Goal: Task Accomplishment & Management: Manage account settings

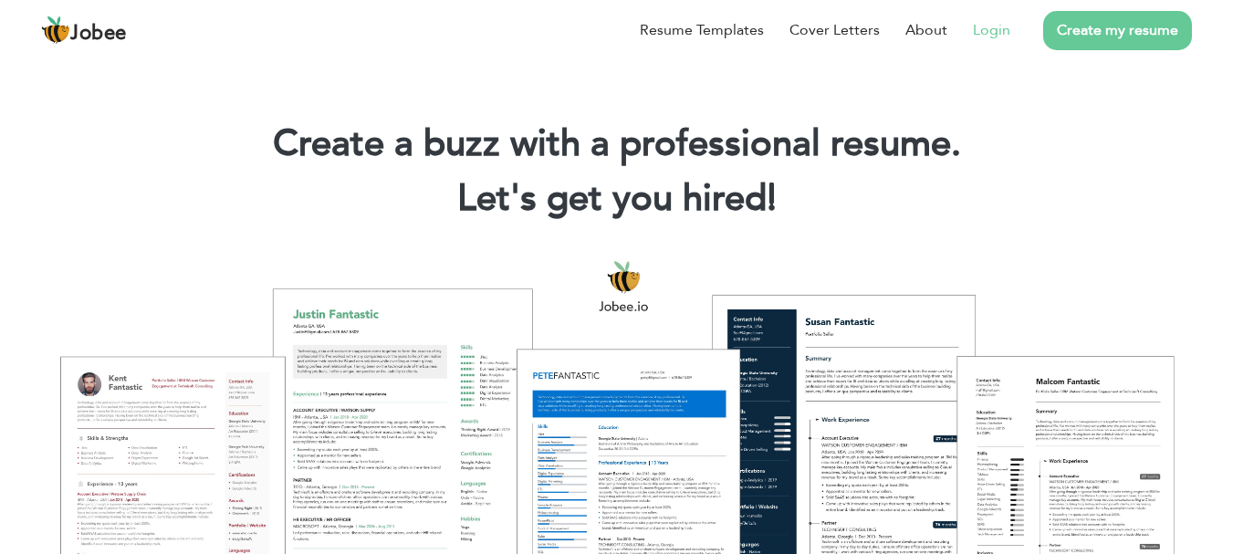
click at [986, 27] on link "Login" at bounding box center [991, 30] width 37 height 22
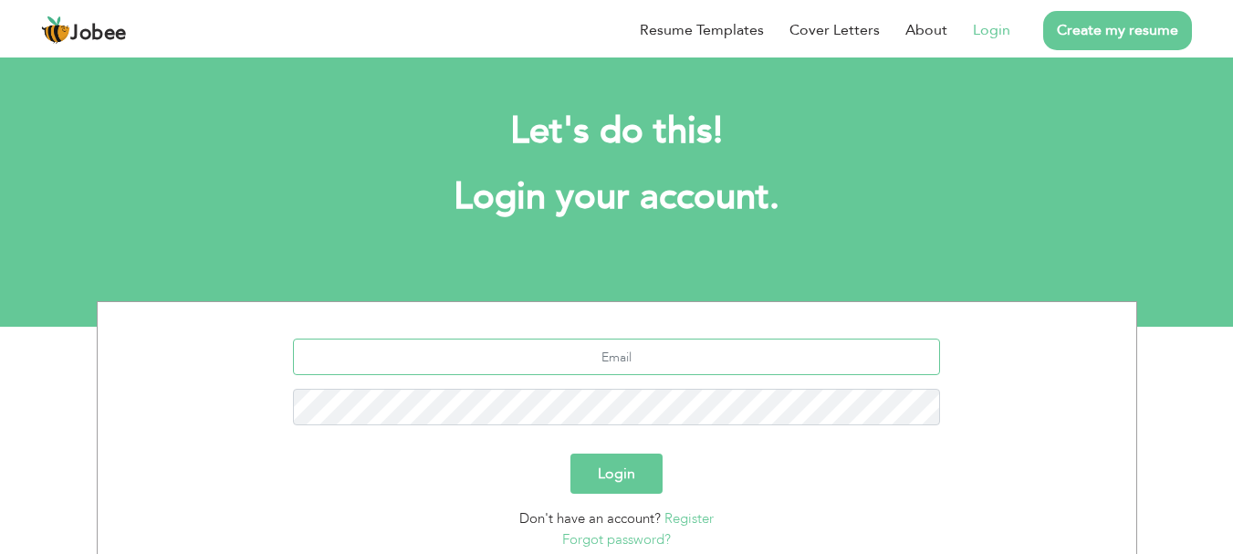
click at [613, 359] on input "text" at bounding box center [616, 357] width 647 height 37
type input "[EMAIL_ADDRESS][DOMAIN_NAME]"
click at [608, 474] on button "Login" at bounding box center [617, 474] width 92 height 40
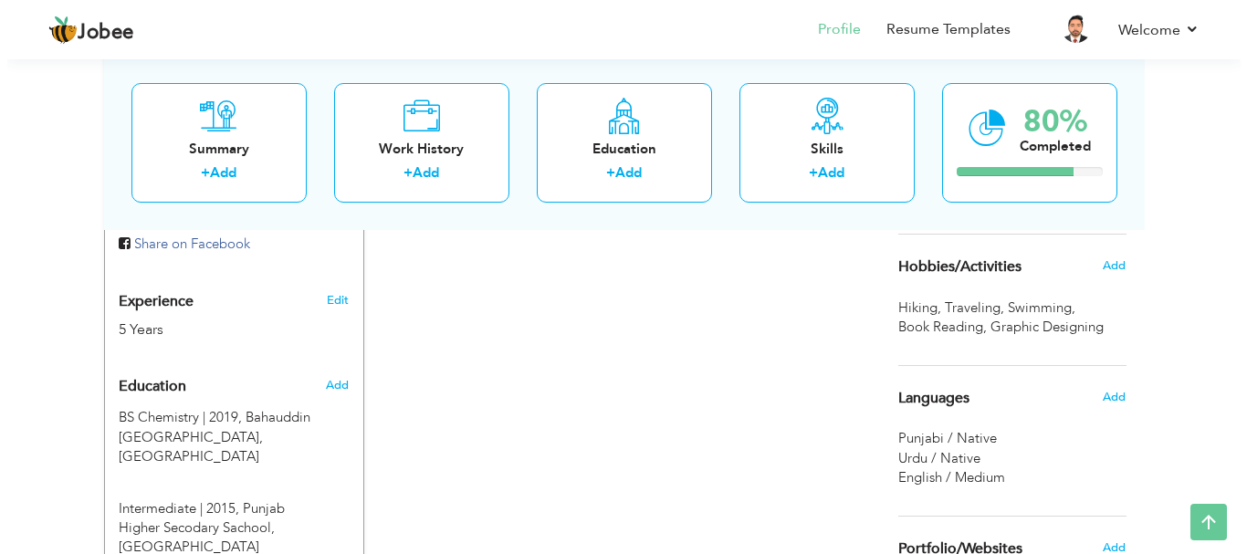
scroll to position [548, 0]
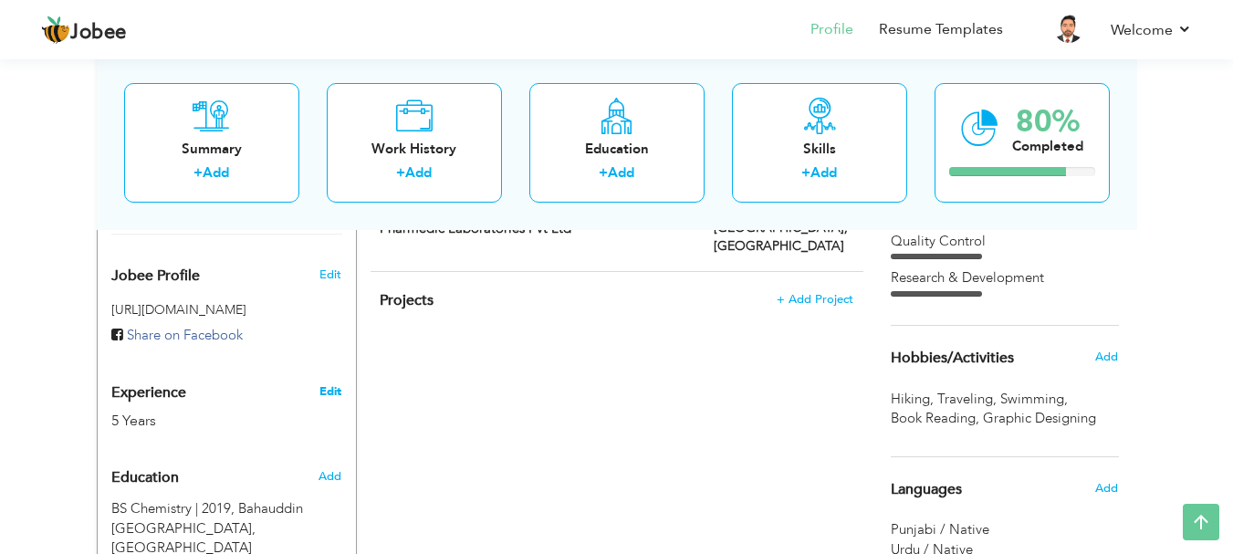
click at [328, 392] on link "Edit" at bounding box center [331, 391] width 22 height 16
type input "Muhammad"
type input "Waqas"
type input "03001239007"
select select "number:166"
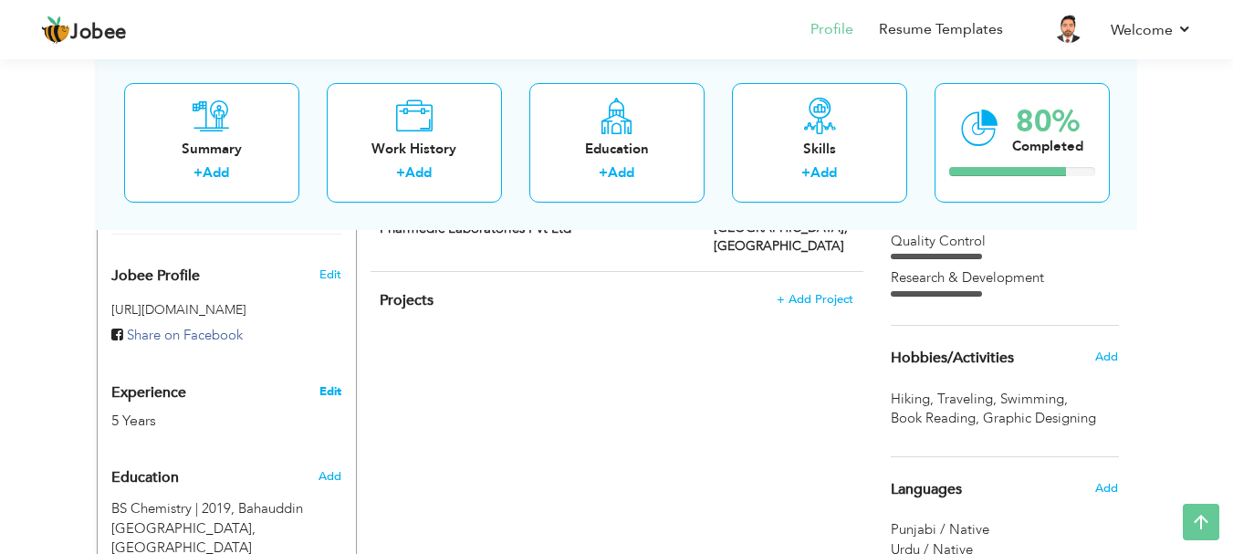
type input "Bahawalpur"
select select "number:7"
type input "Highnoon Laboratories Limited"
type input "Validation Specialist"
type input "https://www.linkedin.com/miyanwaqas00786"
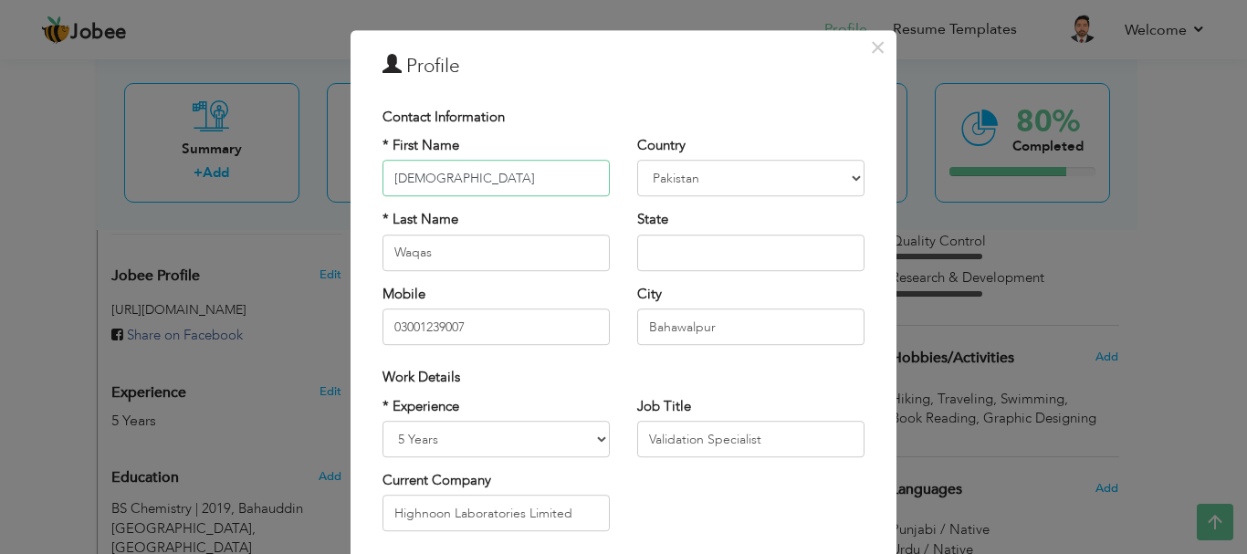
scroll to position [0, 0]
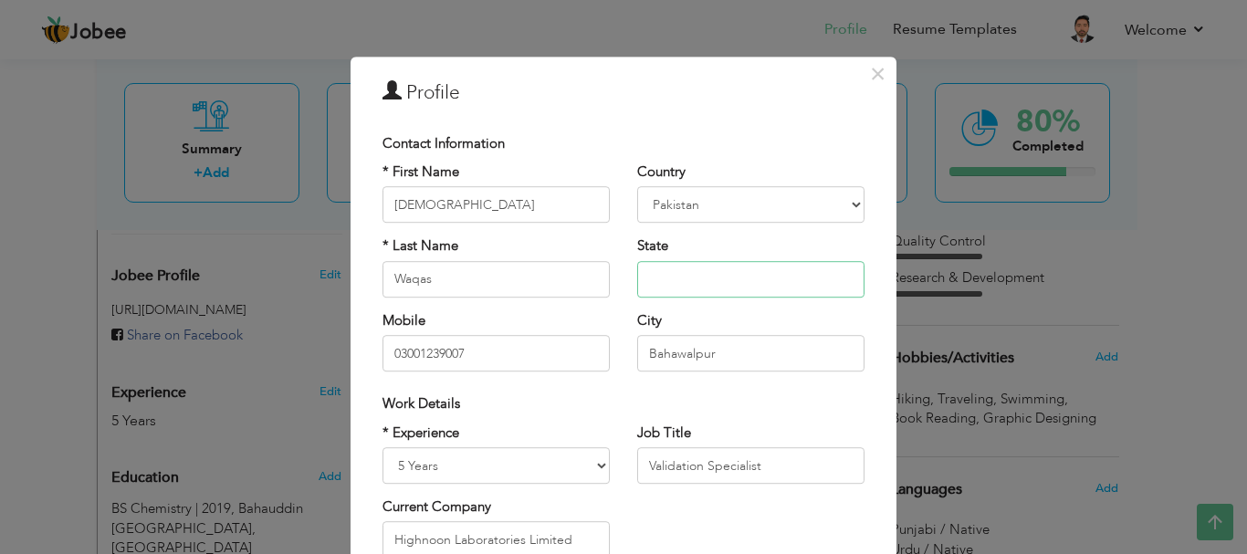
click at [666, 280] on input "text" at bounding box center [750, 279] width 227 height 37
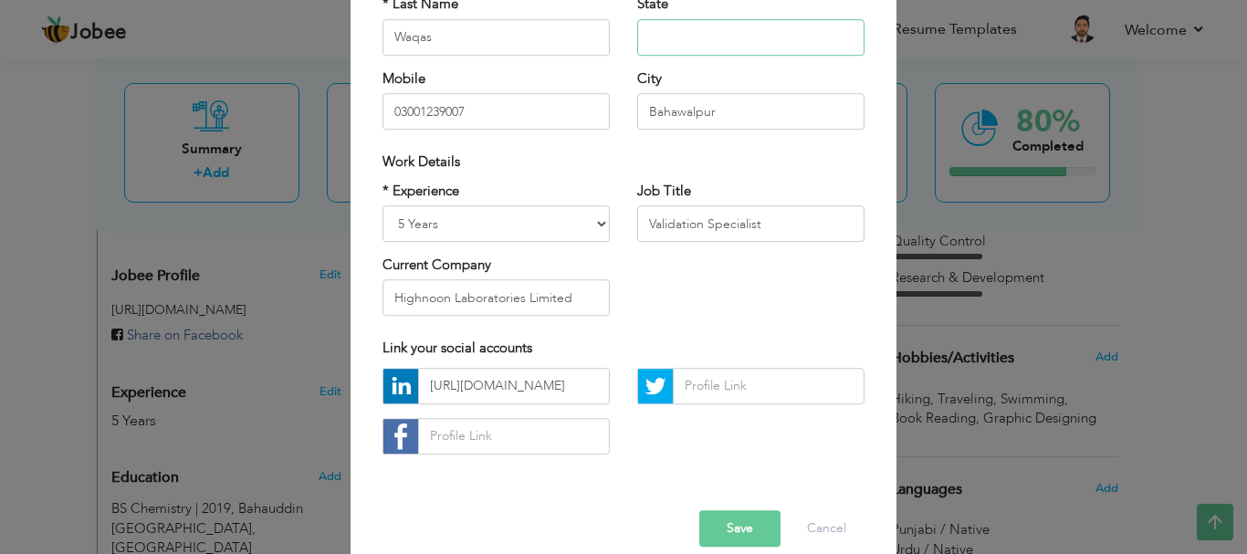
scroll to position [267, 0]
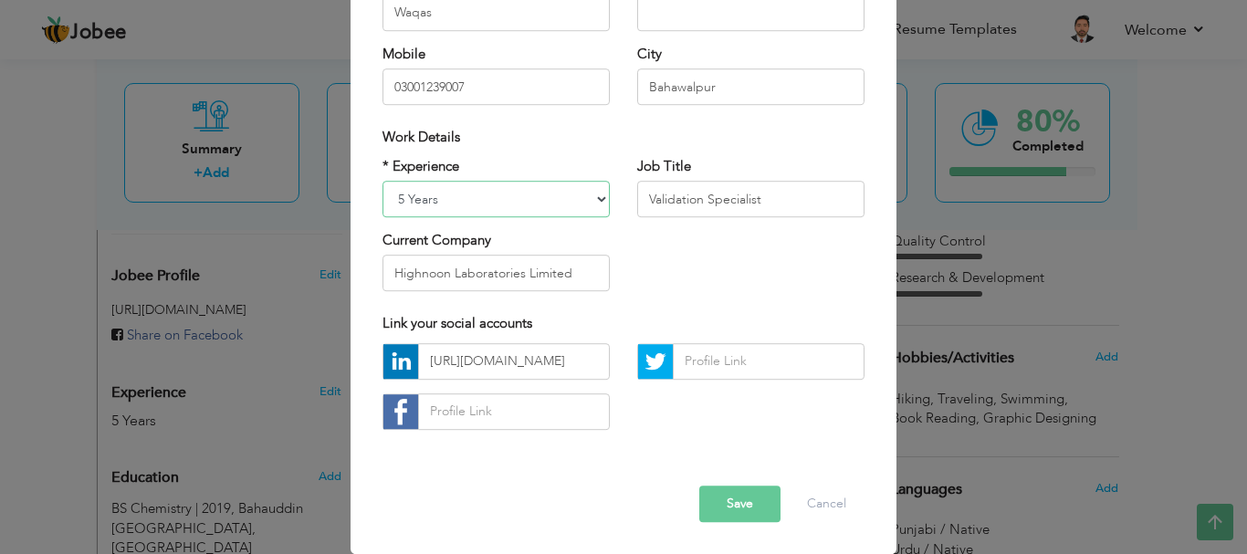
click at [594, 198] on select "Entry Level Less than 1 Year 1 Year 2 Years 3 Years 4 Years 5 Years 6 Years 7 Y…" at bounding box center [496, 199] width 227 height 37
click at [671, 254] on div "* Experience Entry Level Less than 1 Year 1 Year 2 Years 3 Years 4 Years 5 Year…" at bounding box center [623, 231] width 509 height 149
click at [594, 194] on select "Entry Level Less than 1 Year 1 Year 2 Years 3 Years 4 Years 5 Years 6 Years 7 Y…" at bounding box center [496, 199] width 227 height 37
select select "number:8"
click at [383, 181] on select "Entry Level Less than 1 Year 1 Year 2 Years 3 Years 4 Years 5 Years 6 Years 7 Y…" at bounding box center [496, 199] width 227 height 37
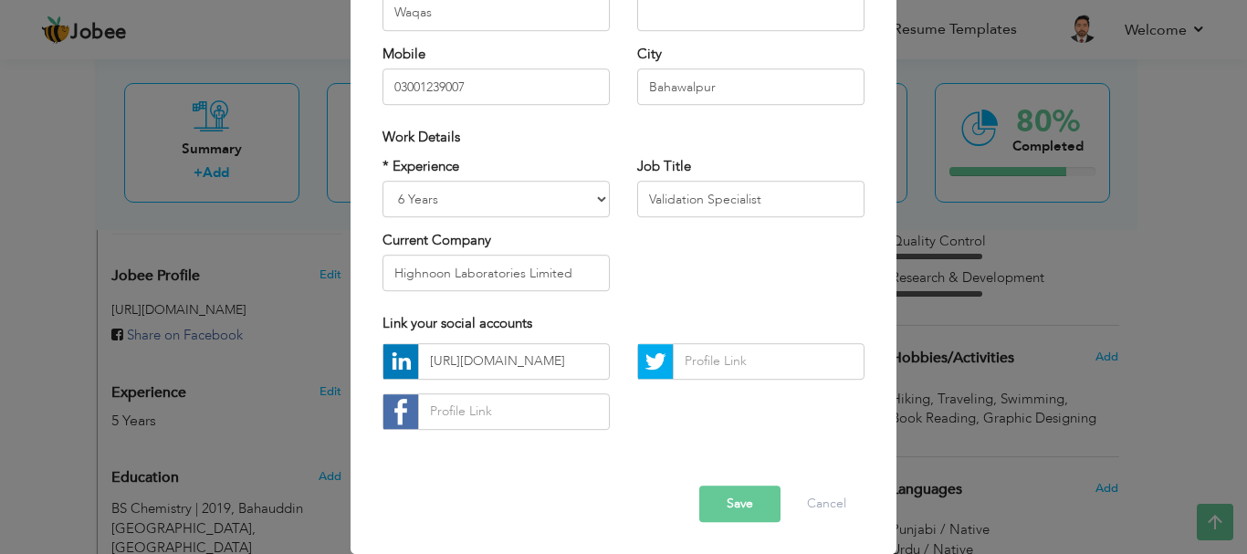
click at [738, 513] on button "Save" at bounding box center [739, 504] width 81 height 37
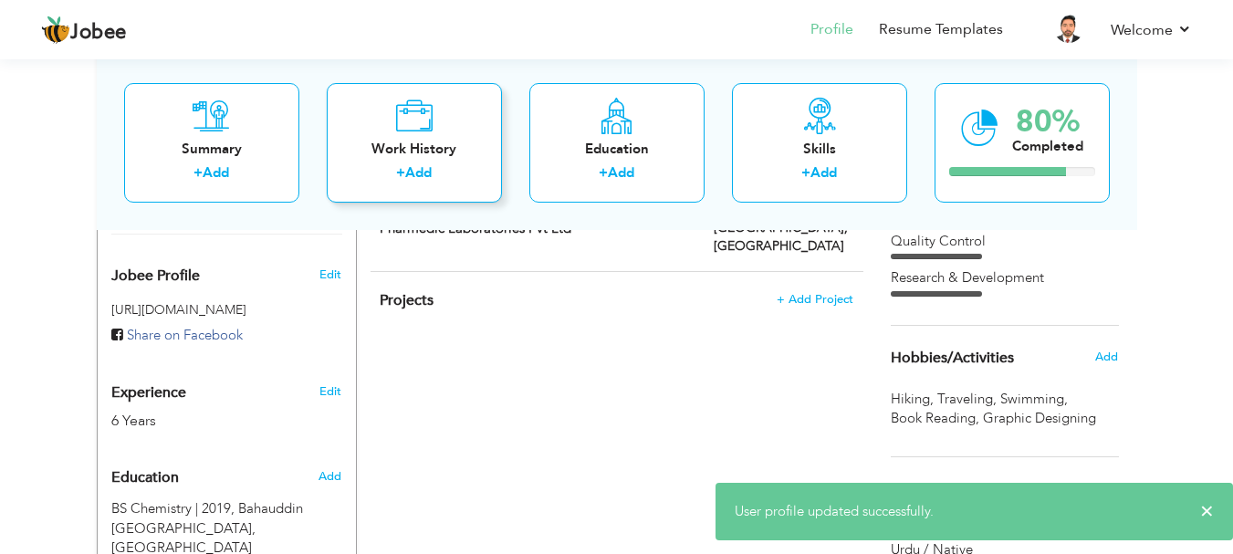
click at [410, 172] on link "Add" at bounding box center [418, 172] width 26 height 18
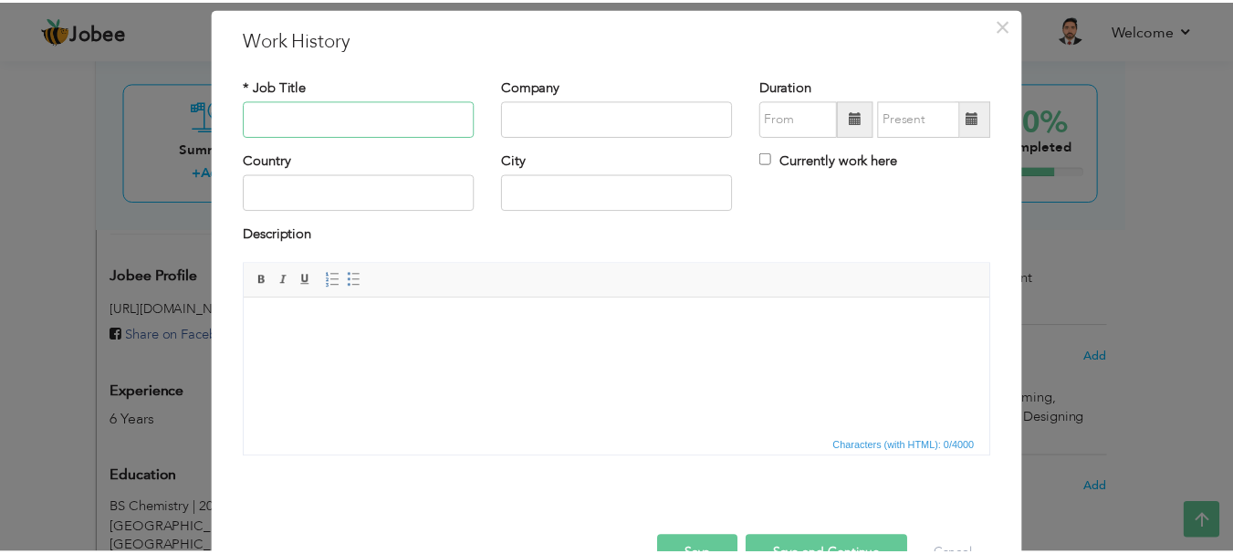
scroll to position [0, 0]
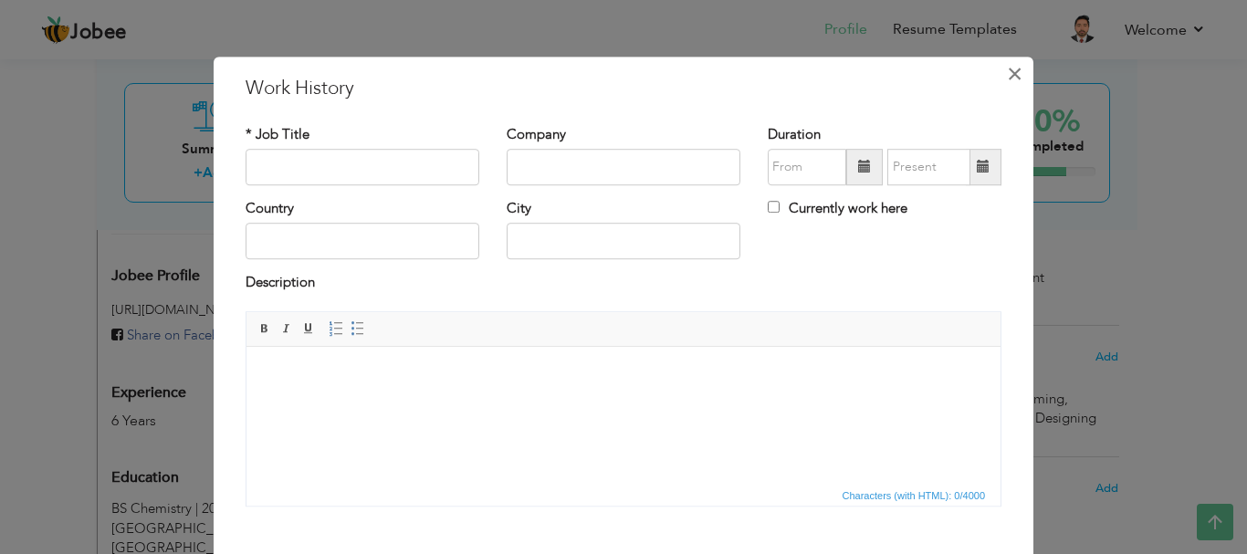
click at [1007, 79] on span "×" at bounding box center [1015, 74] width 16 height 33
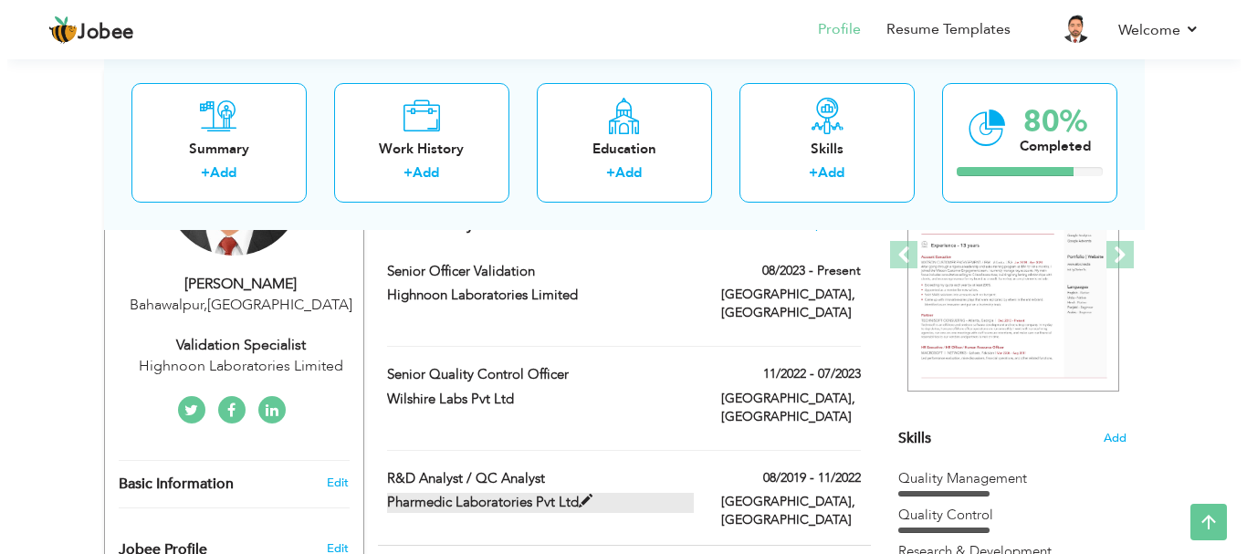
scroll to position [365, 0]
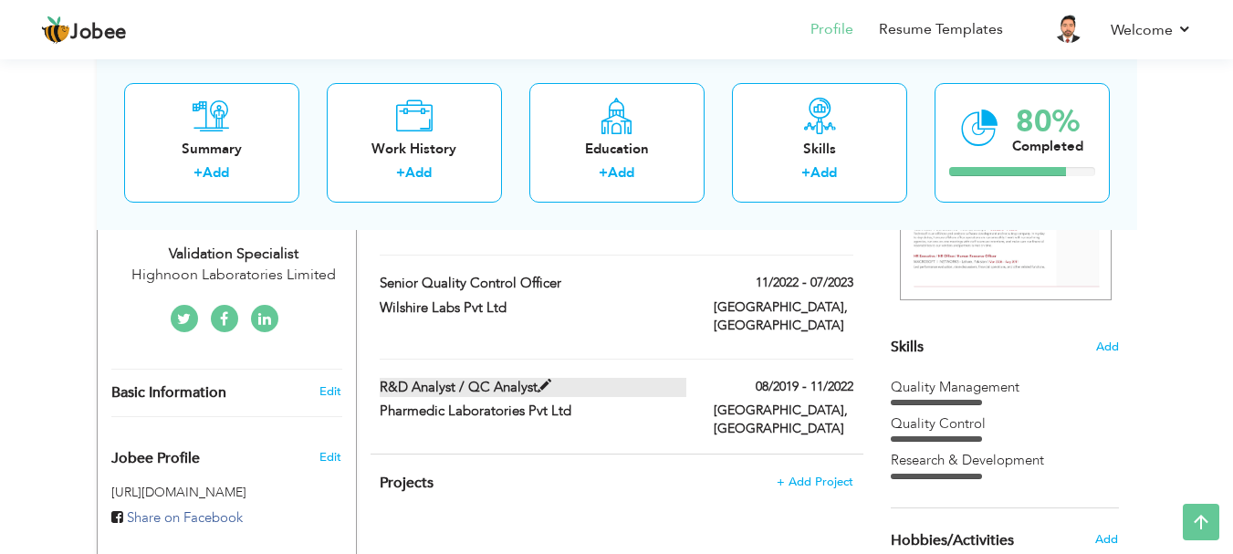
click at [546, 380] on span at bounding box center [545, 387] width 14 height 14
type input "R&D Analyst / QC Analyst"
type input "Pharmedic Laboratories Pvt Ltd"
type input "08/2019"
type input "11/2022"
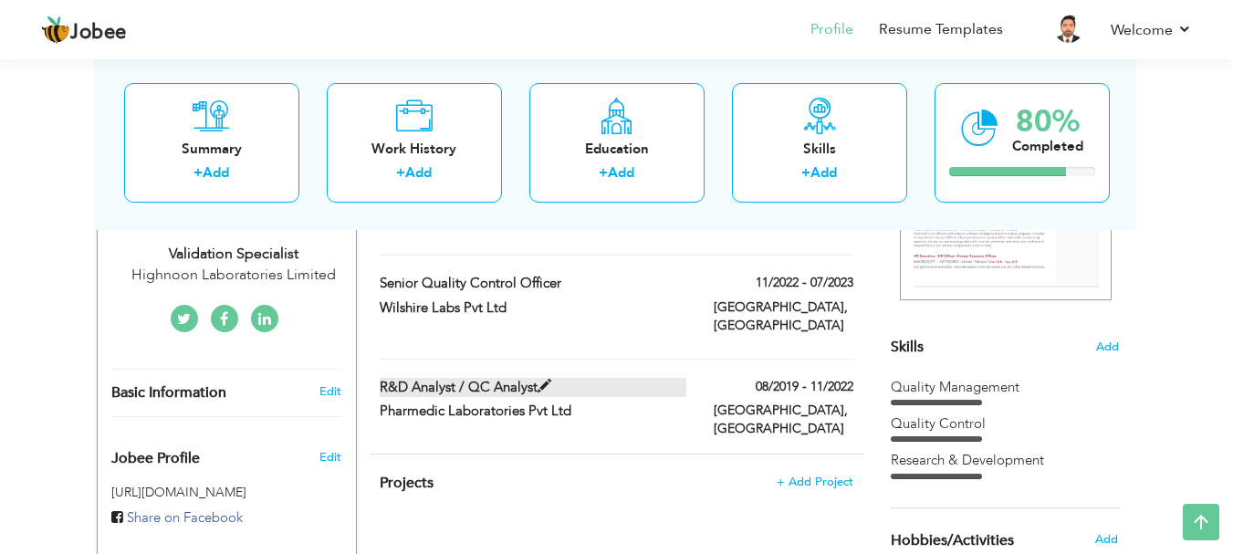
type input "Pakistan"
type input "Lahore"
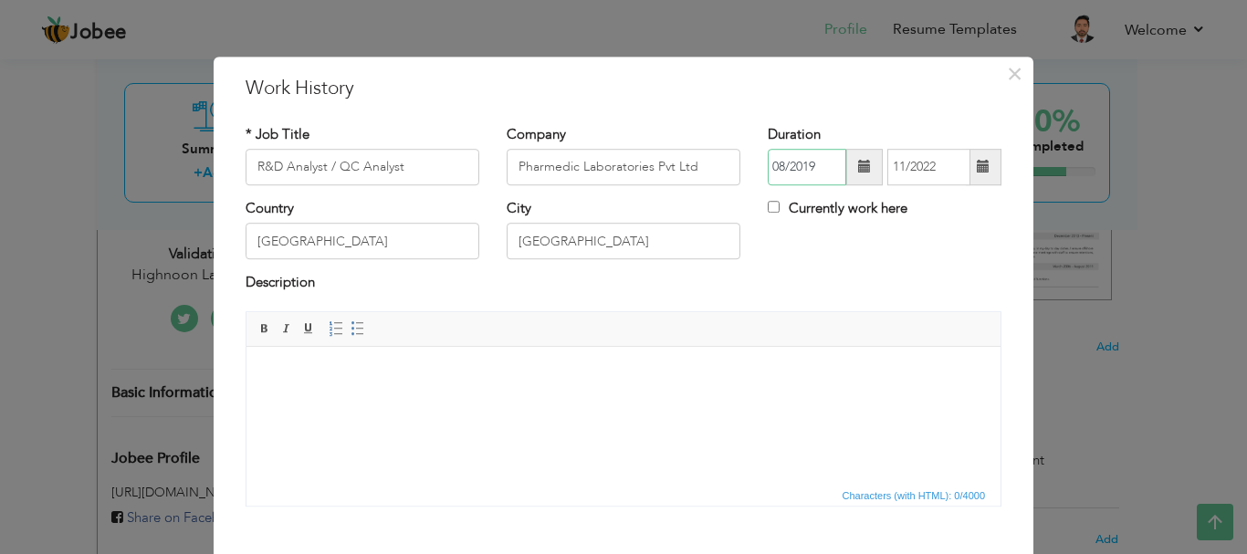
click at [778, 164] on input "08/2019" at bounding box center [807, 167] width 79 height 37
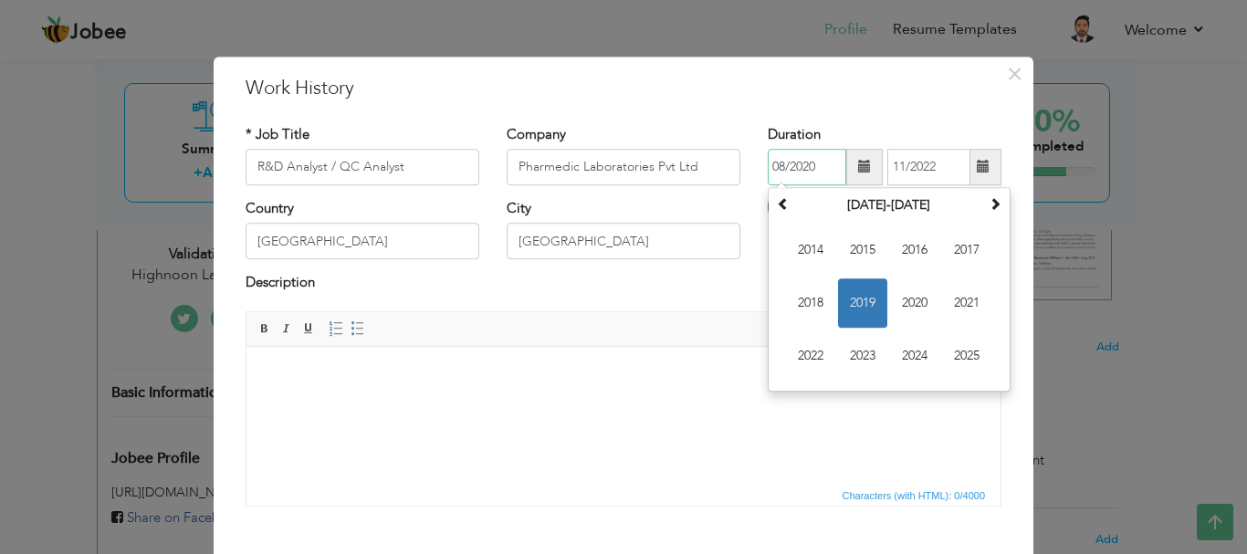
type input "08/2020"
click at [763, 402] on html at bounding box center [623, 374] width 754 height 56
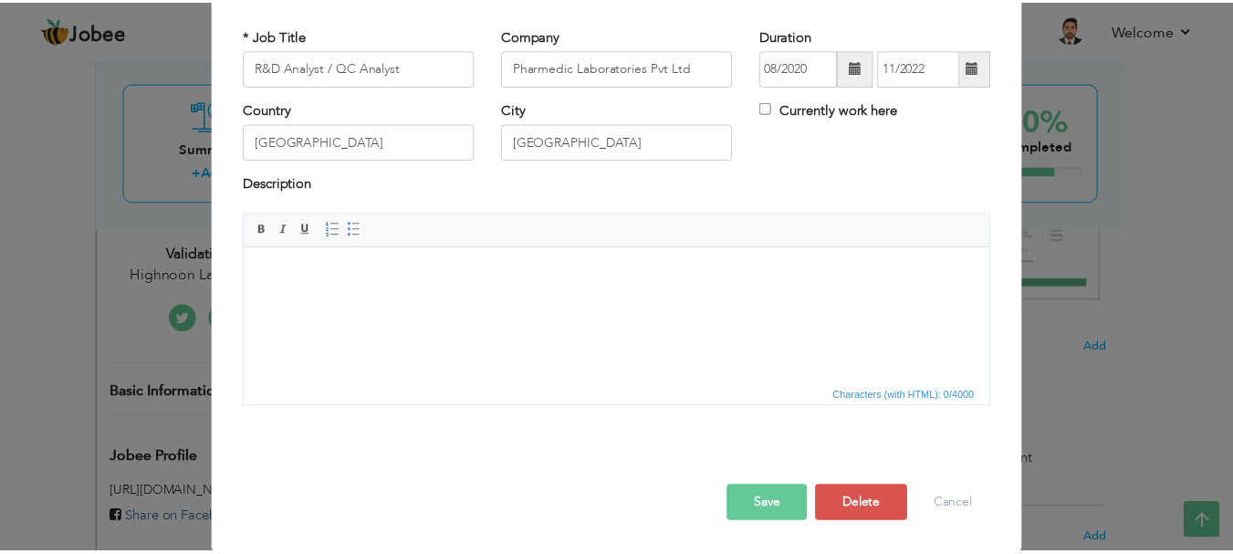
scroll to position [100, 0]
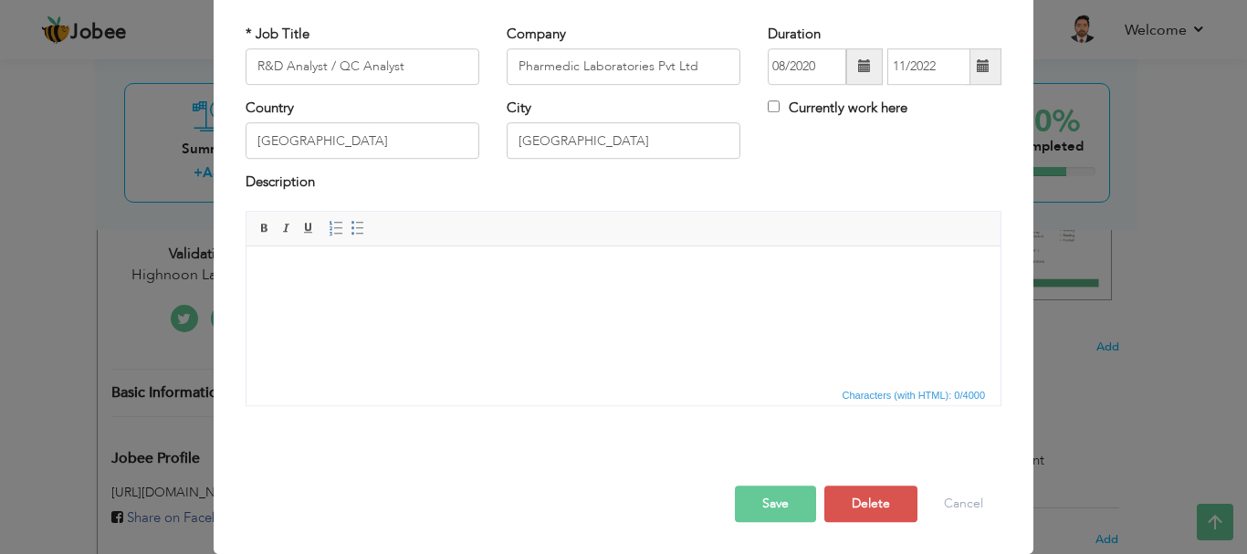
click at [753, 510] on button "Save" at bounding box center [775, 504] width 81 height 37
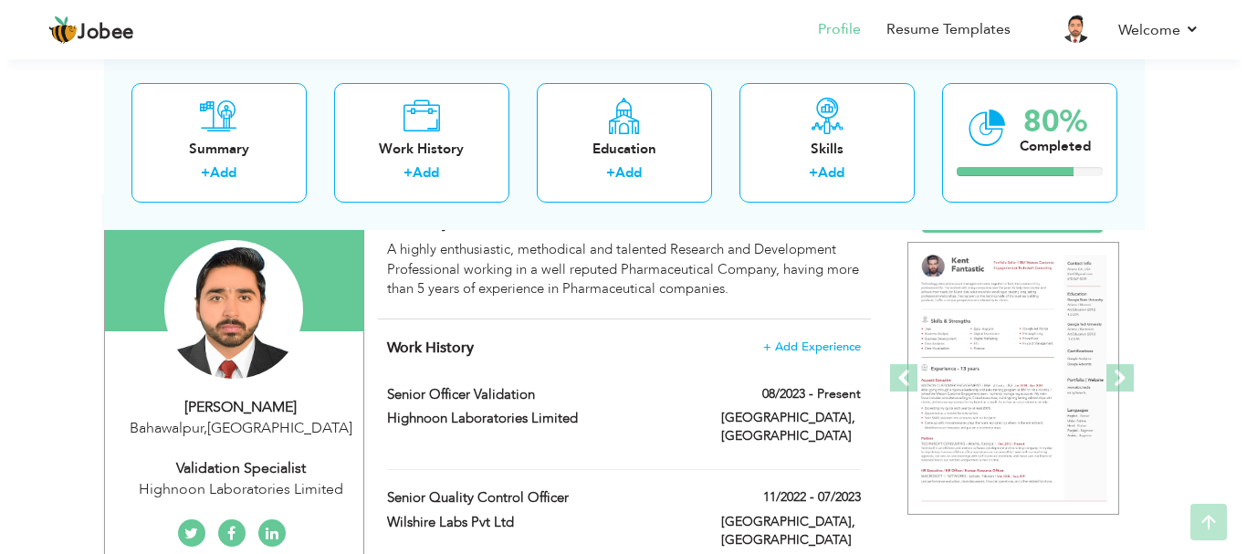
scroll to position [183, 0]
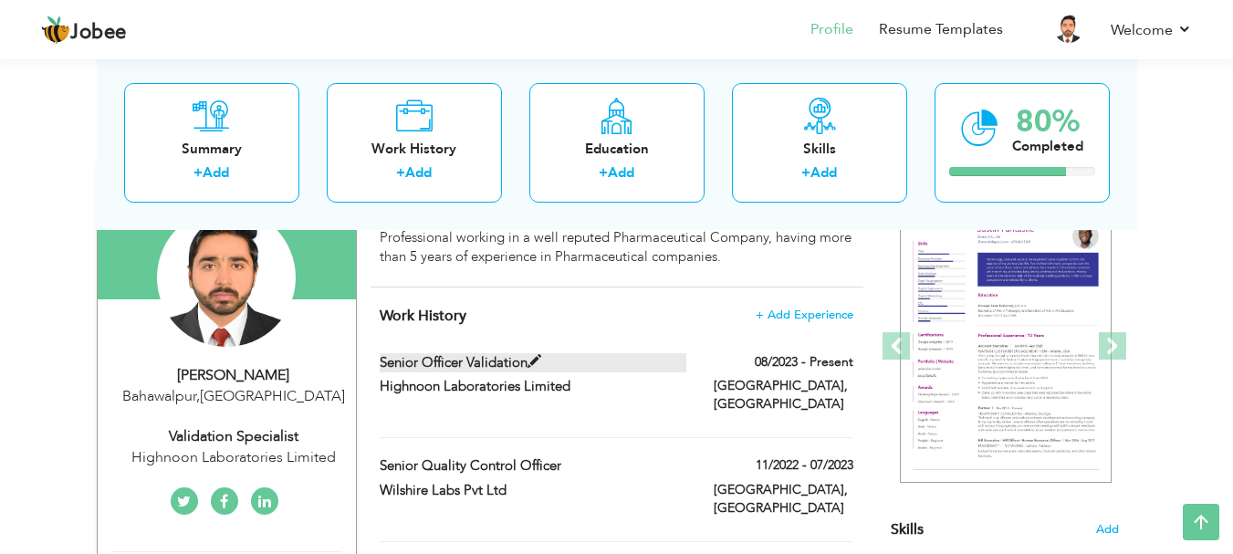
click at [536, 359] on span at bounding box center [535, 362] width 14 height 14
type input "Senior Officer Validation"
type input "Highnoon Laboratories Limited"
type input "08/2023"
checkbox input "true"
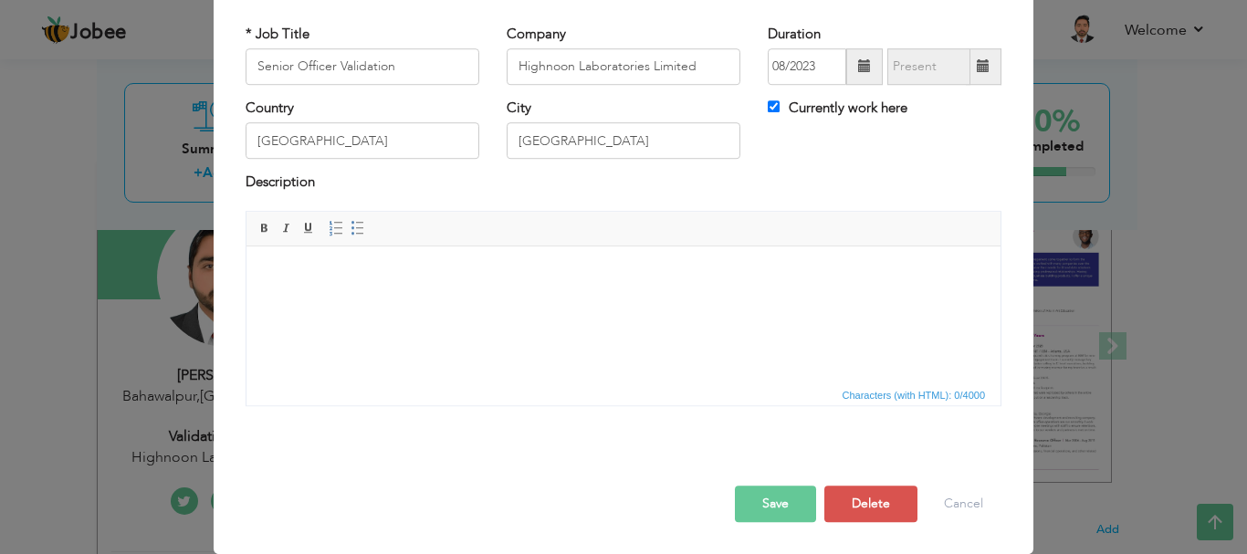
scroll to position [0, 0]
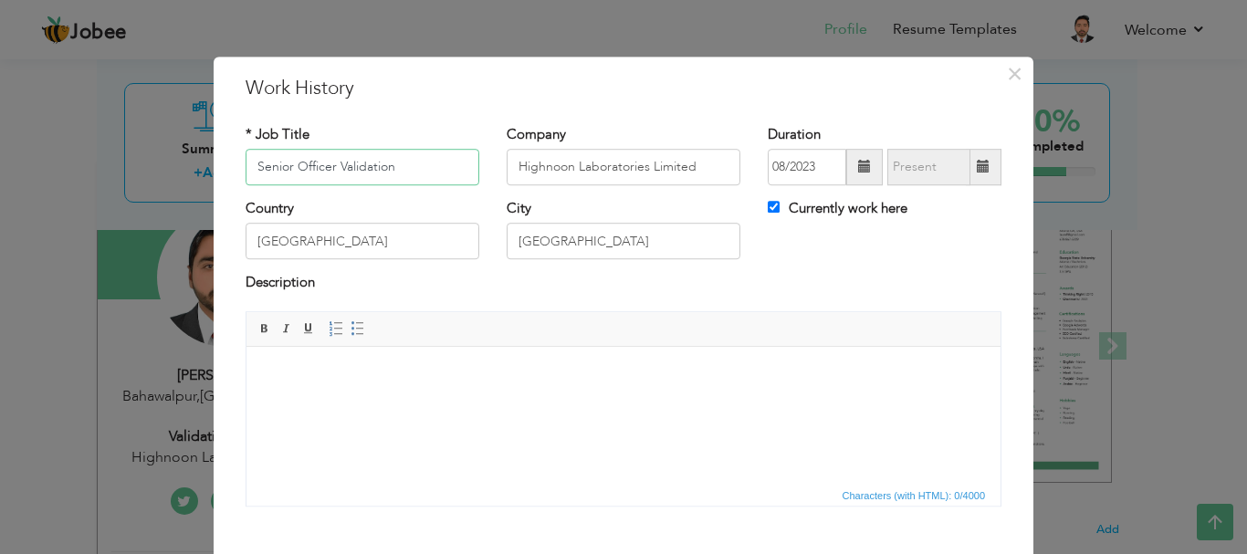
drag, startPoint x: 288, startPoint y: 168, endPoint x: 214, endPoint y: 170, distance: 74.0
click at [214, 170] on div "× Work History * Job Title Senior Officer Validation Company Highnoon Laborator…" at bounding box center [624, 356] width 820 height 598
click at [377, 157] on input "Officer Validation" at bounding box center [363, 167] width 234 height 37
click at [256, 162] on input "Officer Validation" at bounding box center [363, 167] width 234 height 37
click at [368, 168] on input "Officer Validation" at bounding box center [363, 167] width 234 height 37
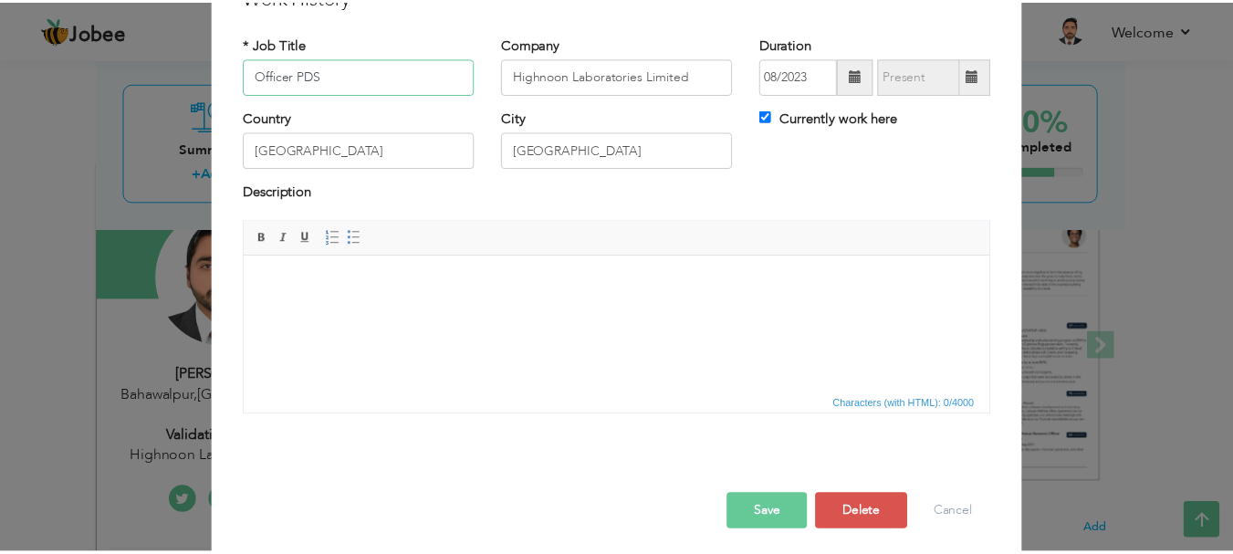
scroll to position [100, 0]
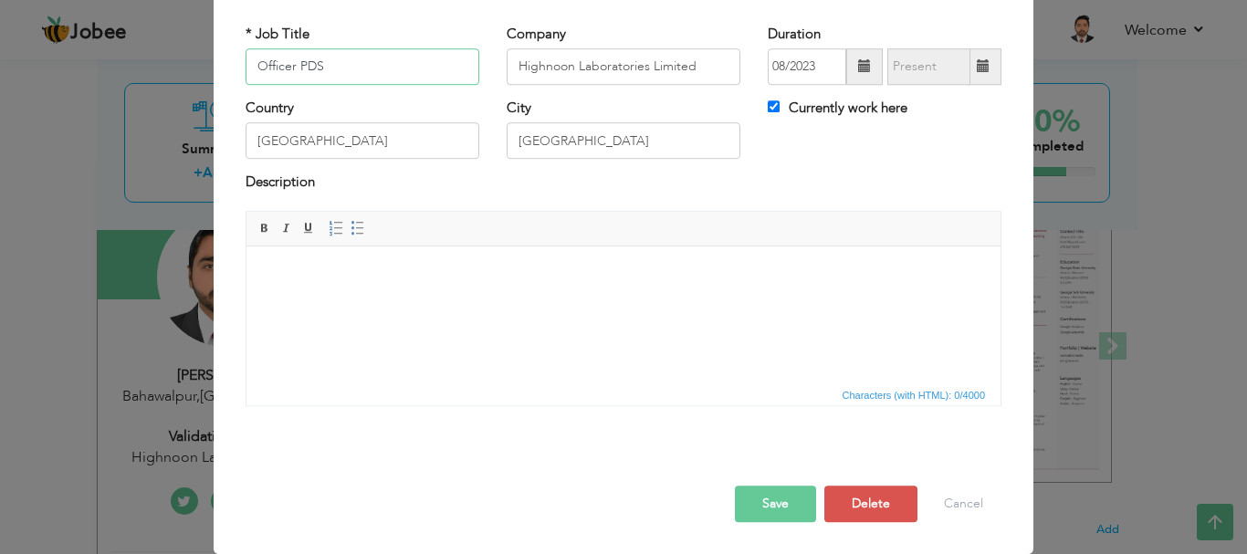
type input "Officer PDS"
click at [770, 504] on button "Save" at bounding box center [775, 504] width 81 height 37
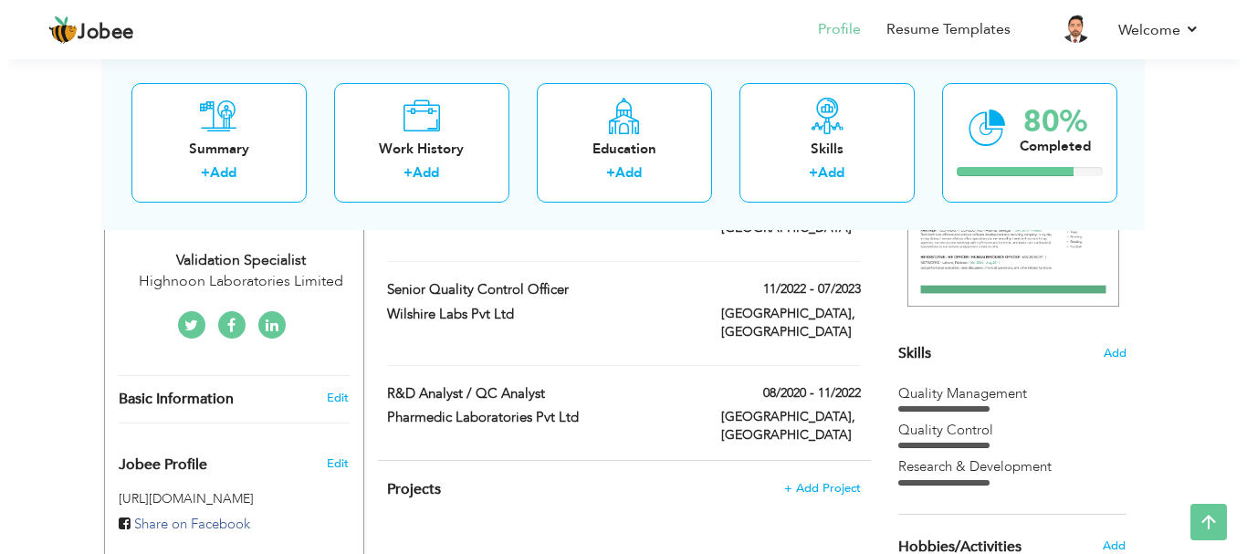
scroll to position [91, 0]
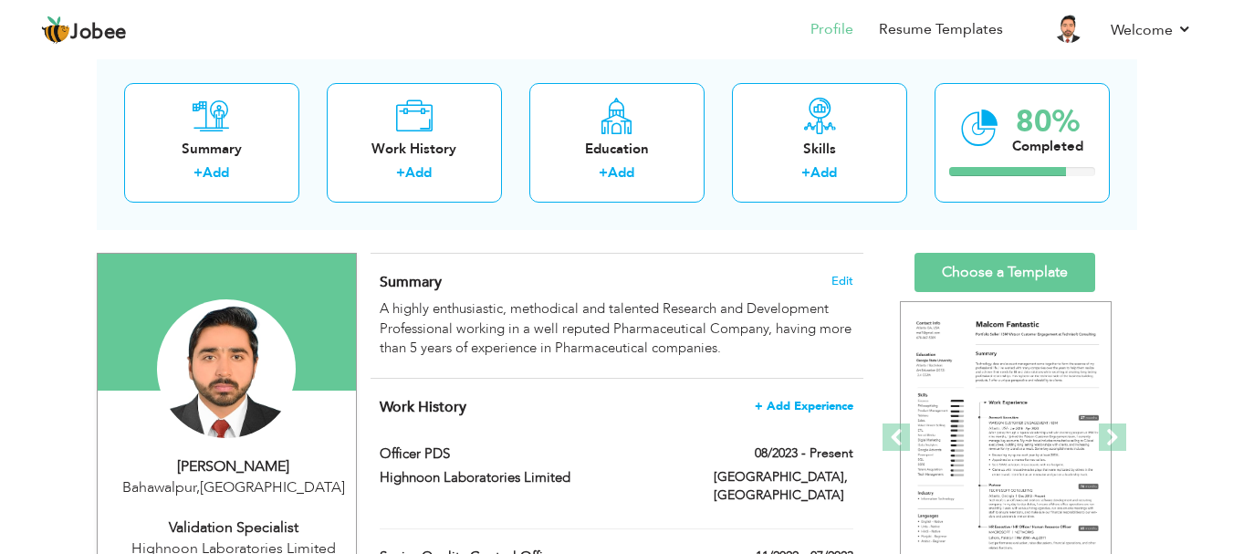
click at [807, 407] on span "+ Add Experience" at bounding box center [804, 406] width 99 height 13
checkbox input "false"
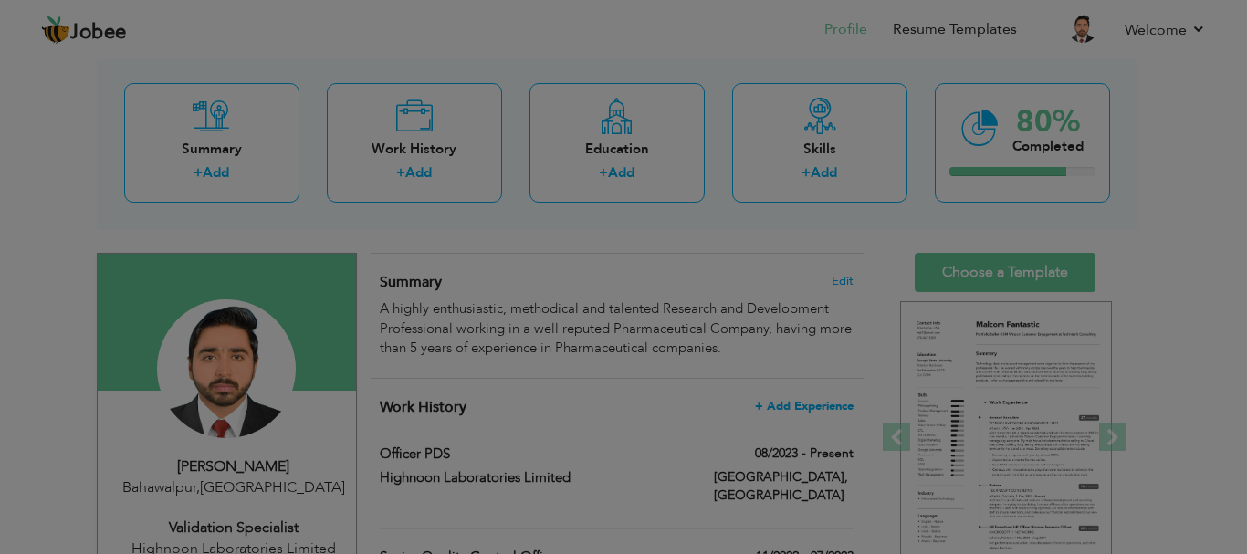
scroll to position [0, 0]
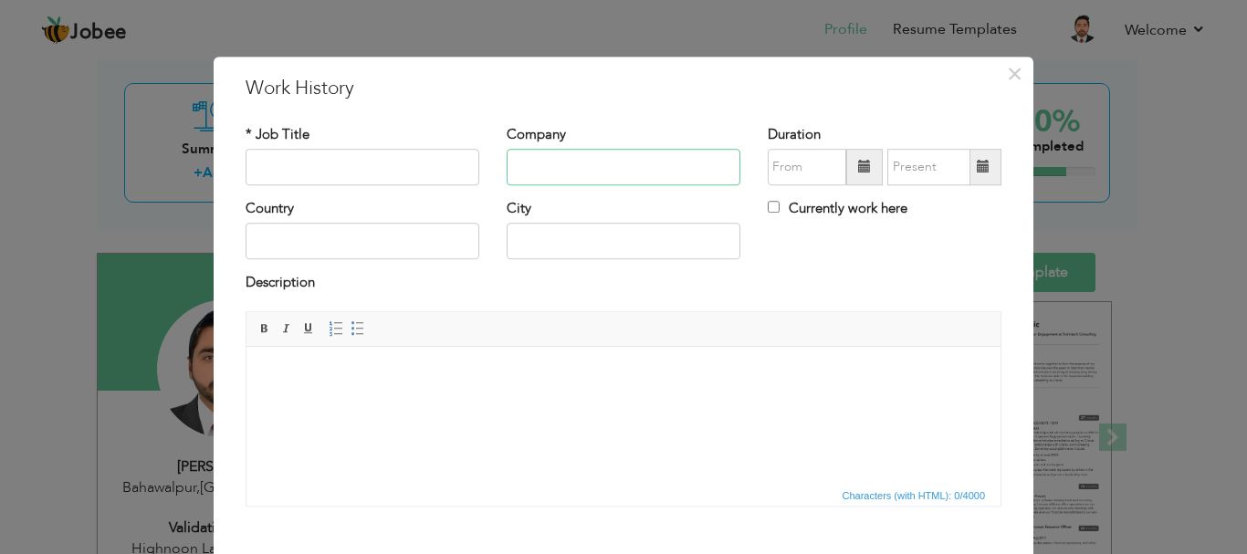
click at [508, 162] on input "text" at bounding box center [624, 167] width 234 height 37
paste input "NovaMed Pharmaceutical-Lahore"
click at [665, 166] on input "NovaMed Pharmaceutical-Lahore" at bounding box center [624, 167] width 234 height 37
type input "NovaMed Pharmaceutical Lahore"
click at [350, 171] on input "text" at bounding box center [363, 167] width 234 height 37
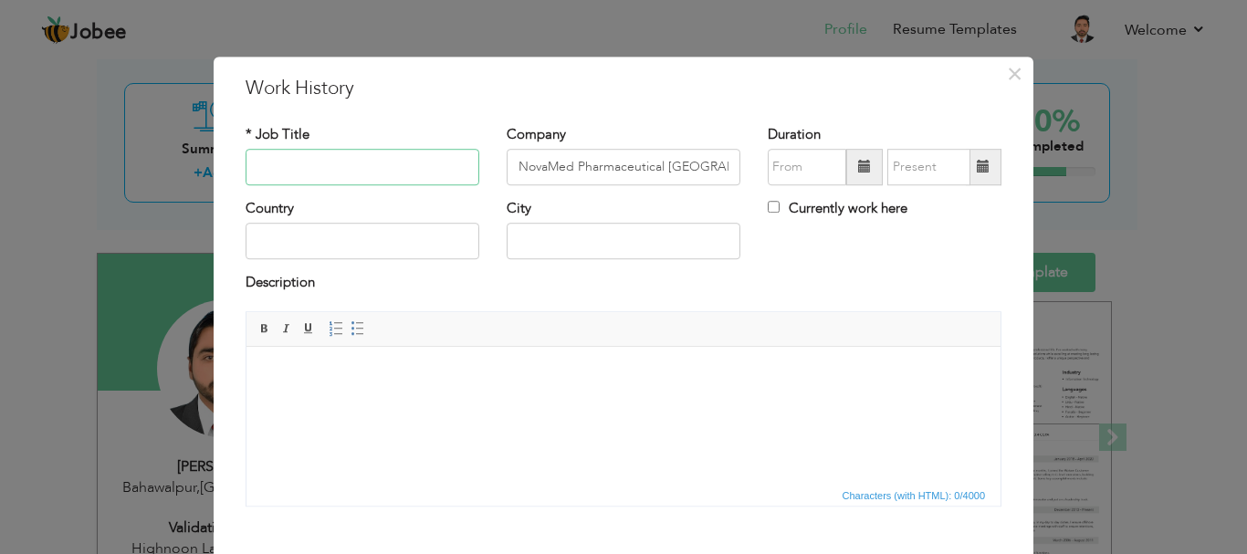
click at [311, 163] on input "text" at bounding box center [363, 167] width 234 height 37
paste input "Quality Control Officer"
type input "Quality Control Officer"
click at [312, 246] on input "text" at bounding box center [363, 242] width 234 height 37
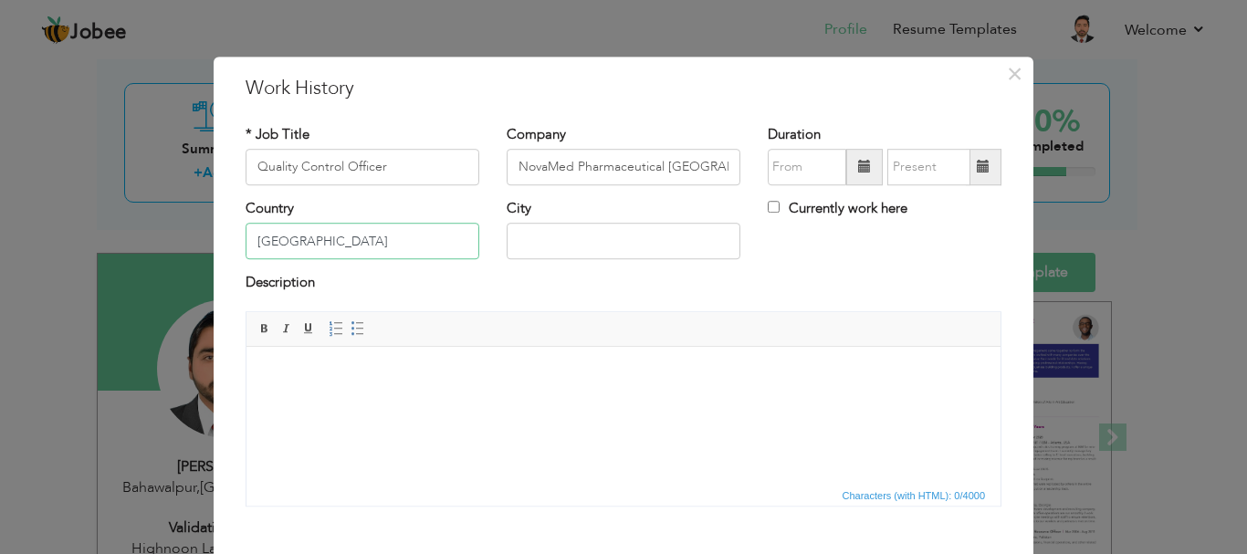
type input "[GEOGRAPHIC_DATA]"
click at [550, 246] on input "text" at bounding box center [624, 242] width 234 height 37
type input "[GEOGRAPHIC_DATA]"
click at [708, 169] on input "NovaMed Pharmaceutical Lahore" at bounding box center [624, 167] width 234 height 37
type input "NovaMed Pharmaceuticals Pvt Ltd"
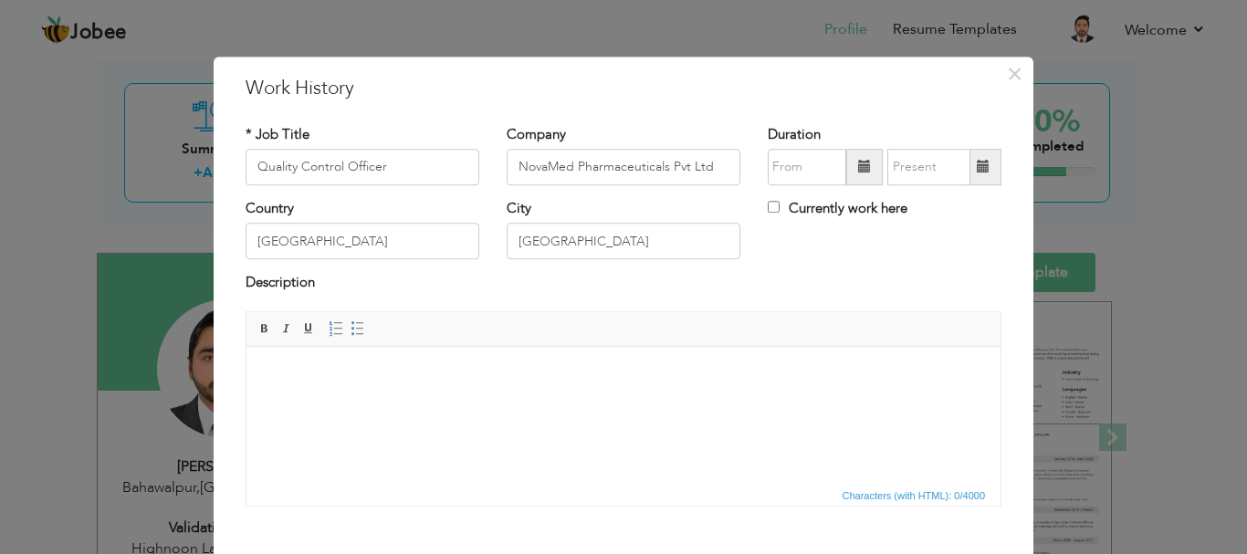
click at [863, 164] on span at bounding box center [864, 167] width 13 height 13
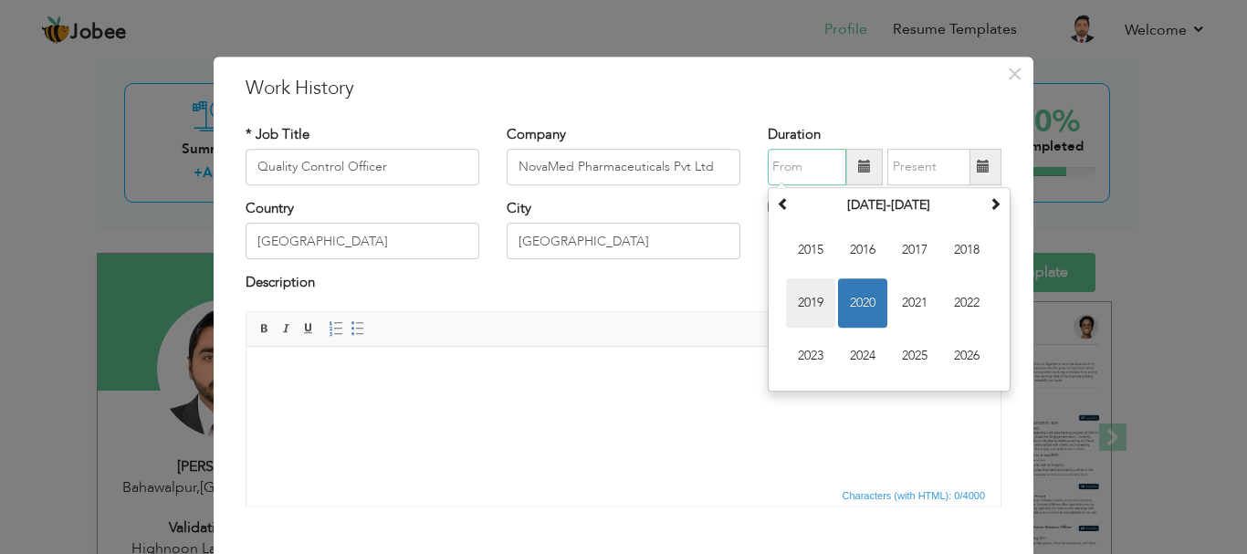
click at [800, 296] on span "2019" at bounding box center [810, 302] width 49 height 49
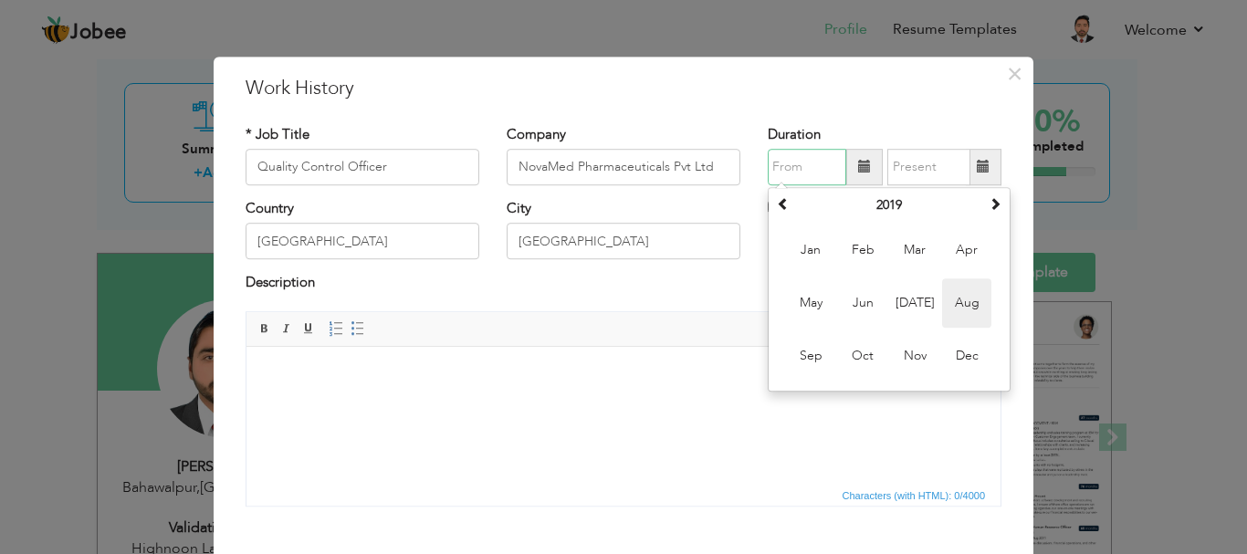
click at [949, 296] on span "Aug" at bounding box center [966, 302] width 49 height 49
type input "08/2019"
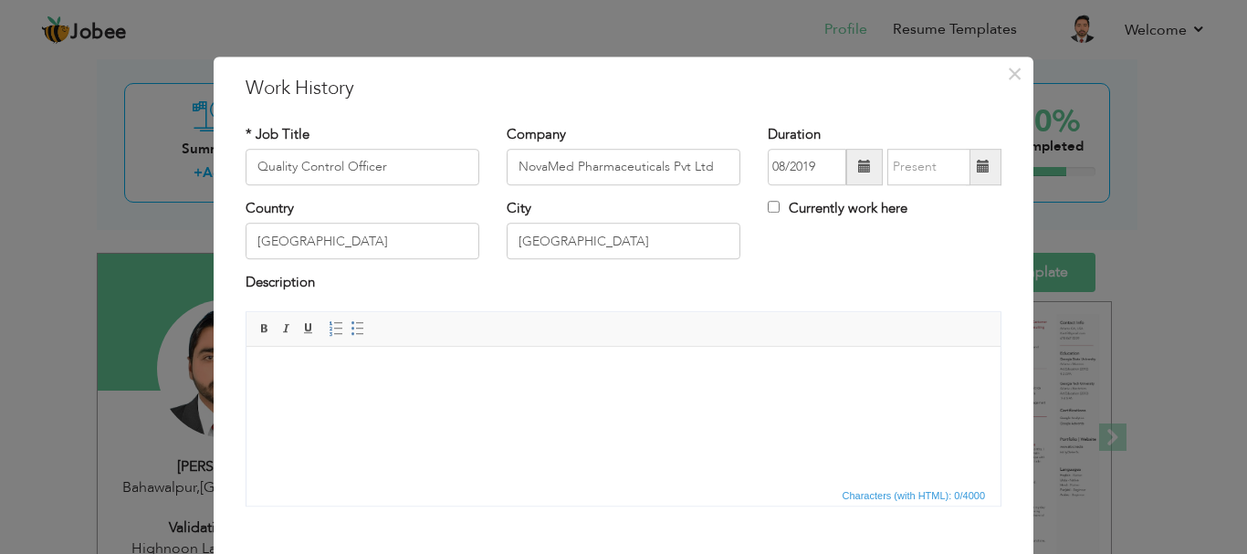
click at [979, 164] on span at bounding box center [983, 167] width 13 height 13
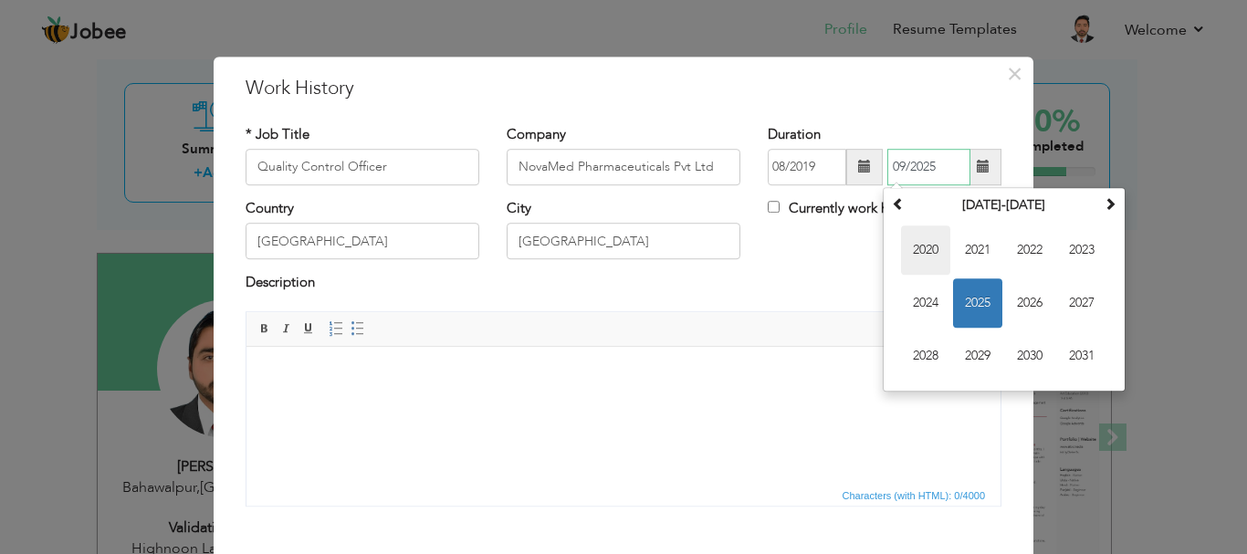
click at [914, 248] on span "2020" at bounding box center [925, 250] width 49 height 49
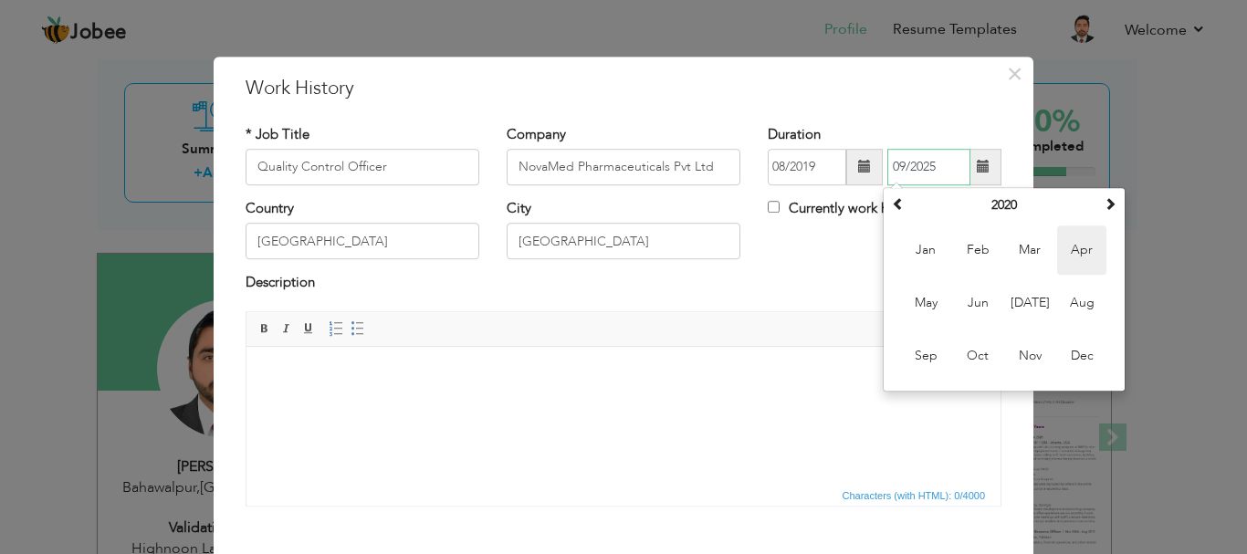
click at [1081, 246] on span "Apr" at bounding box center [1081, 250] width 49 height 49
type input "04/2020"
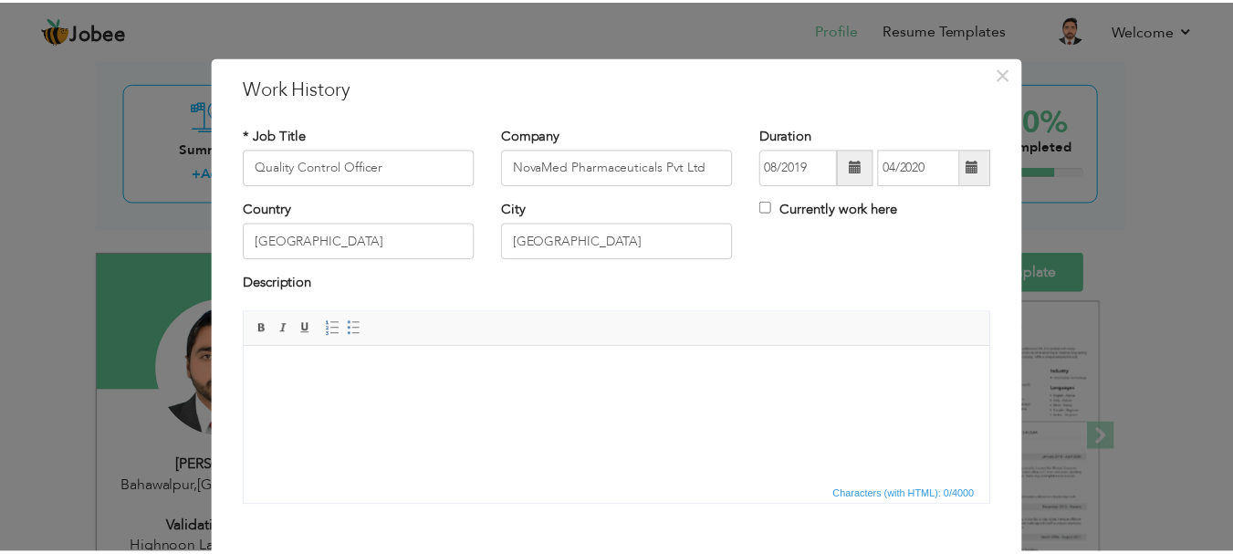
scroll to position [91, 0]
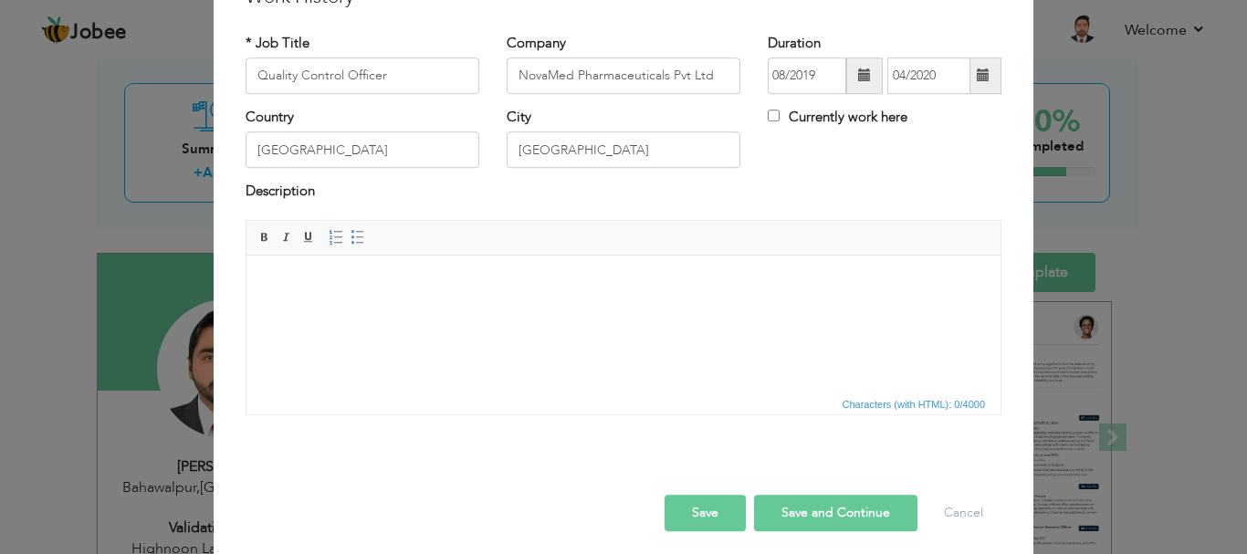
click at [695, 508] on button "Save" at bounding box center [705, 513] width 81 height 37
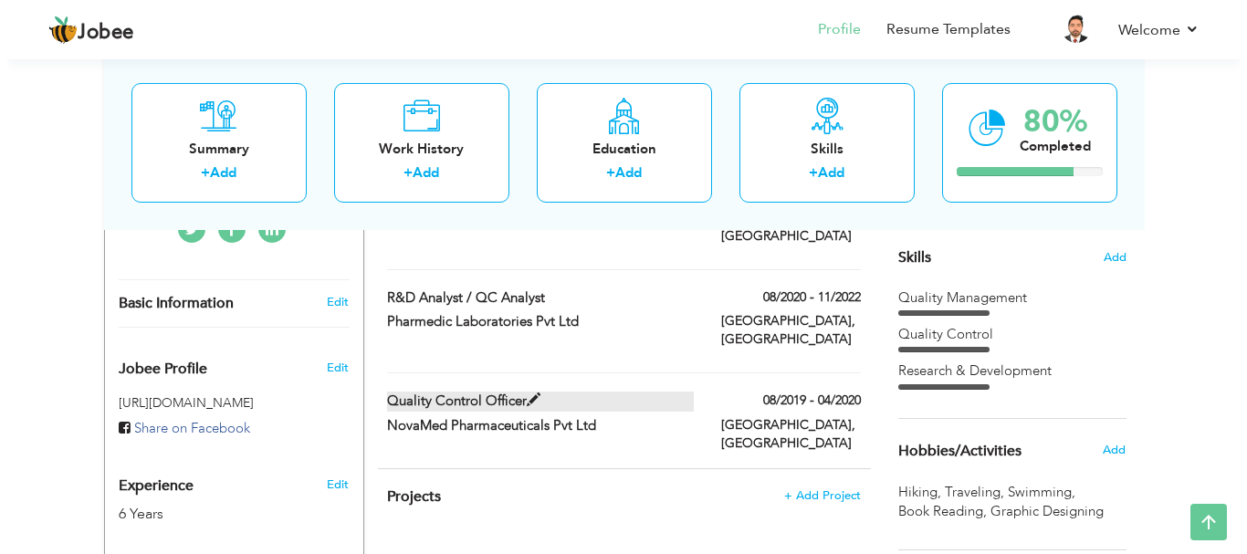
scroll to position [456, 0]
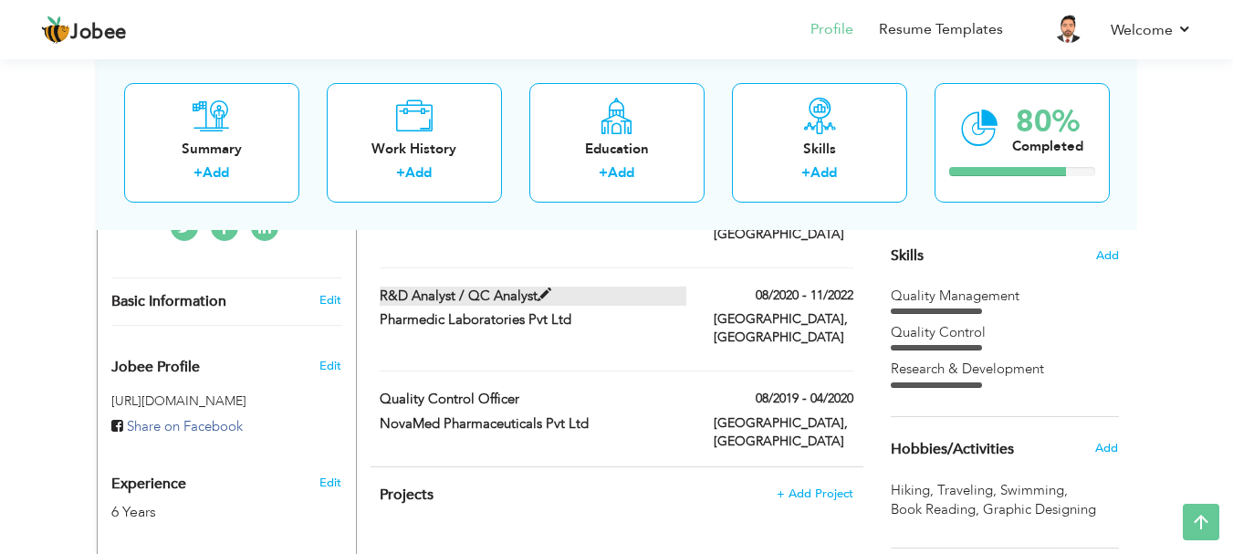
click at [542, 288] on span at bounding box center [545, 295] width 14 height 14
type input "R&D Analyst / QC Analyst"
type input "Pharmedic Laboratories Pvt Ltd"
type input "08/2020"
type input "11/2022"
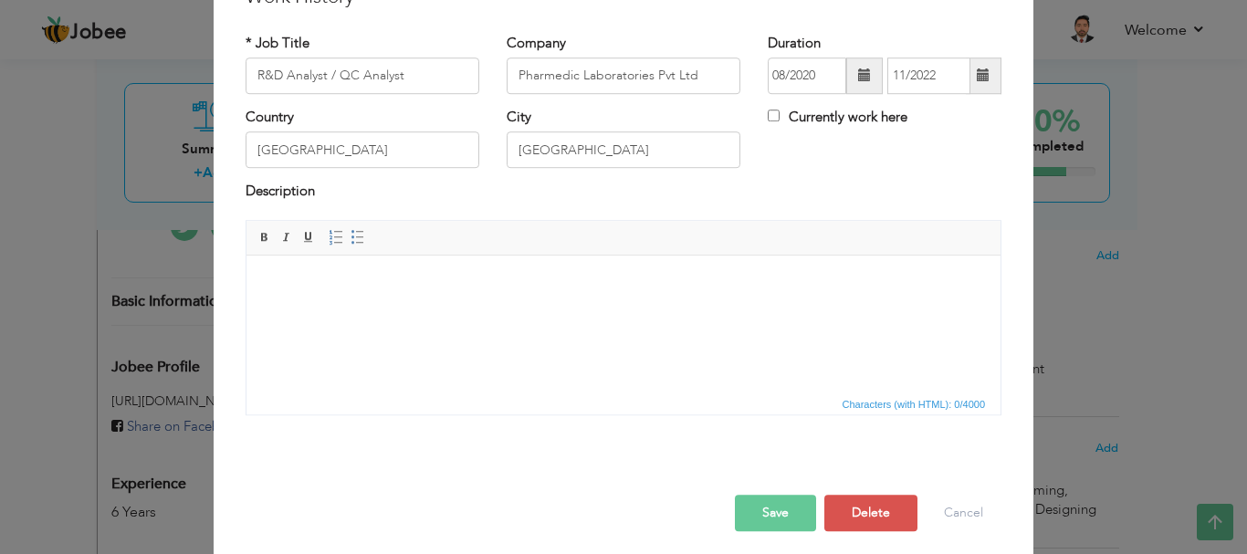
scroll to position [0, 0]
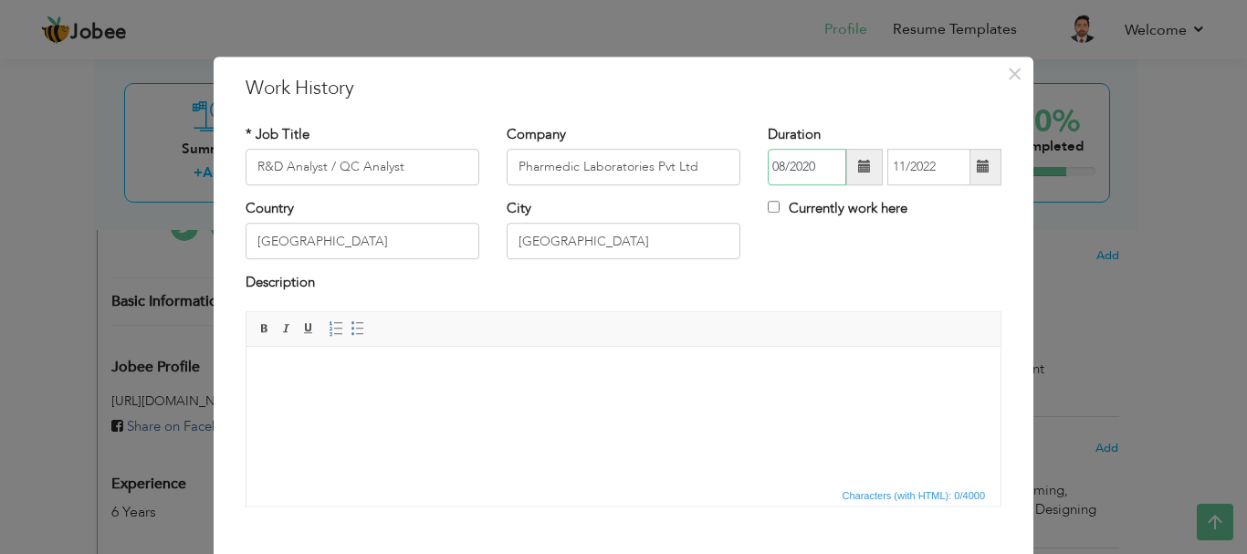
click at [777, 161] on input "08/2020" at bounding box center [807, 167] width 79 height 37
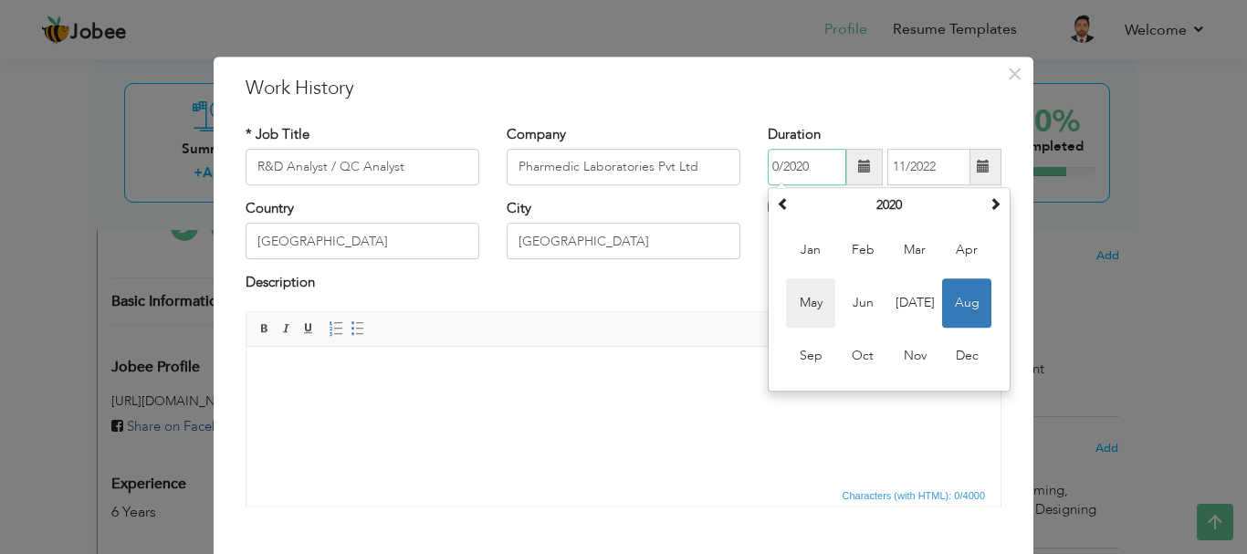
click at [809, 309] on span "May" at bounding box center [810, 302] width 49 height 49
type input "05/2020"
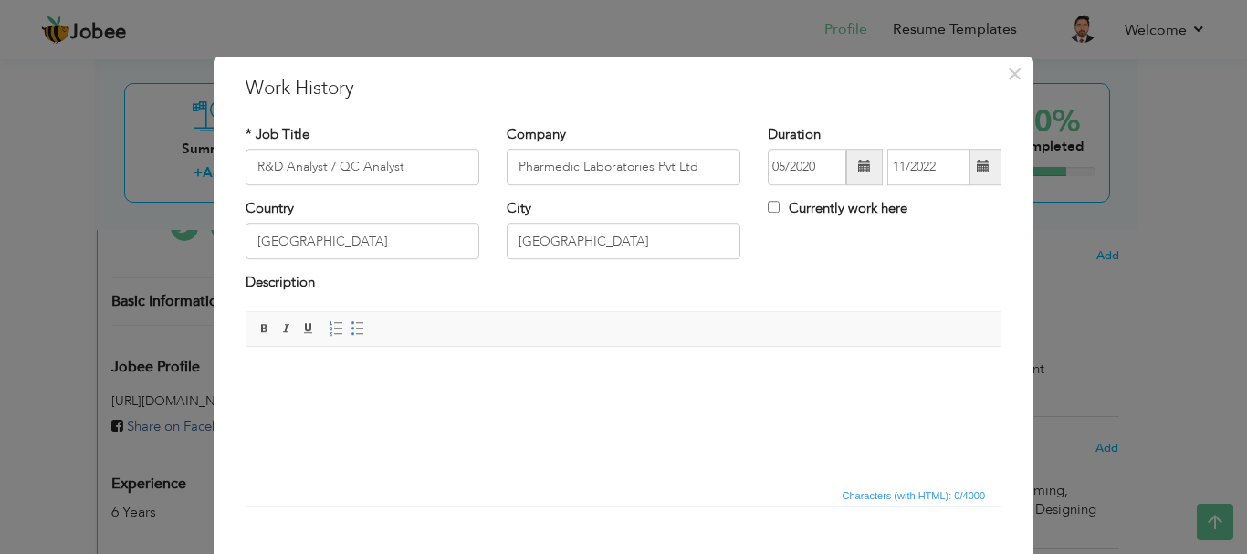
click at [977, 168] on span at bounding box center [983, 167] width 13 height 13
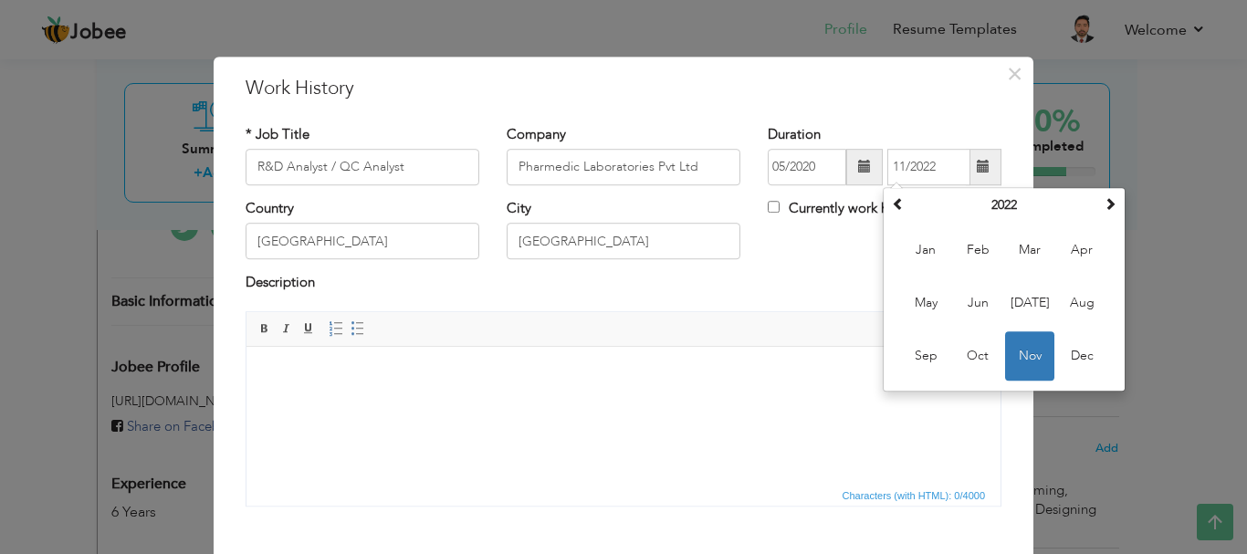
click at [977, 168] on span at bounding box center [983, 167] width 13 height 13
click at [759, 371] on body at bounding box center [624, 373] width 718 height 19
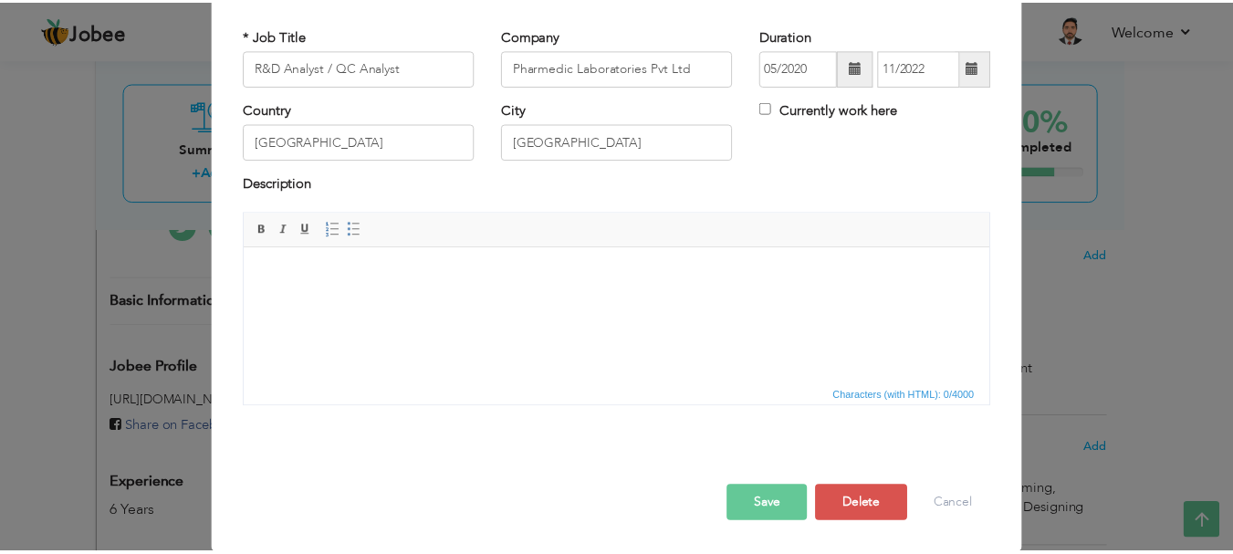
scroll to position [100, 0]
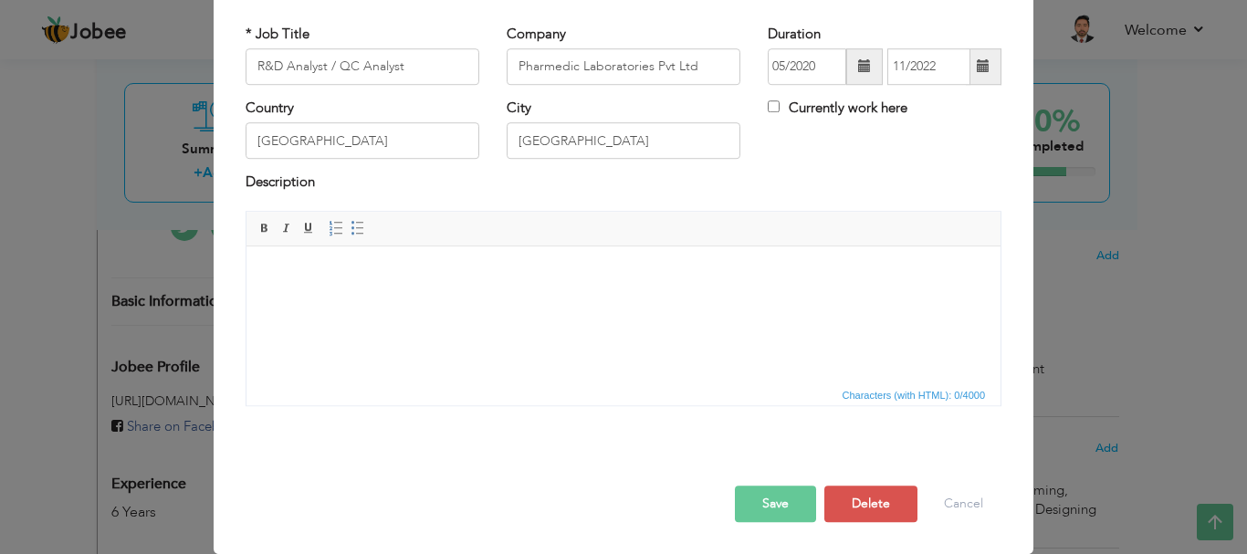
click at [755, 515] on button "Save" at bounding box center [775, 504] width 81 height 37
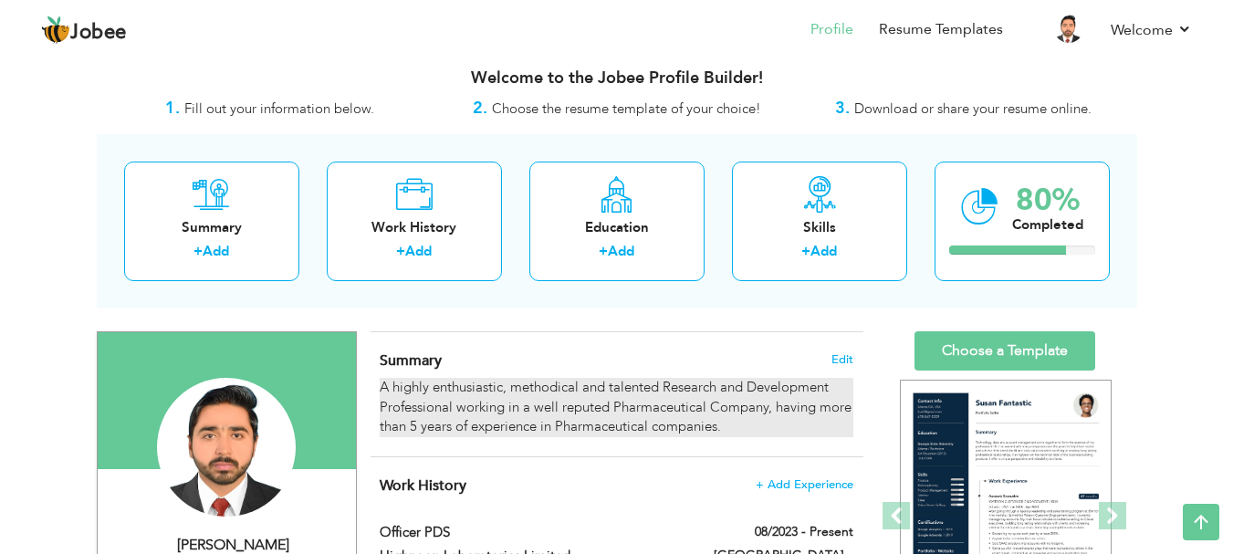
scroll to position [0, 0]
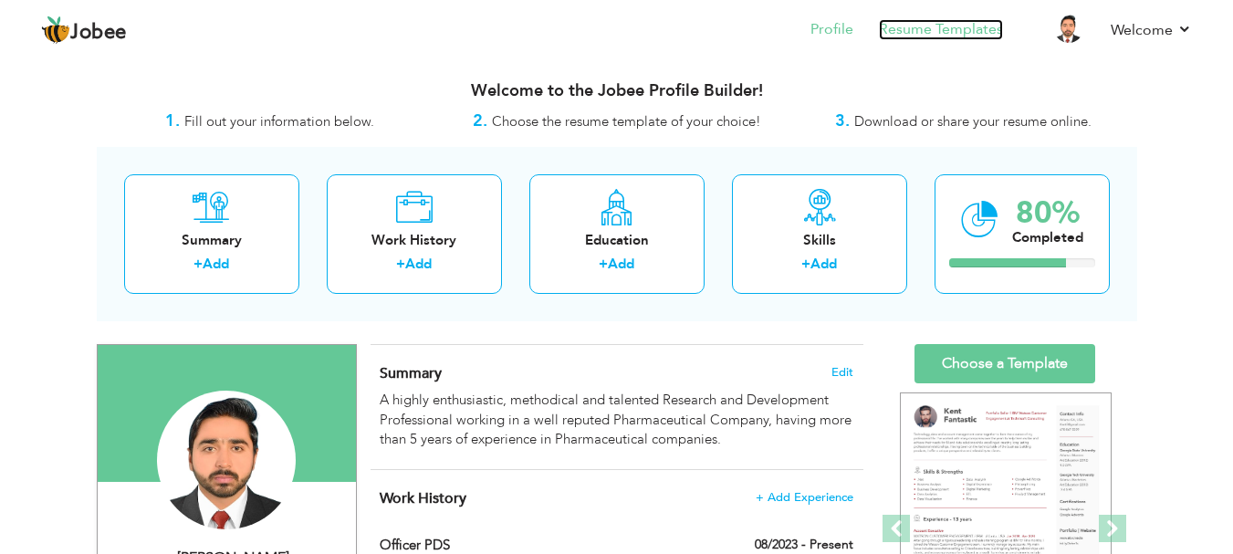
click at [946, 26] on link "Resume Templates" at bounding box center [941, 29] width 124 height 21
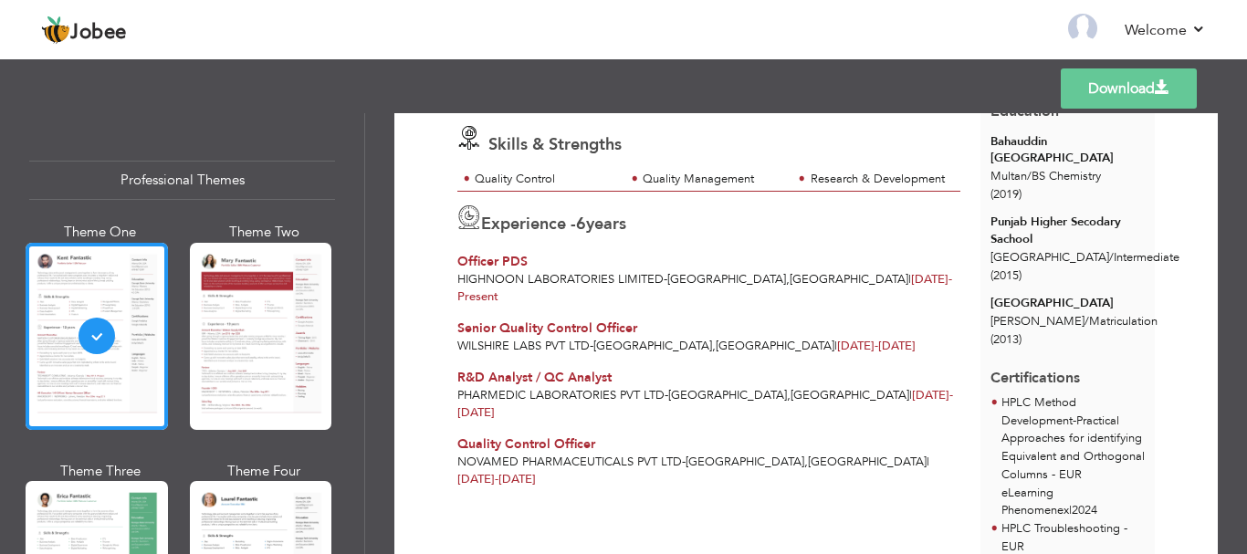
scroll to position [274, 0]
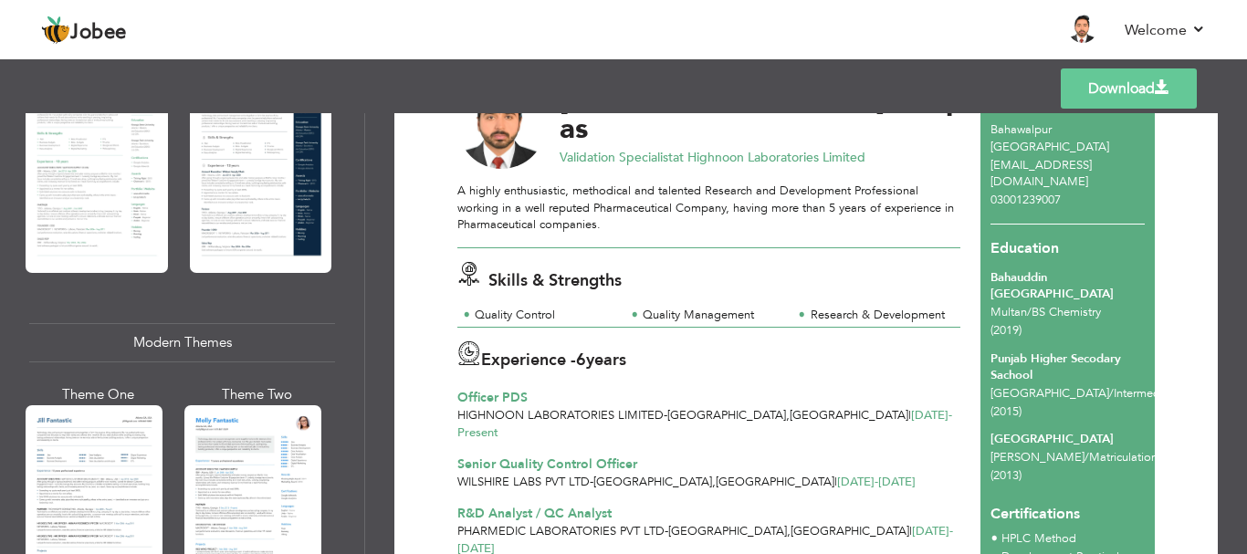
scroll to position [0, 0]
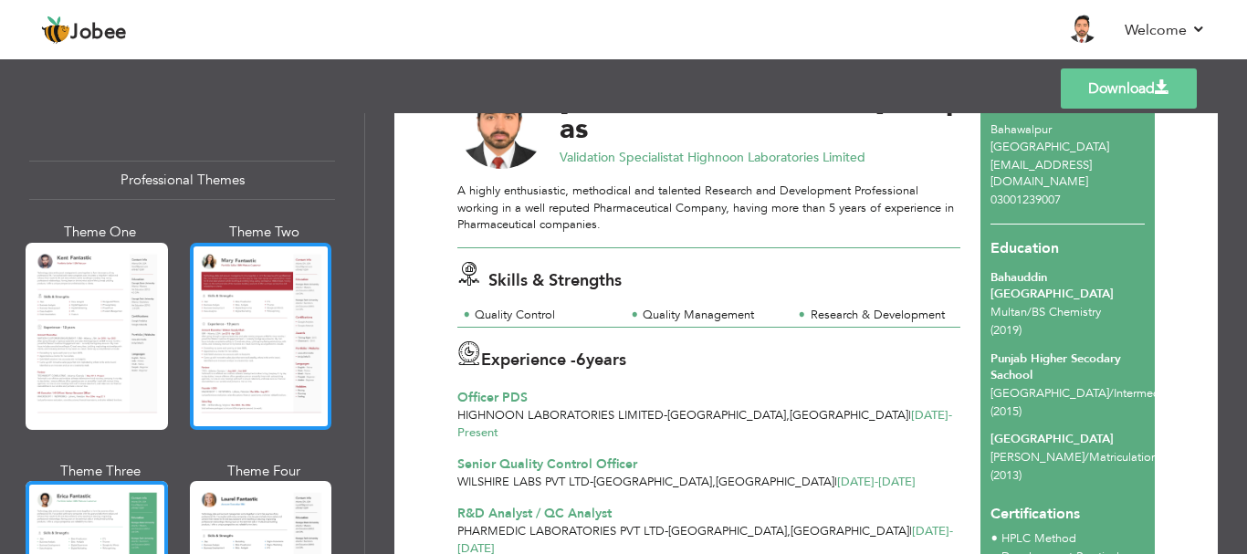
click at [256, 322] on div at bounding box center [261, 336] width 142 height 187
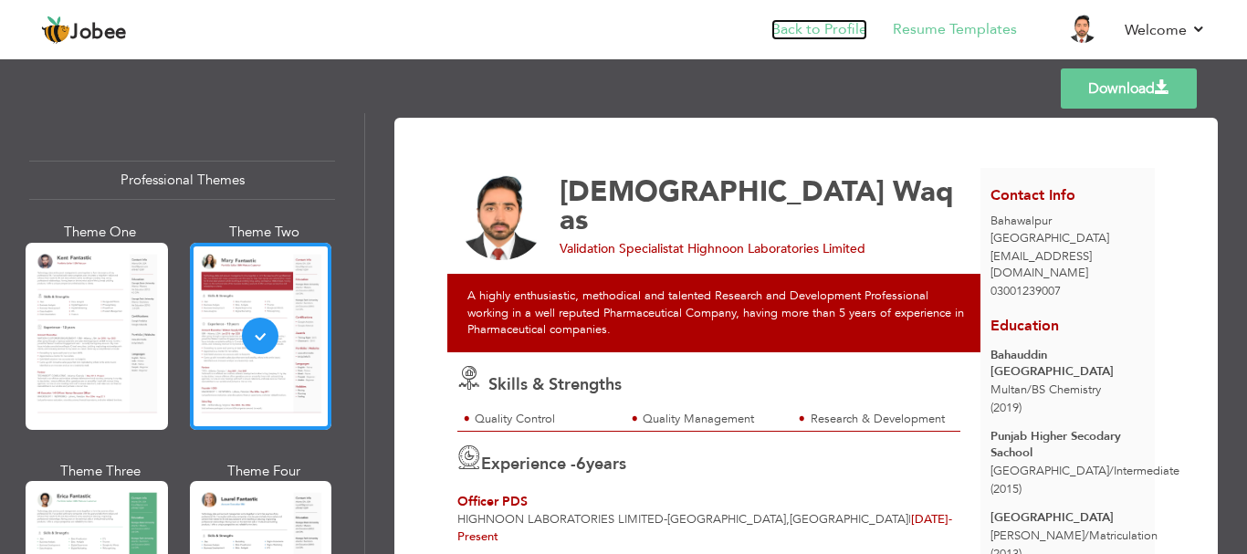
click at [817, 22] on link "Back to Profile" at bounding box center [819, 29] width 96 height 21
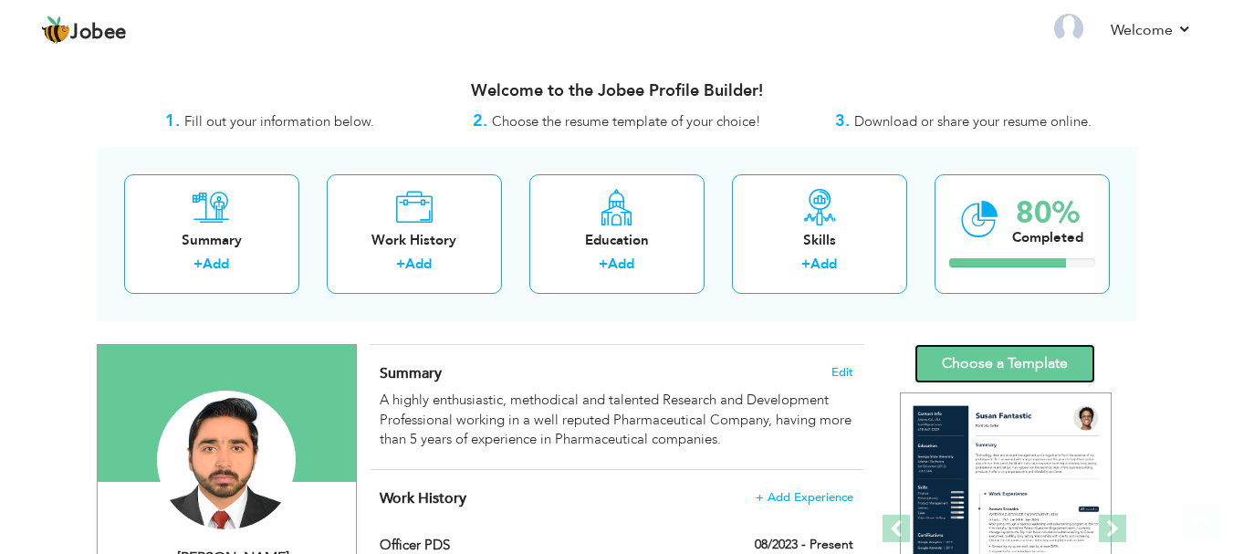
click at [977, 366] on link "Choose a Template" at bounding box center [1005, 363] width 181 height 39
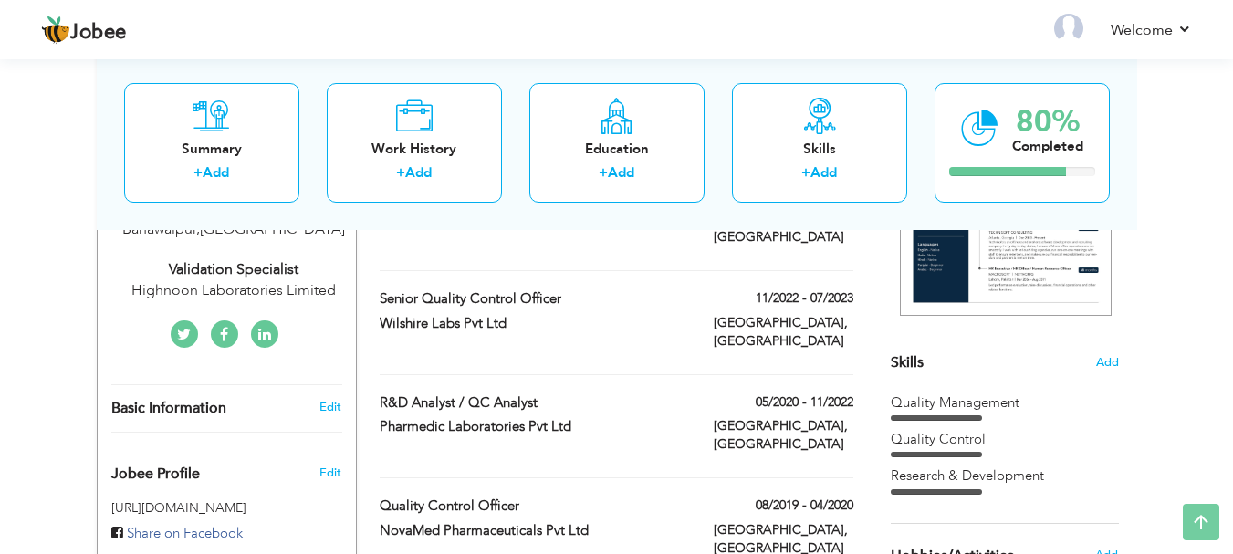
scroll to position [365, 0]
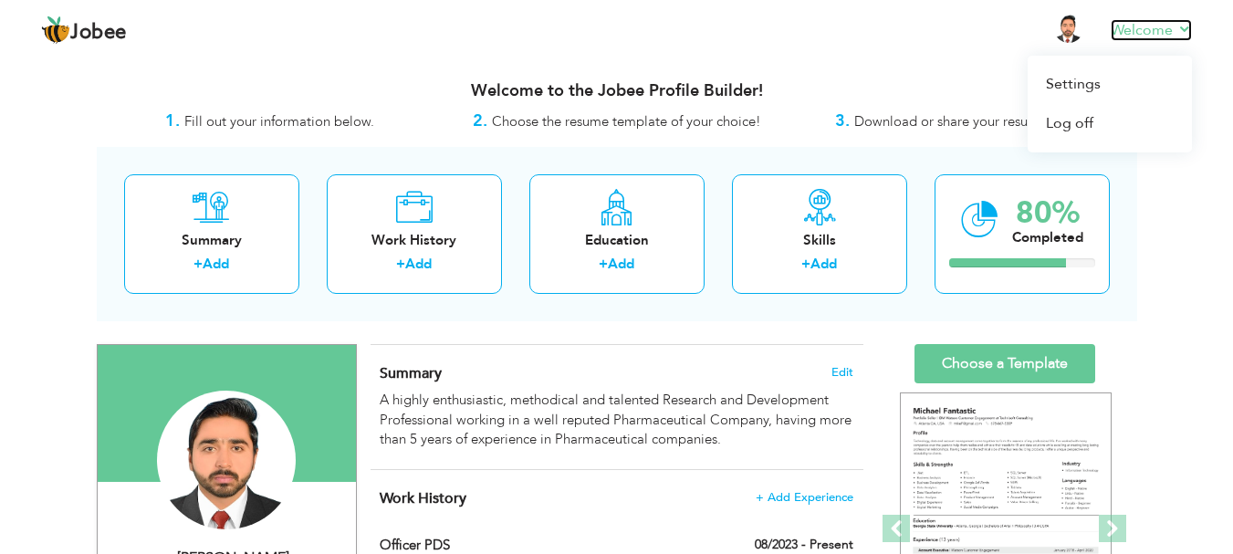
click at [1183, 27] on link "Welcome" at bounding box center [1151, 30] width 81 height 22
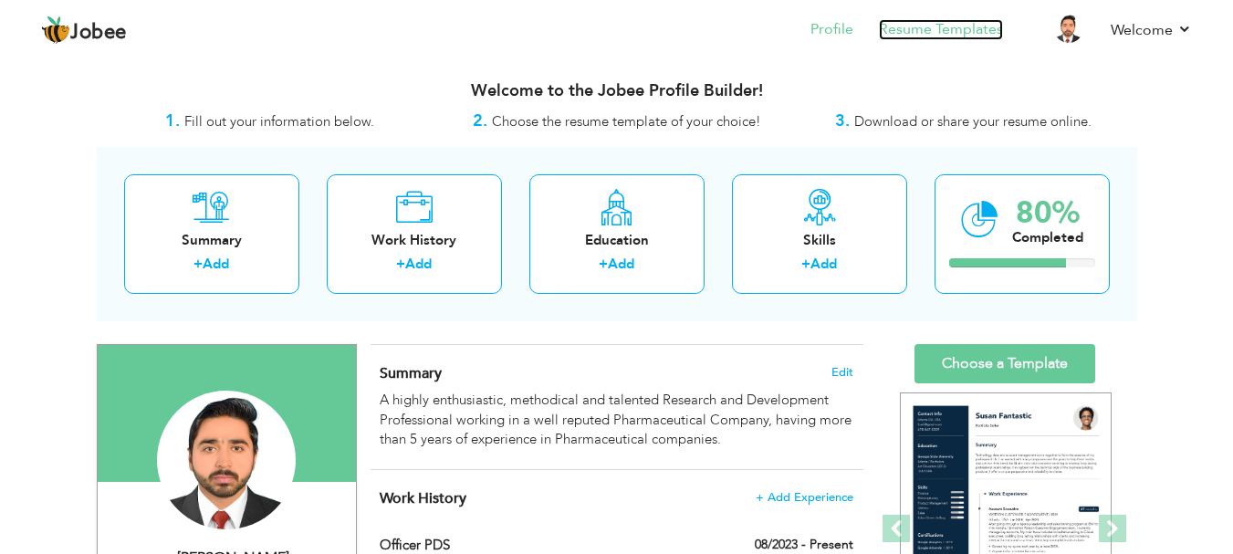
click at [932, 26] on link "Resume Templates" at bounding box center [941, 29] width 124 height 21
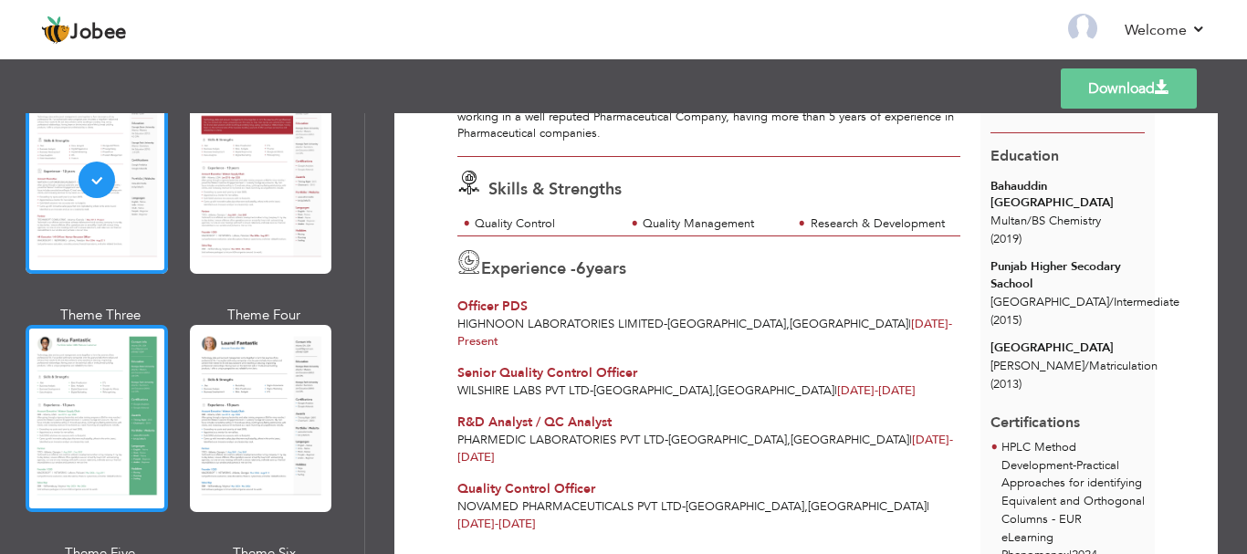
scroll to position [183, 0]
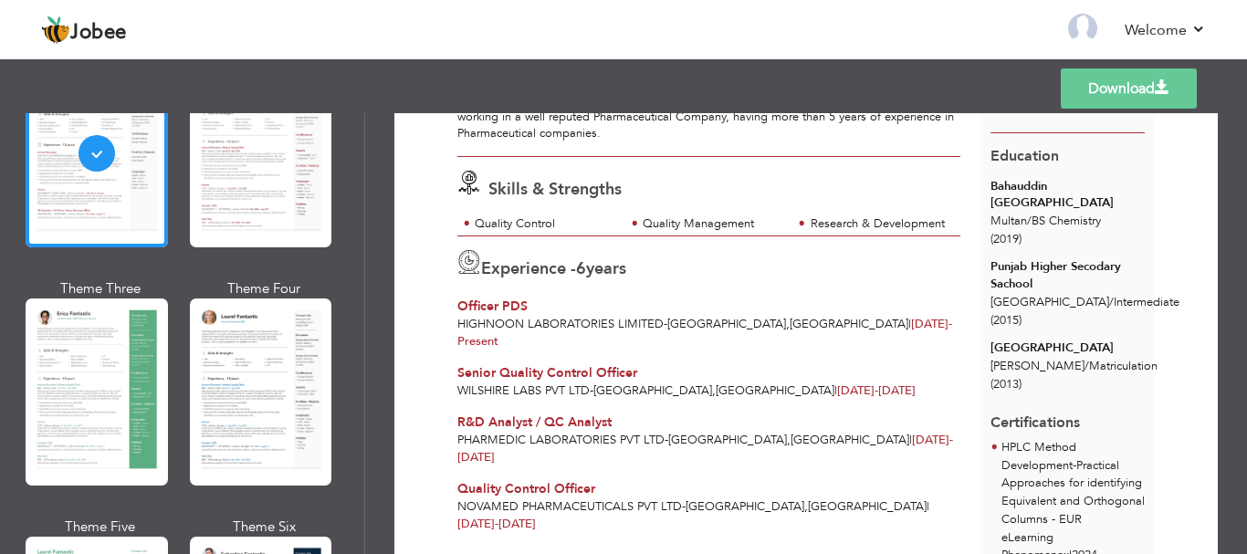
click at [246, 230] on div at bounding box center [261, 153] width 142 height 187
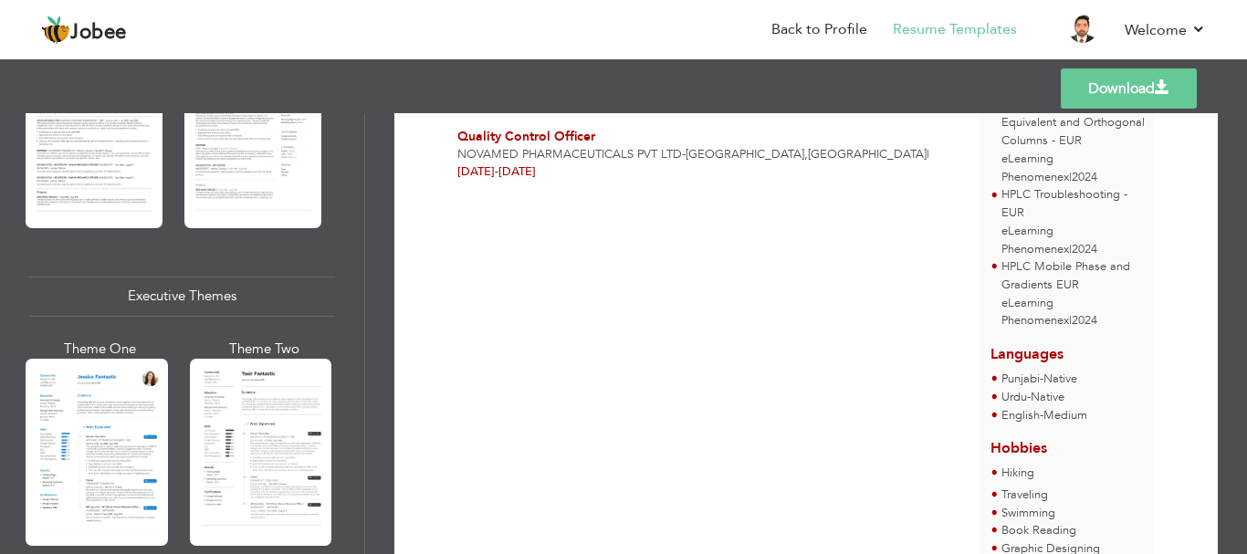
scroll to position [1278, 0]
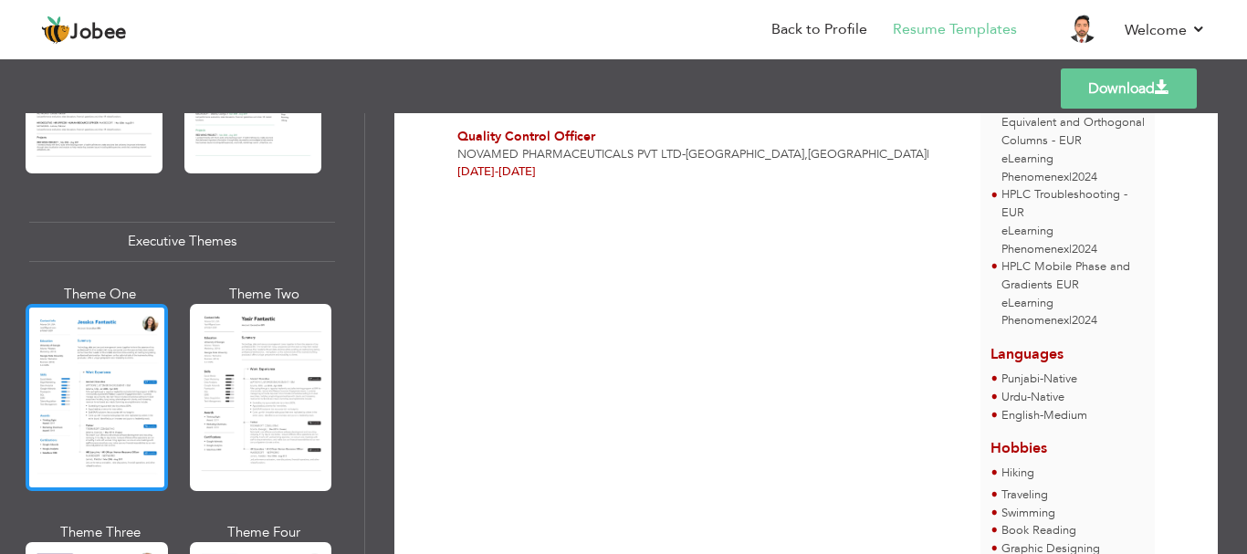
click at [102, 391] on div at bounding box center [97, 397] width 142 height 187
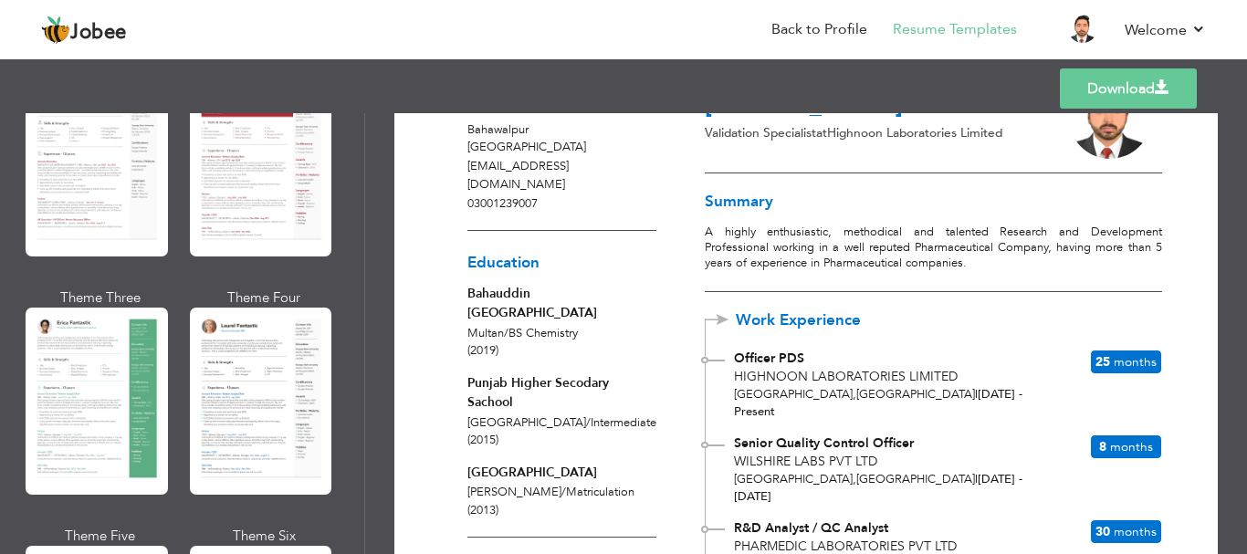
scroll to position [0, 0]
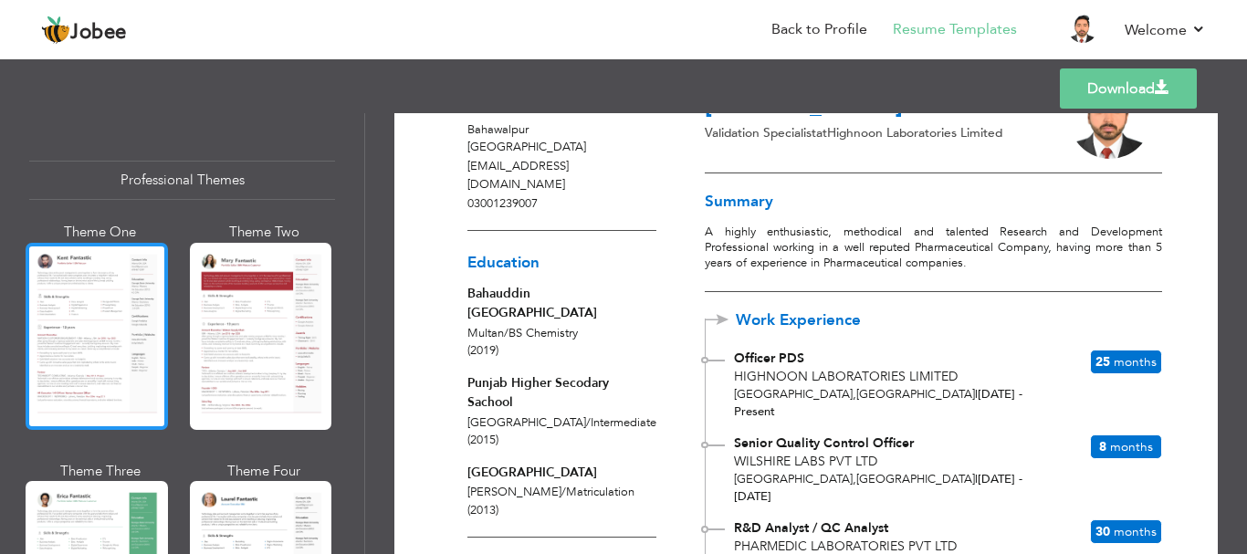
click at [90, 296] on div at bounding box center [97, 336] width 142 height 187
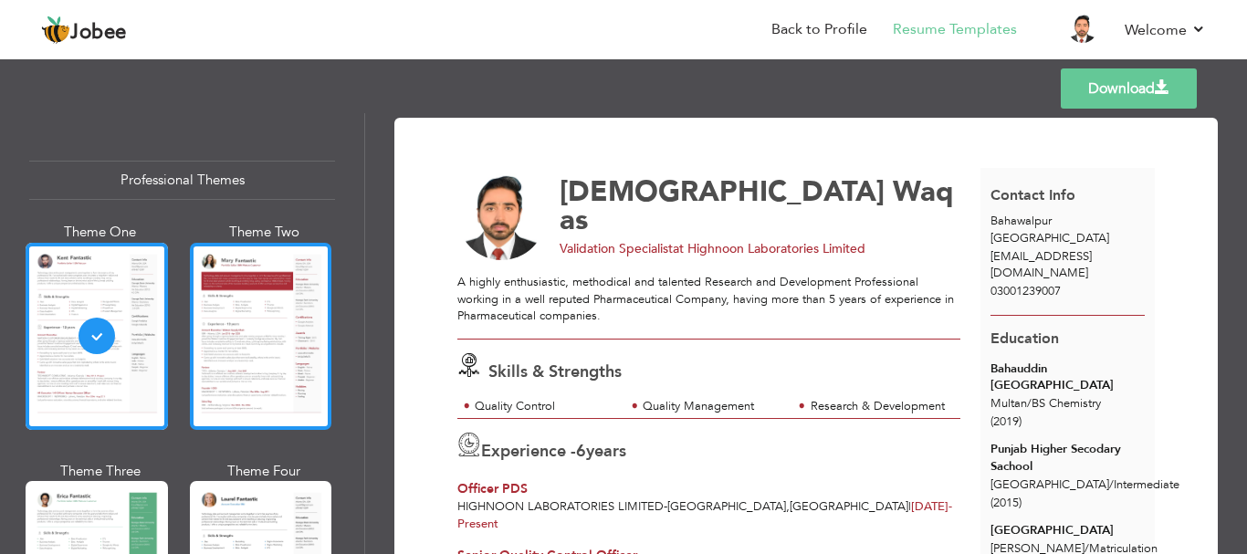
click at [240, 332] on div at bounding box center [261, 336] width 142 height 187
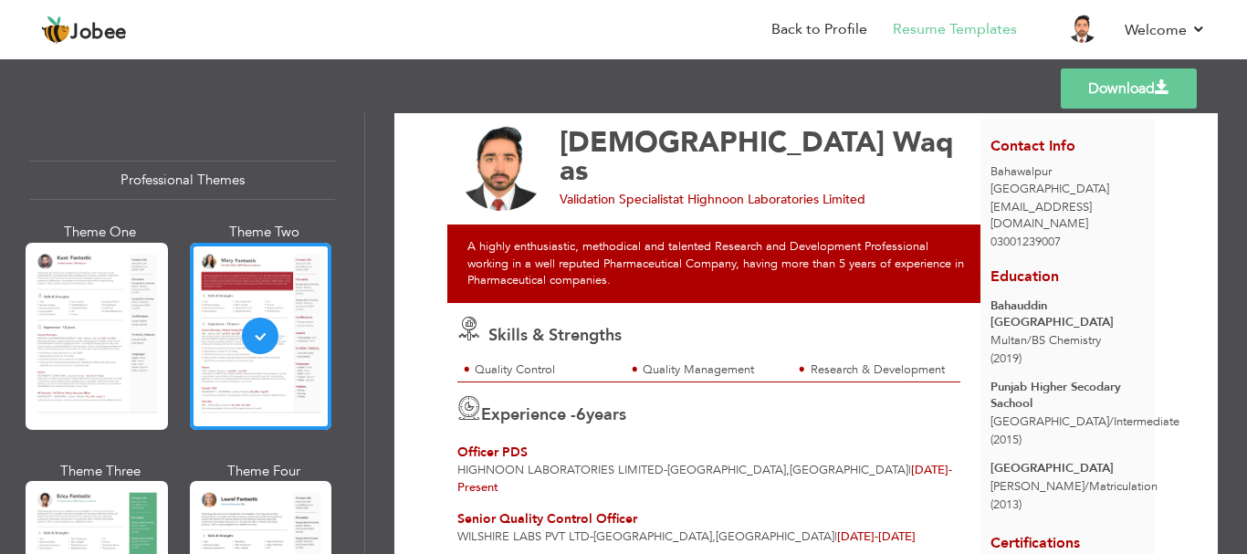
scroll to position [37, 0]
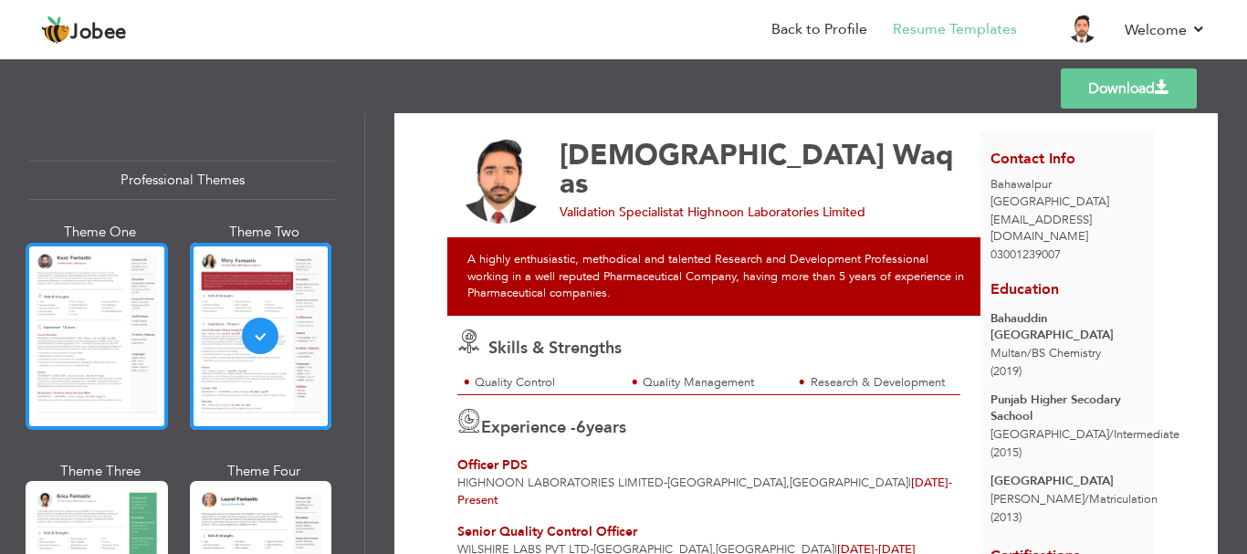
click at [44, 371] on div at bounding box center [97, 336] width 142 height 187
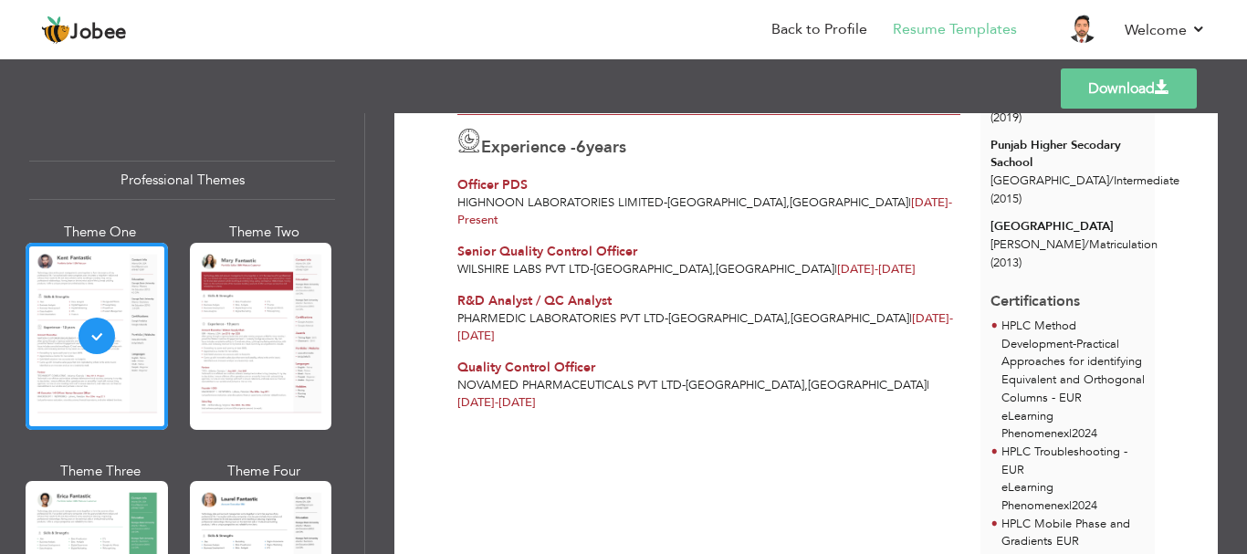
scroll to position [274, 0]
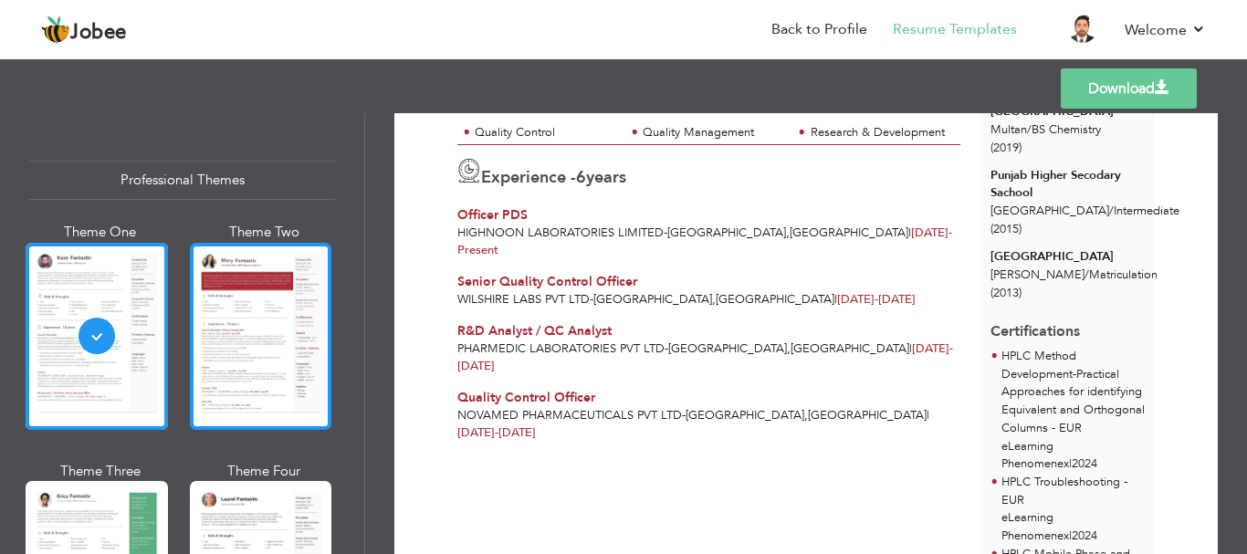
click at [244, 333] on div at bounding box center [261, 336] width 142 height 187
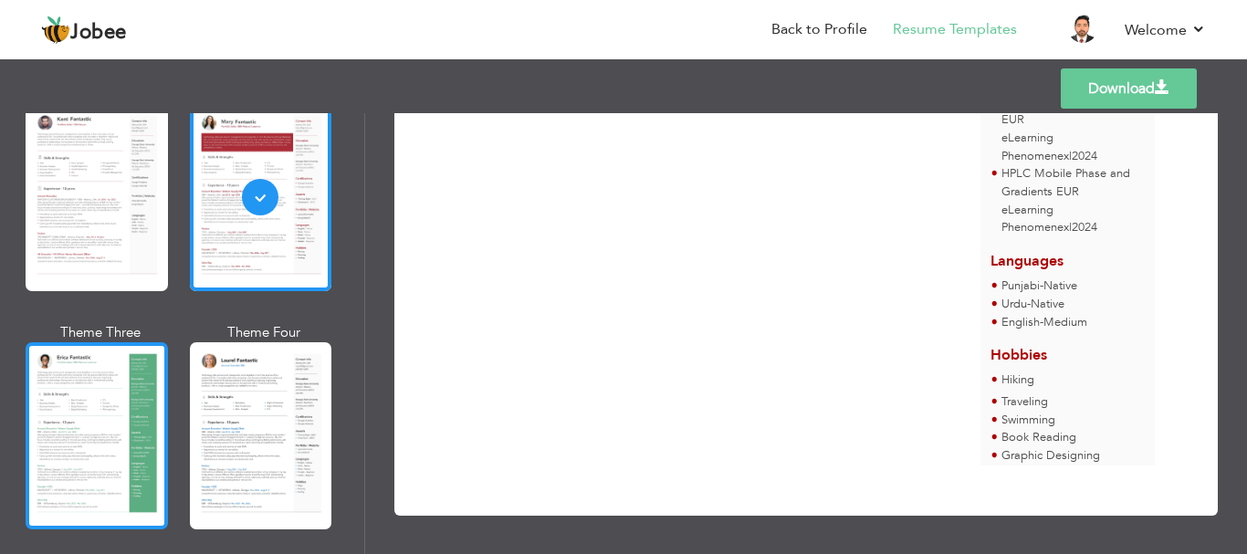
scroll to position [183, 0]
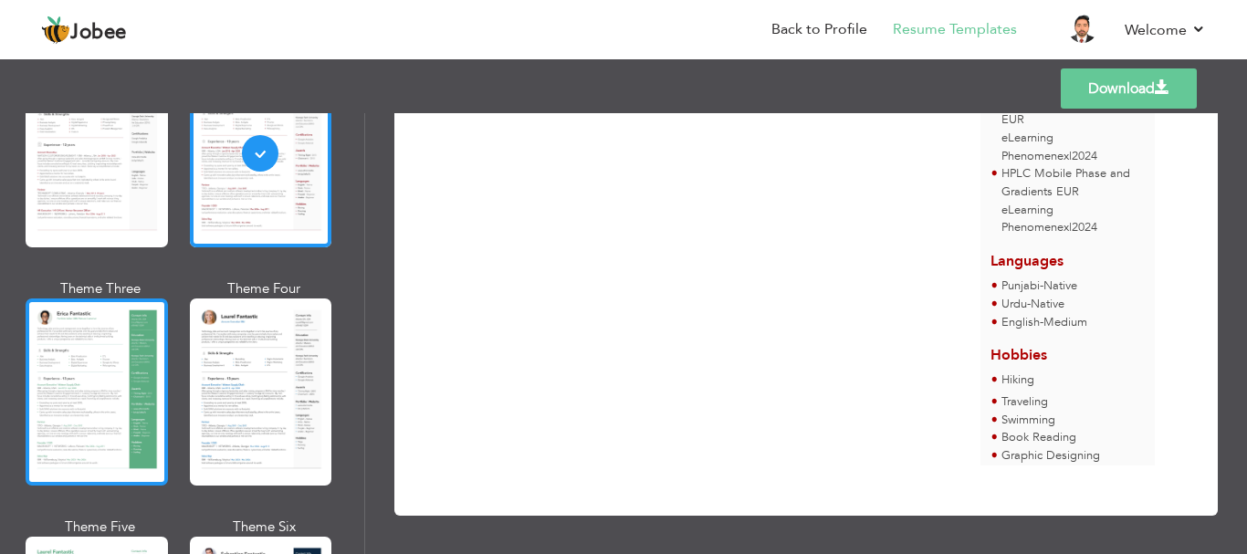
click at [105, 417] on div at bounding box center [97, 392] width 142 height 187
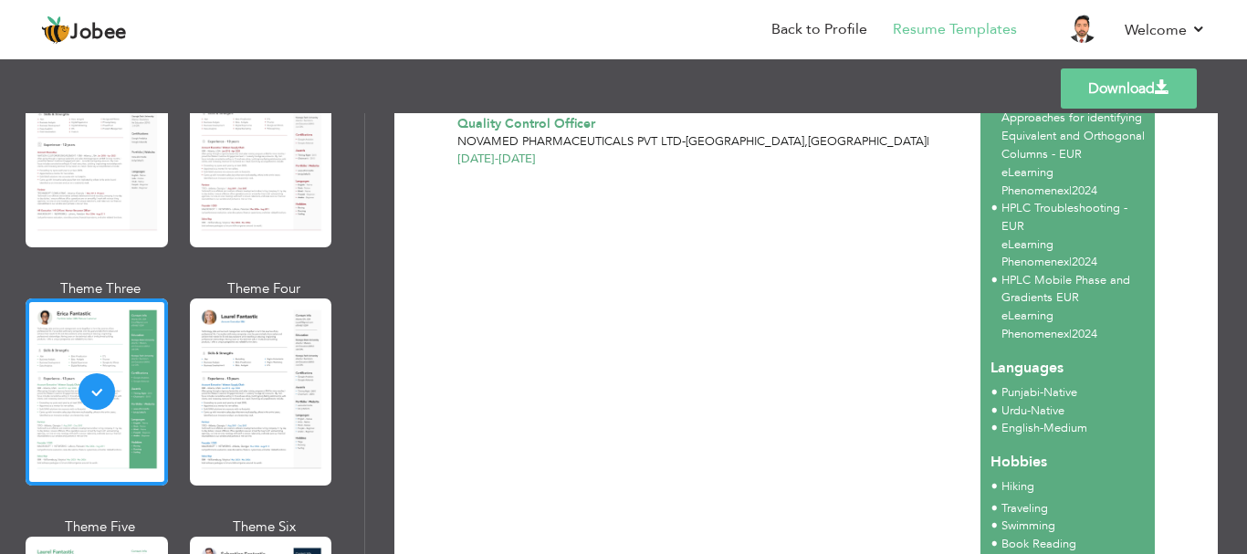
scroll to position [689, 0]
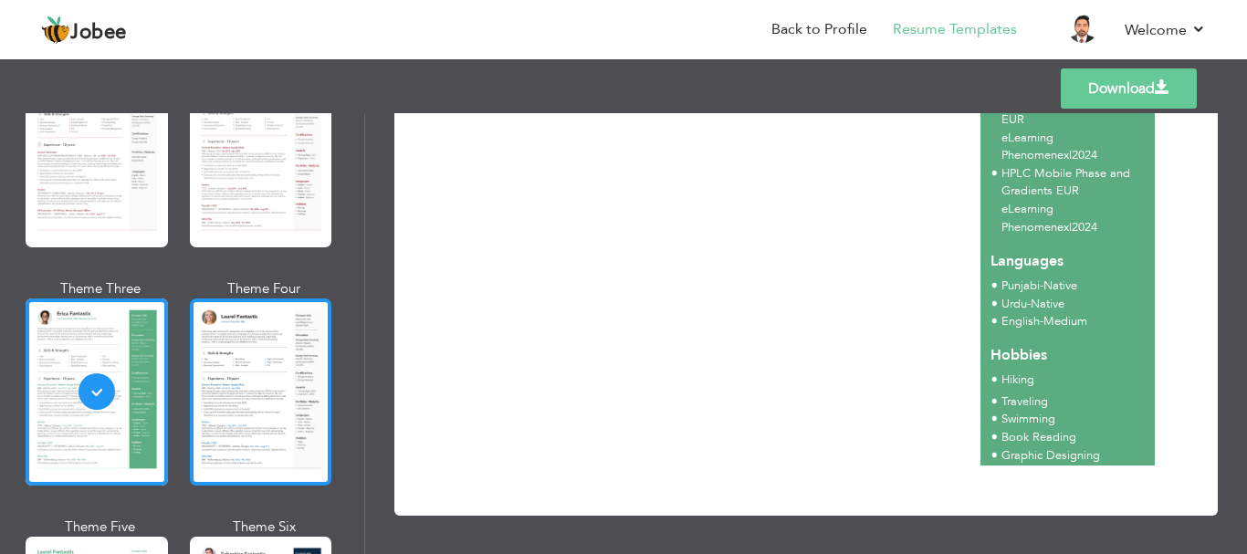
click at [298, 371] on div at bounding box center [261, 392] width 142 height 187
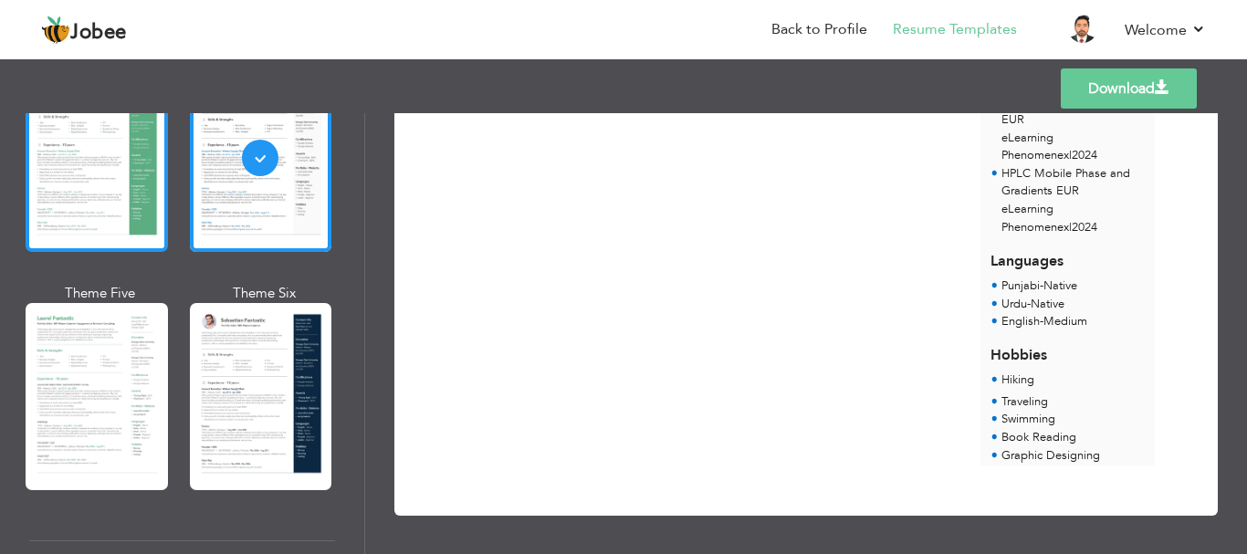
scroll to position [456, 0]
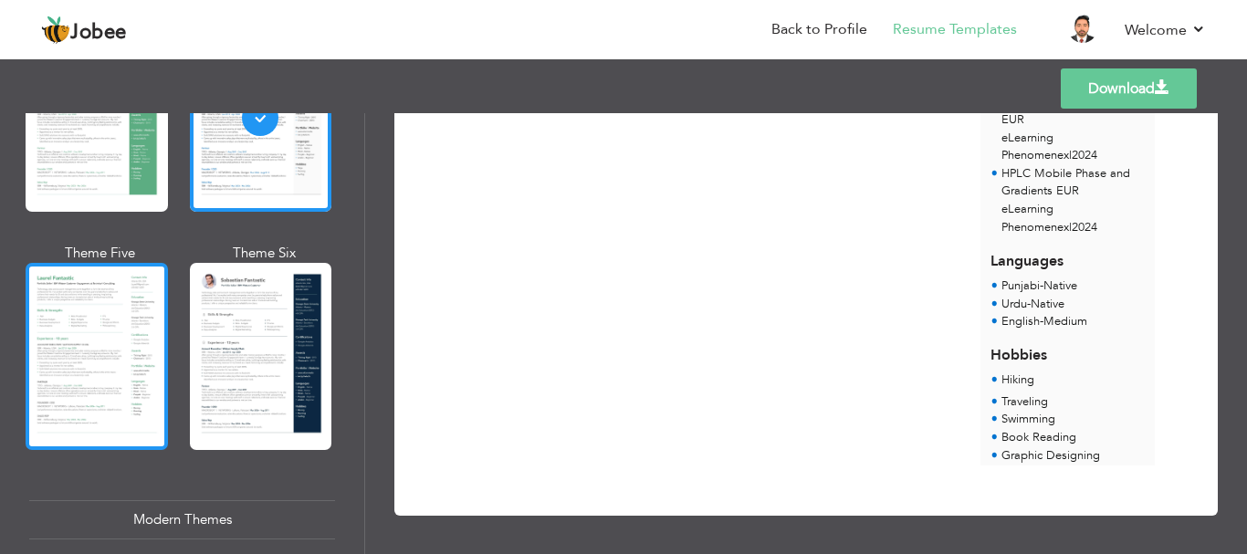
click at [105, 347] on div at bounding box center [97, 356] width 142 height 187
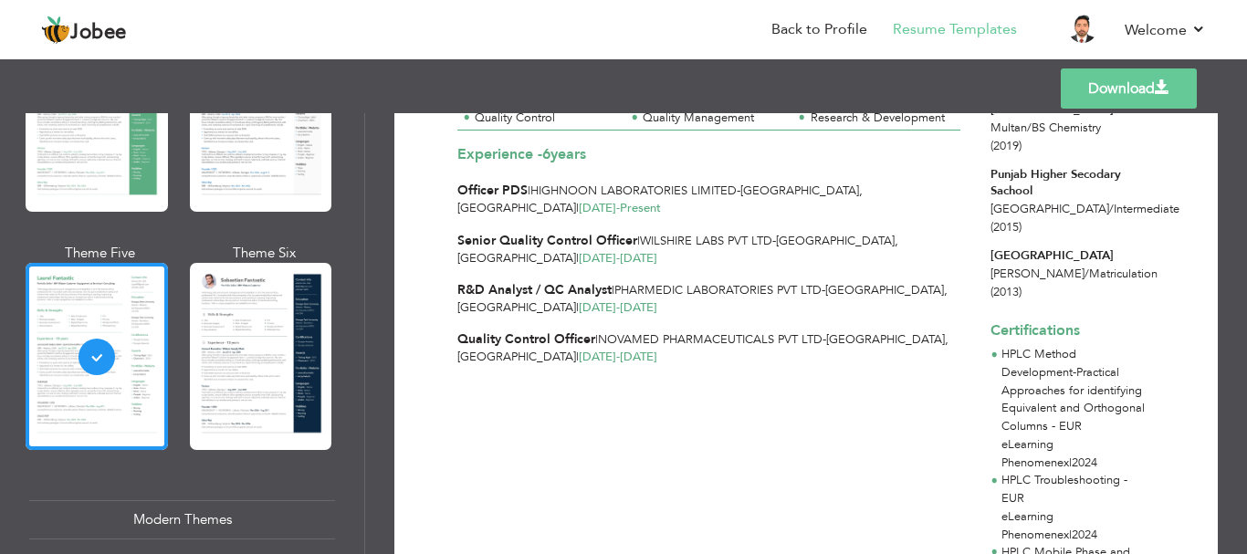
scroll to position [297, 0]
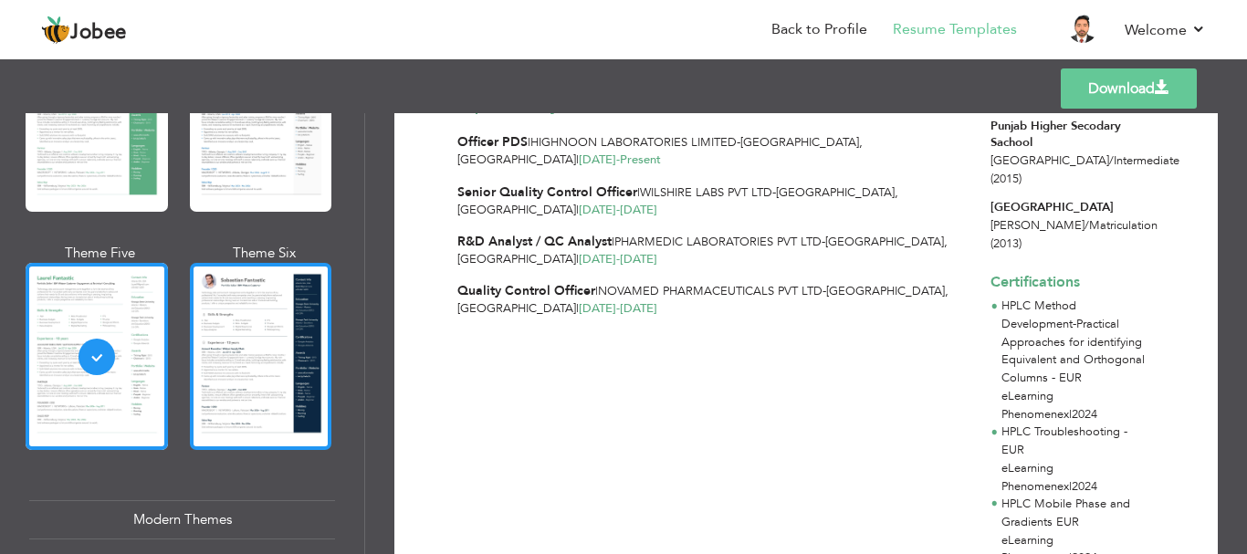
click at [254, 330] on div at bounding box center [261, 356] width 142 height 187
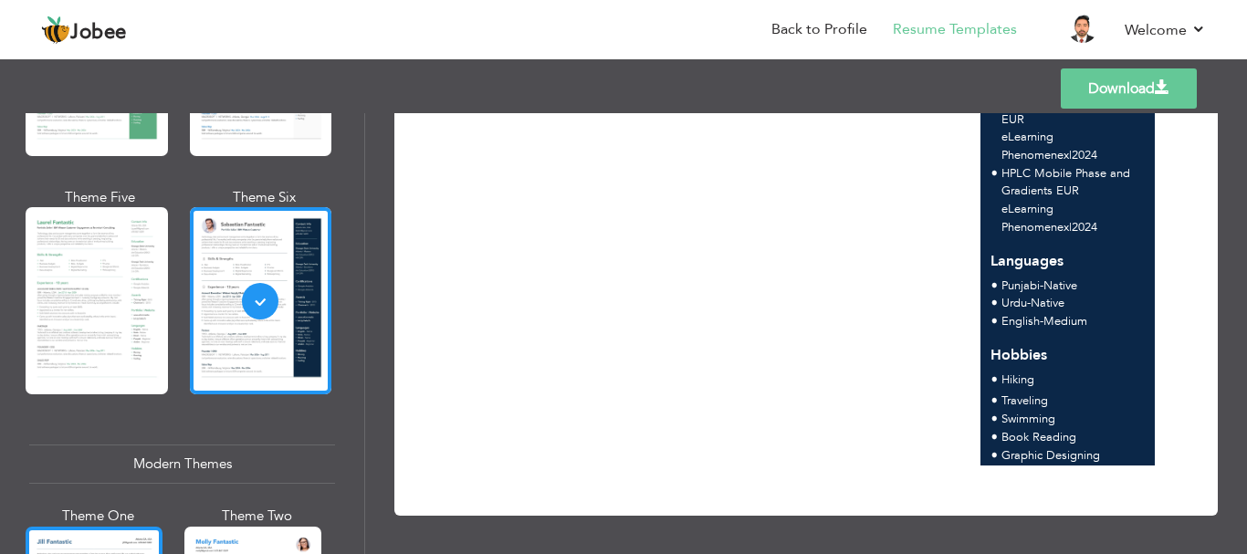
scroll to position [730, 0]
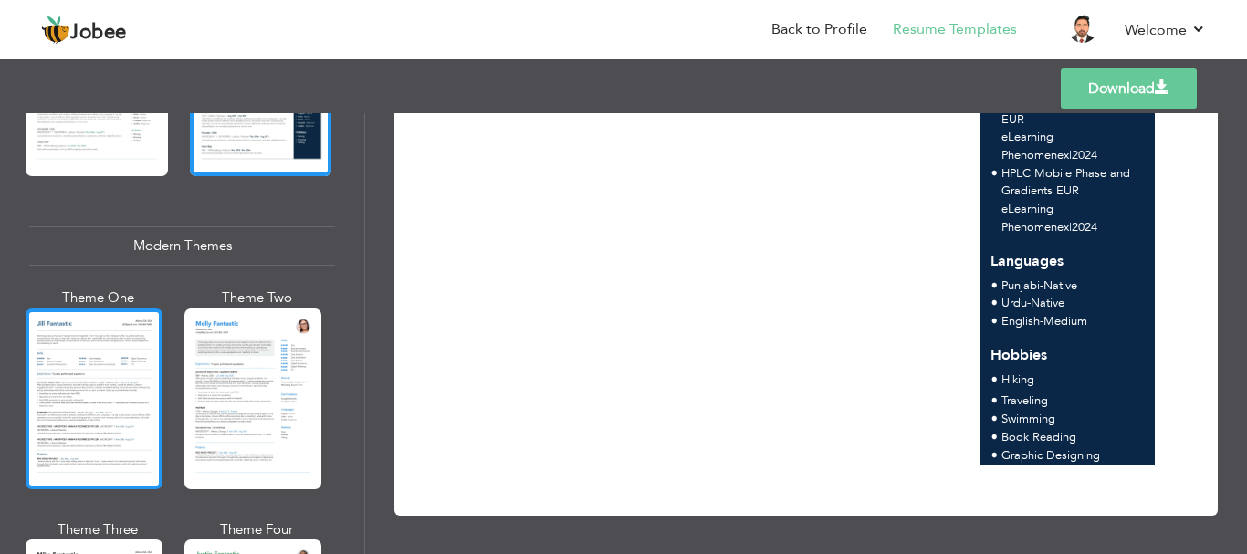
click at [105, 421] on div at bounding box center [94, 399] width 137 height 181
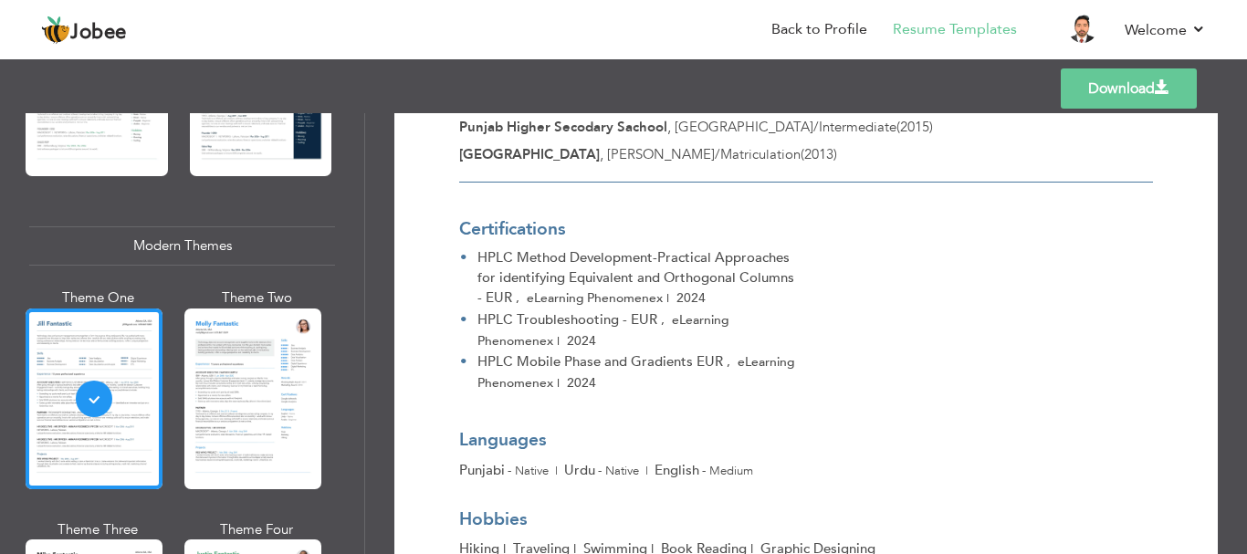
scroll to position [775, 0]
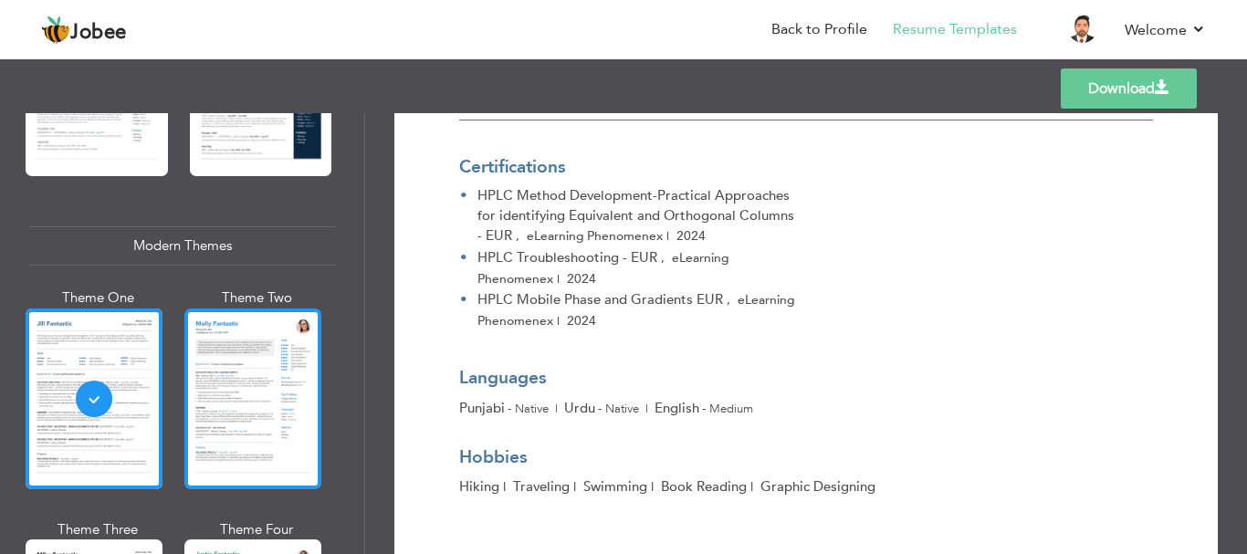
click at [237, 352] on div at bounding box center [252, 399] width 137 height 181
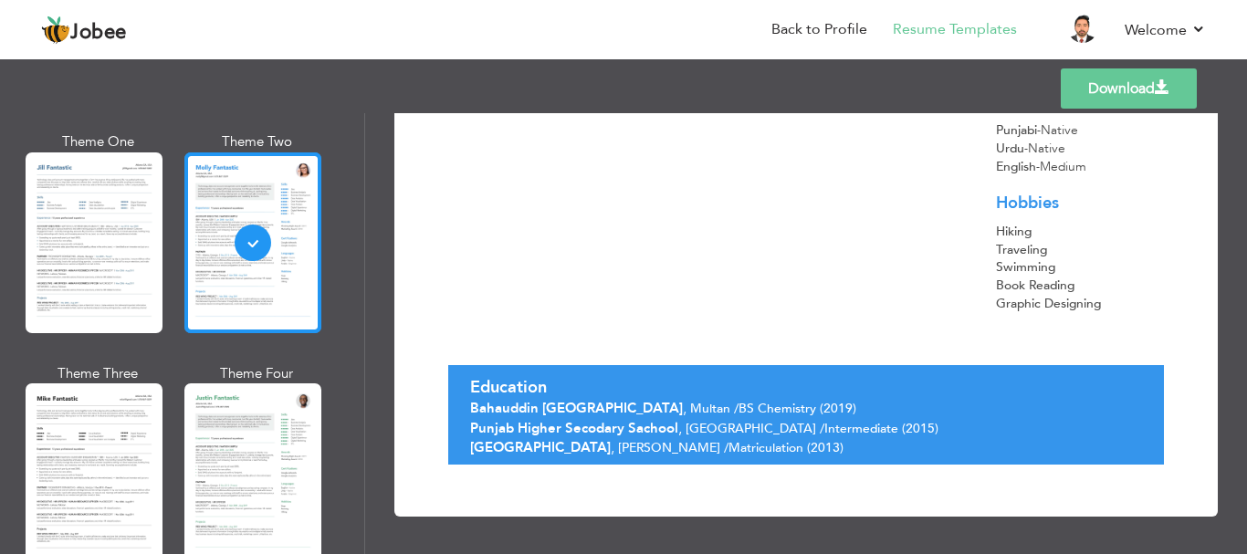
scroll to position [1004, 0]
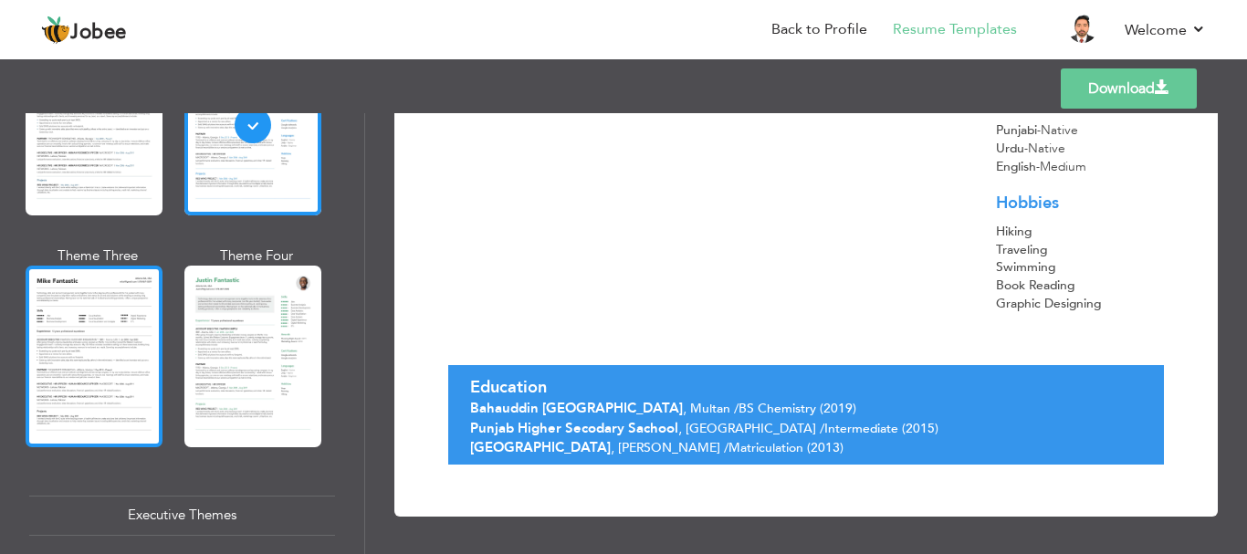
click at [95, 372] on div at bounding box center [94, 356] width 137 height 181
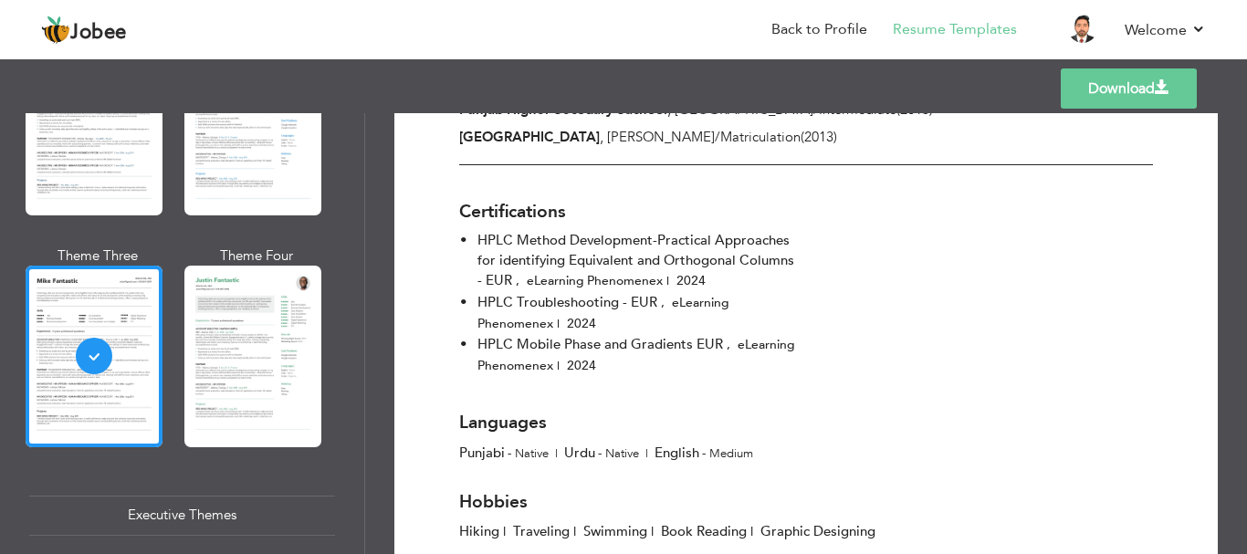
scroll to position [775, 0]
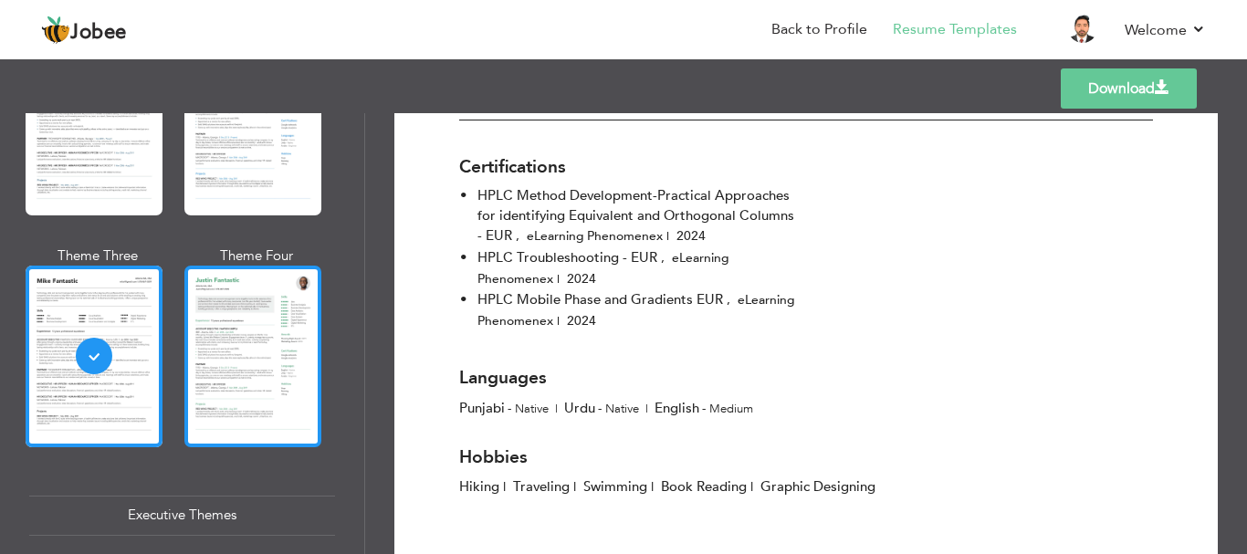
click at [285, 351] on div at bounding box center [252, 356] width 137 height 181
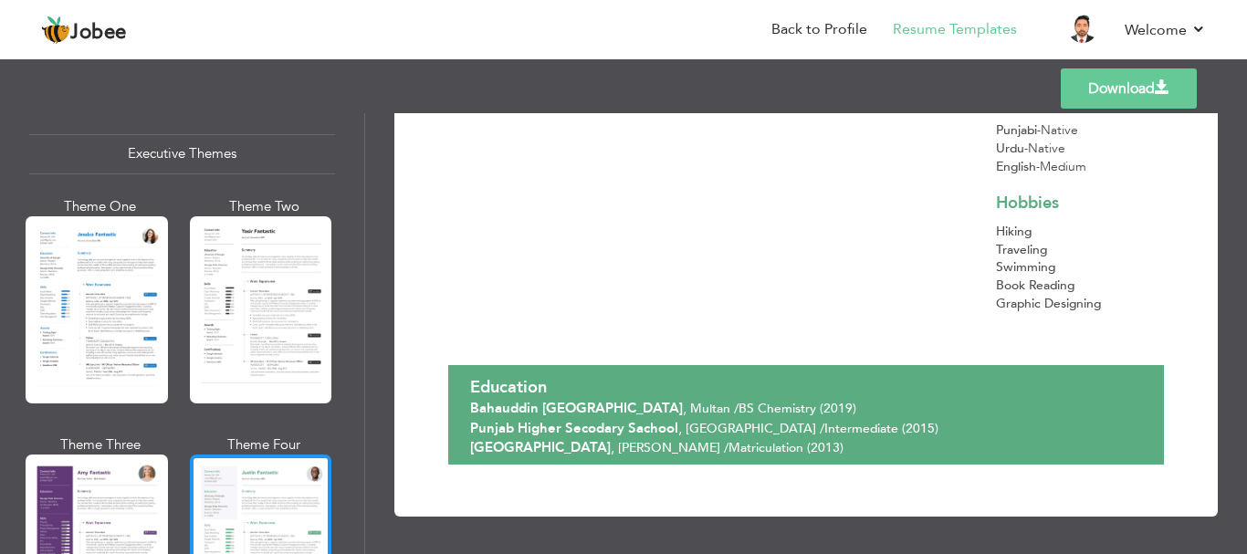
scroll to position [1369, 0]
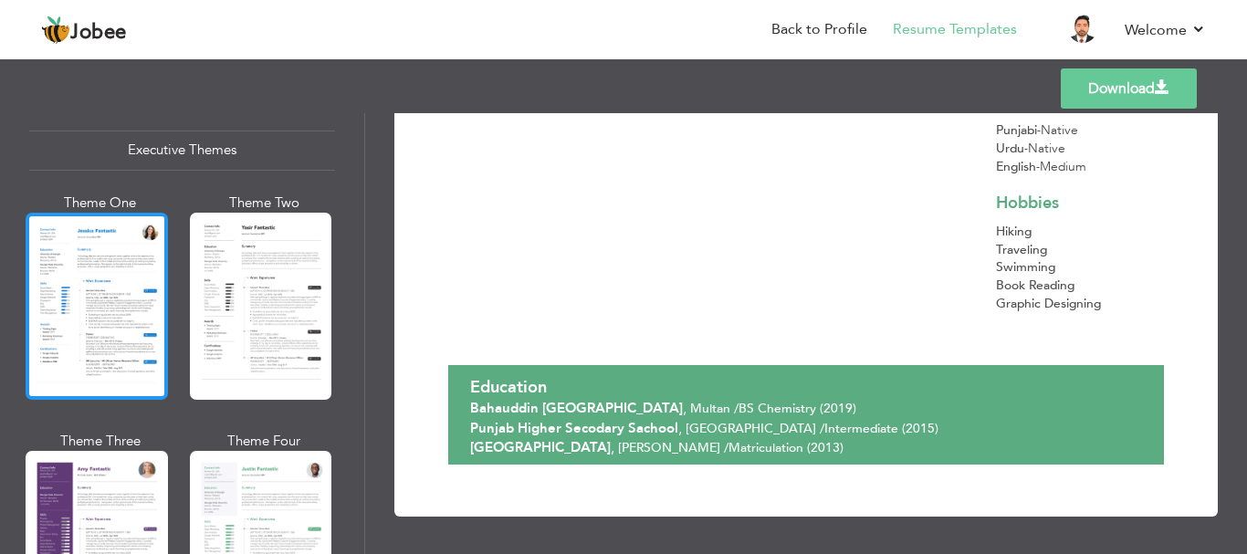
click at [89, 311] on div at bounding box center [97, 306] width 142 height 187
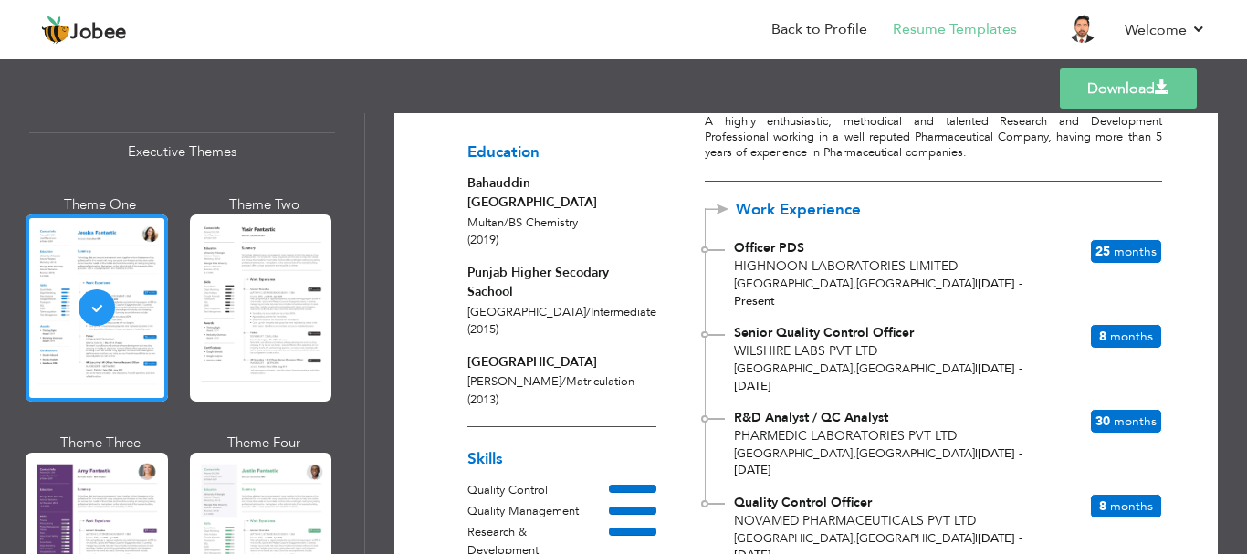
scroll to position [203, 0]
click at [262, 284] on div at bounding box center [261, 308] width 142 height 187
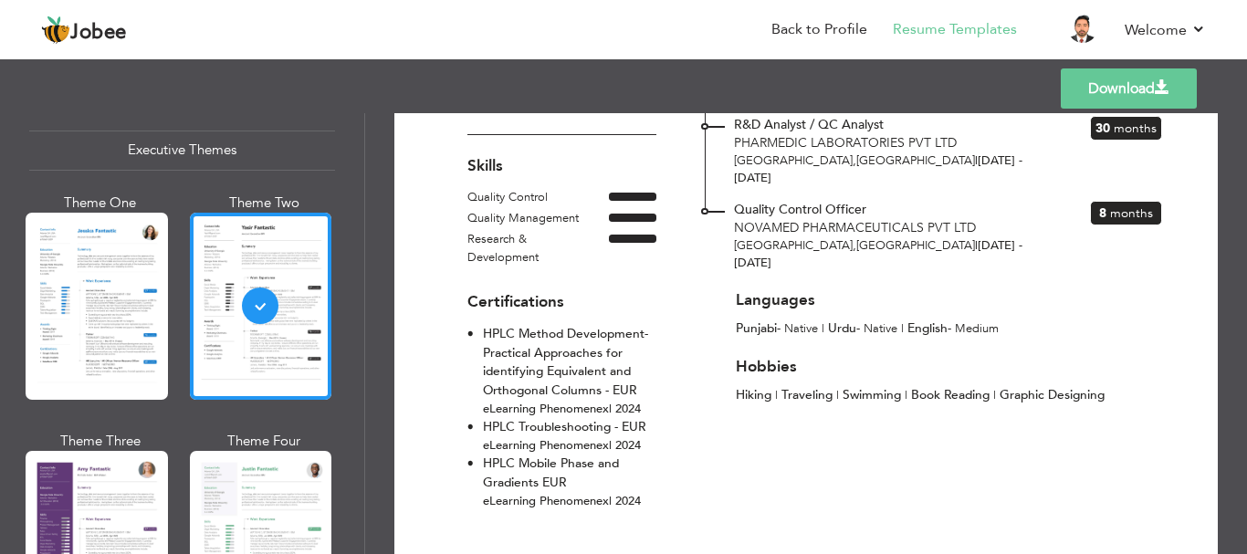
scroll to position [477, 0]
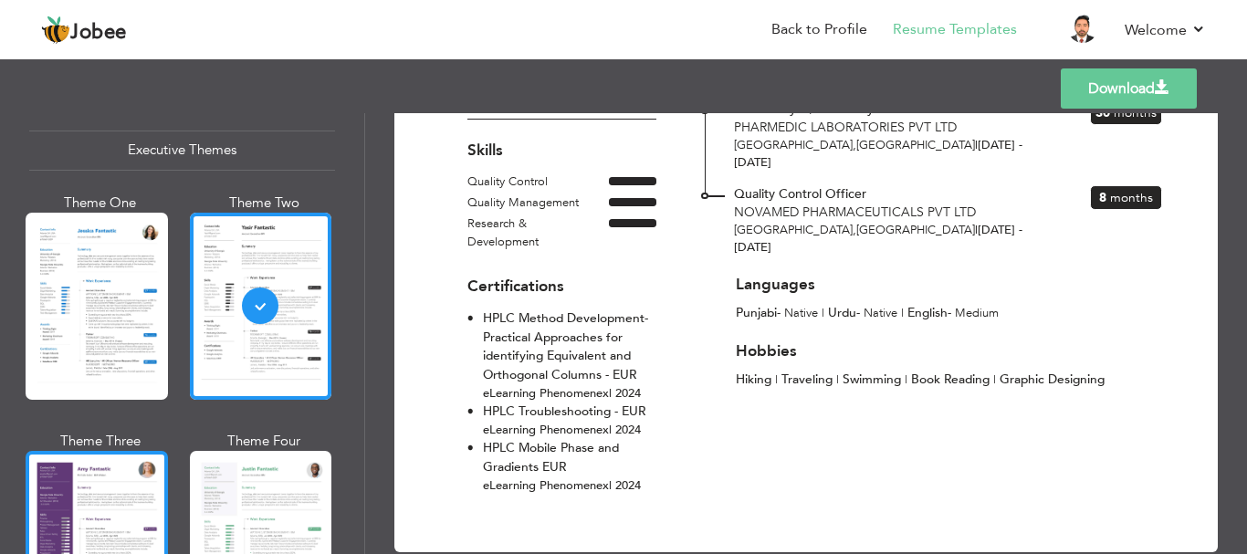
click at [71, 499] on div at bounding box center [97, 544] width 142 height 187
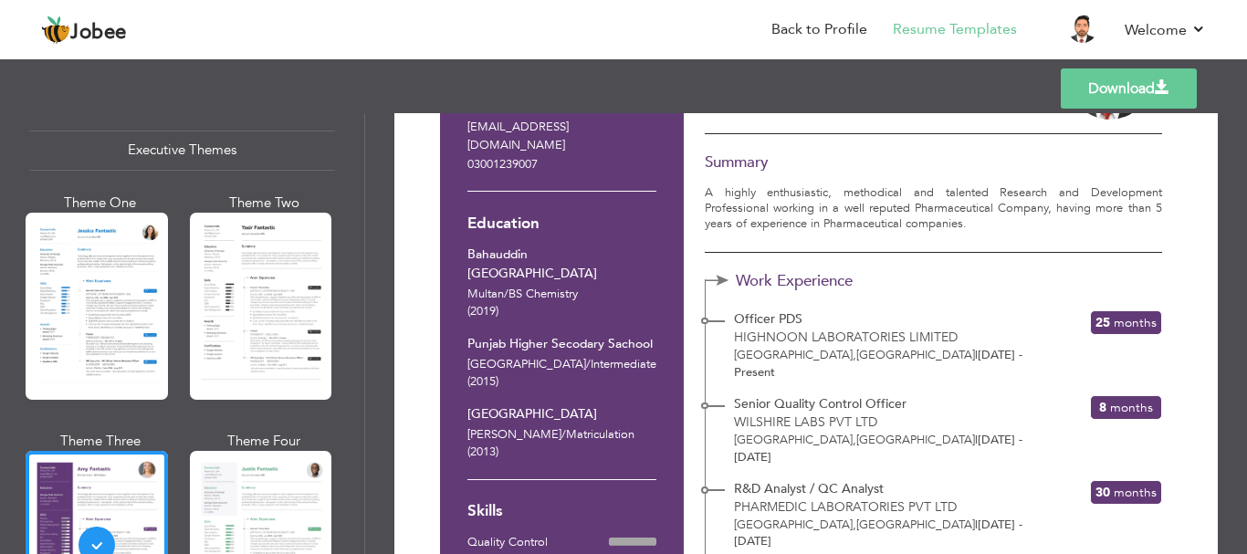
scroll to position [0, 0]
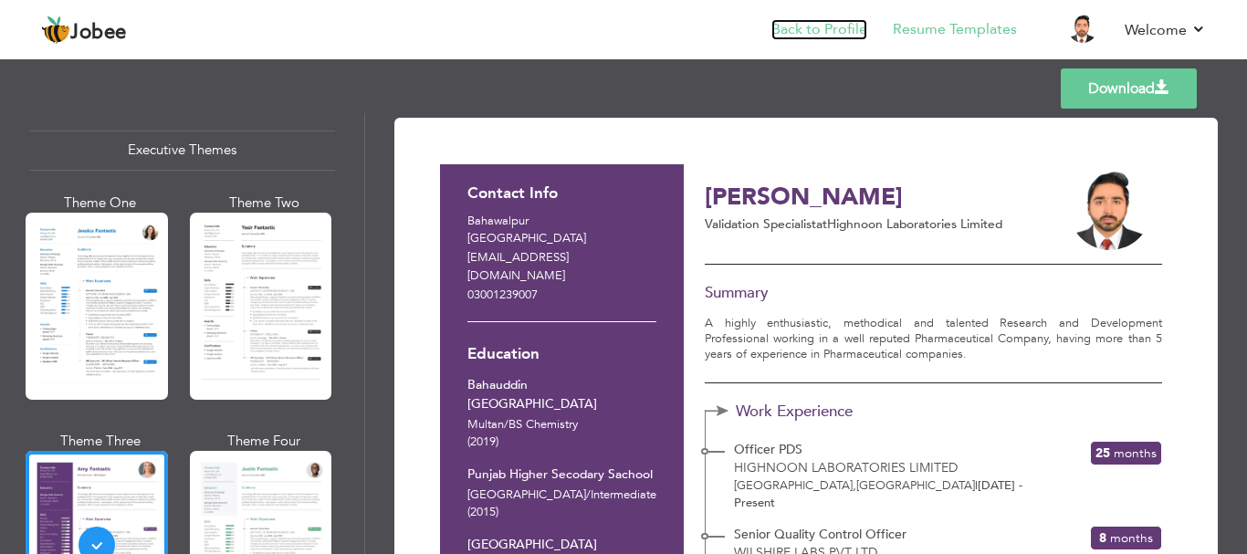
click at [843, 23] on link "Back to Profile" at bounding box center [819, 29] width 96 height 21
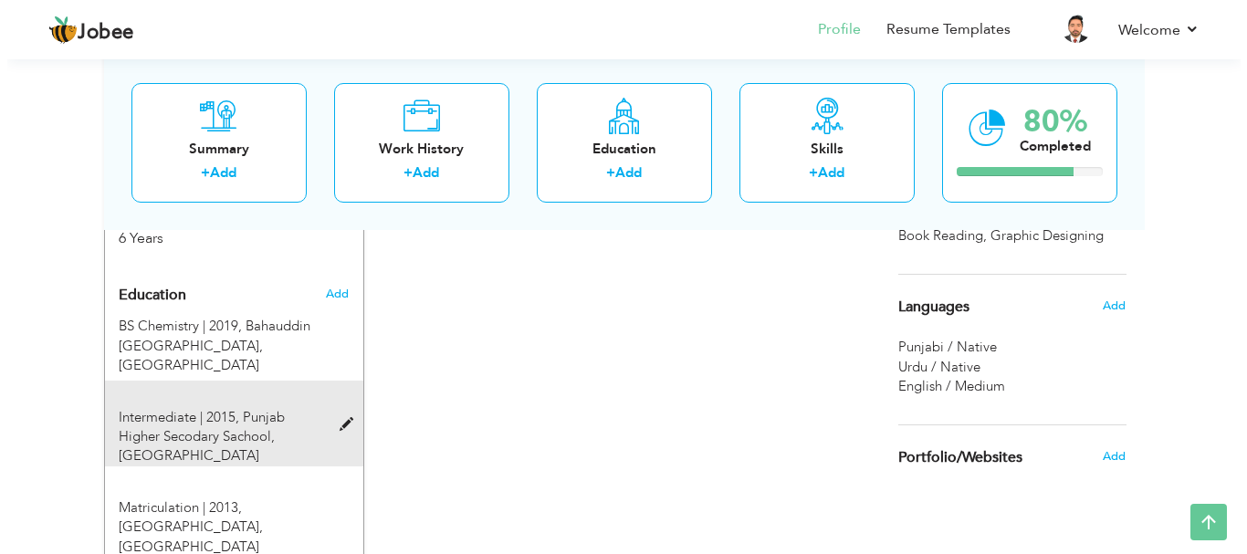
scroll to position [639, 0]
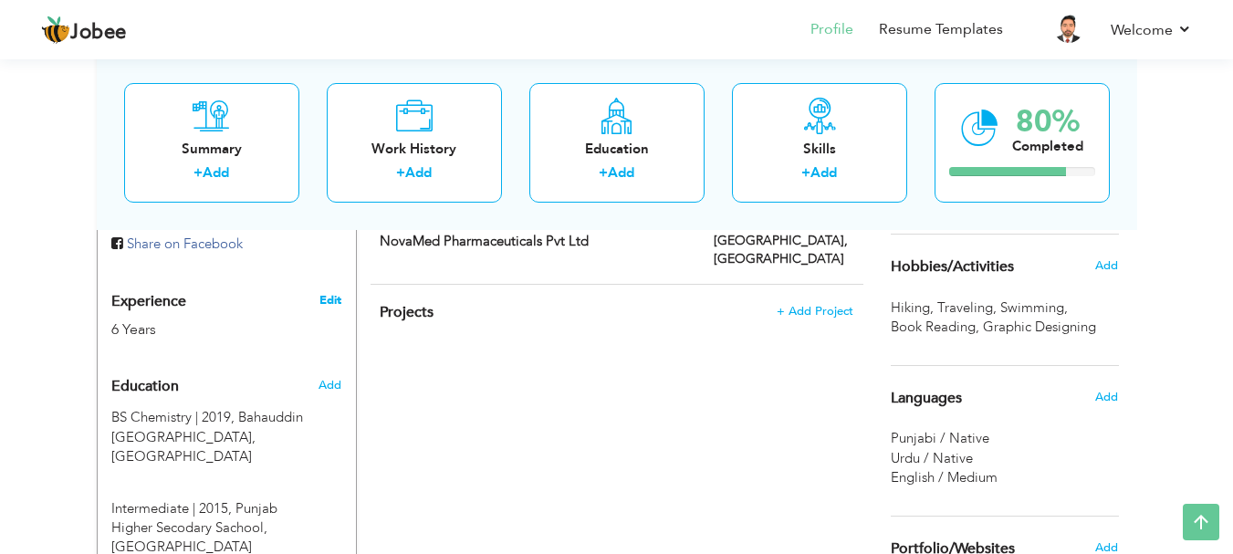
click at [334, 303] on link "Edit" at bounding box center [331, 300] width 22 height 16
type input "[DEMOGRAPHIC_DATA]"
type input "Waqas"
type input "03001239007"
select select "number:166"
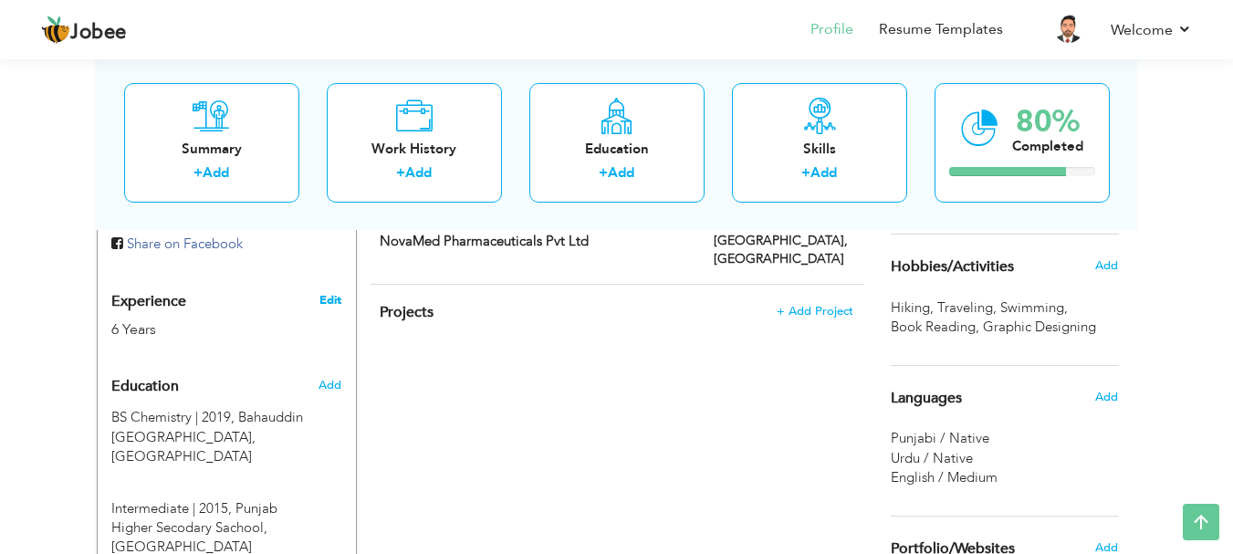
type input "Bahawalpur"
select select "number:8"
type input "Highnoon Laboratories Limited"
type input "Validation Specialist"
type input "[URL][DOMAIN_NAME]"
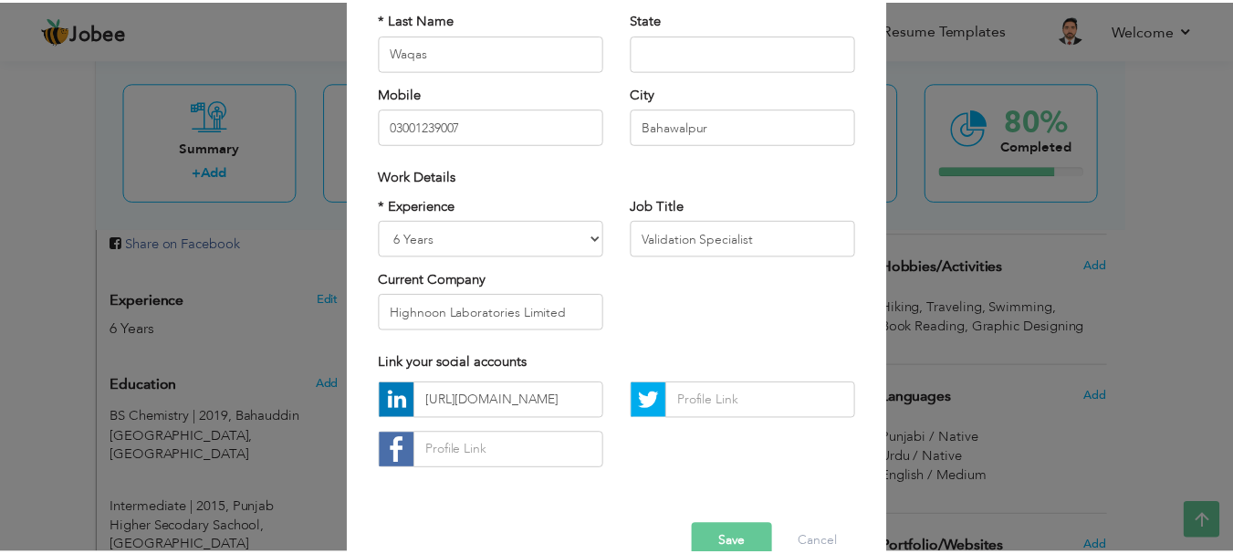
scroll to position [267, 0]
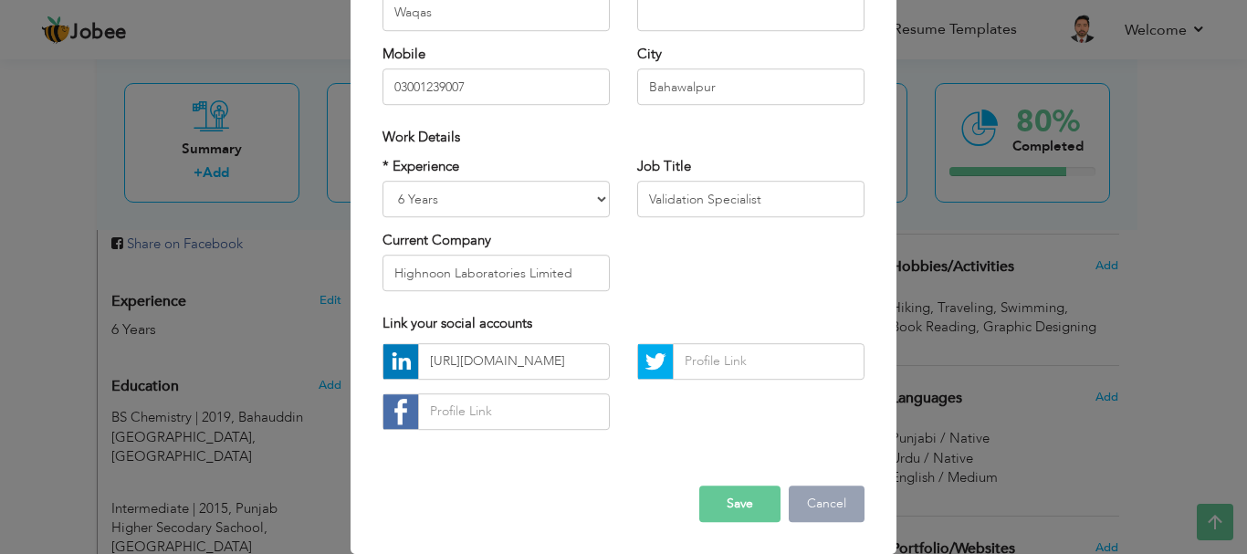
click at [822, 497] on button "Cancel" at bounding box center [827, 504] width 76 height 37
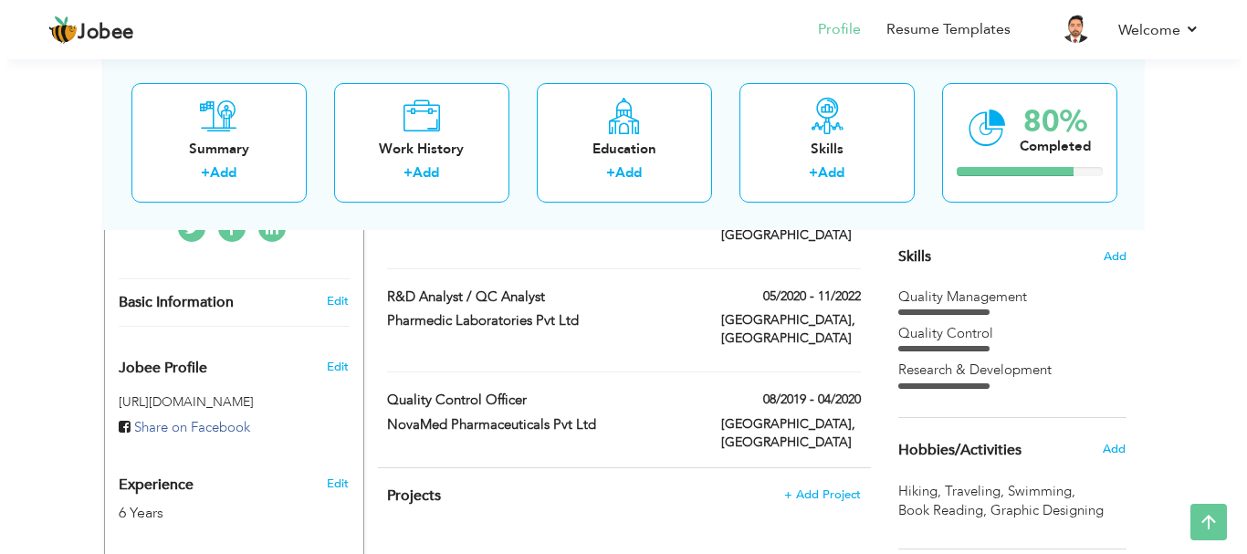
scroll to position [456, 0]
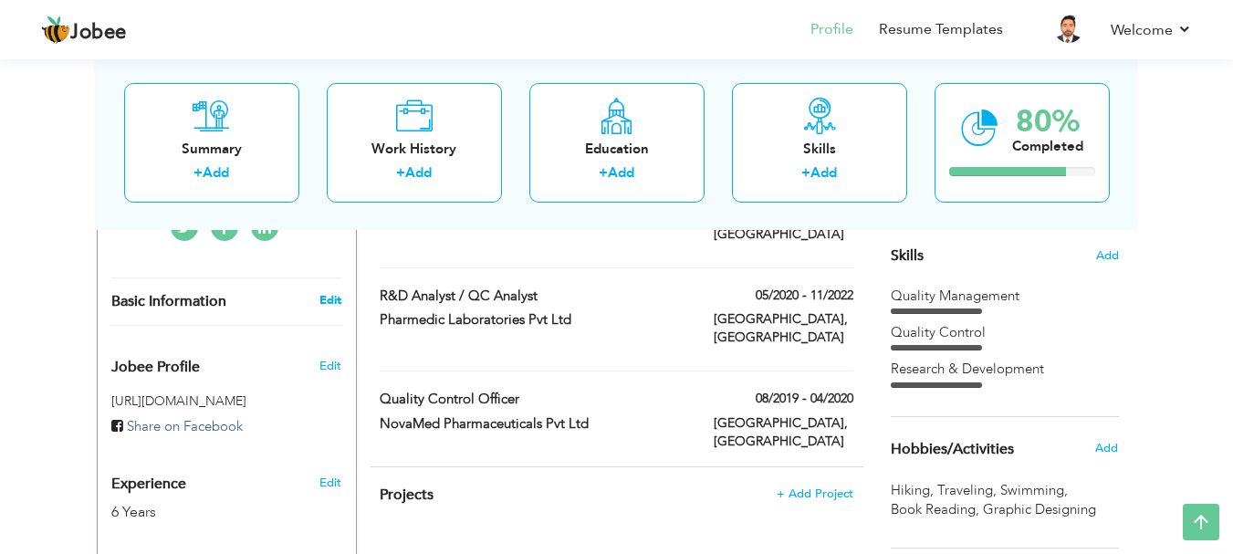
click at [329, 308] on link "Edit" at bounding box center [331, 300] width 22 height 16
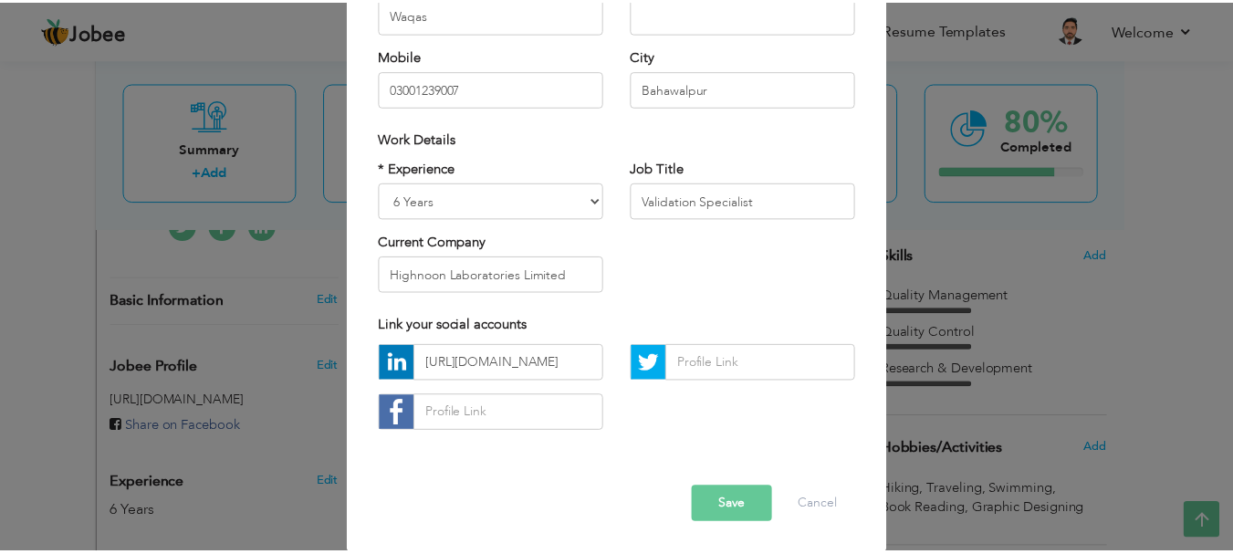
scroll to position [267, 0]
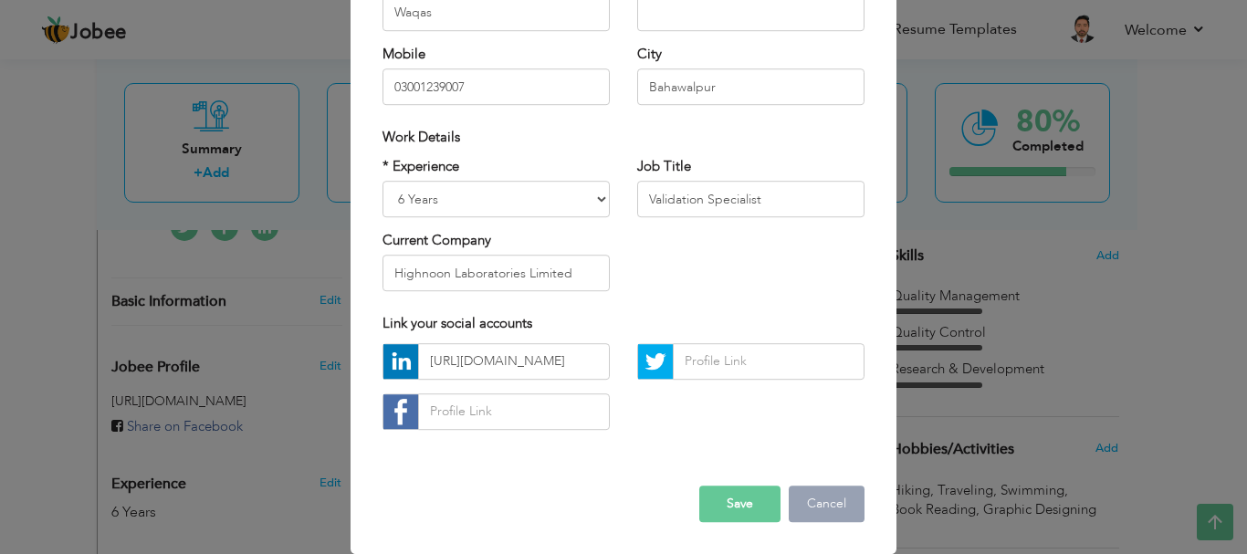
click at [826, 502] on button "Cancel" at bounding box center [827, 504] width 76 height 37
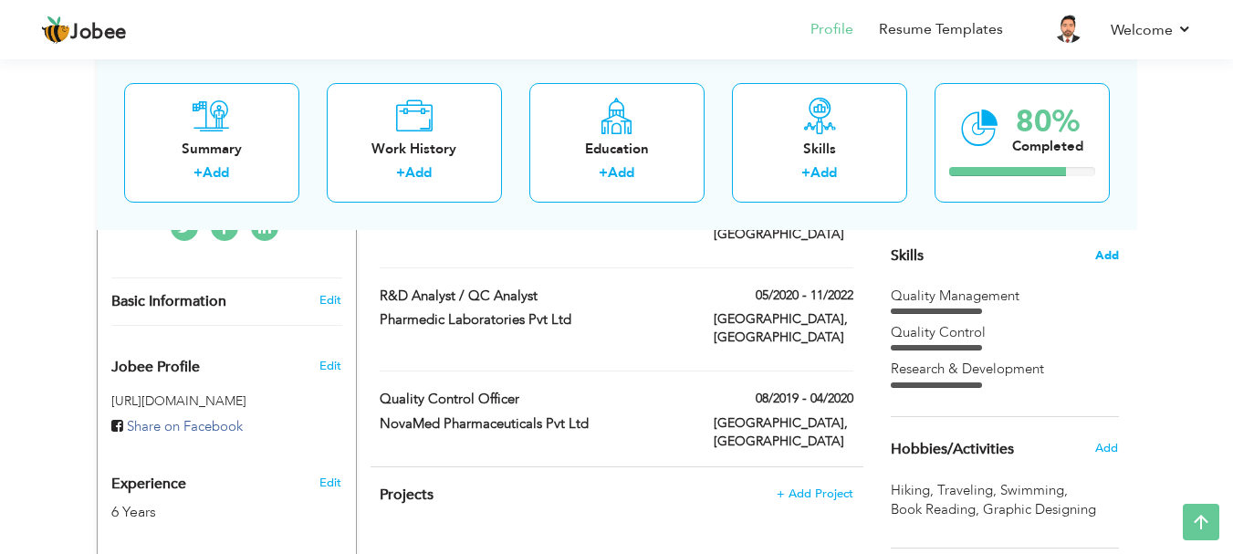
click at [1116, 255] on span "Add" at bounding box center [1108, 255] width 24 height 17
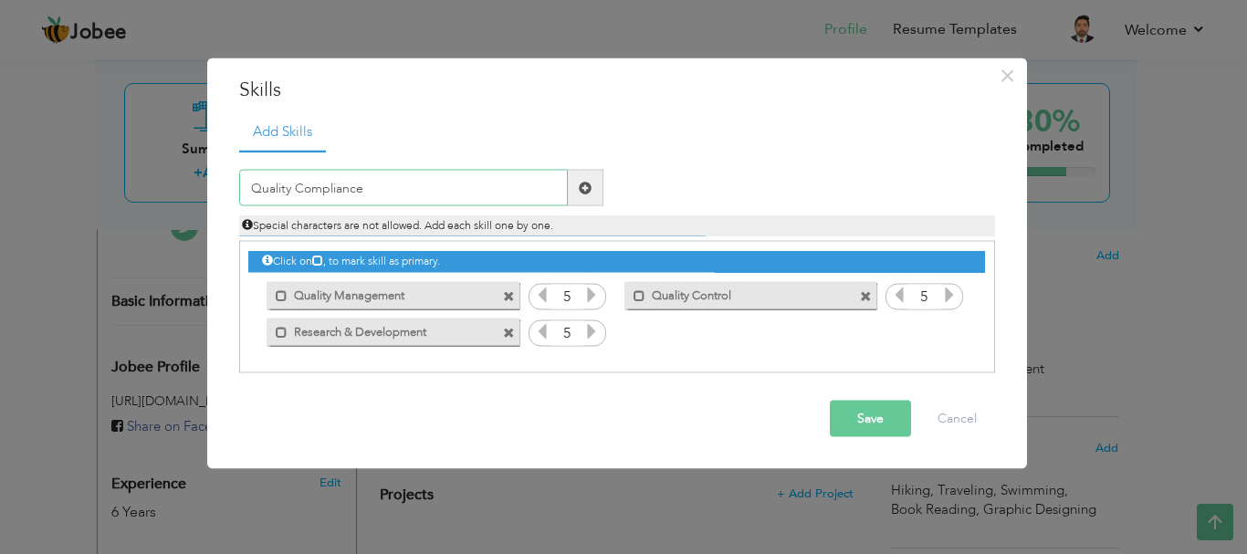
type input "Quality Compliance"
click at [323, 260] on icon at bounding box center [317, 260] width 11 height 11
click at [586, 187] on span at bounding box center [585, 187] width 13 height 13
click at [298, 198] on input "text" at bounding box center [403, 188] width 329 height 37
type input "Audit and Compliance"
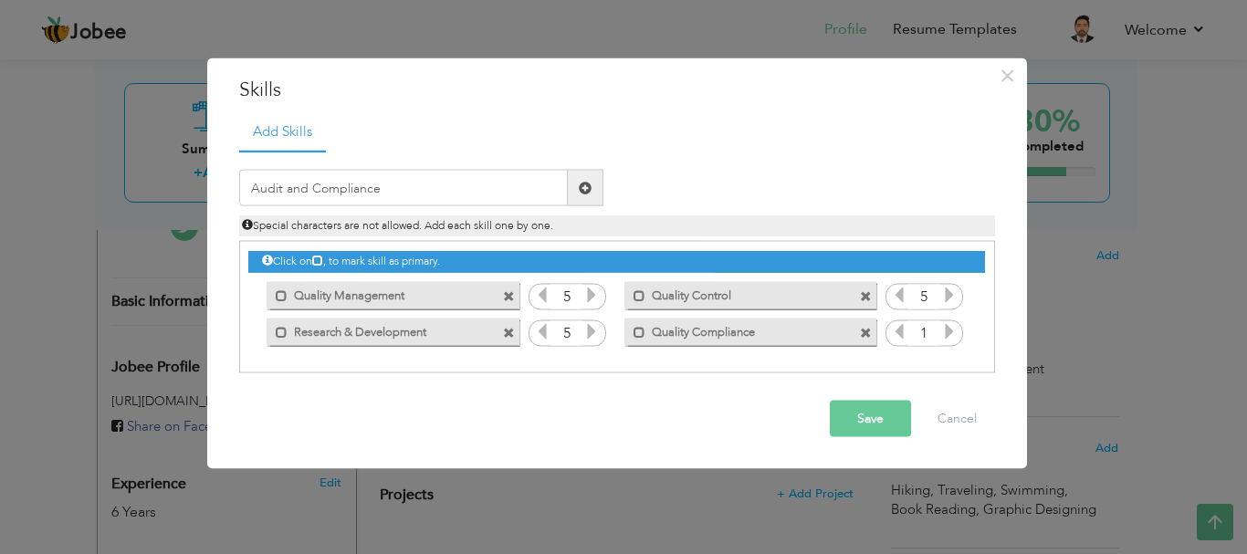
click at [585, 195] on span at bounding box center [586, 188] width 36 height 37
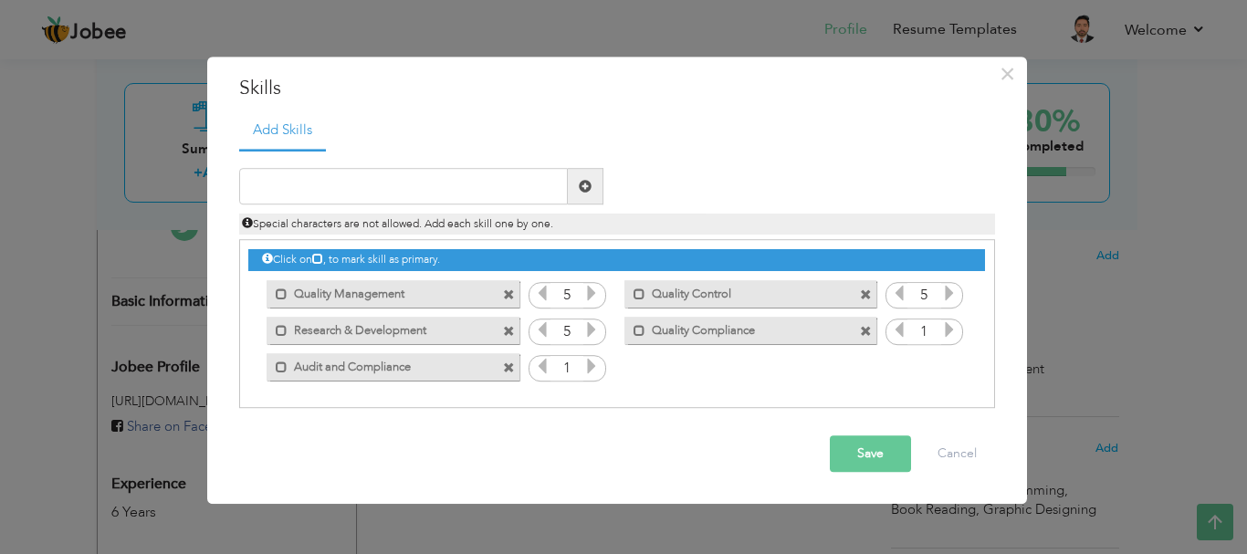
click at [951, 328] on icon at bounding box center [949, 330] width 16 height 16
click at [595, 368] on icon at bounding box center [591, 367] width 16 height 16
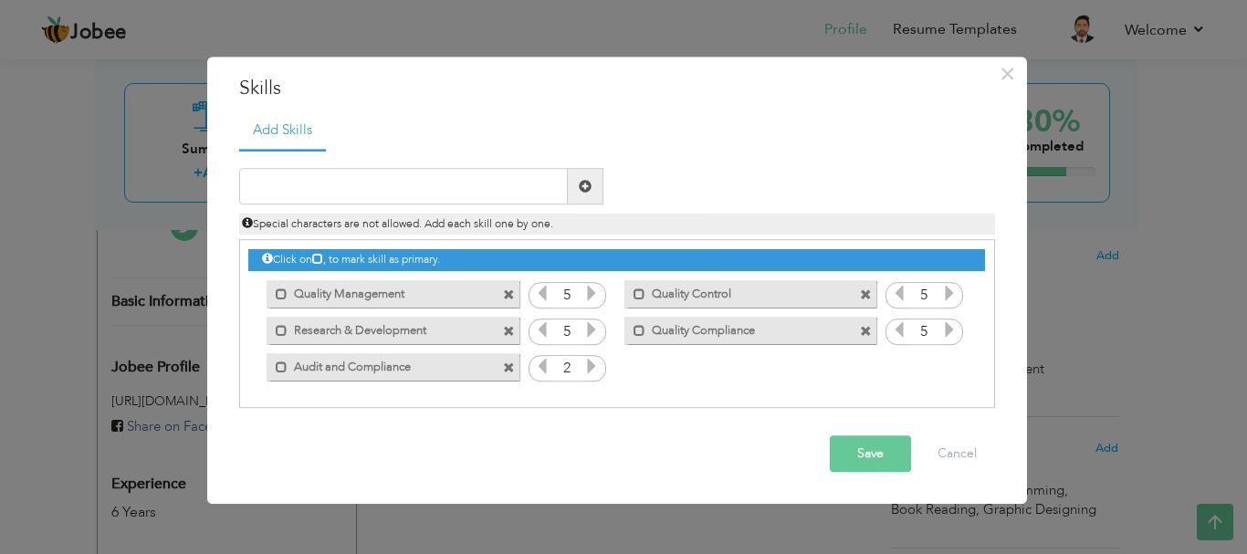
click at [595, 368] on icon at bounding box center [591, 367] width 16 height 16
click at [877, 457] on button "Save" at bounding box center [870, 454] width 81 height 37
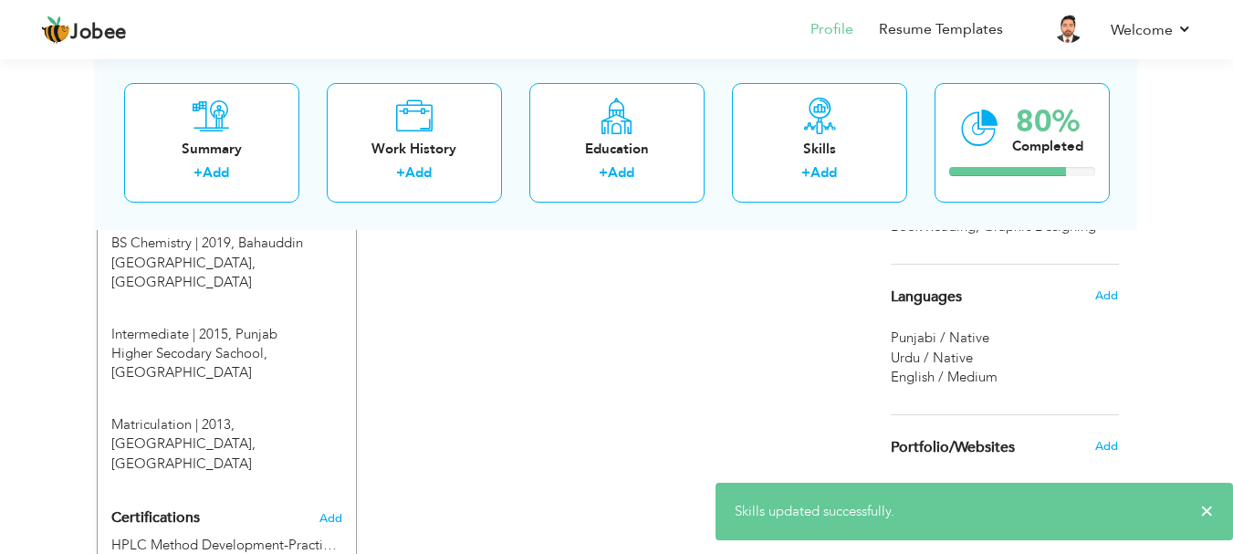
scroll to position [822, 0]
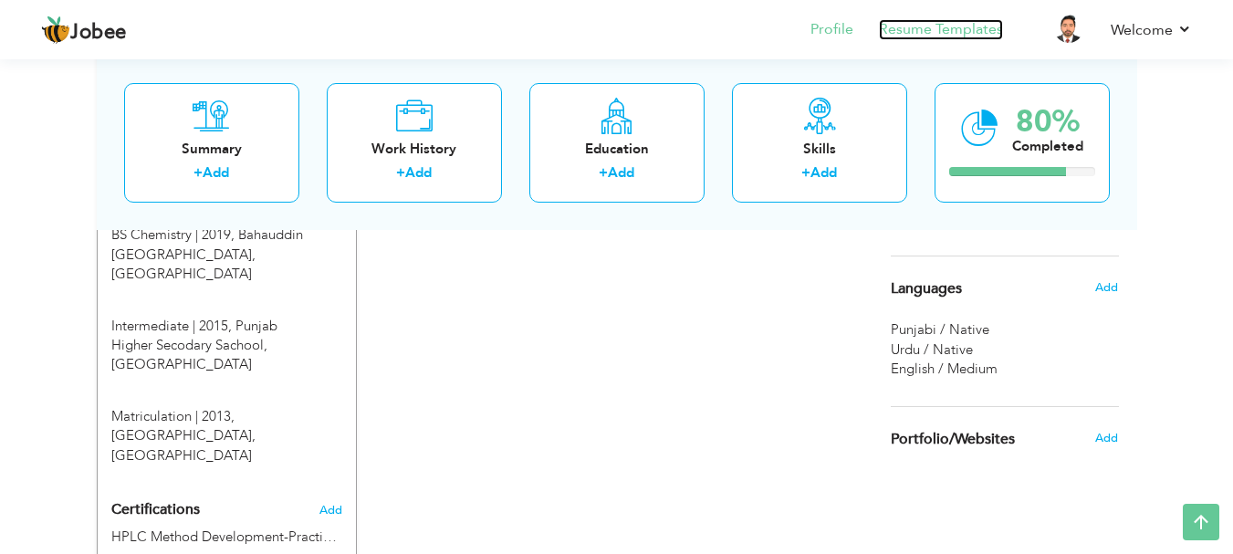
click at [934, 28] on link "Resume Templates" at bounding box center [941, 29] width 124 height 21
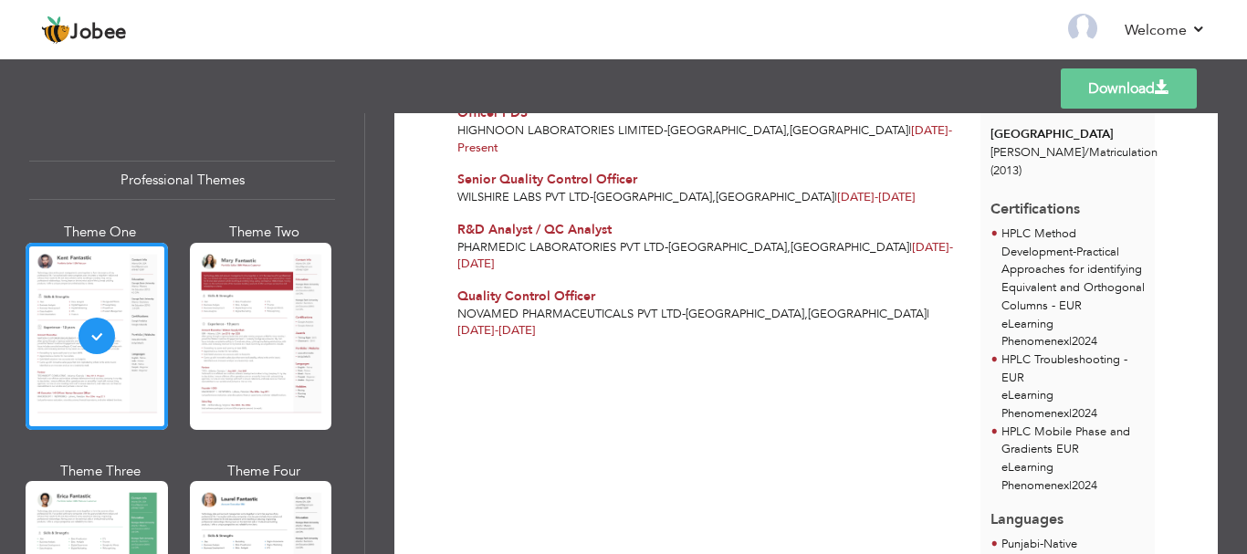
scroll to position [456, 0]
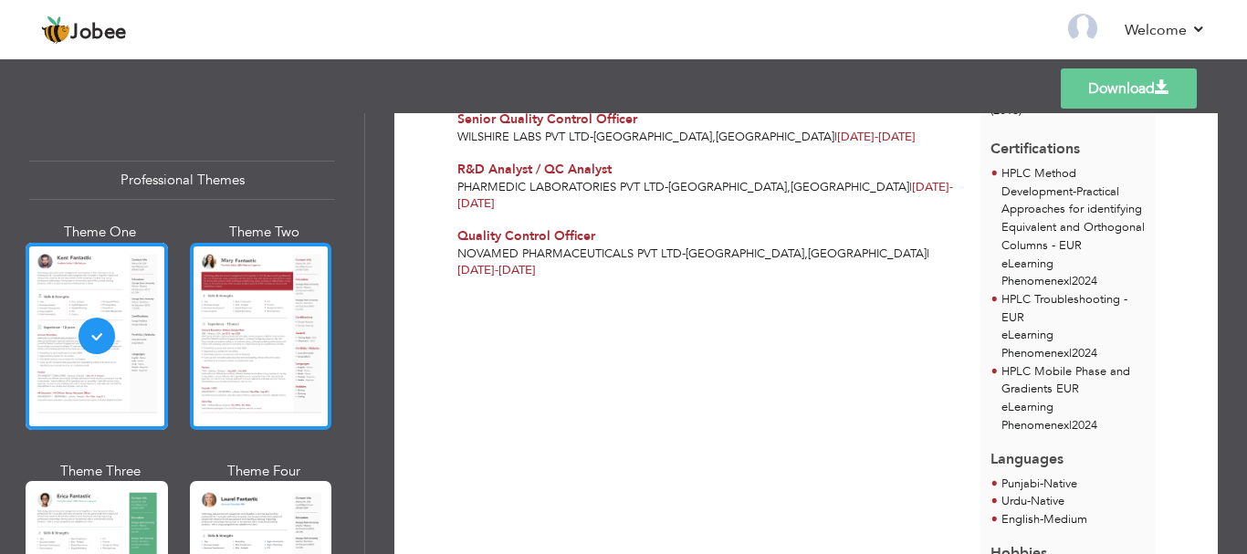
click at [258, 364] on div at bounding box center [261, 336] width 142 height 187
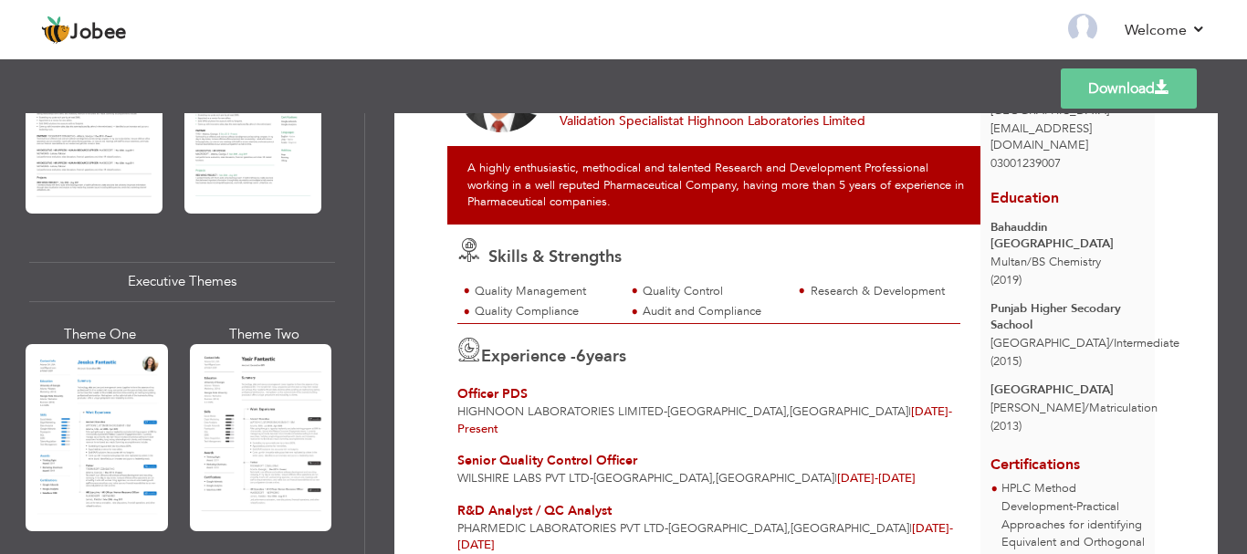
scroll to position [1278, 0]
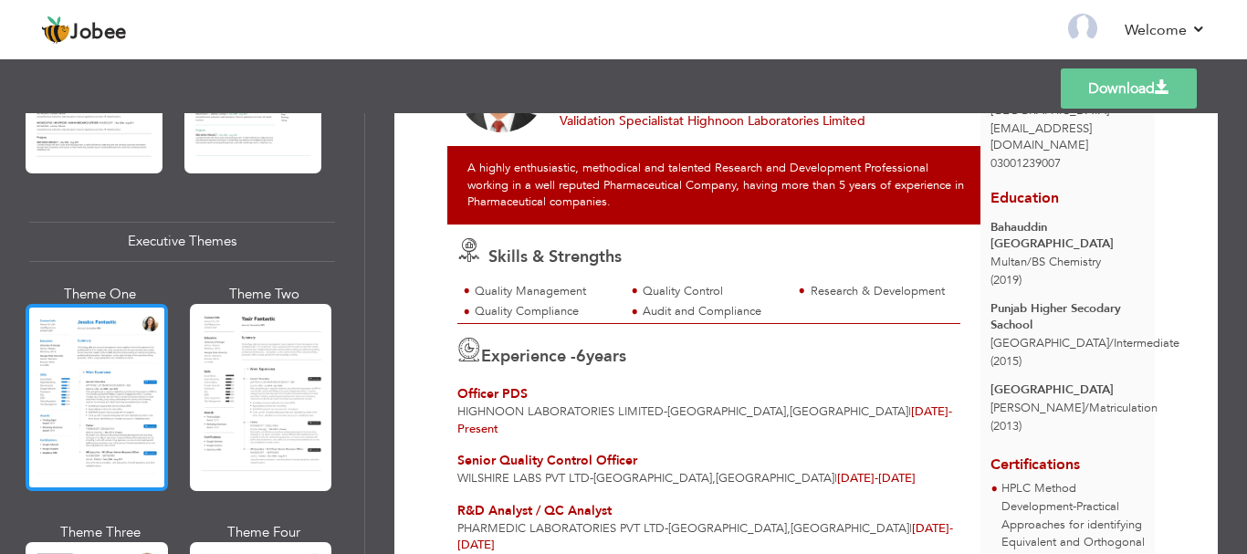
click at [106, 377] on div at bounding box center [97, 397] width 142 height 187
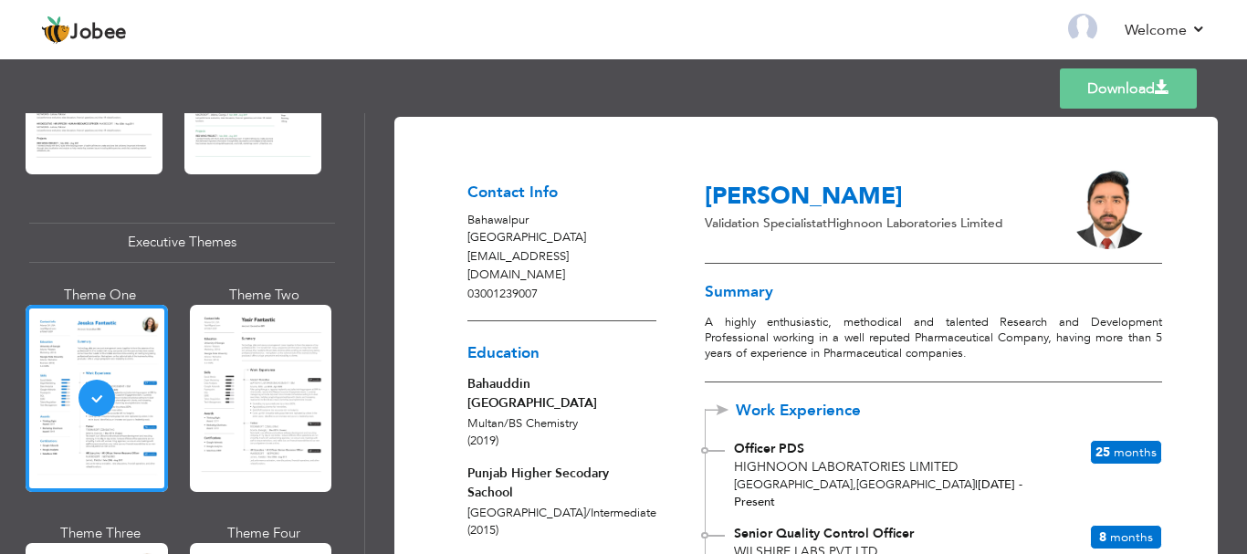
scroll to position [0, 0]
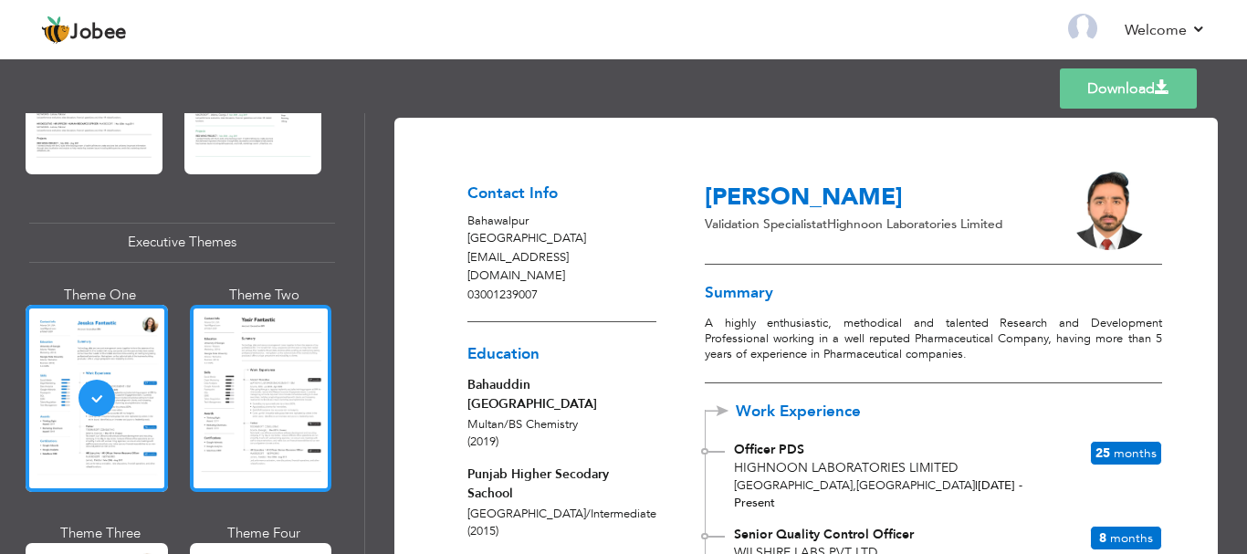
click at [275, 388] on div at bounding box center [261, 398] width 142 height 187
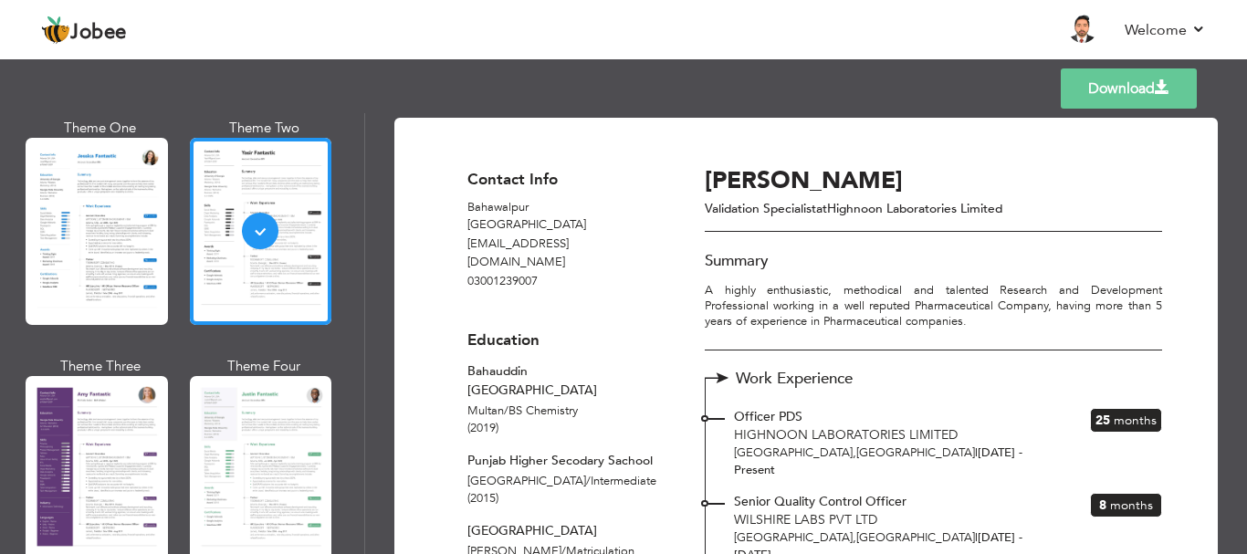
scroll to position [1552, 0]
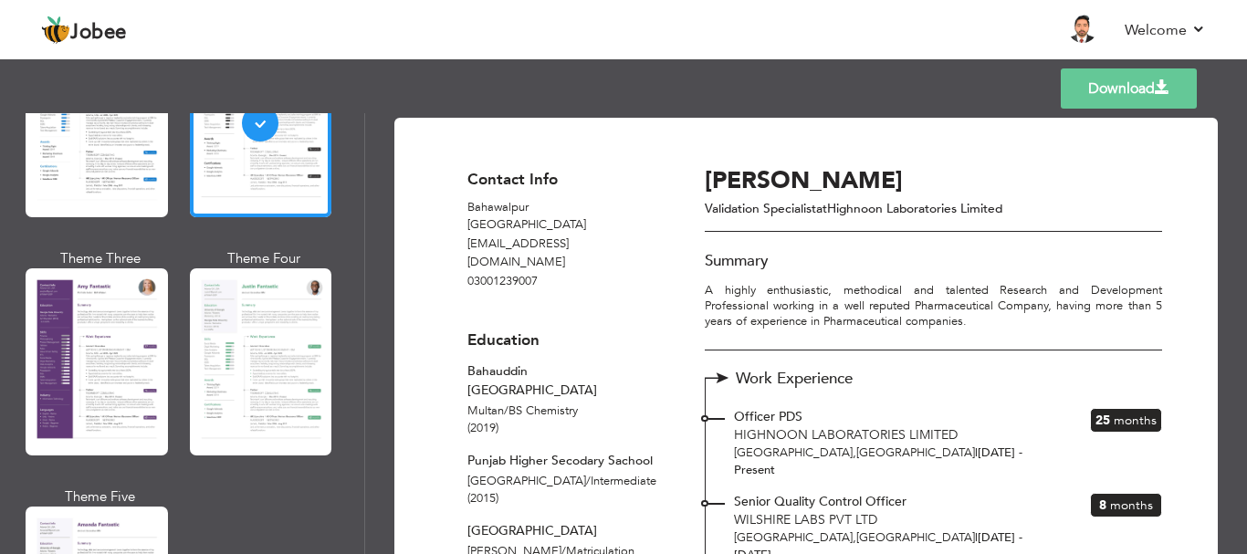
click at [116, 362] on div at bounding box center [97, 361] width 142 height 187
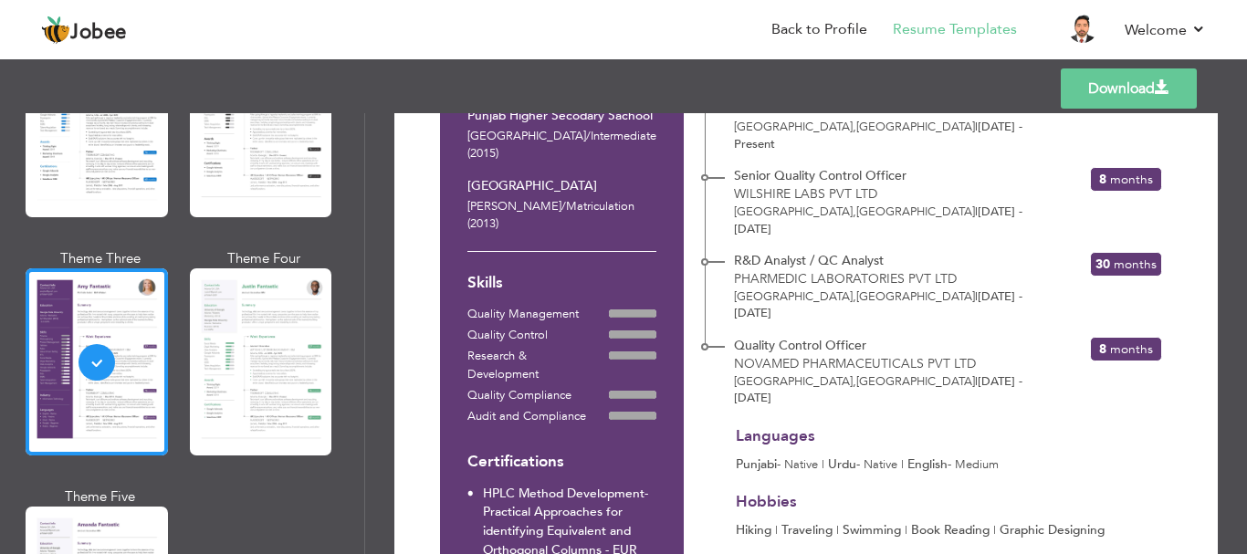
scroll to position [365, 0]
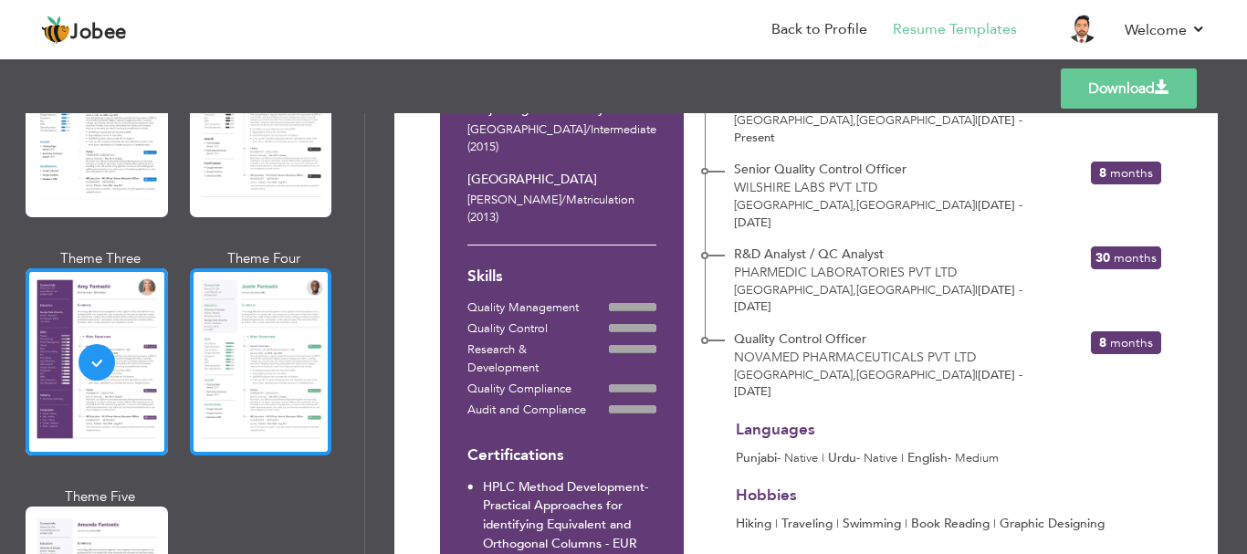
click at [286, 338] on div at bounding box center [261, 361] width 142 height 187
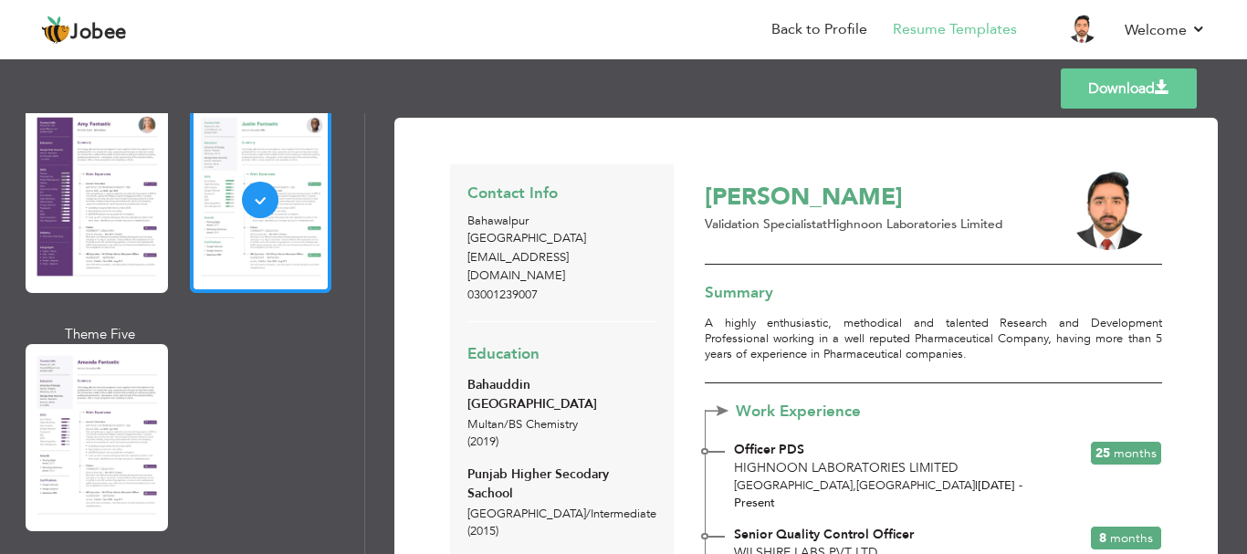
scroll to position [2009, 0]
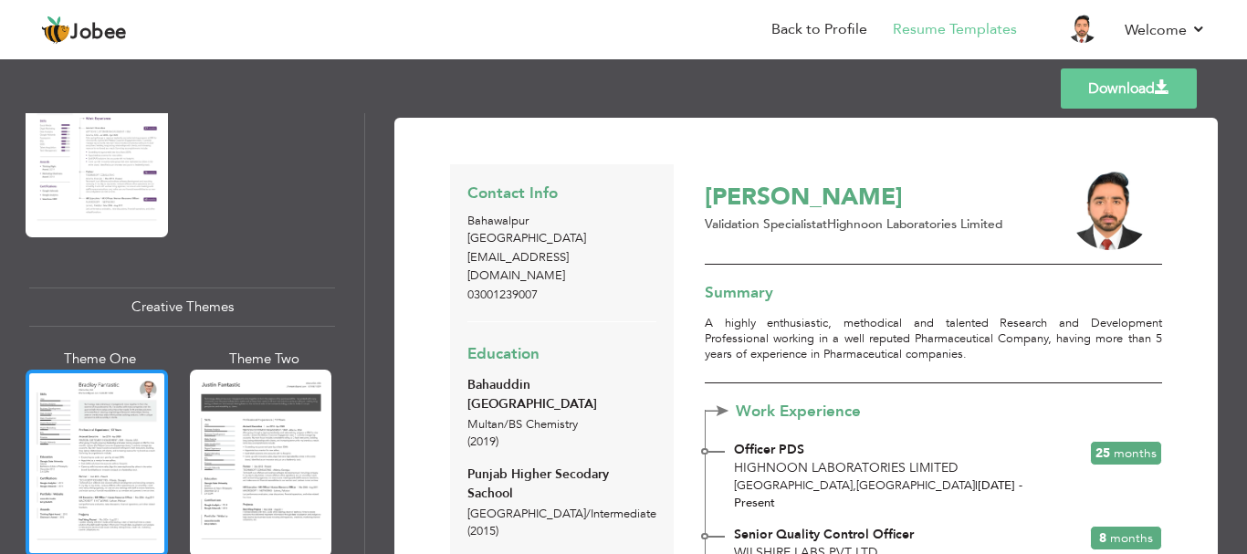
click at [143, 414] on div at bounding box center [97, 463] width 142 height 187
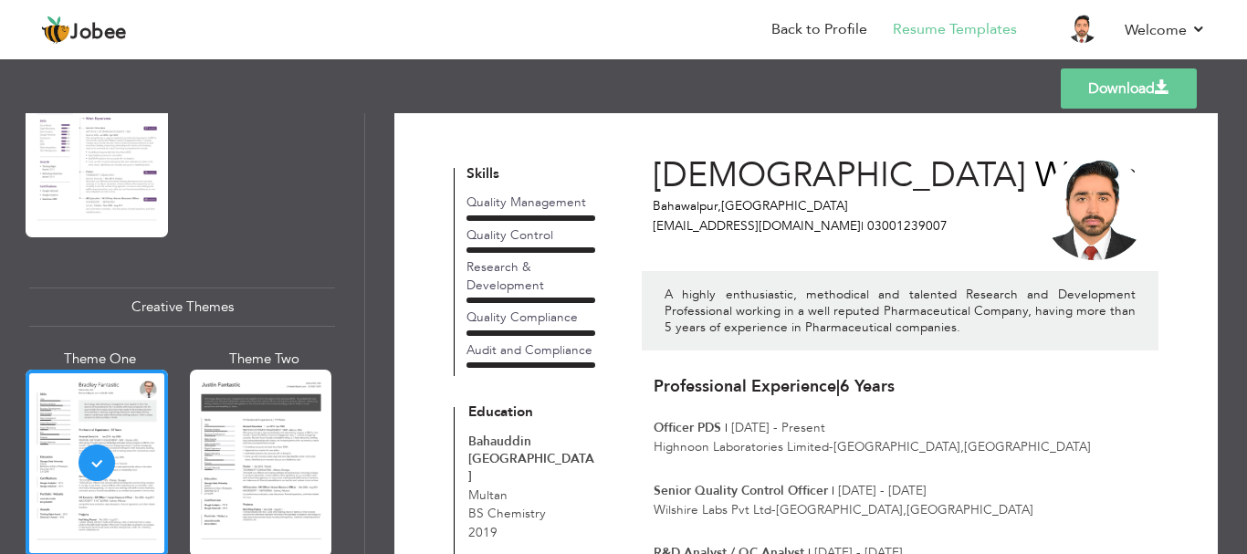
scroll to position [12, 0]
click at [830, 33] on link "Back to Profile" at bounding box center [819, 29] width 96 height 21
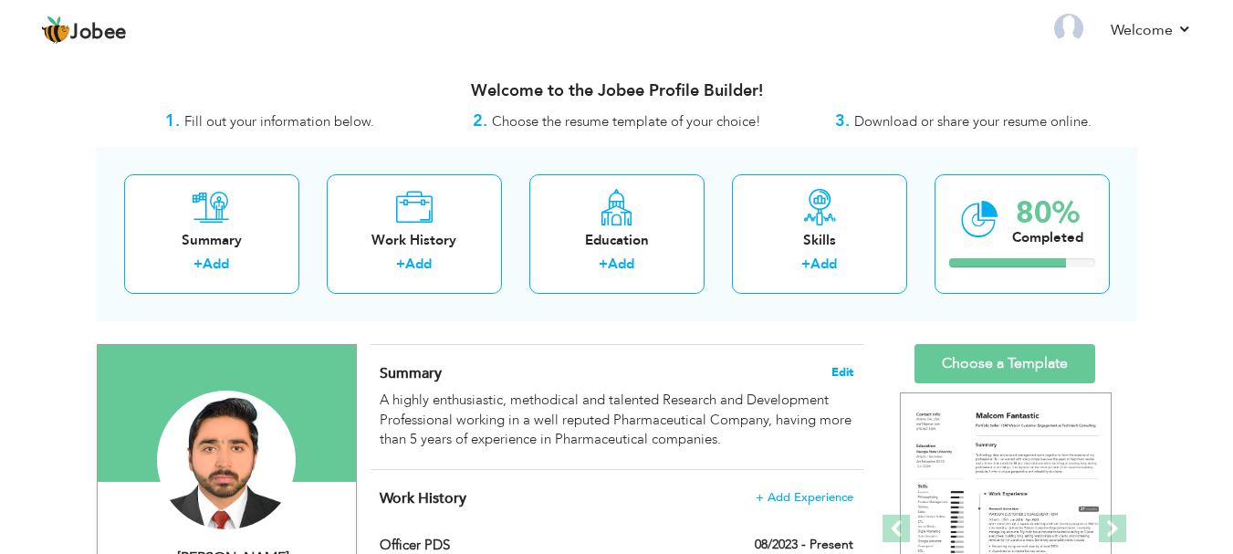
click at [844, 372] on span "Edit" at bounding box center [843, 372] width 22 height 13
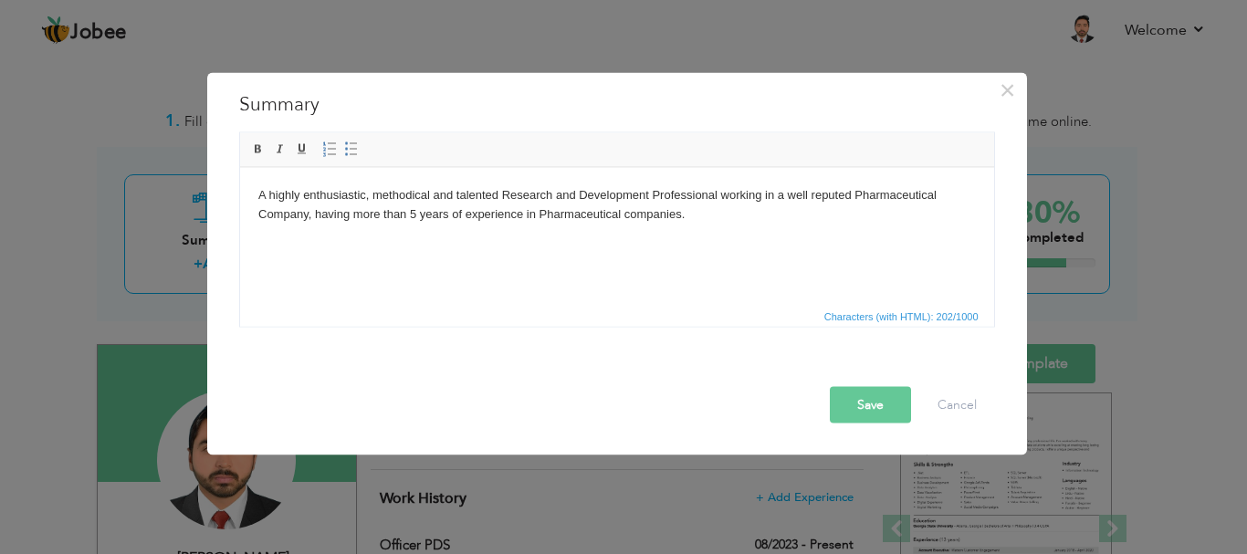
click at [414, 210] on body "A highly enthusiastic, methodical and talented Research and Development Profess…" at bounding box center [616, 204] width 718 height 38
click at [877, 406] on button "Save" at bounding box center [870, 404] width 81 height 37
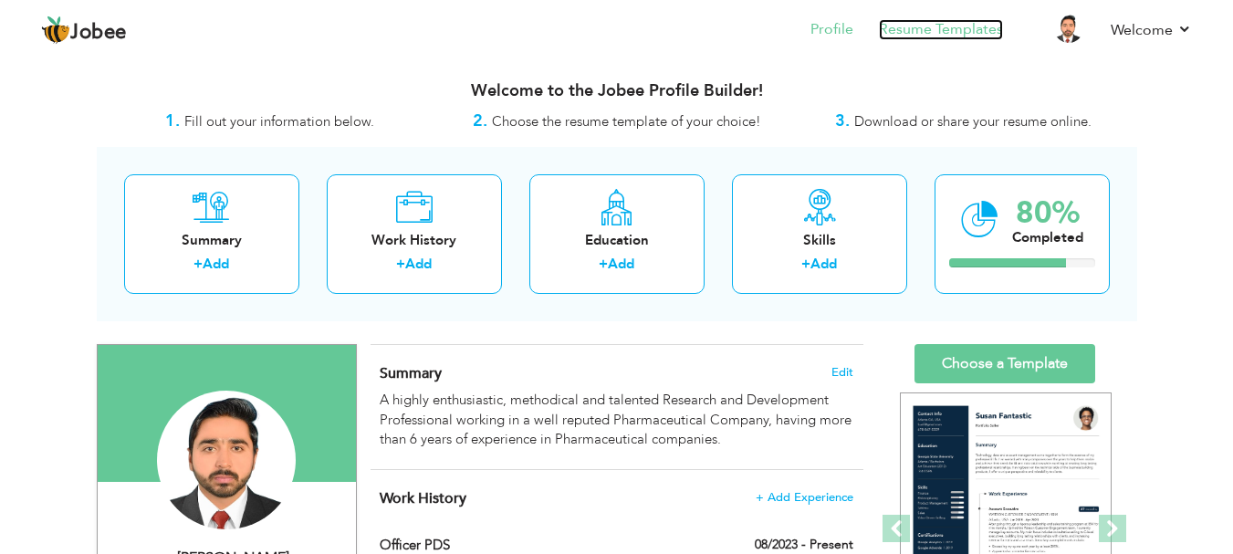
click at [918, 26] on link "Resume Templates" at bounding box center [941, 29] width 124 height 21
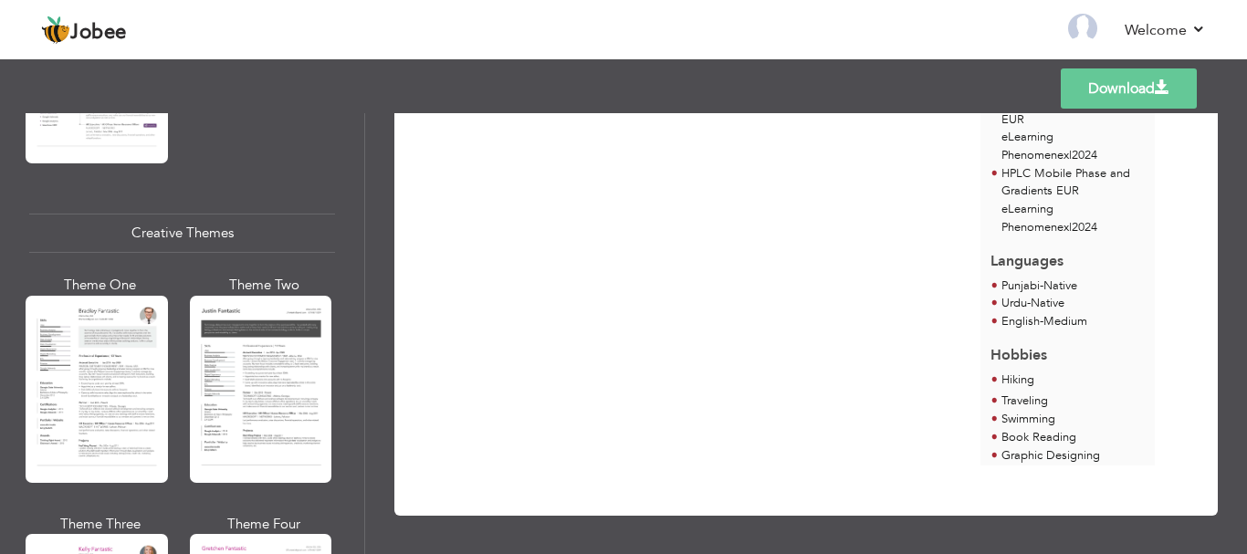
scroll to position [2100, 0]
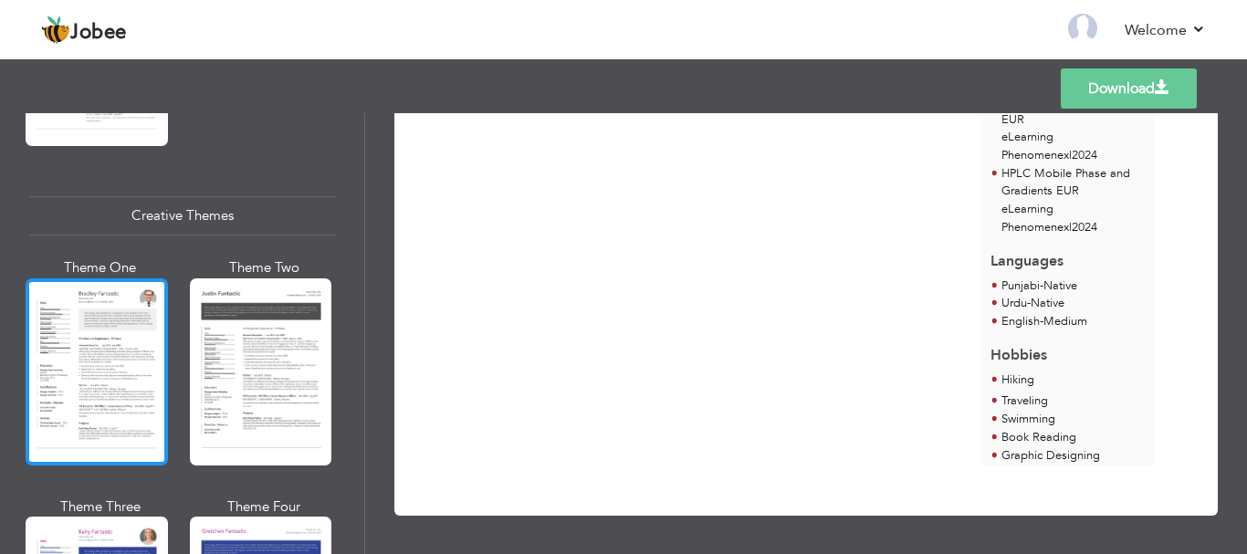
click at [110, 331] on div at bounding box center [97, 371] width 142 height 187
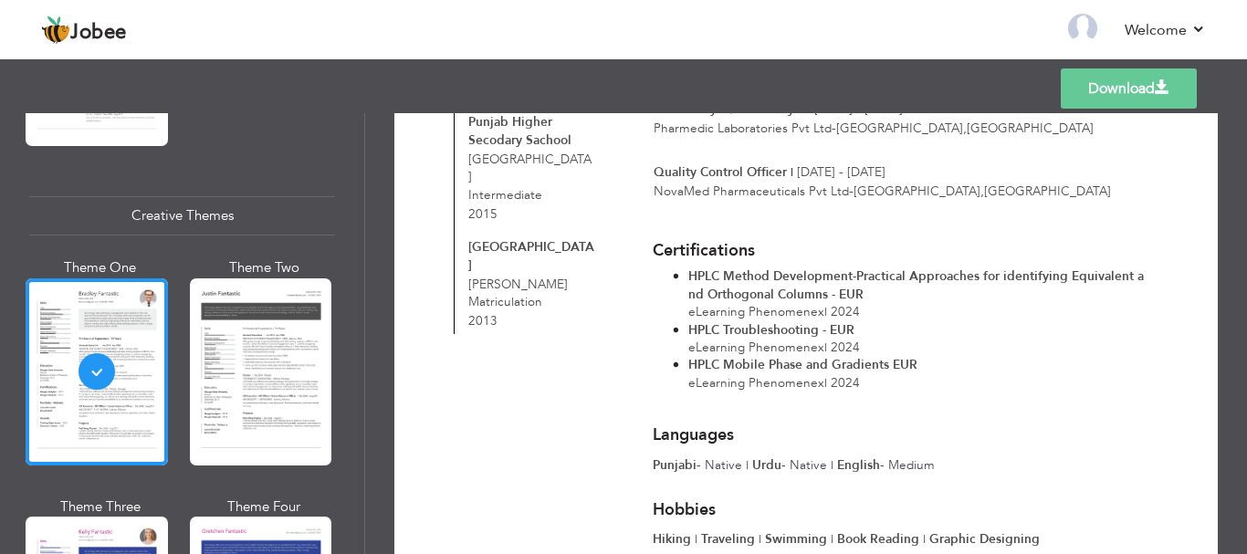
scroll to position [543, 0]
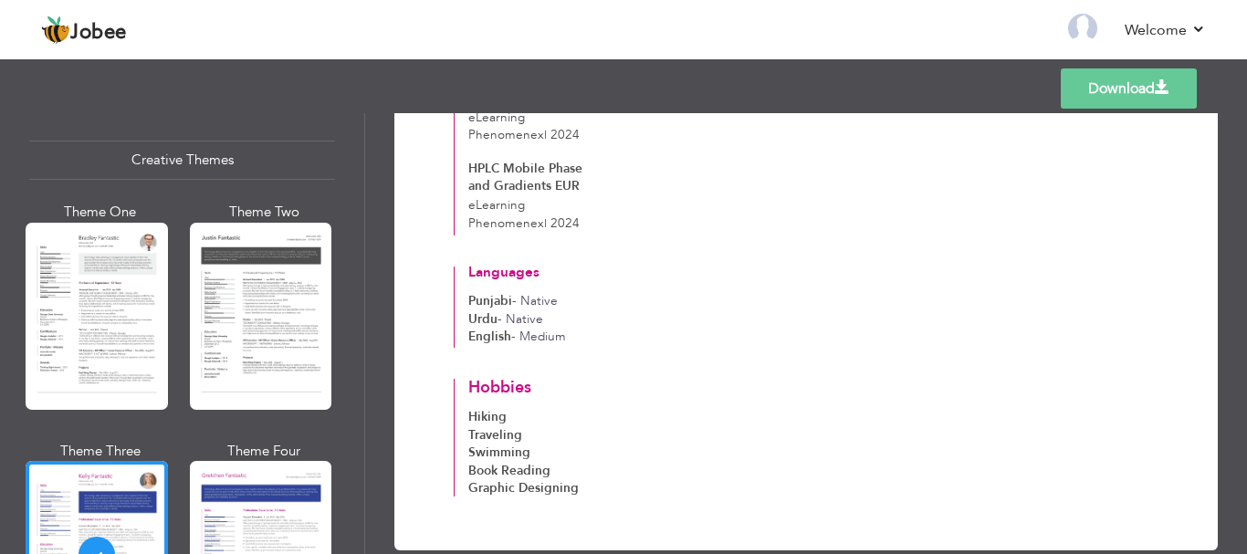
scroll to position [2374, 0]
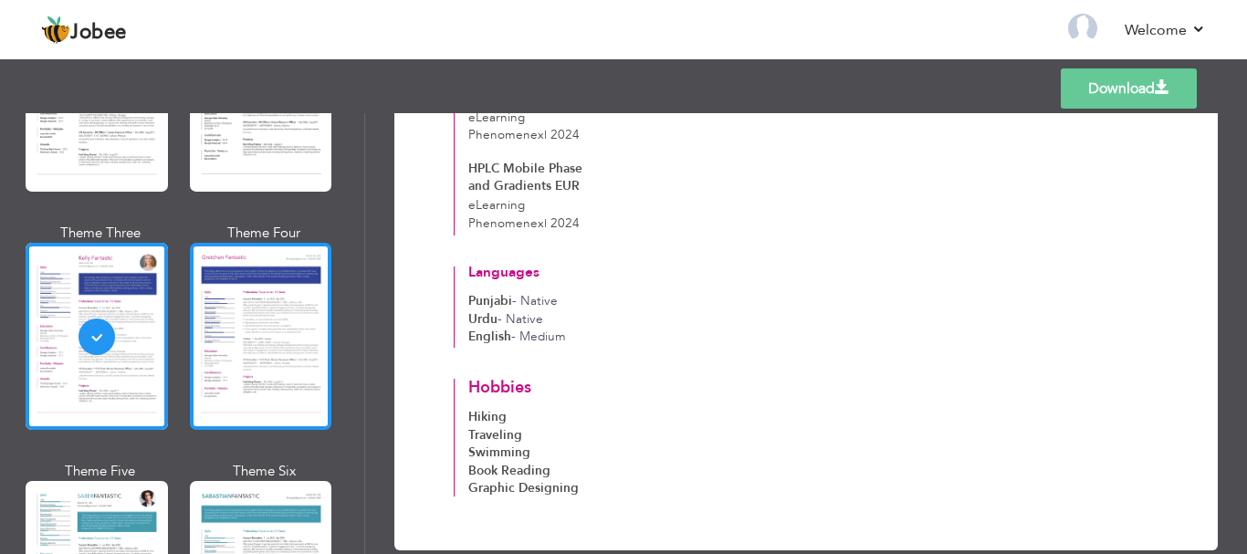
click at [261, 290] on div at bounding box center [261, 336] width 142 height 187
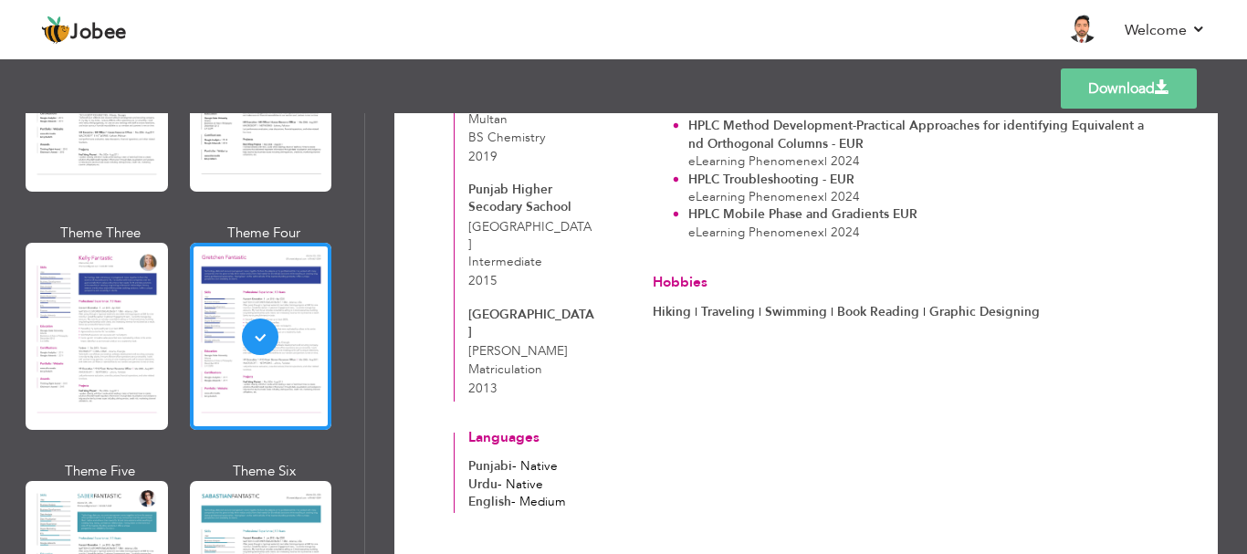
scroll to position [575, 0]
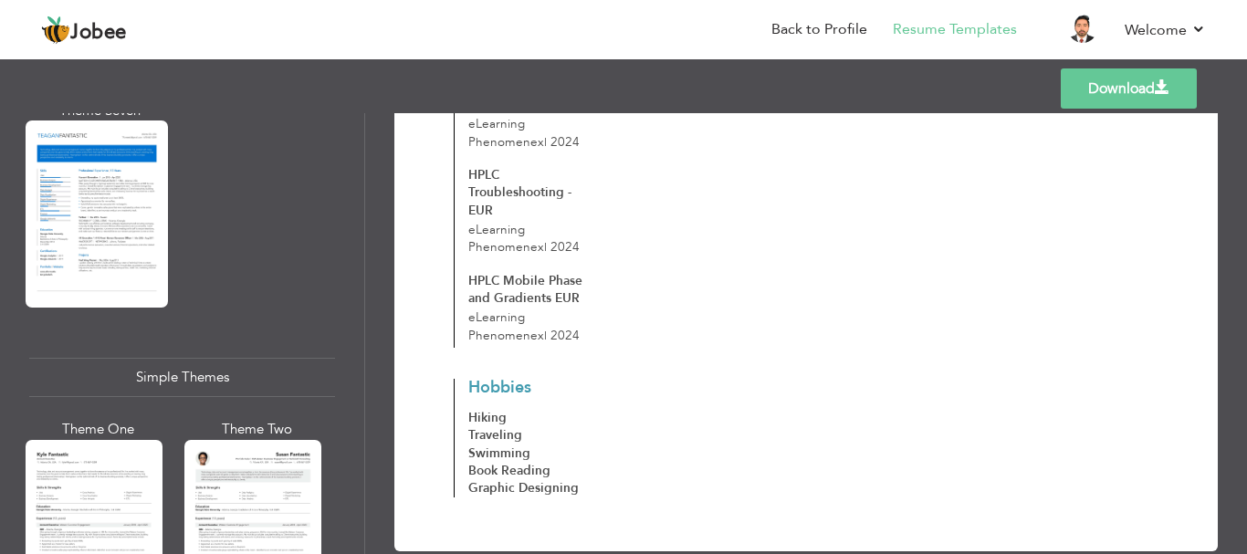
scroll to position [3104, 0]
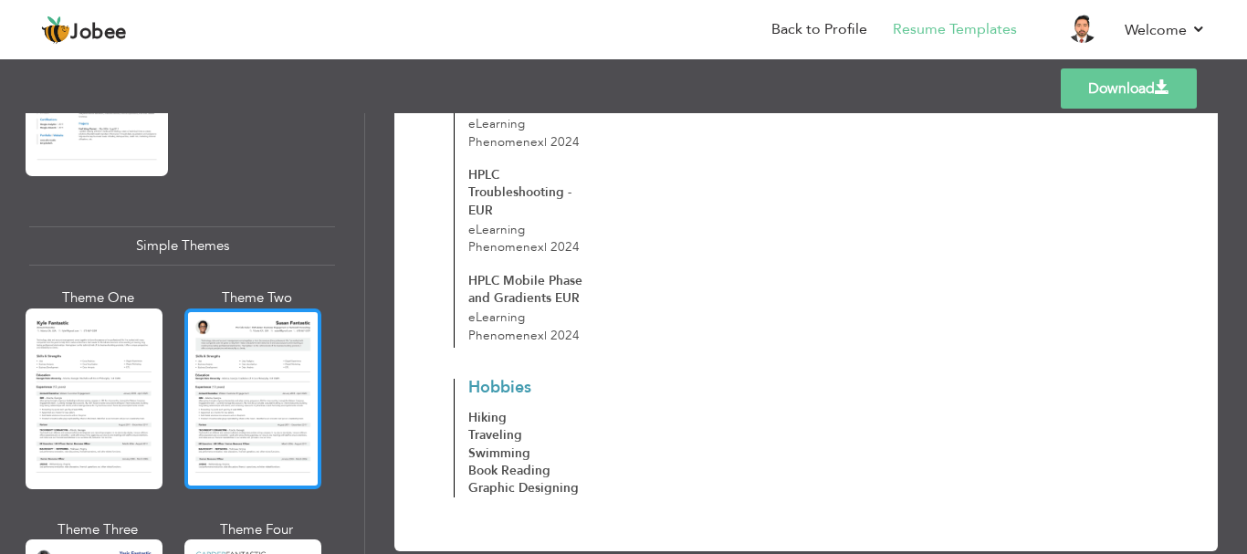
click at [226, 346] on div at bounding box center [252, 399] width 137 height 181
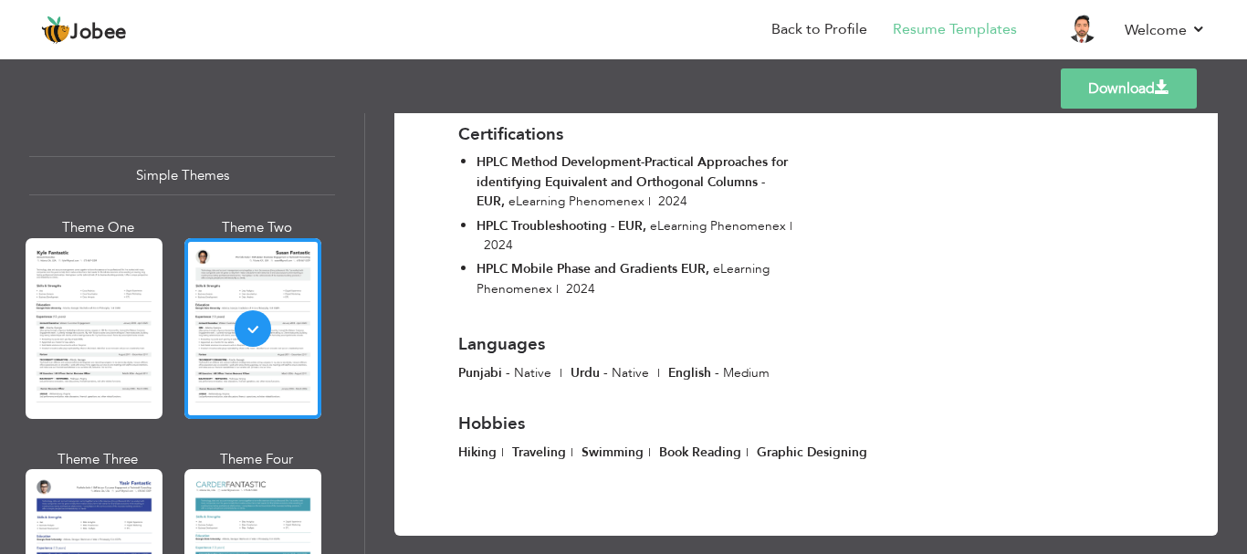
scroll to position [3281, 0]
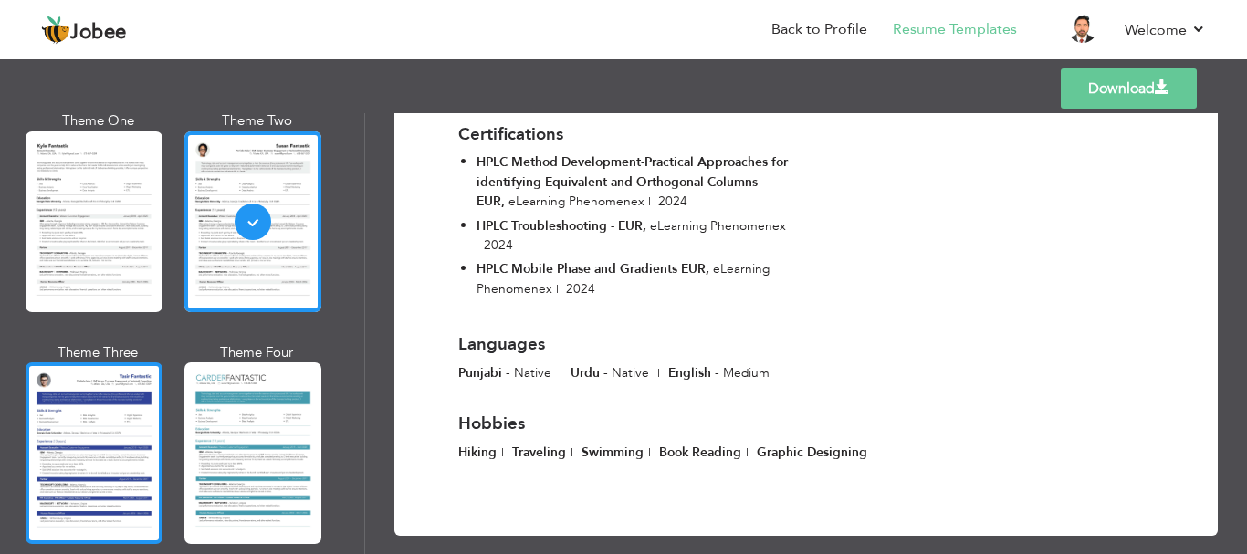
click at [106, 414] on div at bounding box center [94, 452] width 137 height 181
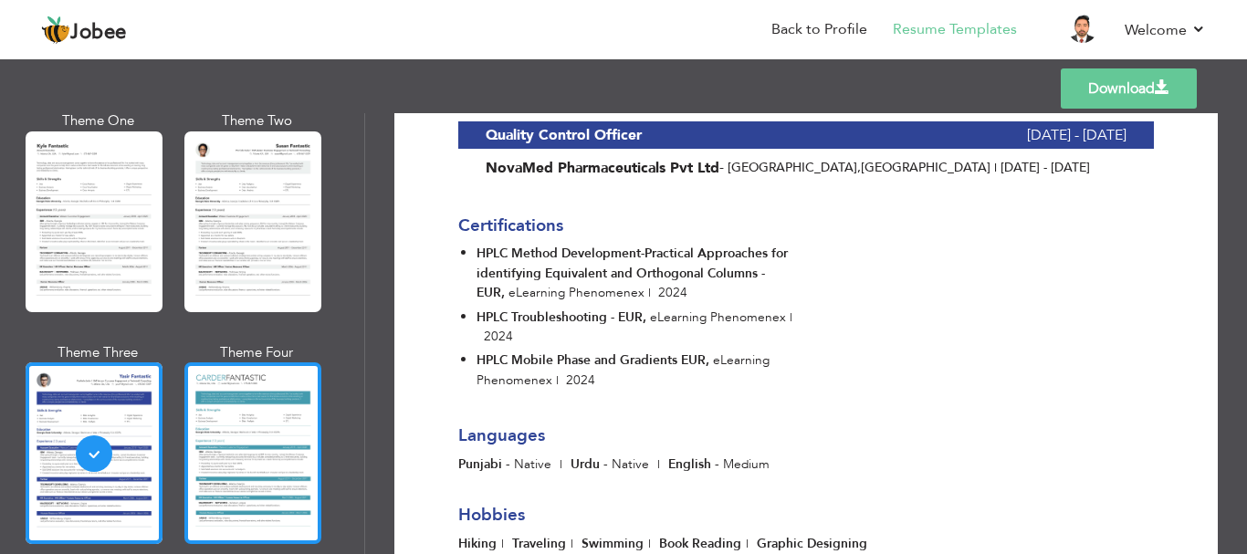
click at [248, 405] on div at bounding box center [252, 452] width 137 height 181
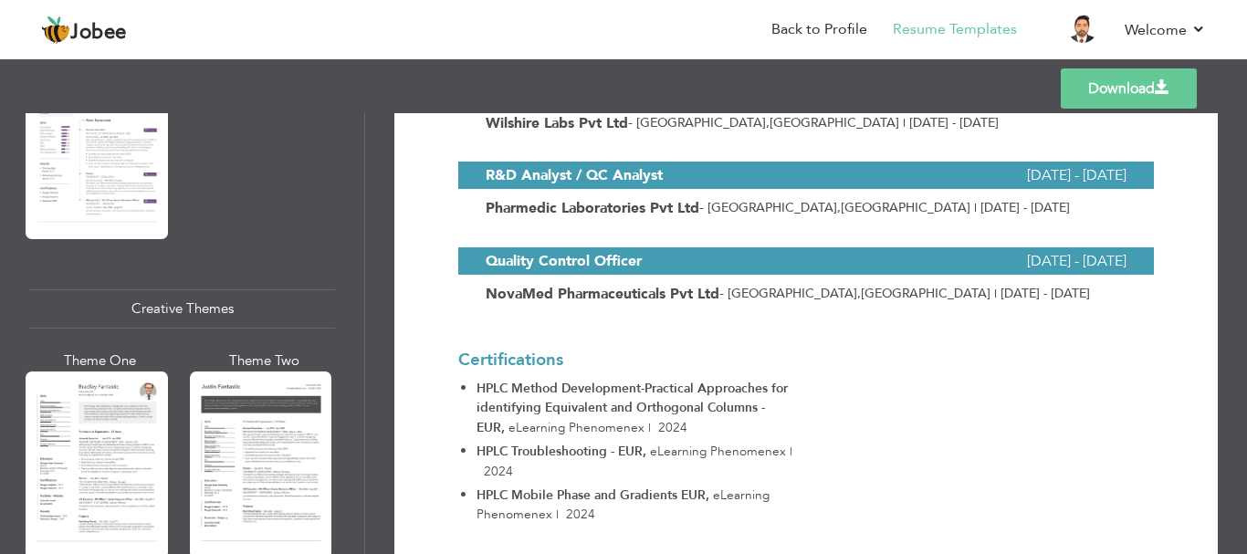
scroll to position [2003, 0]
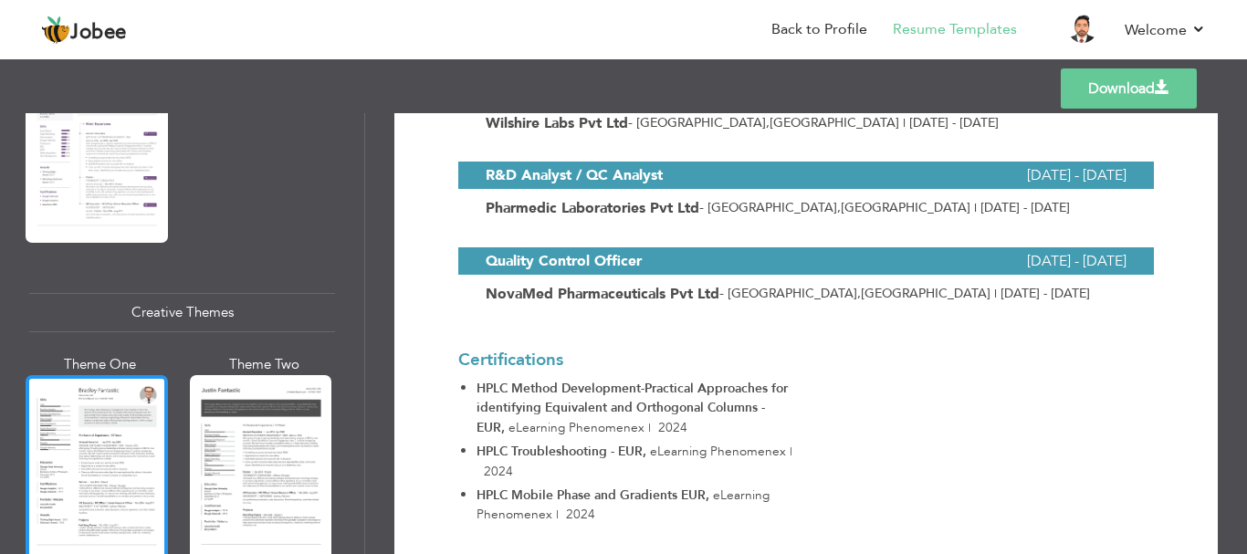
click at [100, 419] on div at bounding box center [97, 468] width 142 height 187
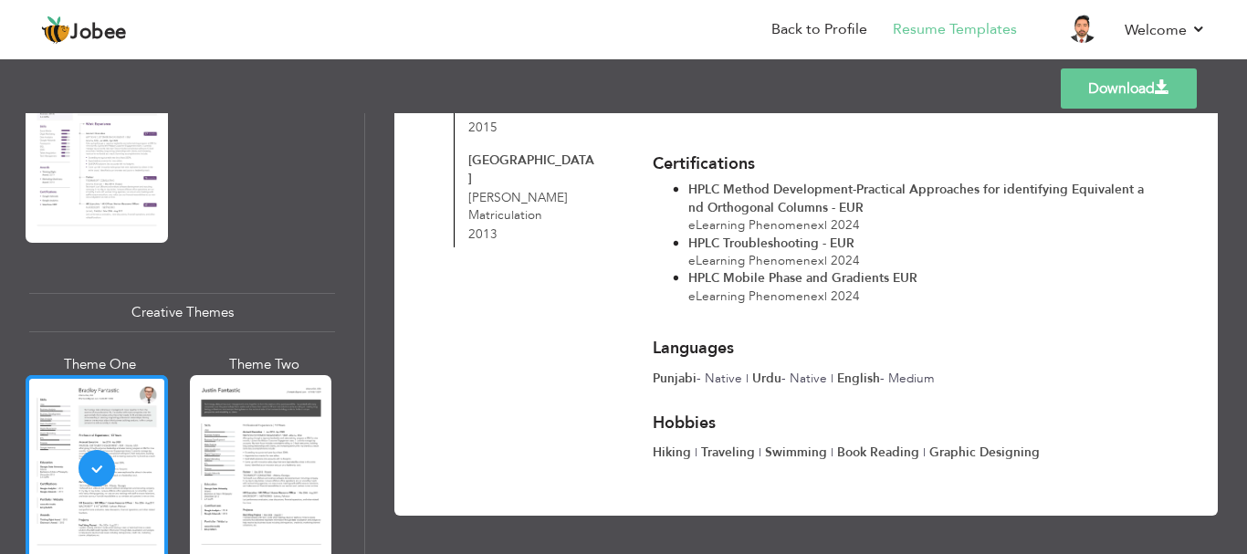
scroll to position [2094, 0]
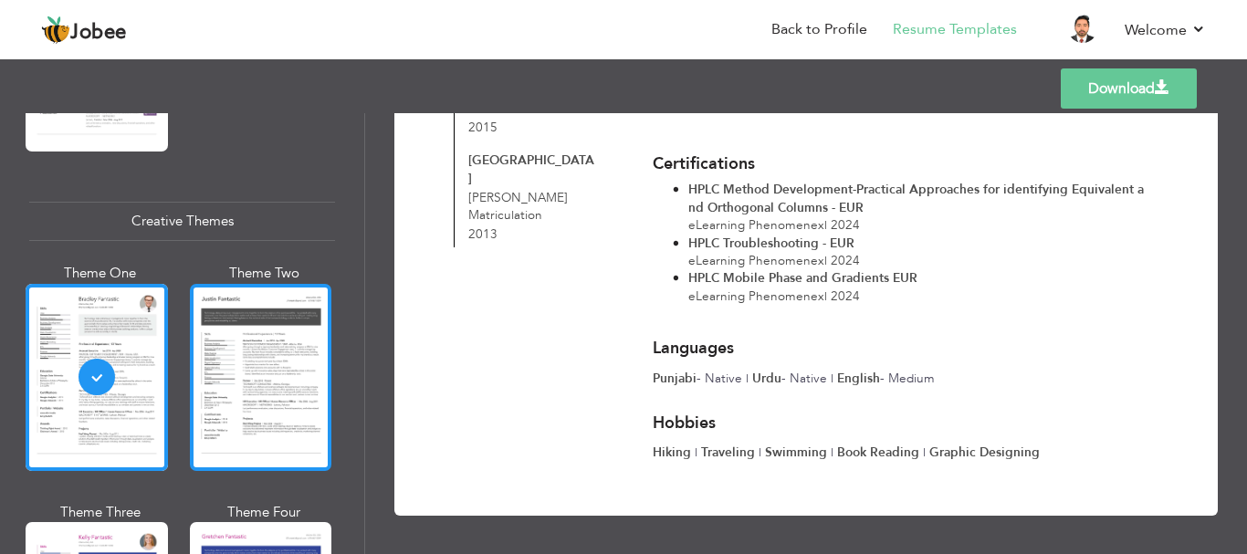
click at [225, 408] on div at bounding box center [261, 377] width 142 height 187
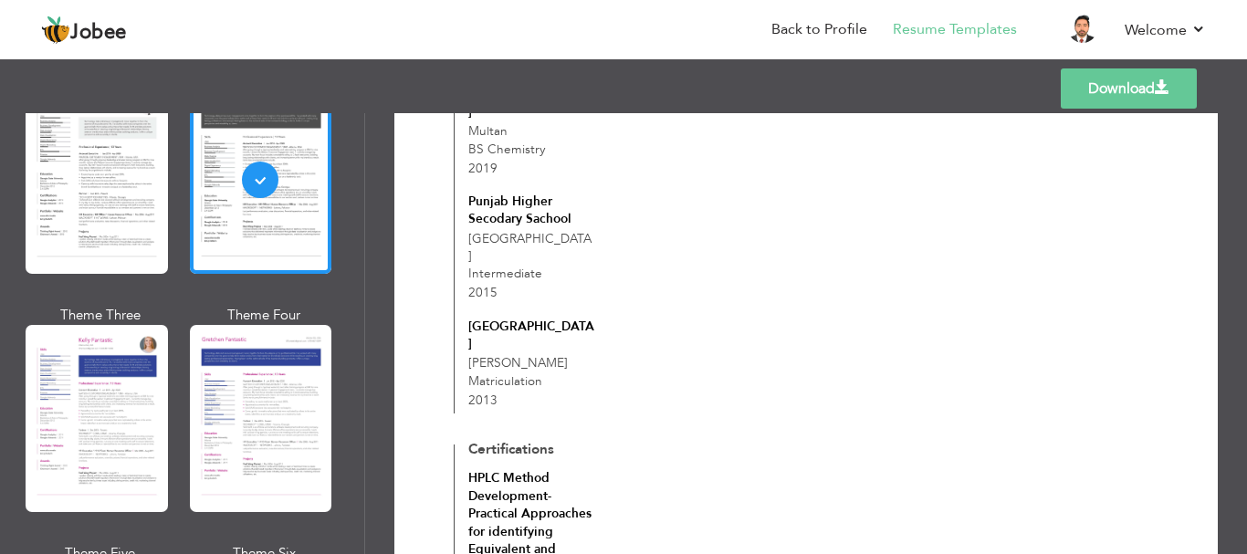
scroll to position [2368, 0]
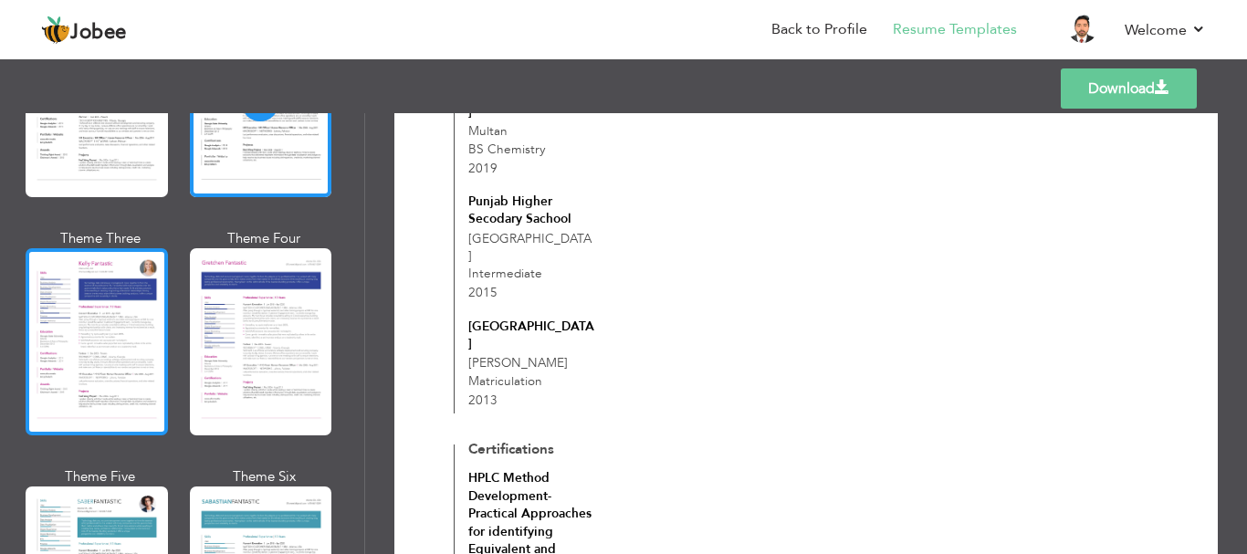
click at [42, 354] on div at bounding box center [97, 341] width 142 height 187
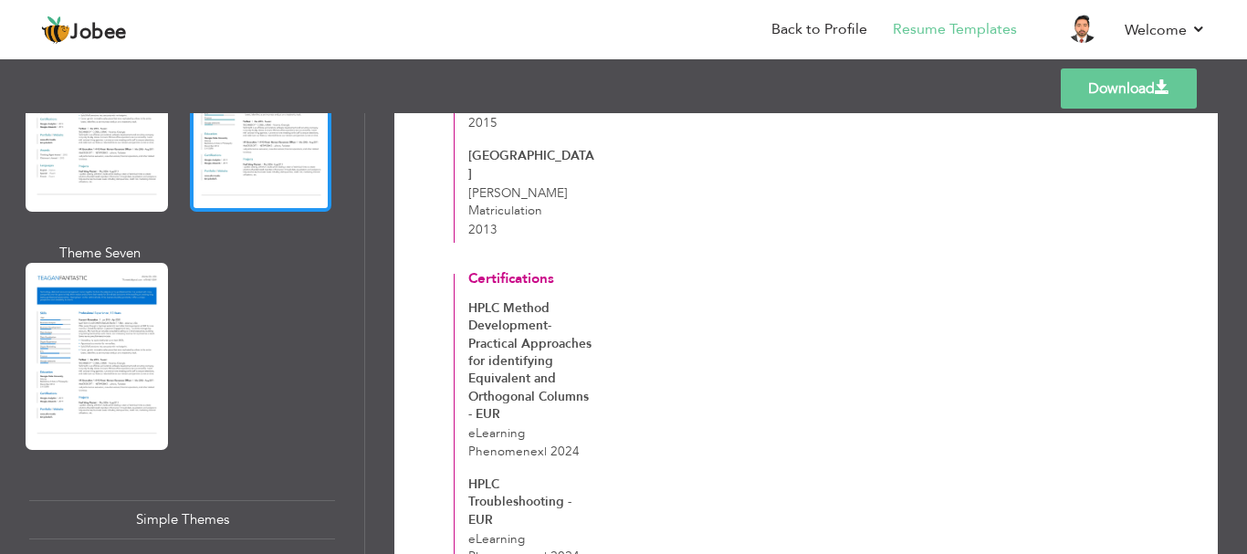
scroll to position [3007, 0]
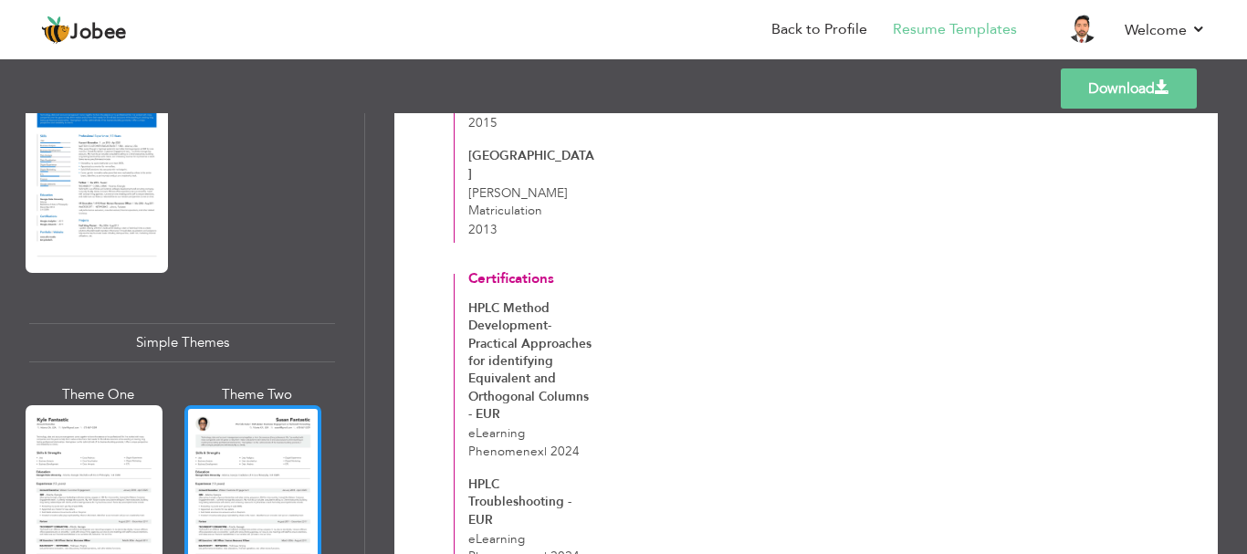
click at [232, 438] on div at bounding box center [252, 495] width 137 height 181
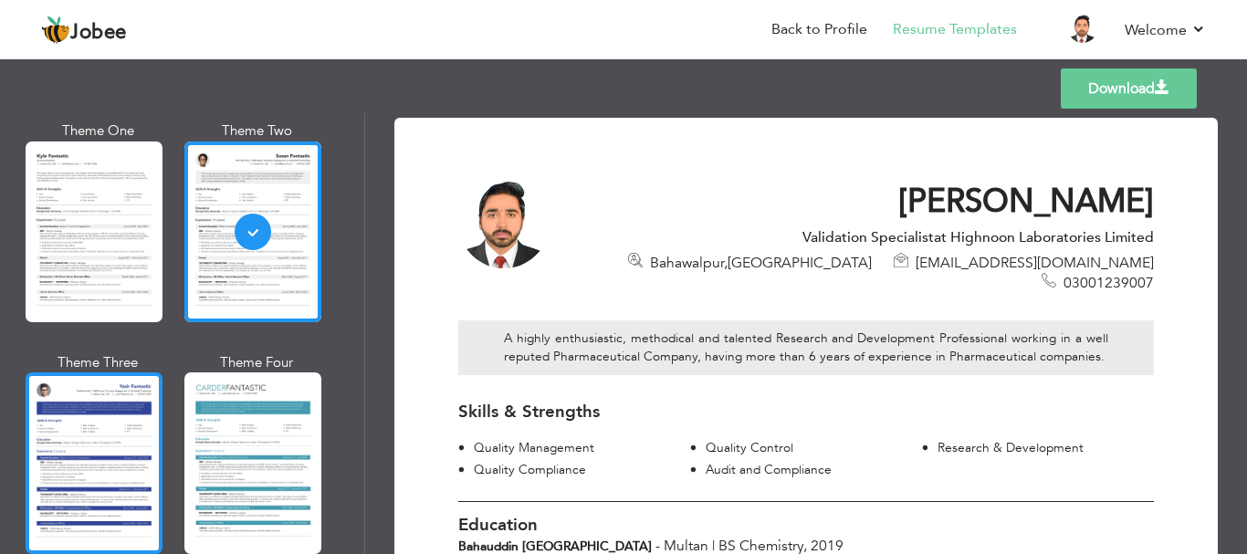
scroll to position [3281, 0]
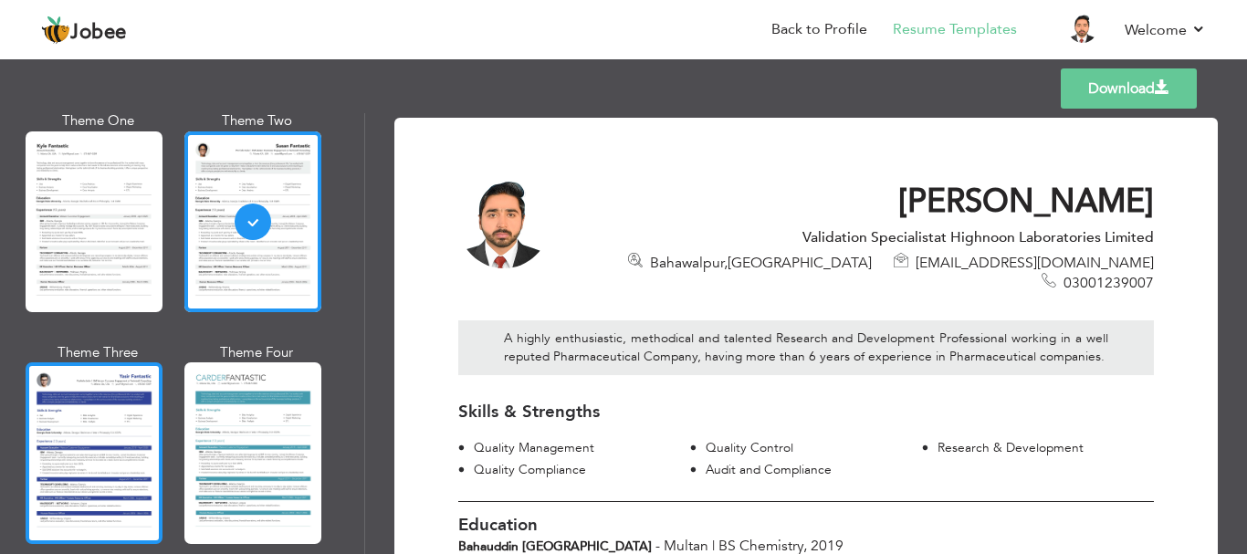
click at [42, 428] on div at bounding box center [94, 452] width 137 height 181
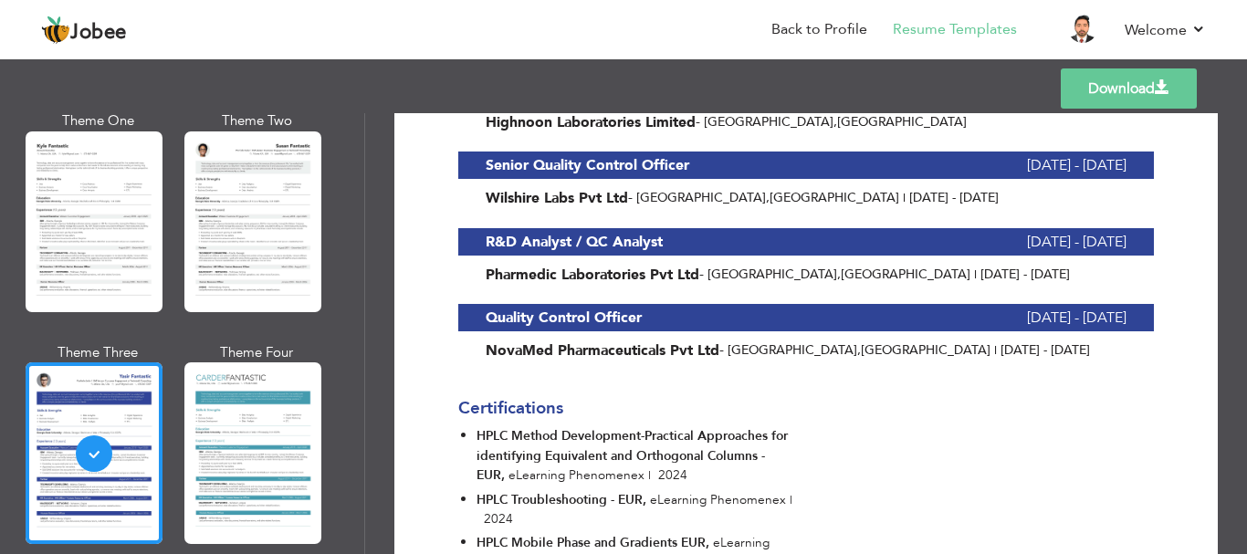
scroll to position [3099, 0]
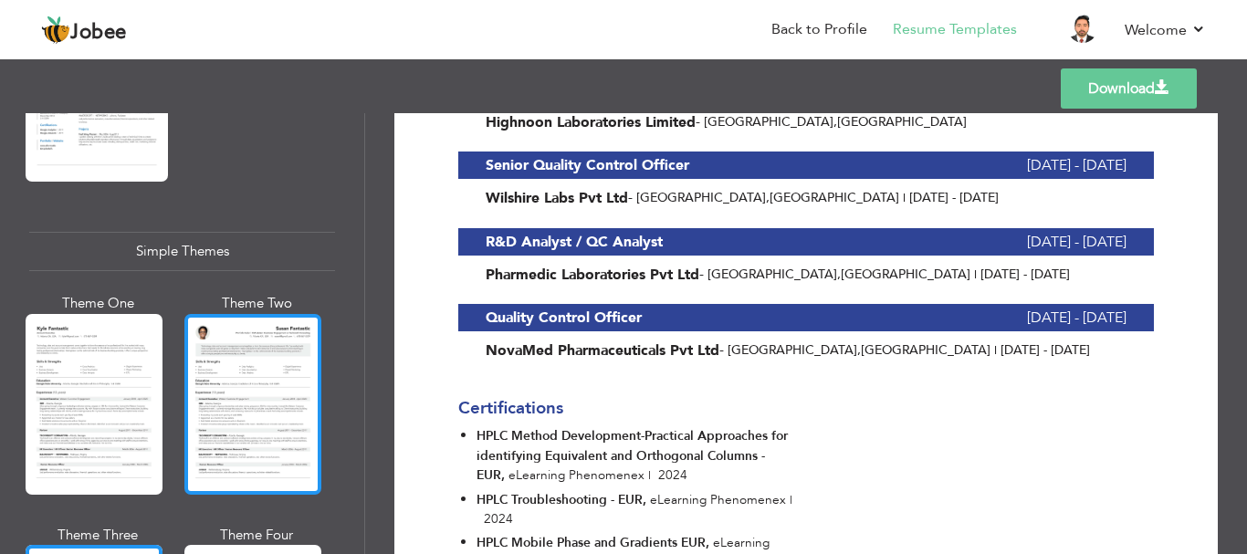
click at [196, 341] on div at bounding box center [252, 404] width 137 height 181
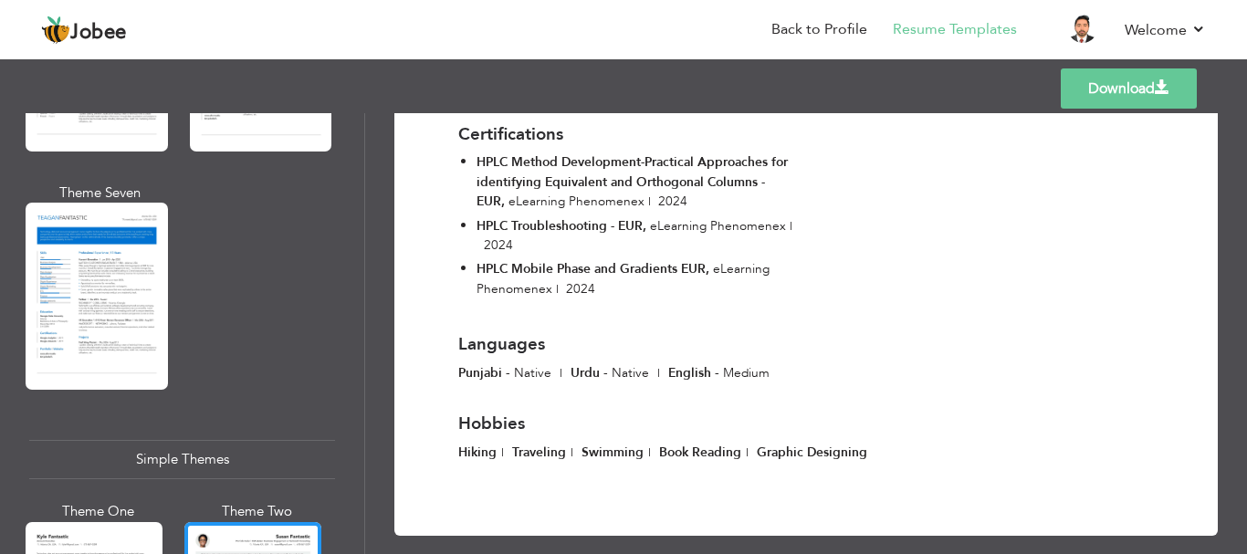
scroll to position [2733, 0]
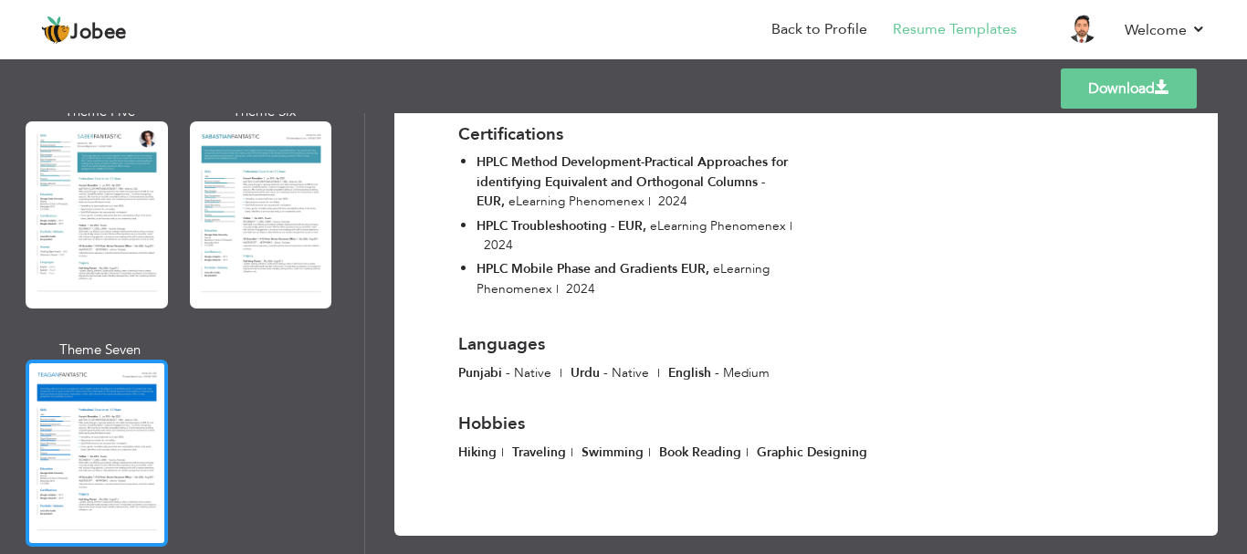
click at [44, 454] on div at bounding box center [97, 453] width 142 height 187
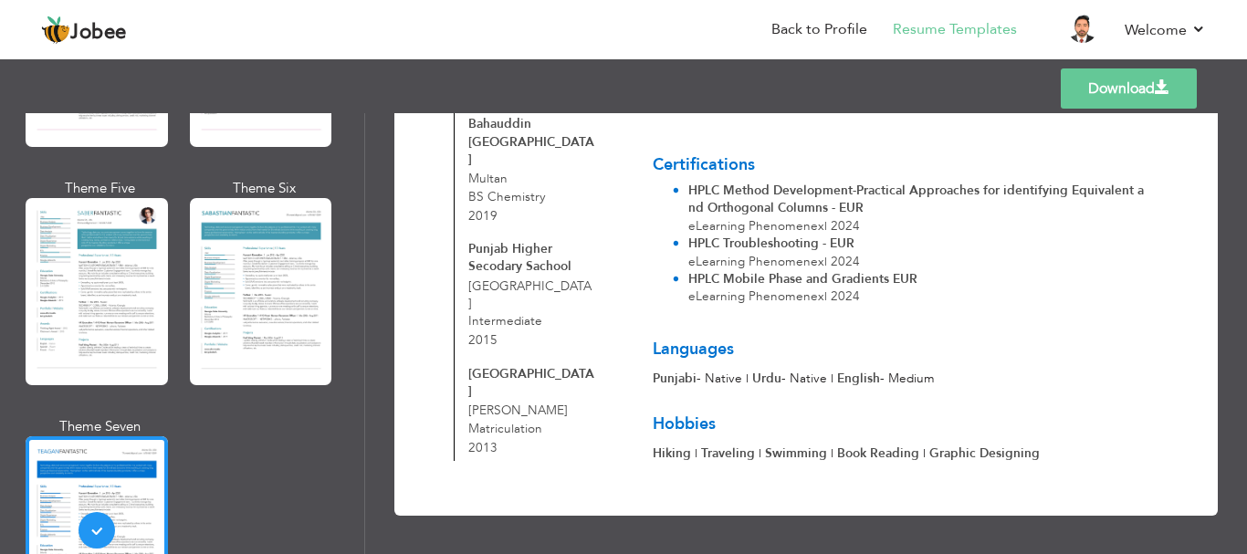
scroll to position [2551, 0]
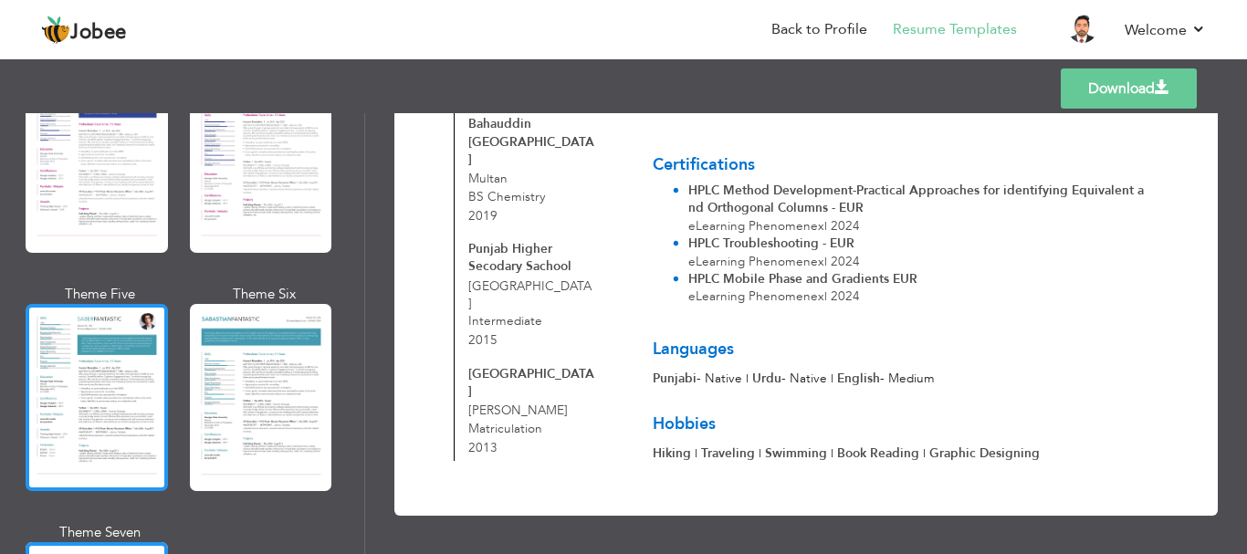
click at [104, 372] on div at bounding box center [97, 397] width 142 height 187
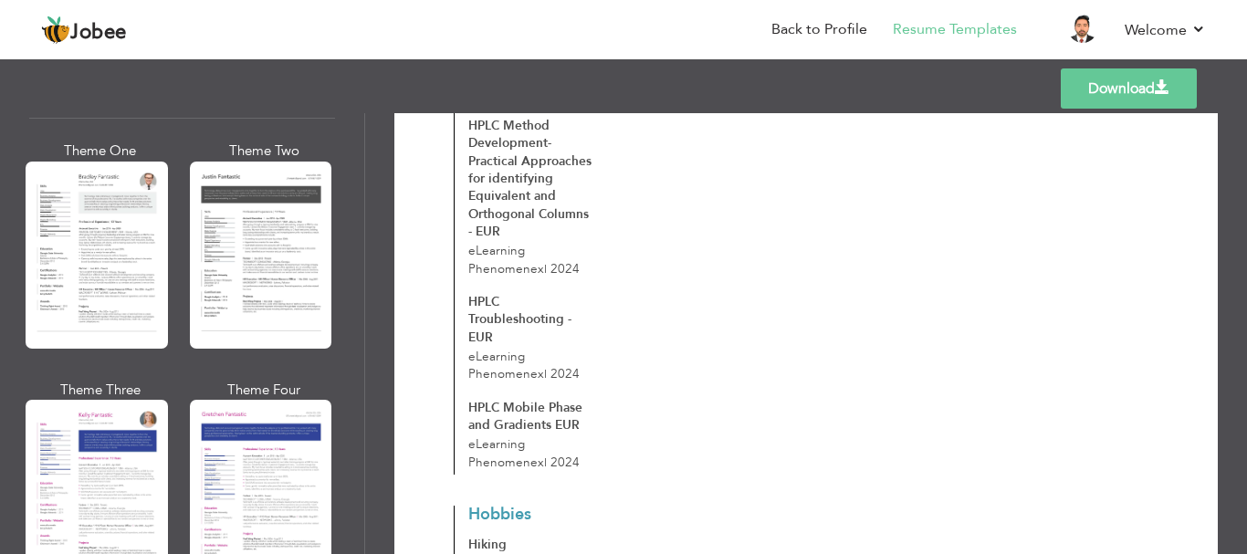
scroll to position [2186, 0]
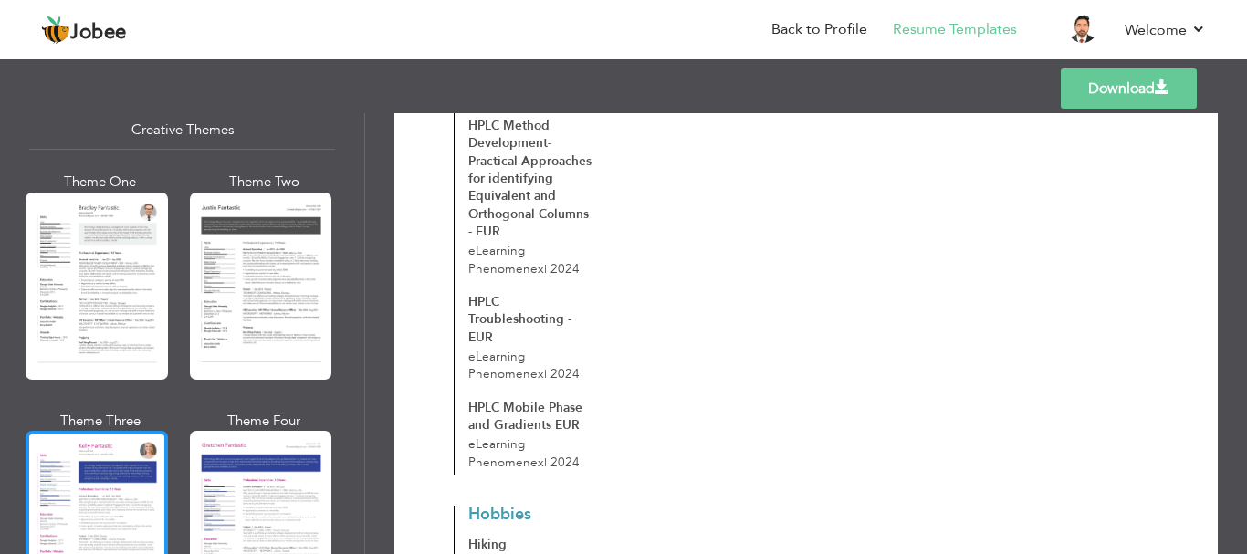
click at [131, 435] on div at bounding box center [97, 524] width 142 height 187
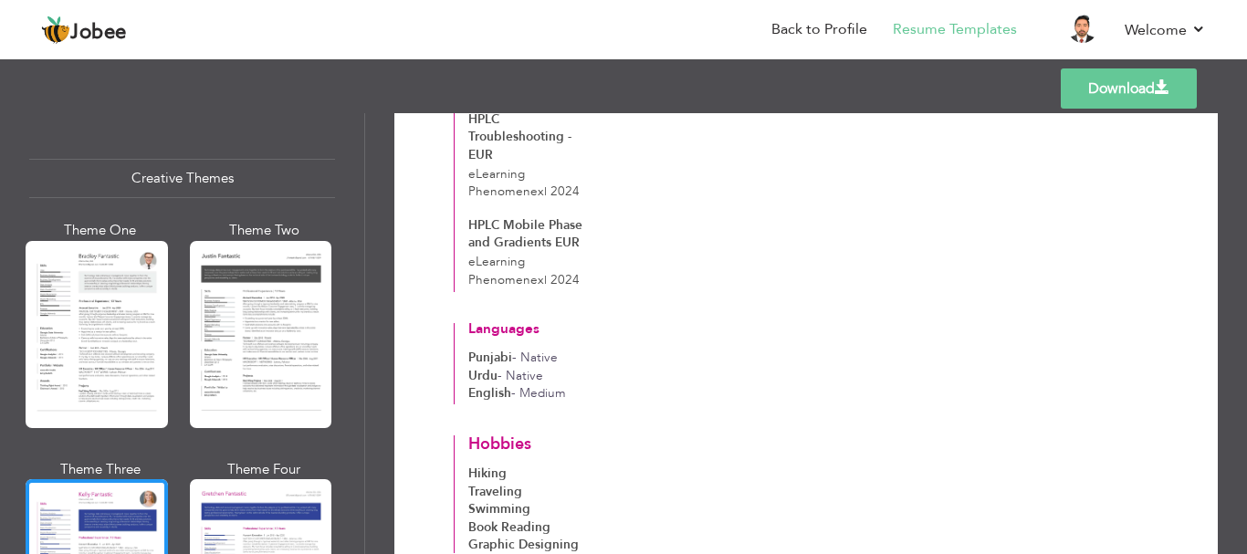
scroll to position [2094, 0]
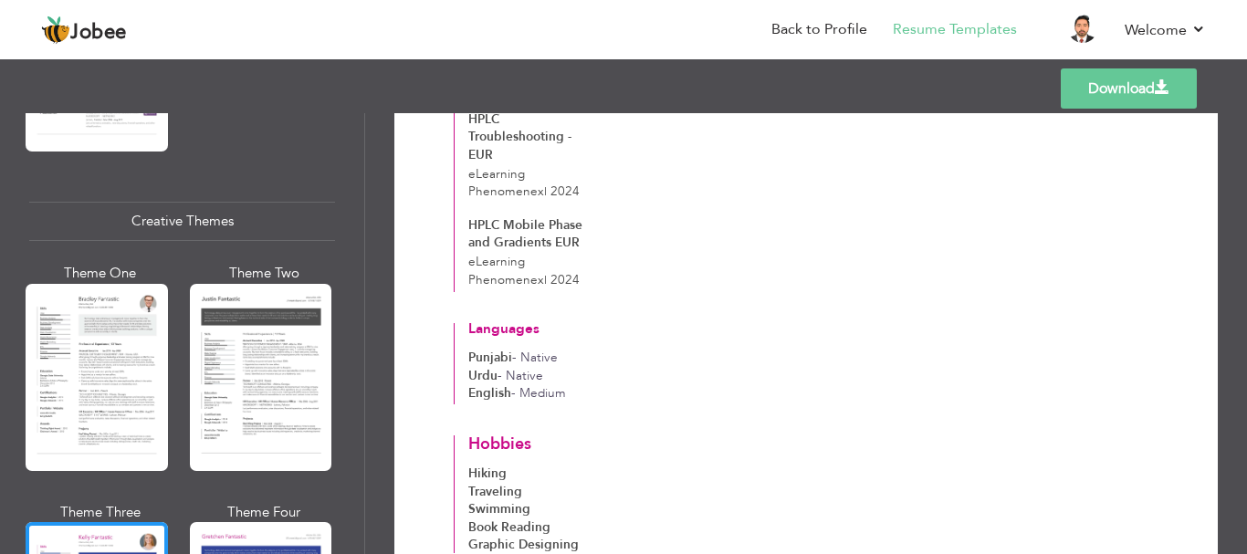
drag, startPoint x: 104, startPoint y: 362, endPoint x: 139, endPoint y: 361, distance: 34.7
click at [104, 361] on div at bounding box center [97, 377] width 142 height 187
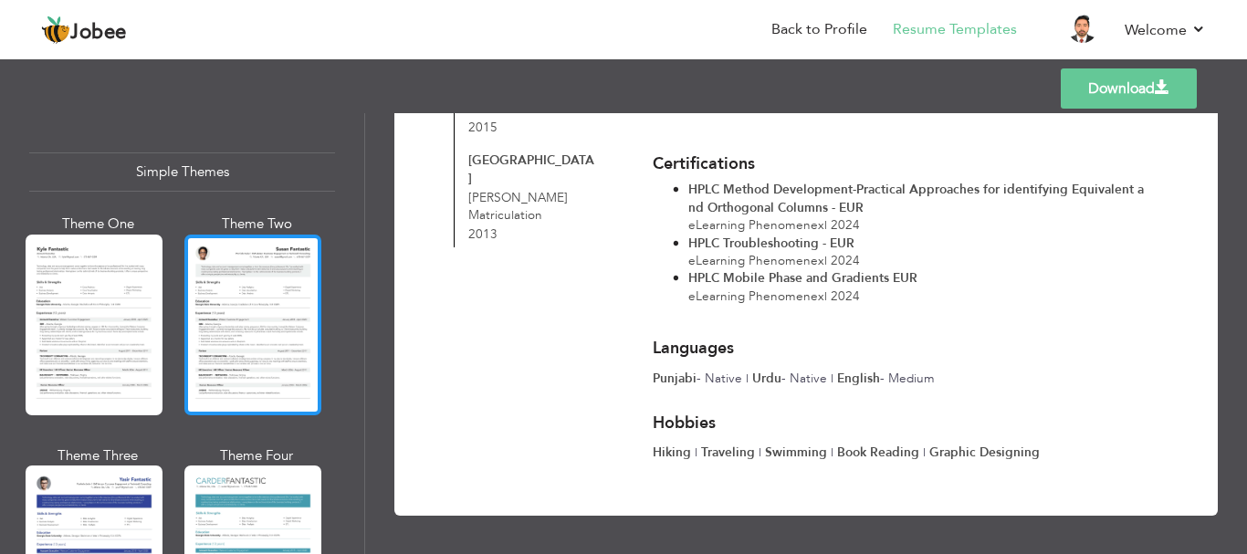
scroll to position [3281, 0]
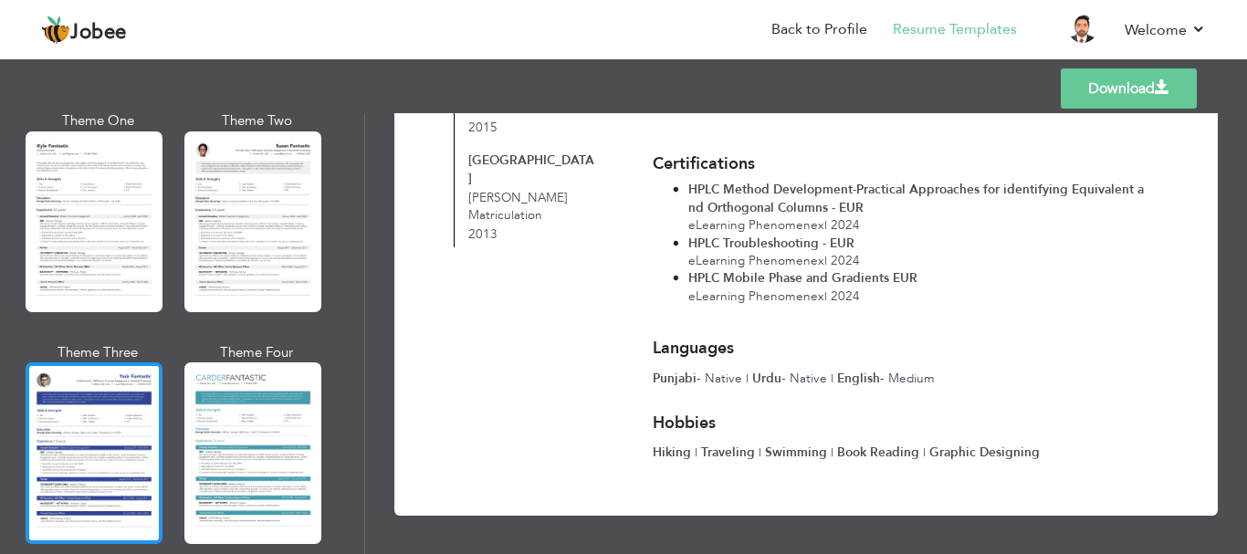
click at [95, 410] on div at bounding box center [94, 452] width 137 height 181
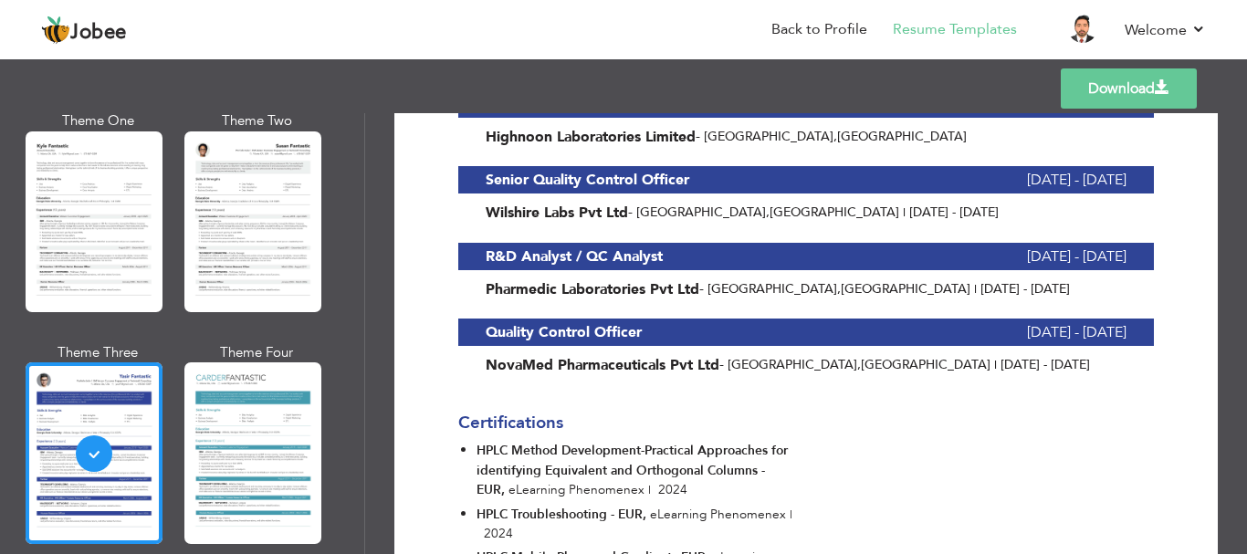
scroll to position [639, 0]
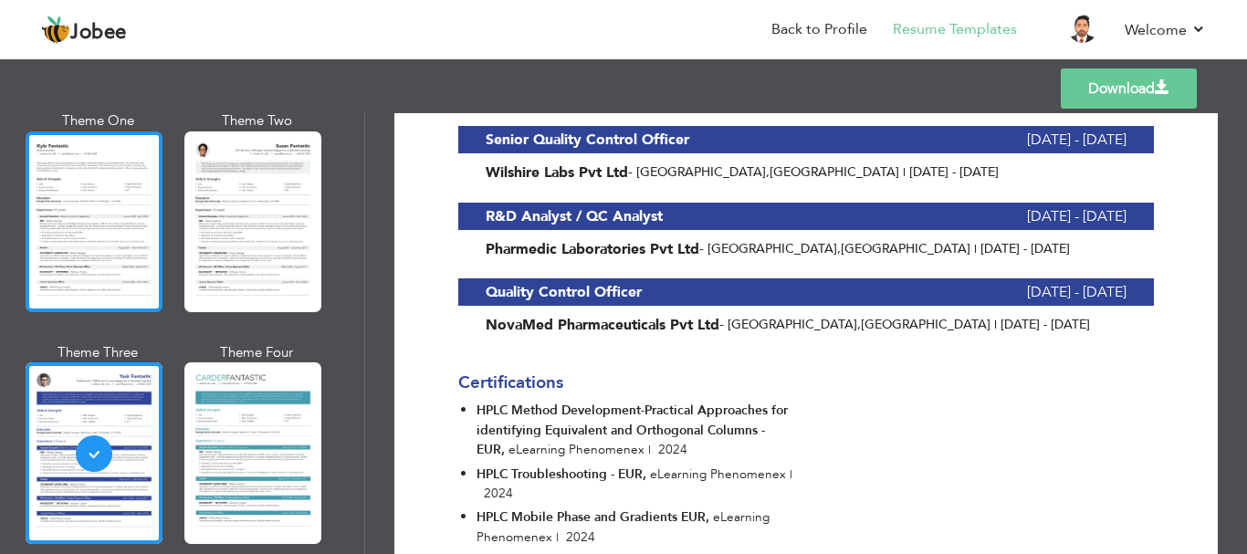
click at [103, 230] on div at bounding box center [94, 221] width 137 height 181
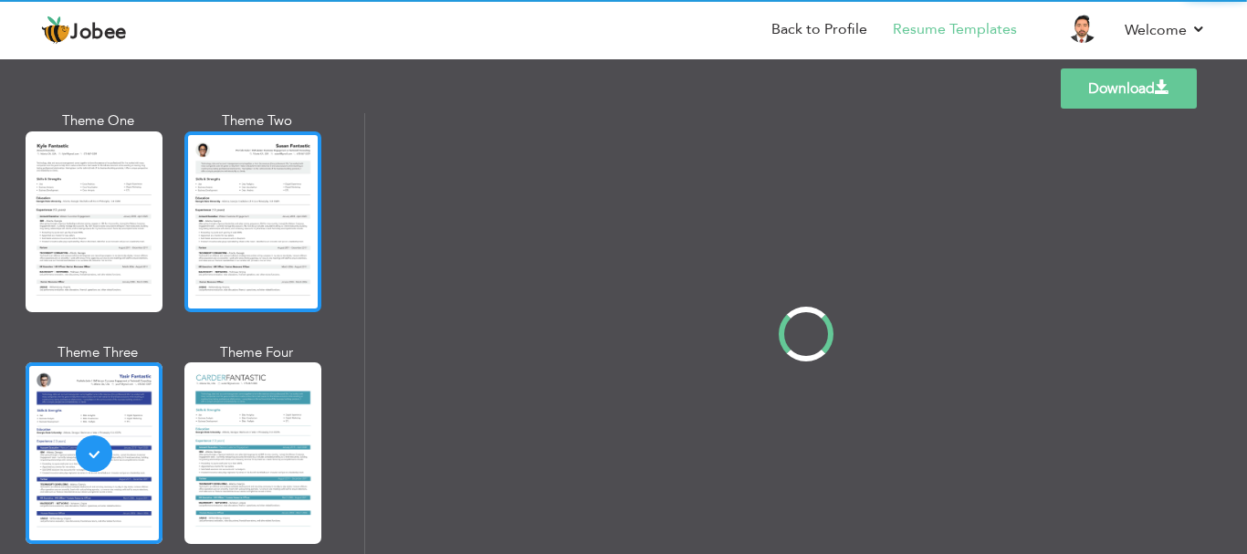
click at [241, 212] on div "Professional Themes Theme One Theme Two Theme Three Theme Four" at bounding box center [623, 333] width 1247 height 441
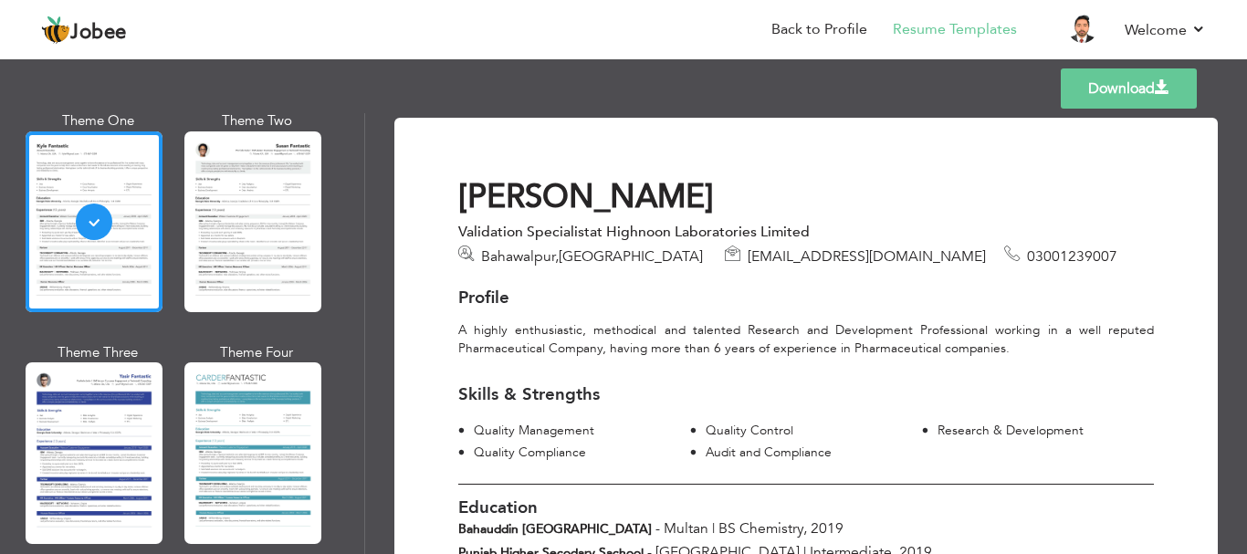
scroll to position [91, 0]
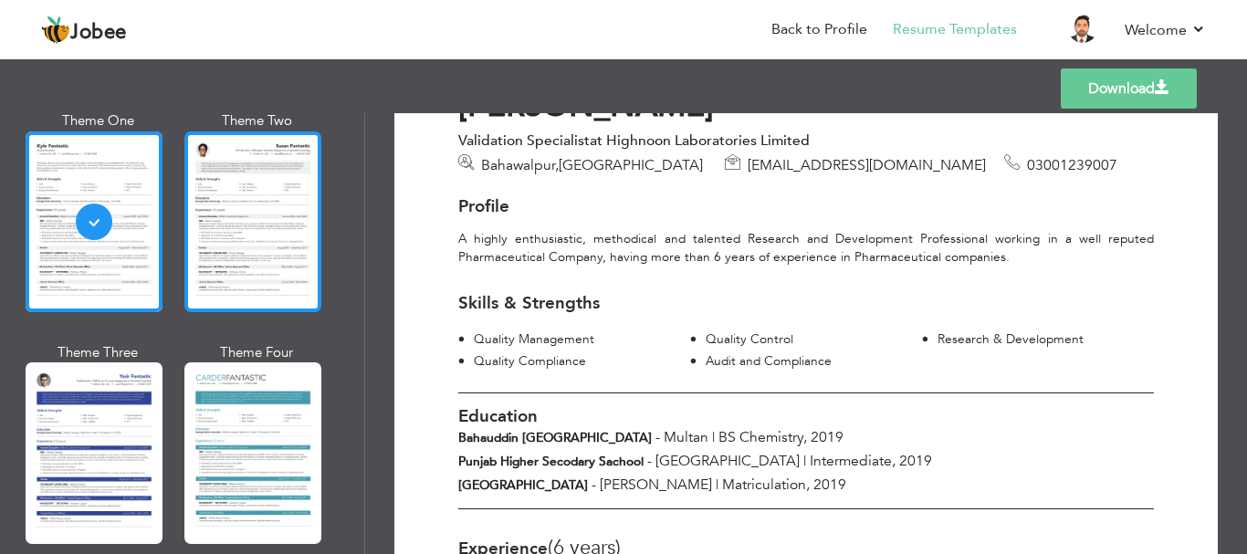
click at [278, 203] on div at bounding box center [252, 221] width 137 height 181
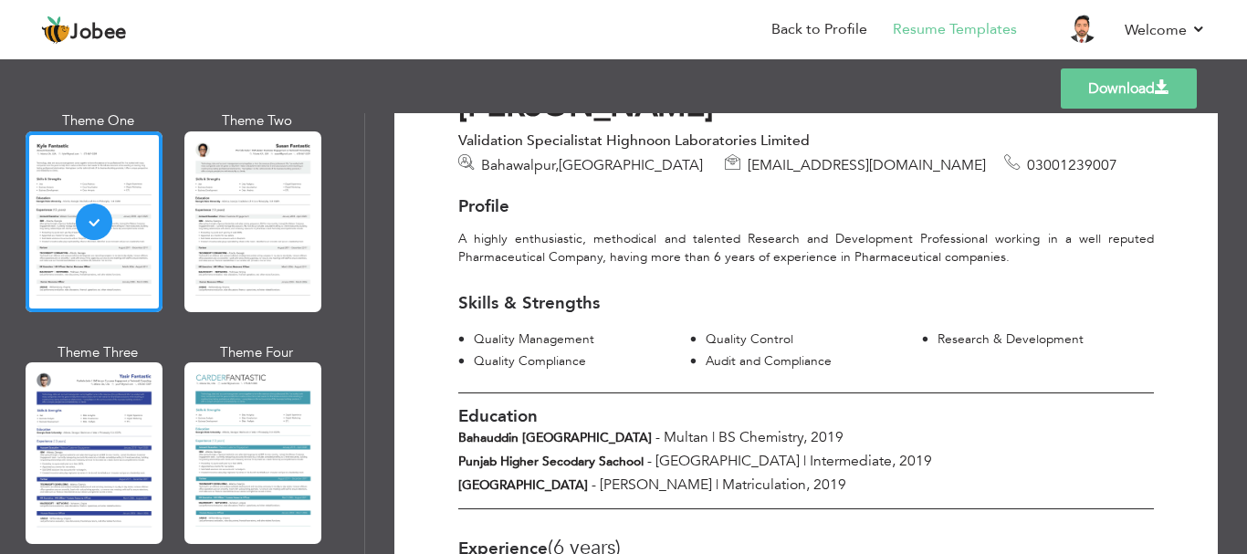
scroll to position [0, 0]
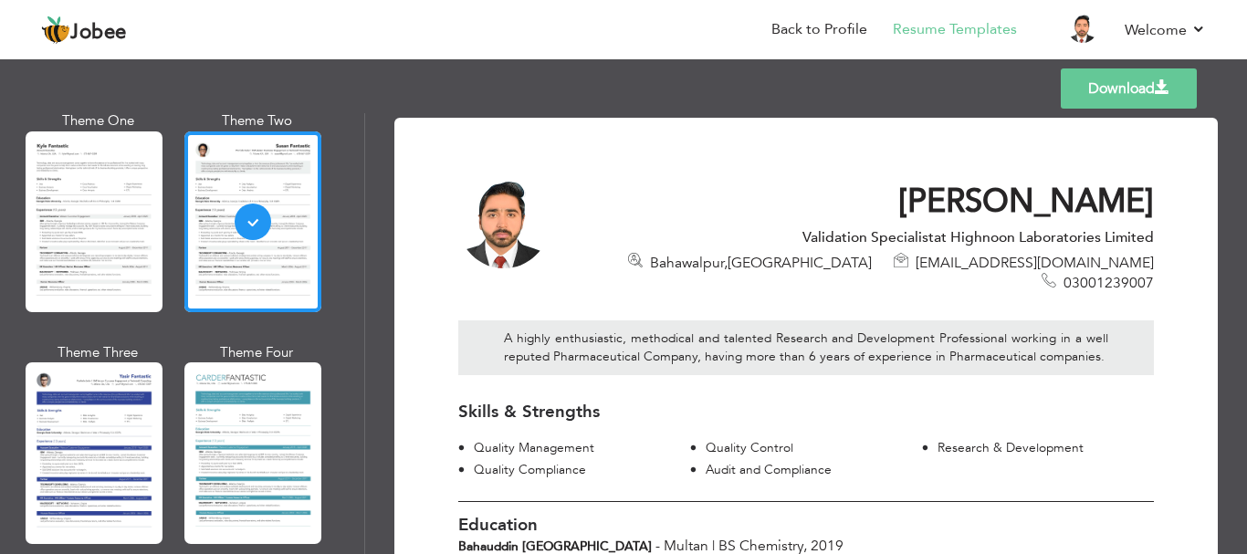
click at [775, 415] on div "Skills & Strengths Quality Management Quality Control Research & Development Qu…" at bounding box center [806, 437] width 723 height 89
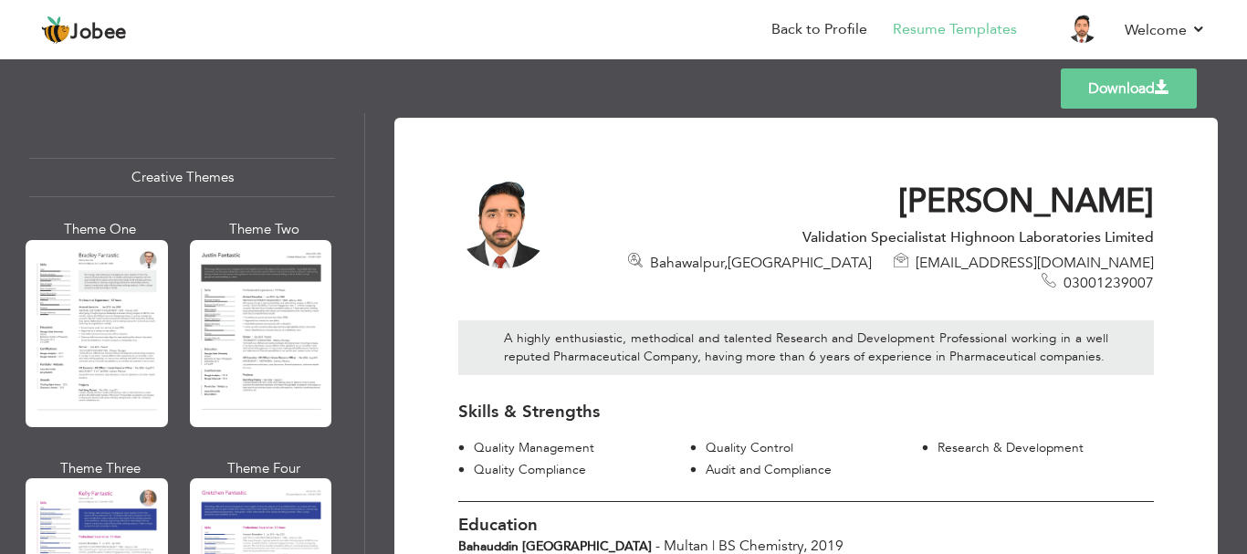
scroll to position [2094, 0]
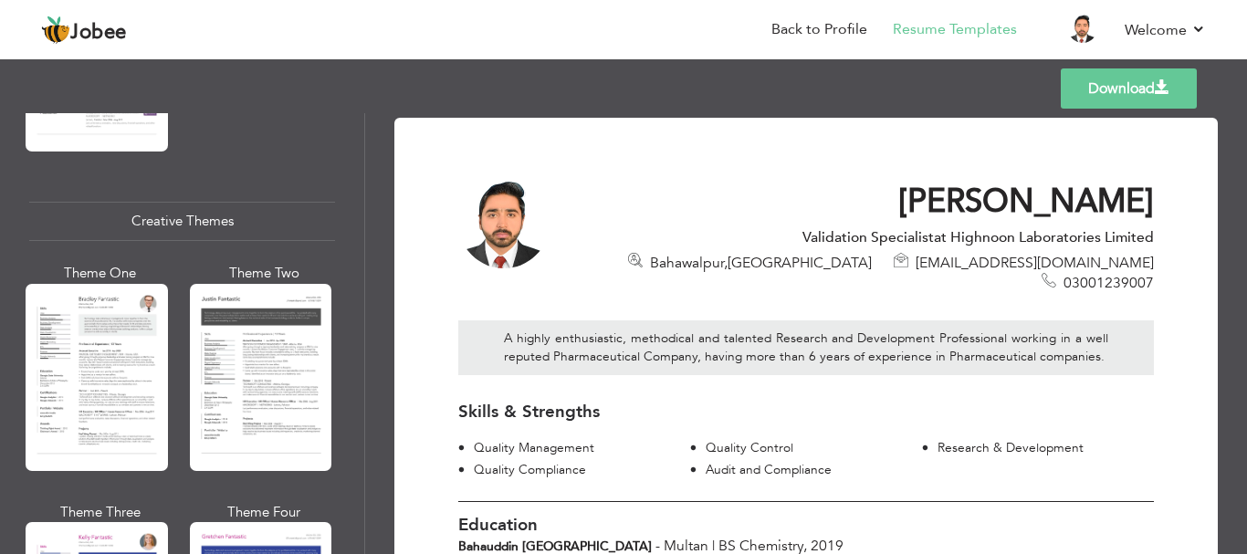
click at [97, 352] on div at bounding box center [97, 377] width 142 height 187
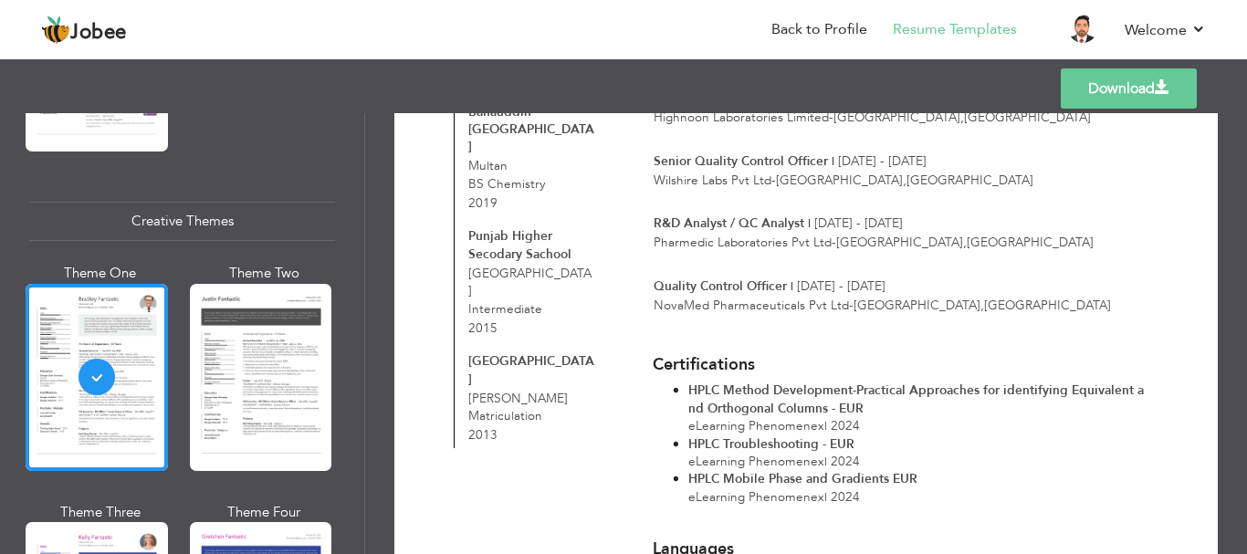
scroll to position [543, 0]
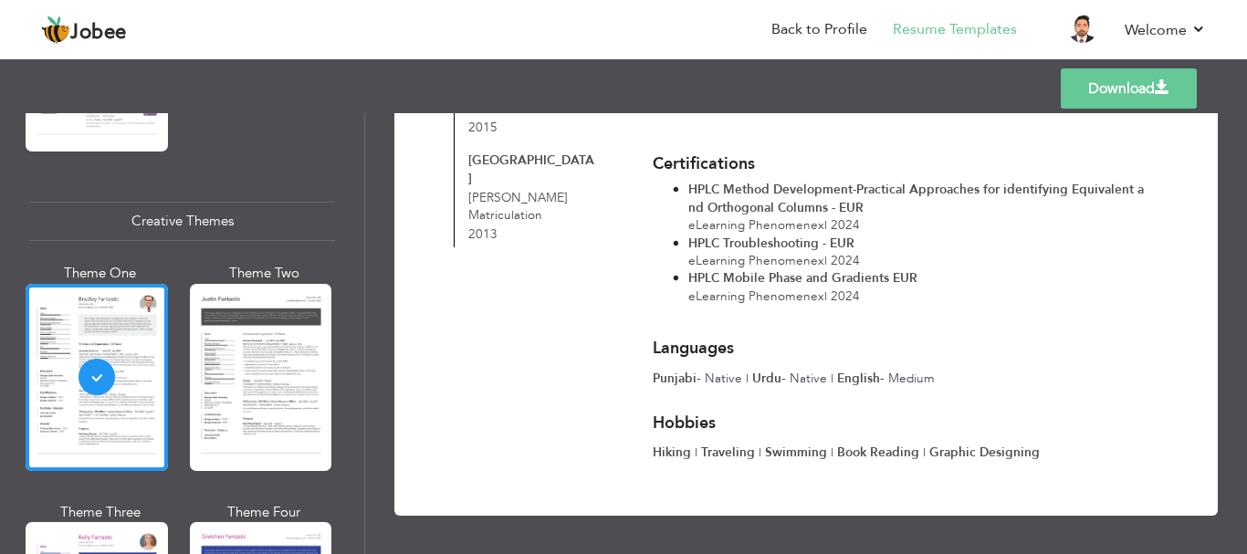
click at [1121, 91] on link "Download" at bounding box center [1129, 88] width 136 height 40
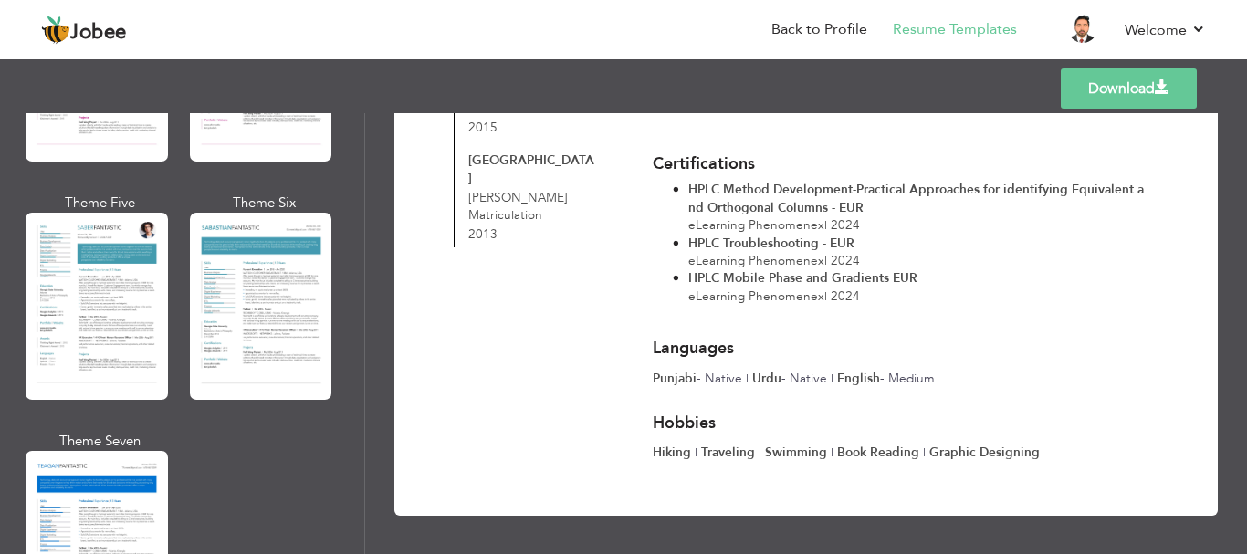
scroll to position [3281, 0]
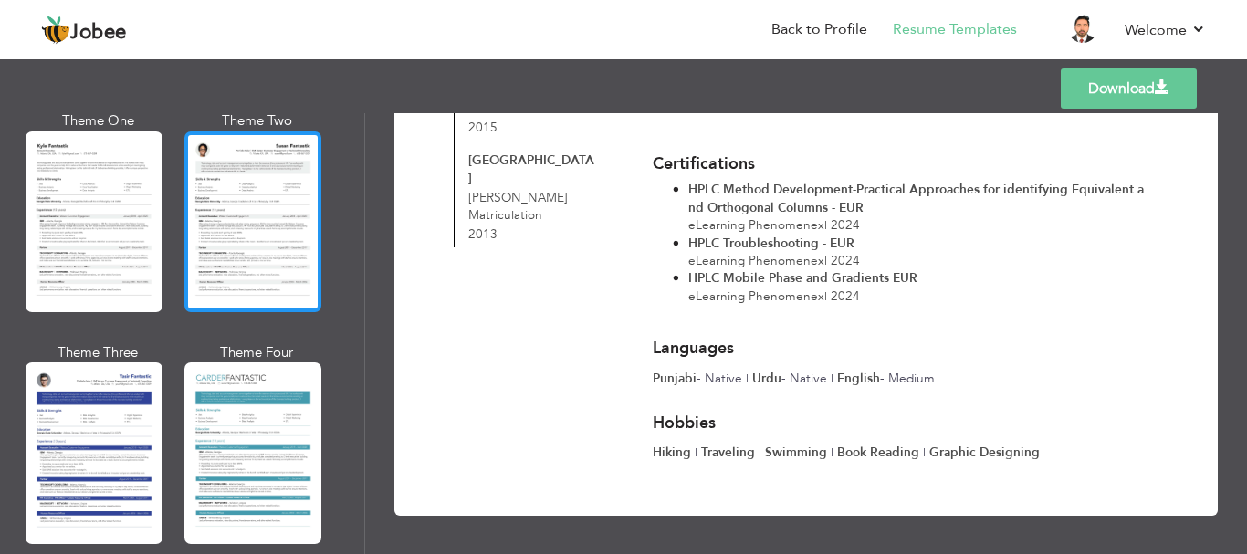
click at [245, 197] on div at bounding box center [252, 221] width 137 height 181
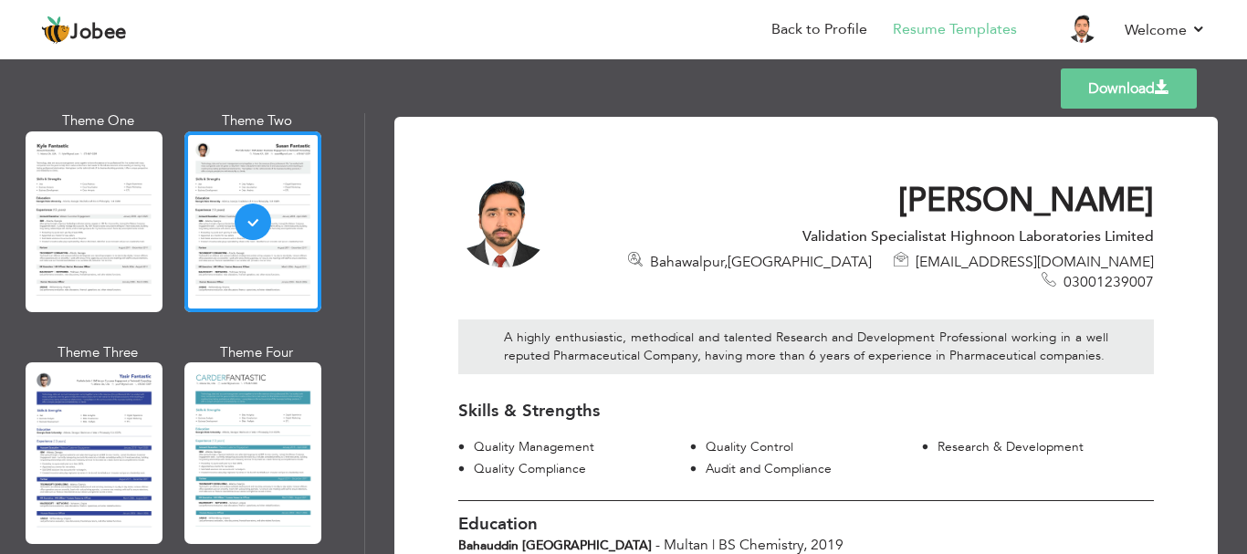
scroll to position [0, 0]
click at [1138, 84] on link "Download" at bounding box center [1129, 88] width 136 height 40
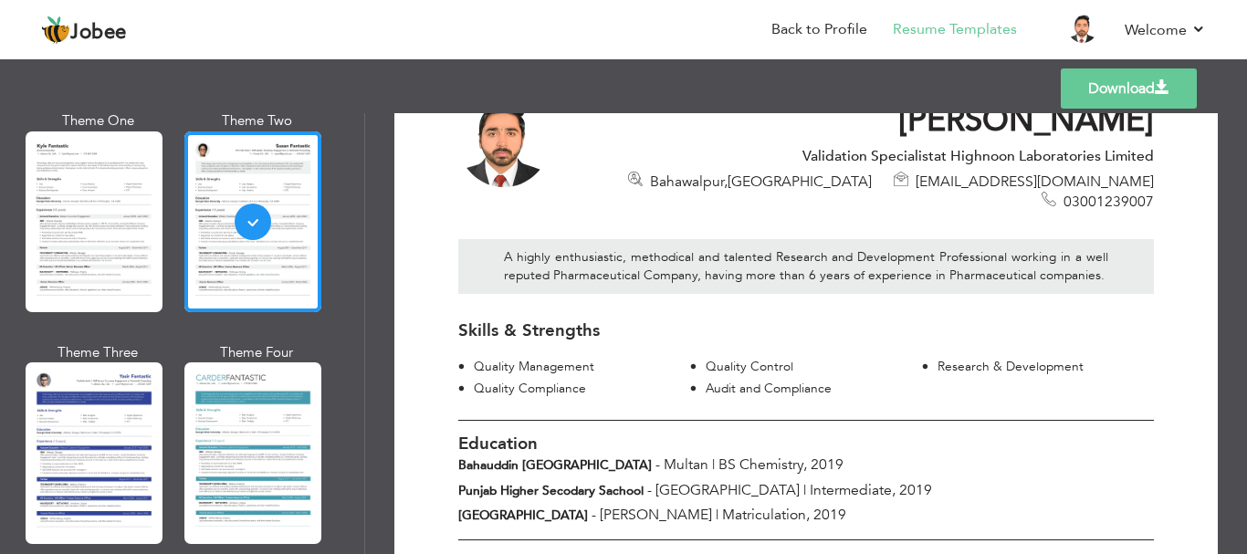
scroll to position [365, 0]
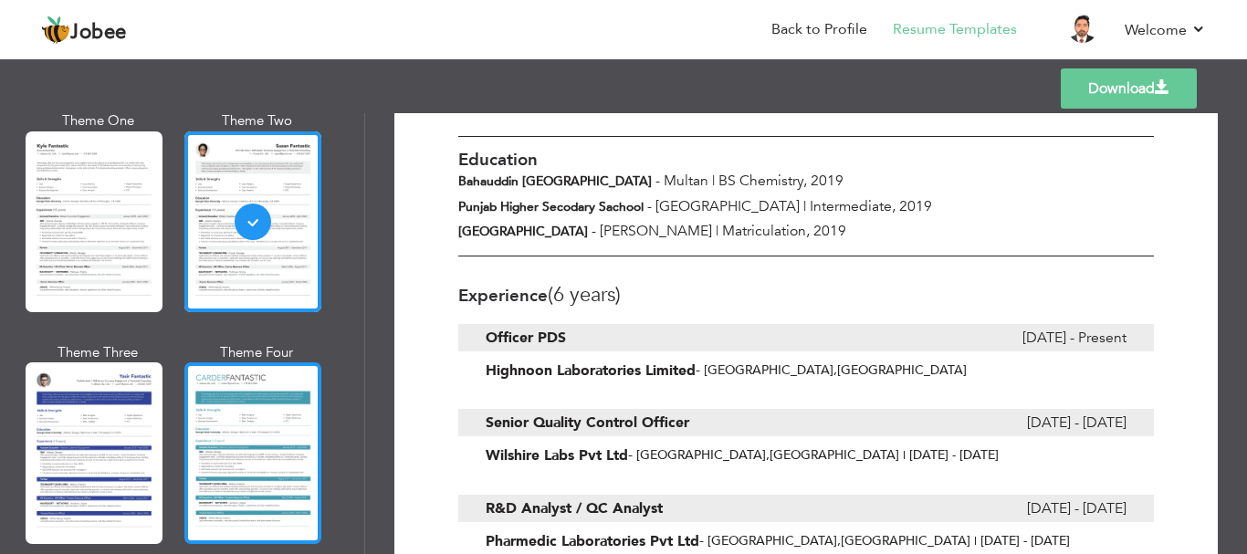
click at [267, 371] on div at bounding box center [252, 452] width 137 height 181
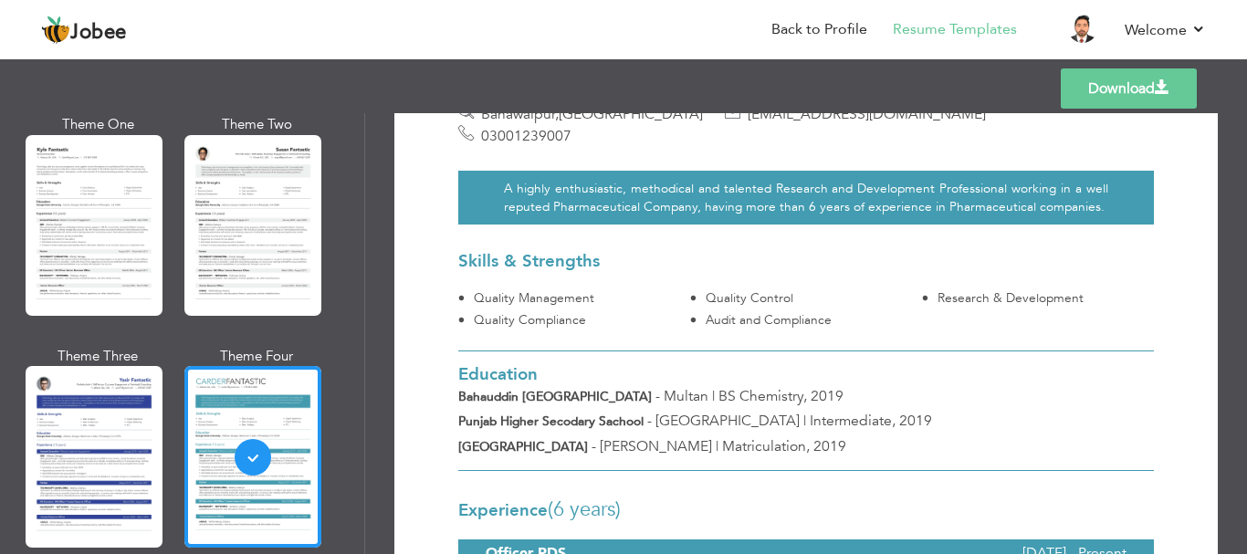
scroll to position [0, 0]
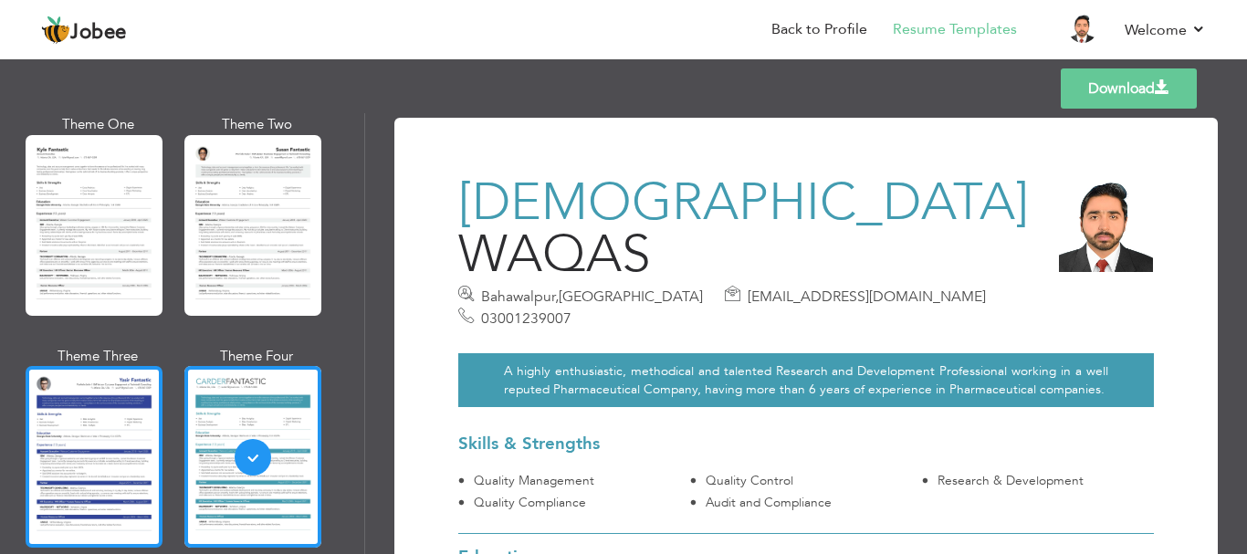
click at [97, 397] on div at bounding box center [94, 456] width 137 height 181
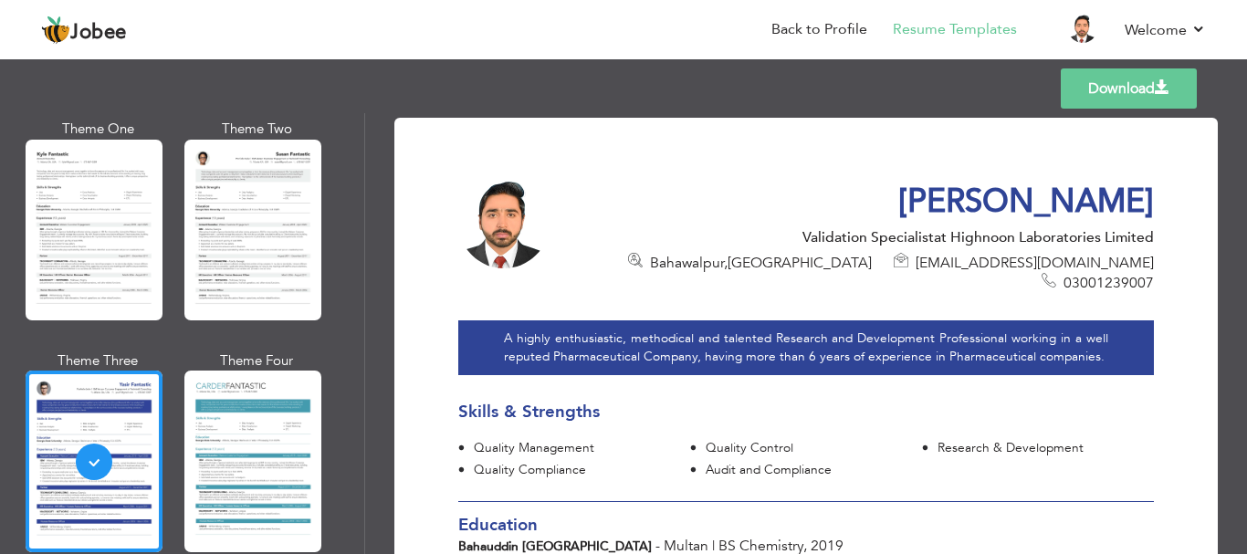
scroll to position [3281, 0]
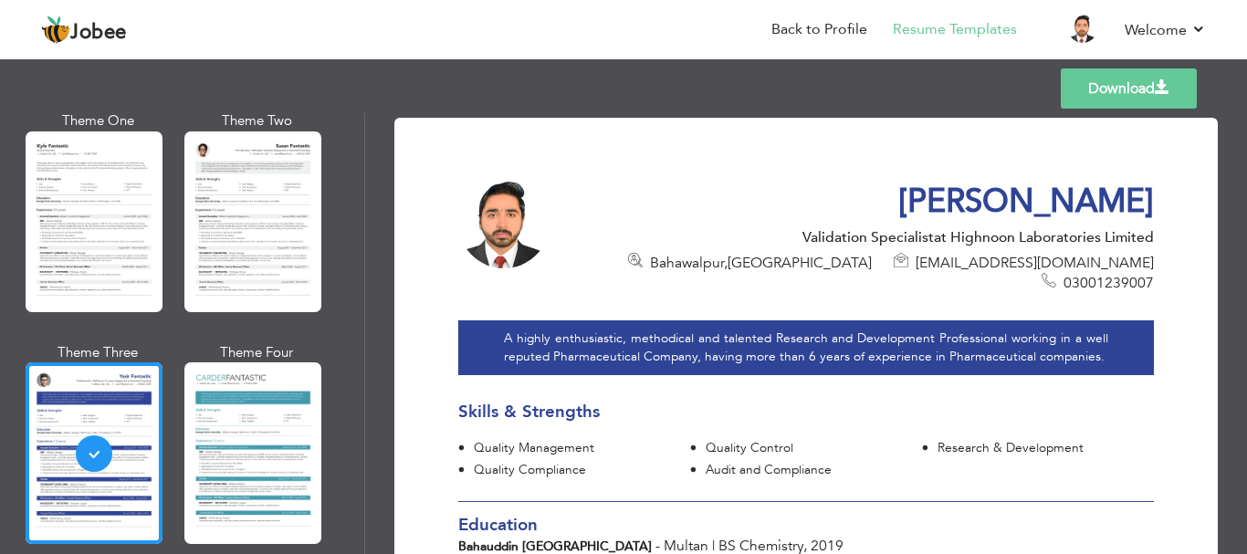
click at [1135, 85] on link "Download" at bounding box center [1129, 88] width 136 height 40
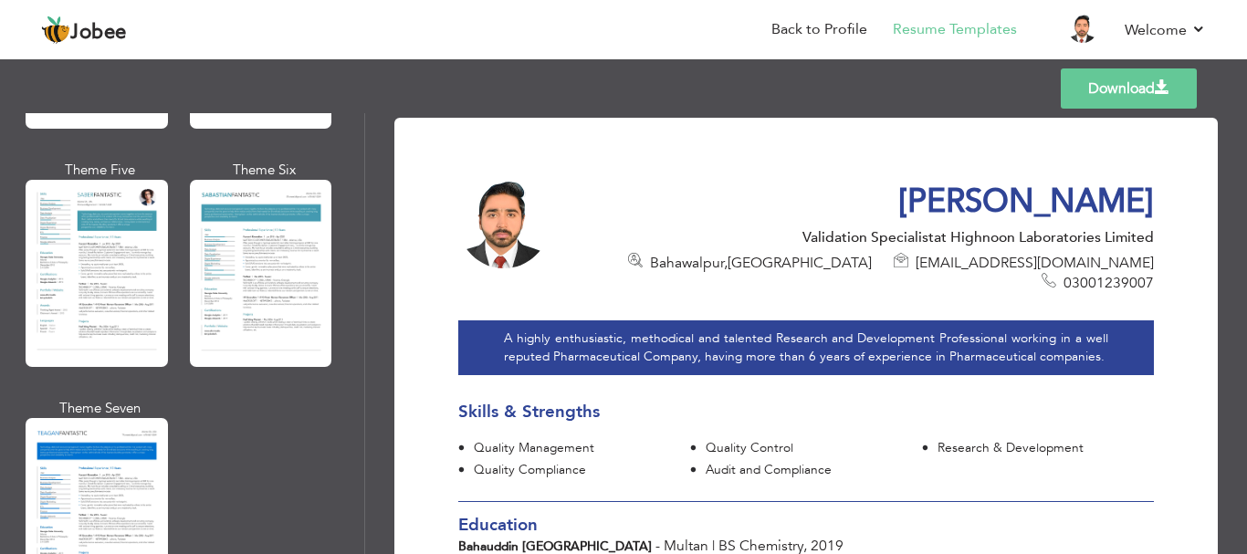
scroll to position [2551, 0]
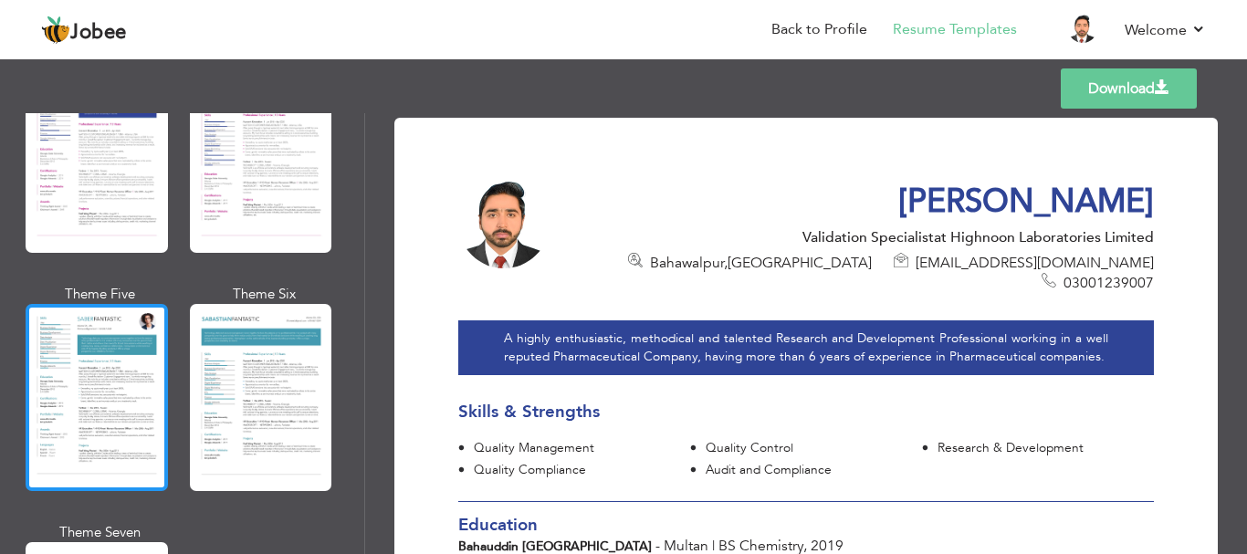
click at [125, 304] on div at bounding box center [97, 397] width 142 height 187
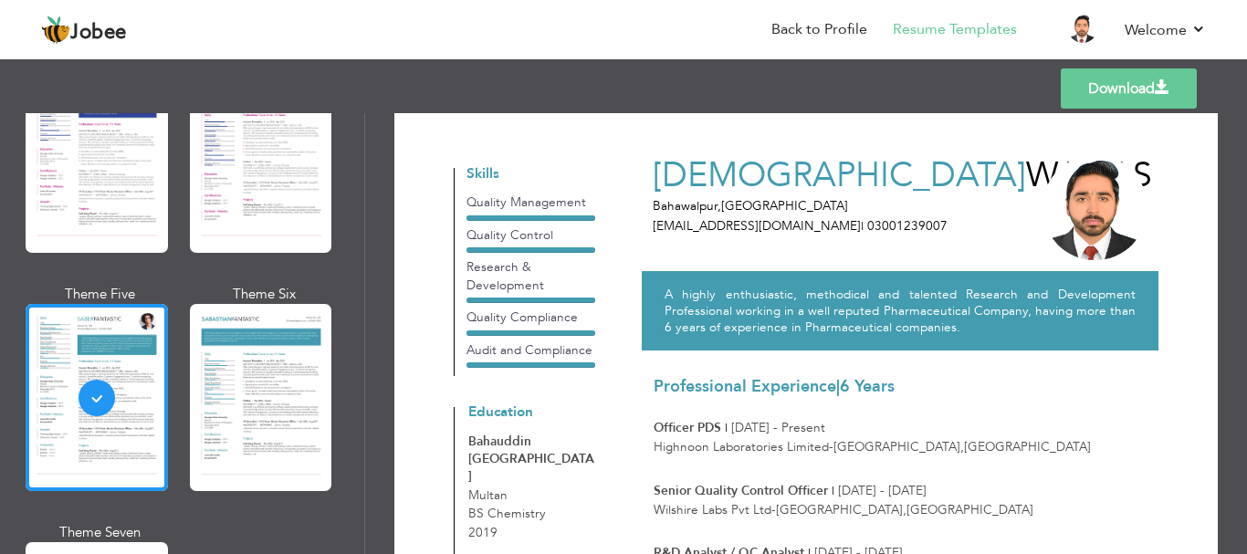
scroll to position [0, 0]
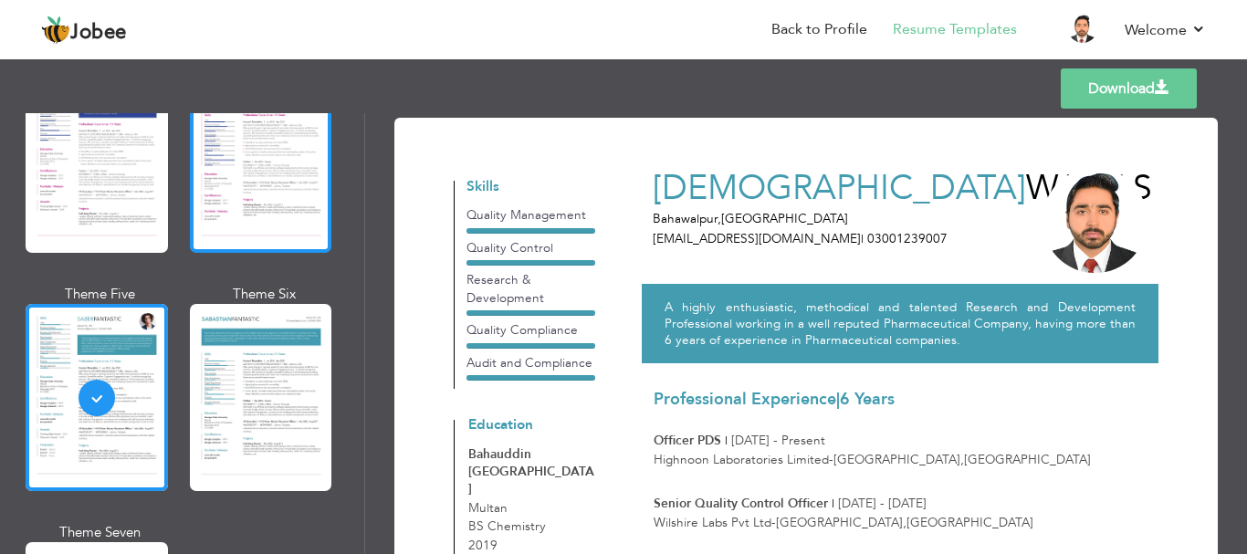
click at [255, 214] on div at bounding box center [261, 159] width 142 height 187
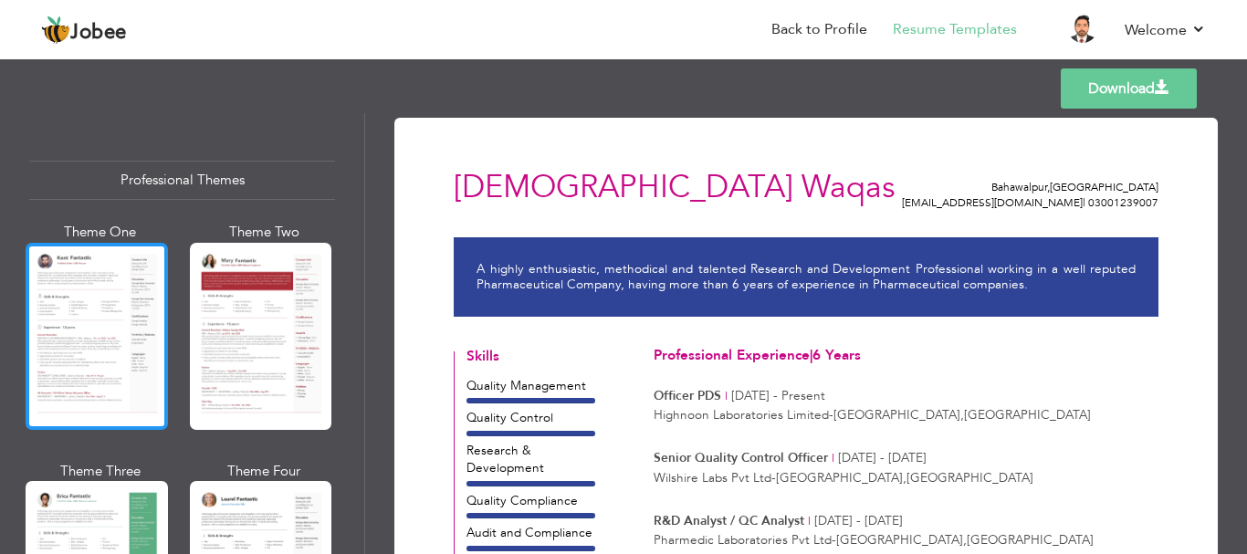
click at [54, 309] on div at bounding box center [97, 336] width 142 height 187
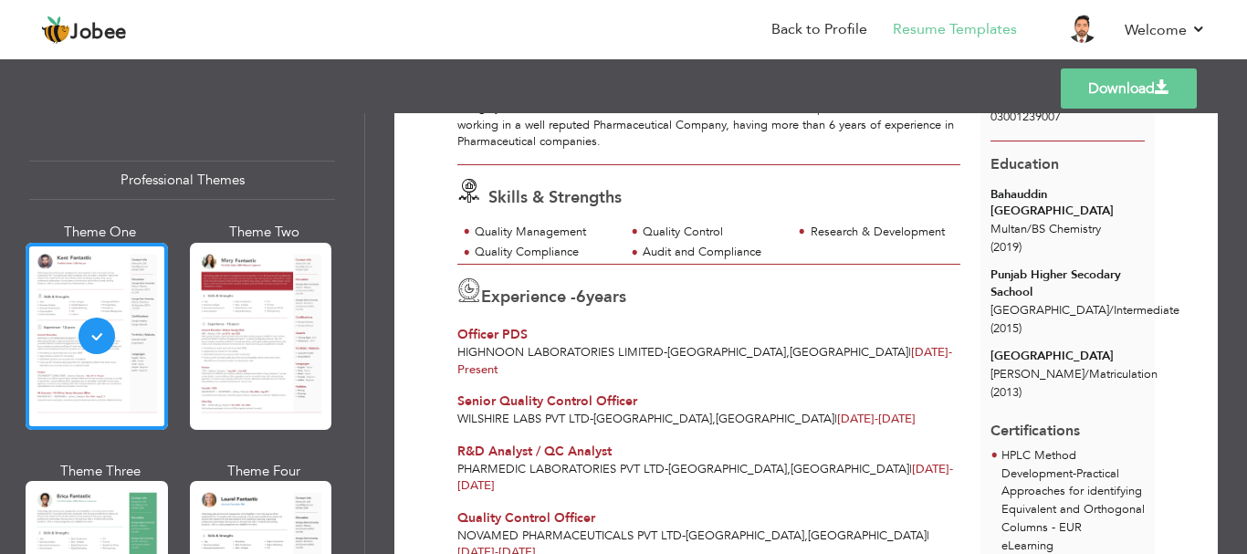
scroll to position [142, 0]
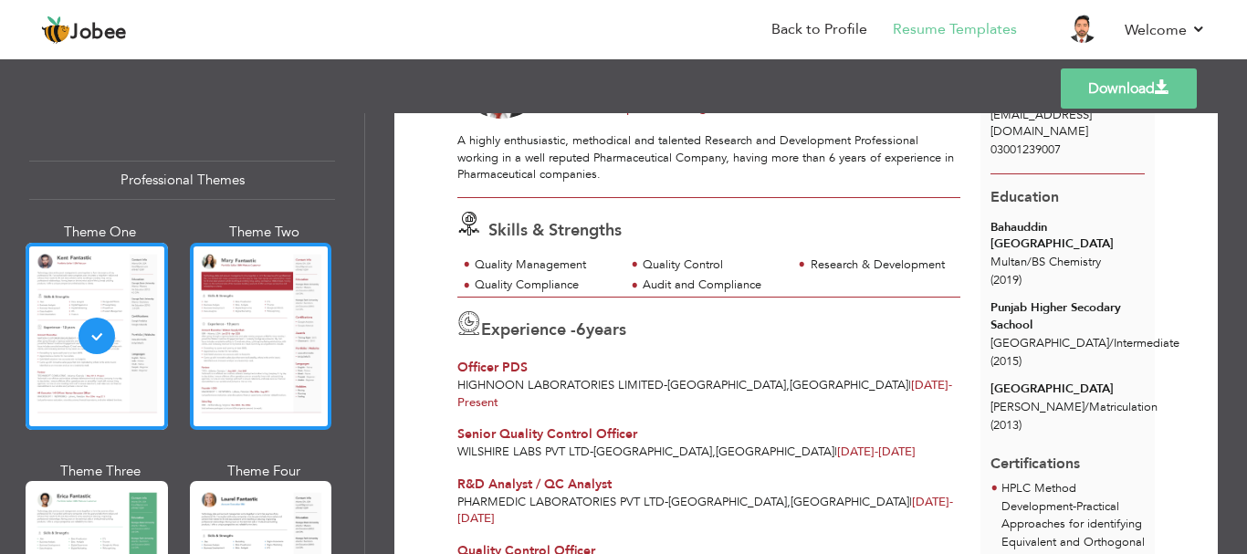
click at [272, 332] on div at bounding box center [261, 336] width 142 height 187
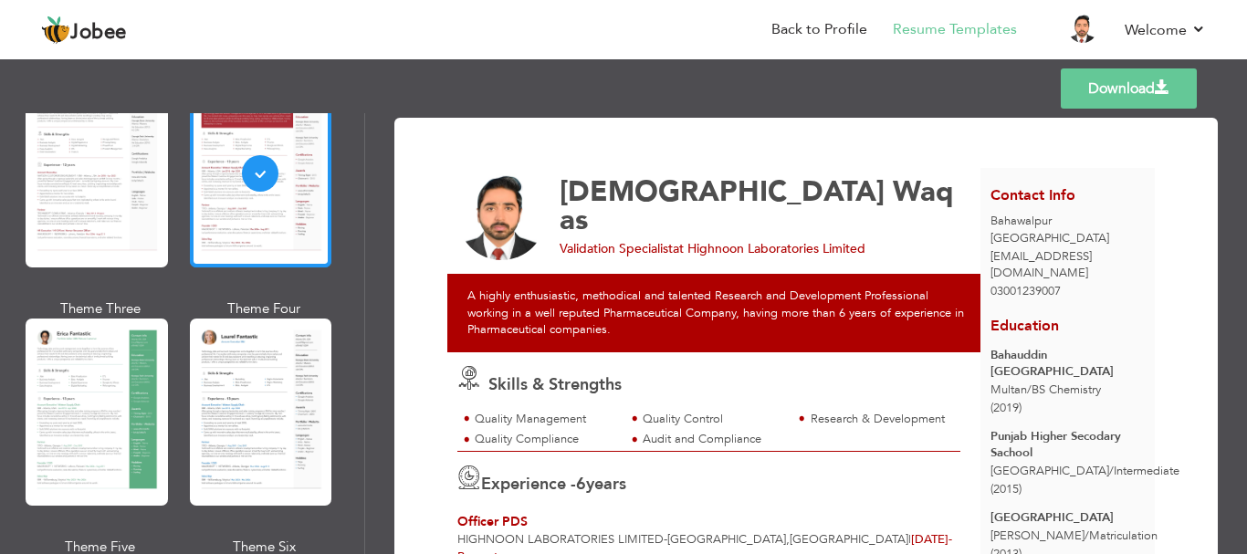
scroll to position [183, 0]
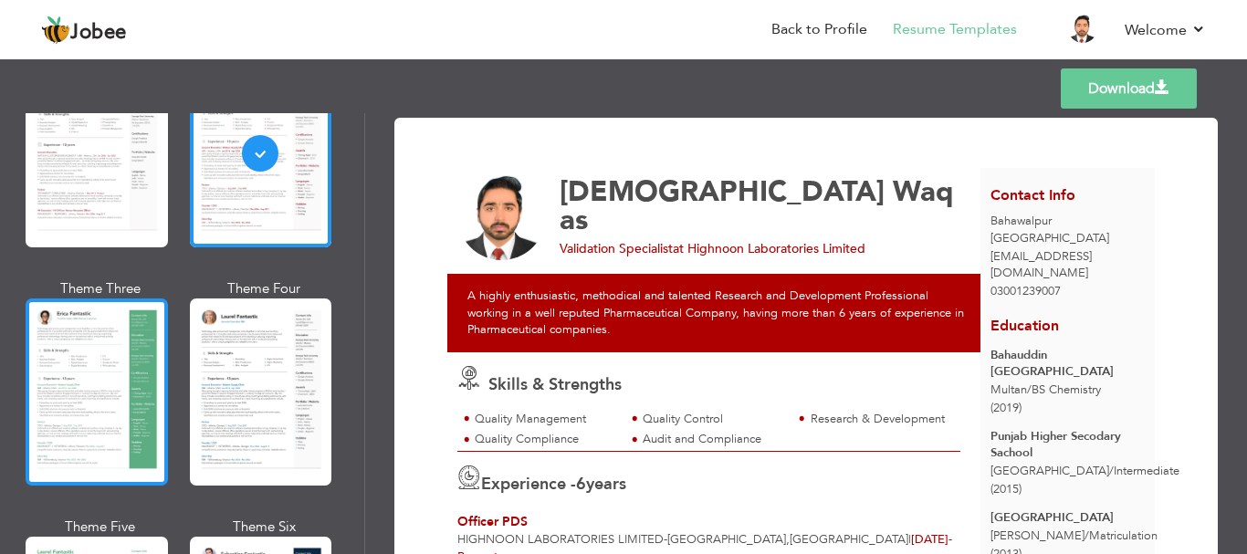
click at [75, 399] on div at bounding box center [97, 392] width 142 height 187
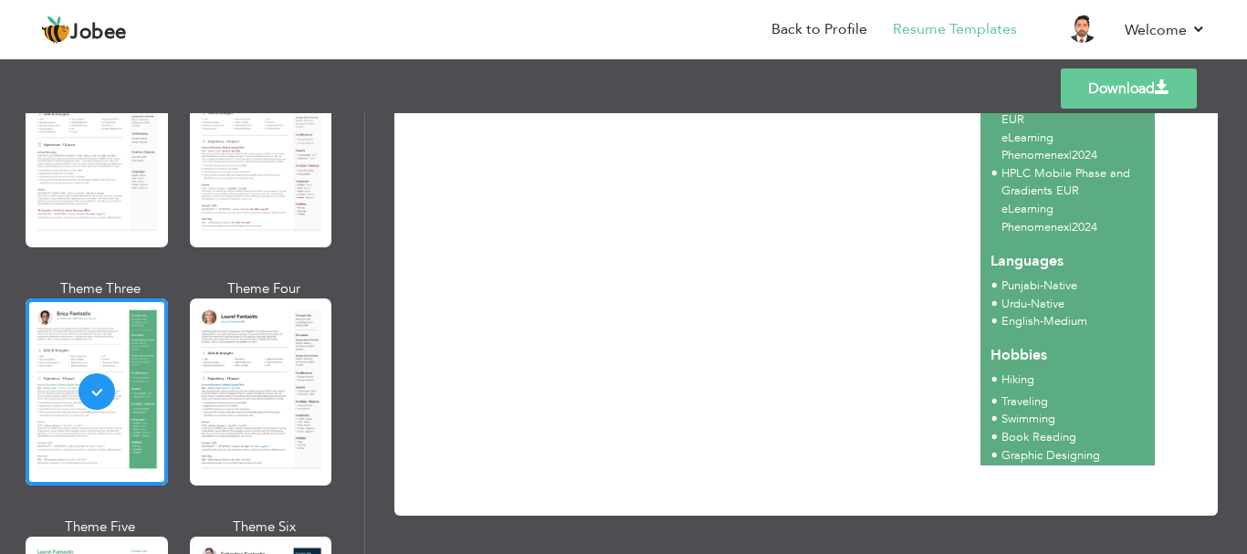
scroll to position [689, 0]
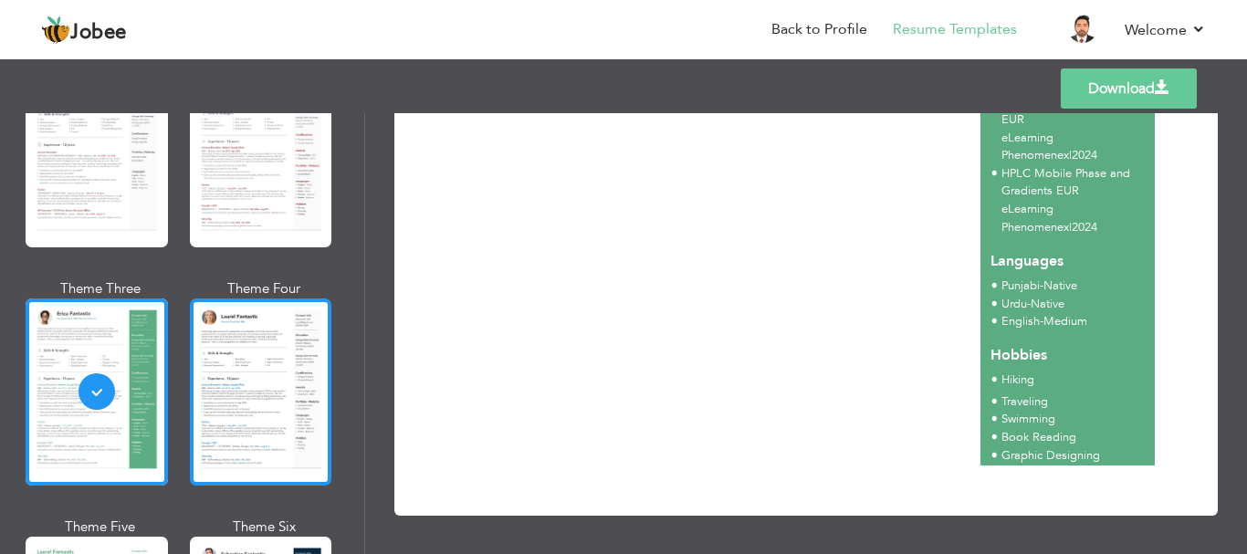
click at [249, 415] on div at bounding box center [261, 392] width 142 height 187
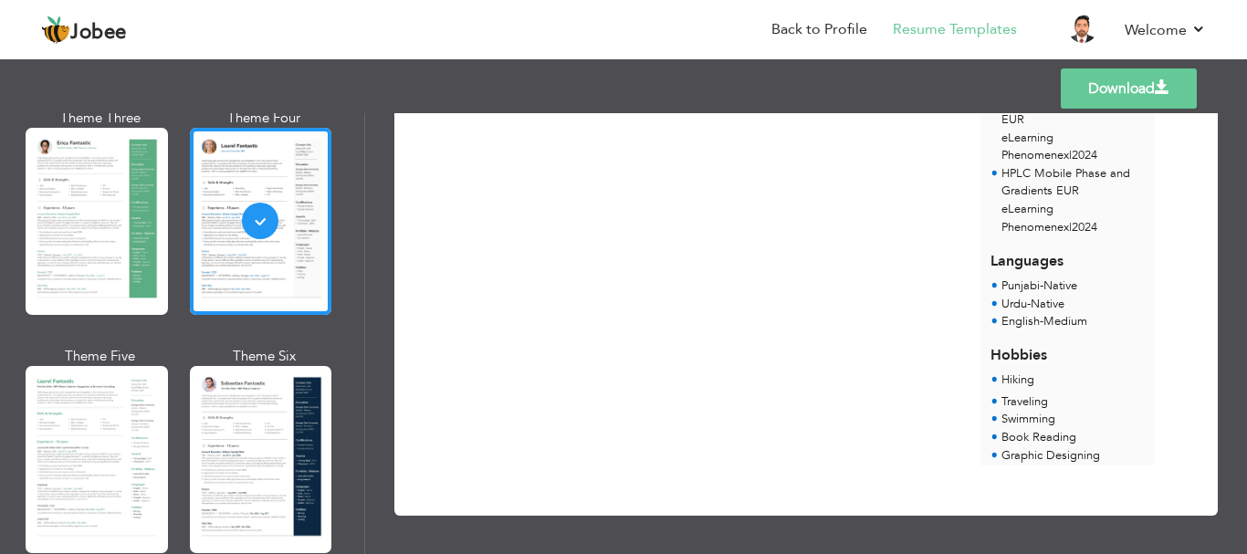
scroll to position [548, 0]
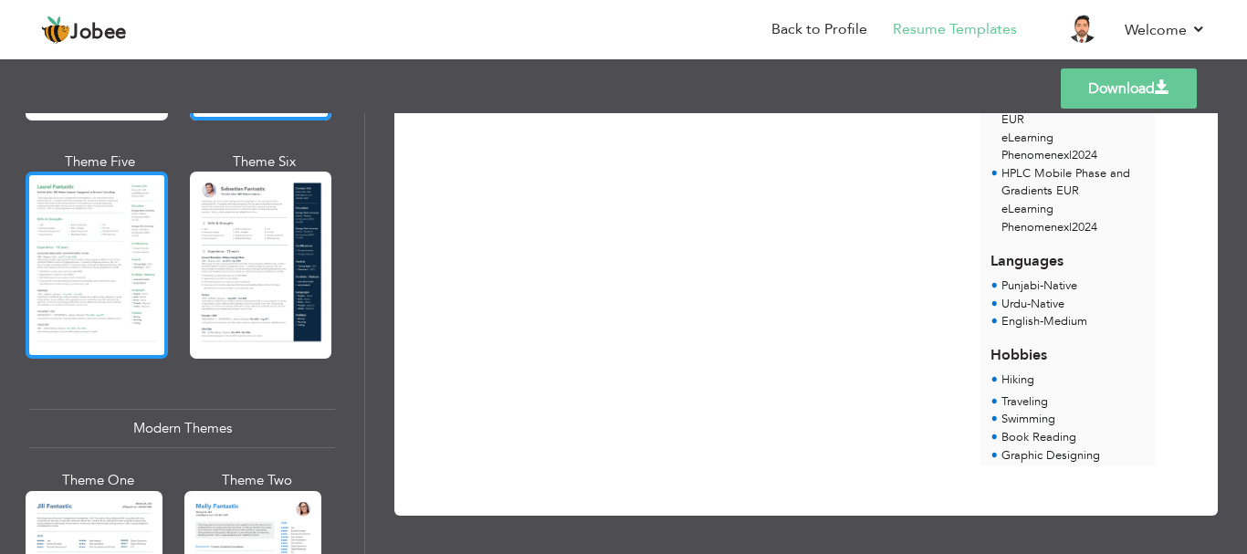
click at [91, 281] on div at bounding box center [97, 265] width 142 height 187
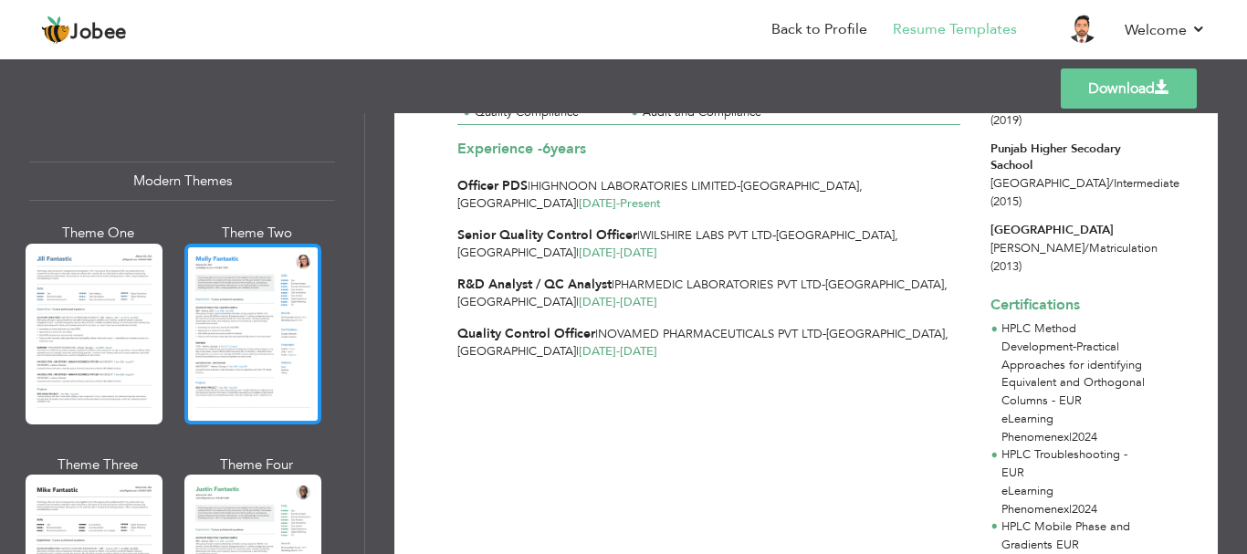
scroll to position [822, 0]
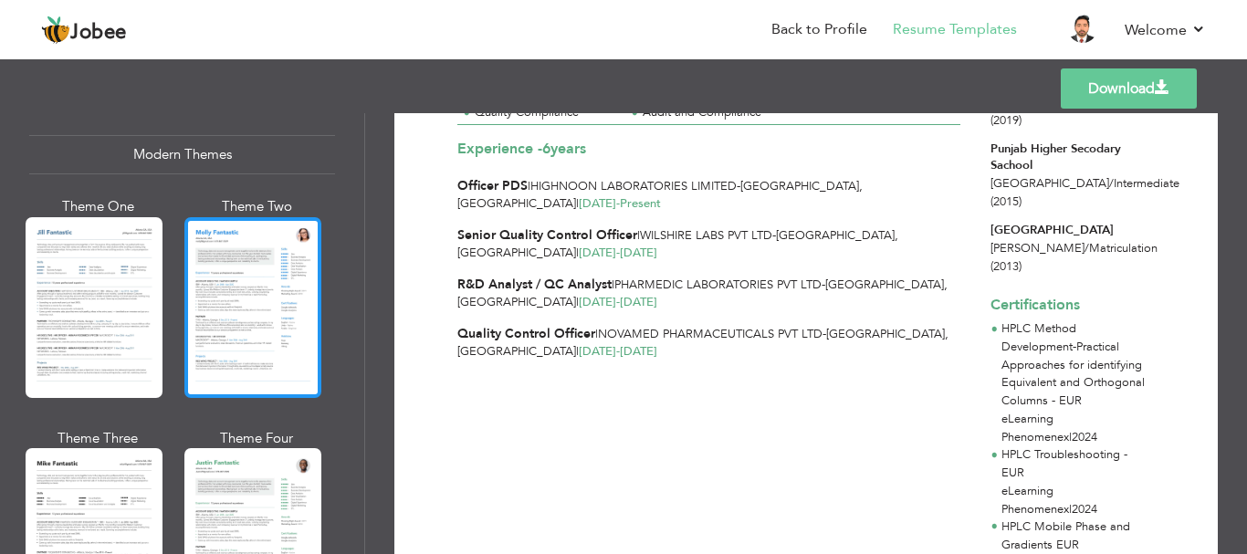
click at [251, 307] on div at bounding box center [252, 307] width 137 height 181
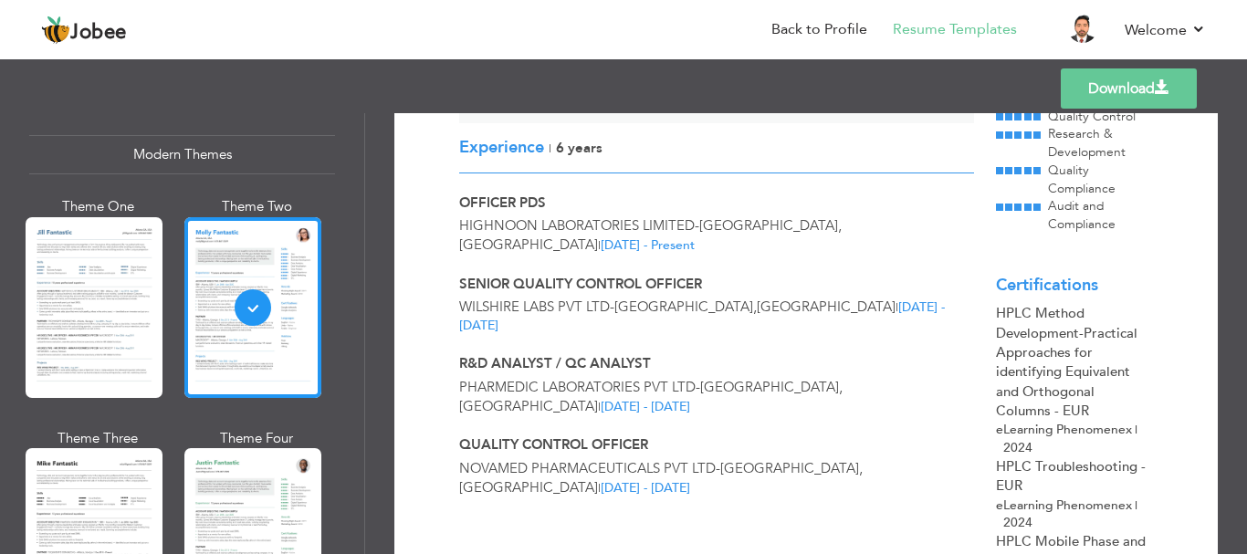
scroll to position [237, 0]
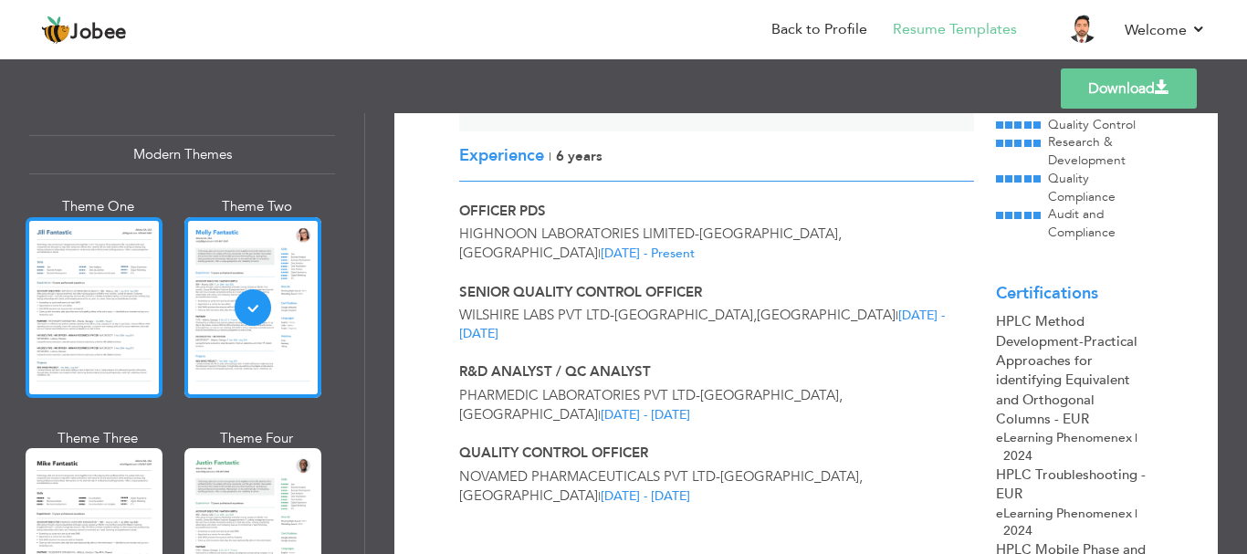
click at [90, 283] on div at bounding box center [94, 307] width 137 height 181
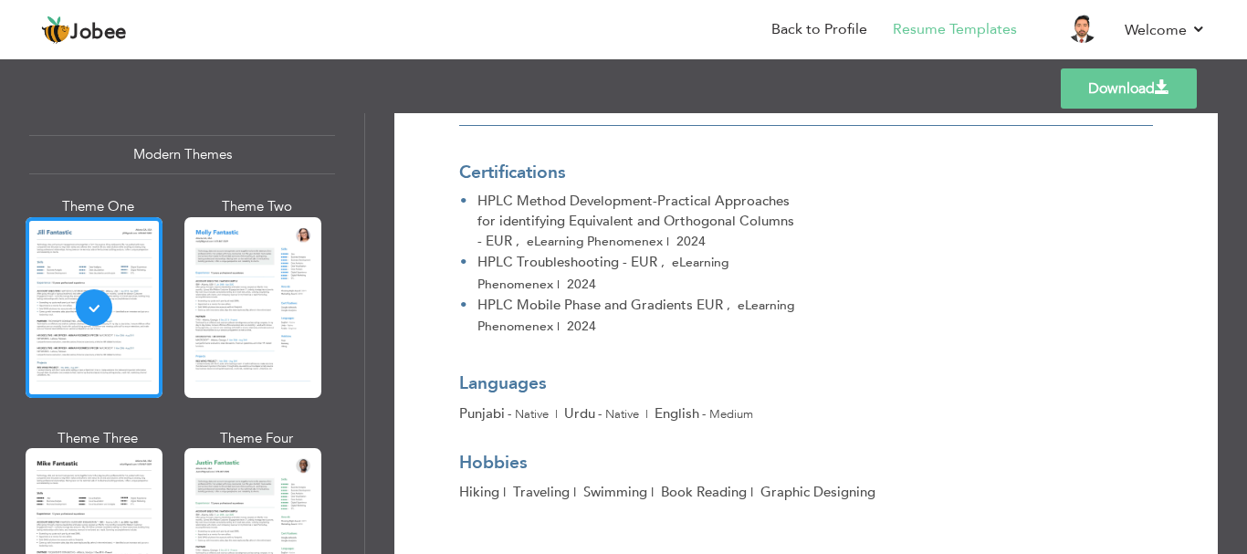
scroll to position [793, 0]
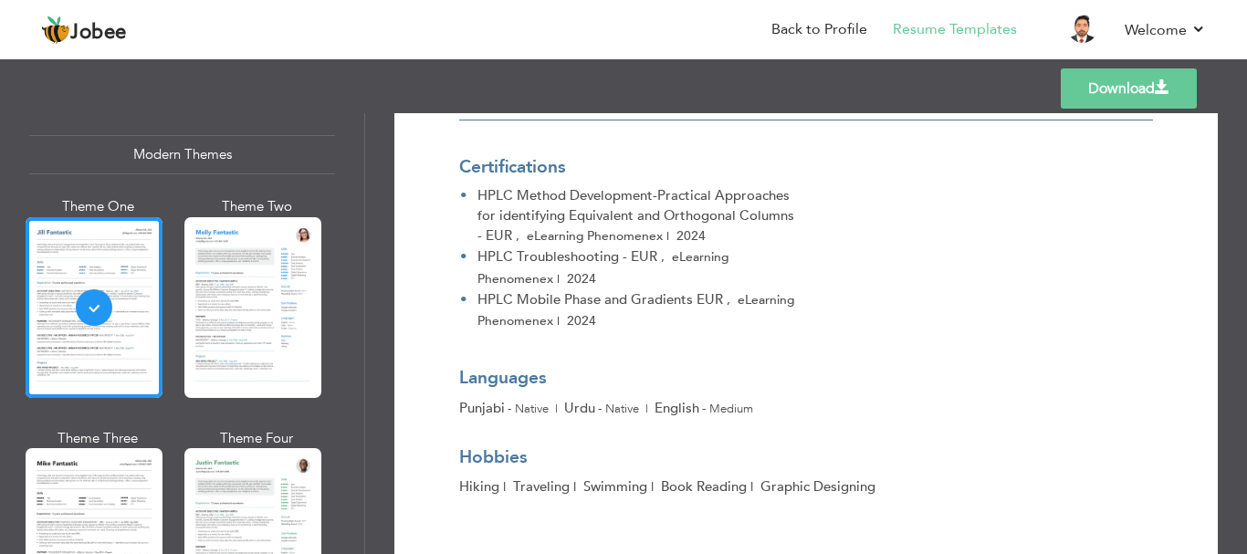
click at [1107, 86] on link "Download" at bounding box center [1129, 88] width 136 height 40
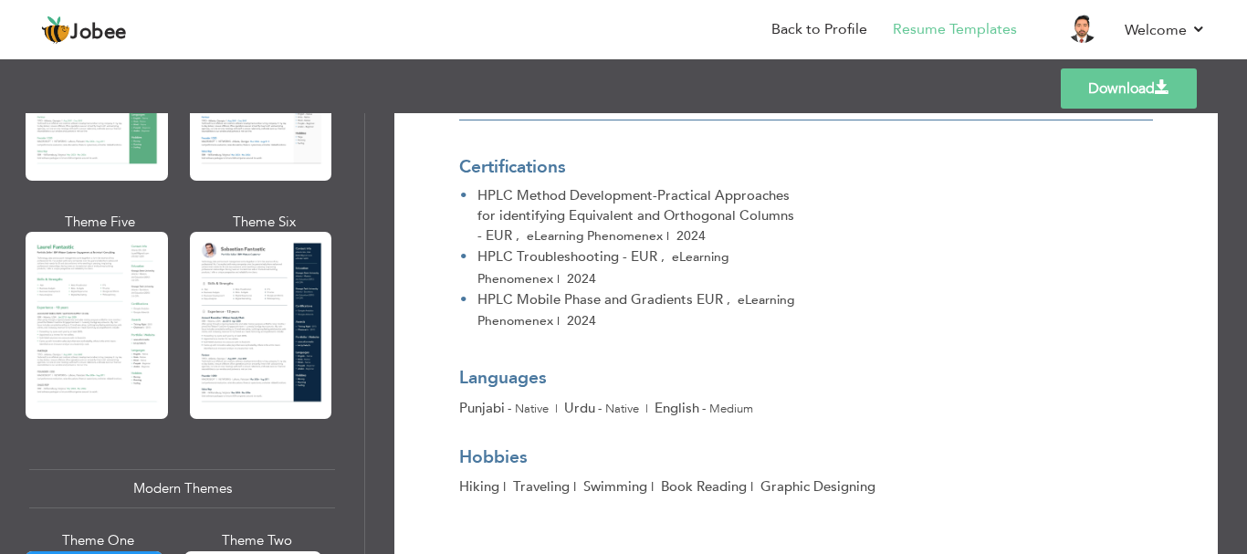
scroll to position [456, 0]
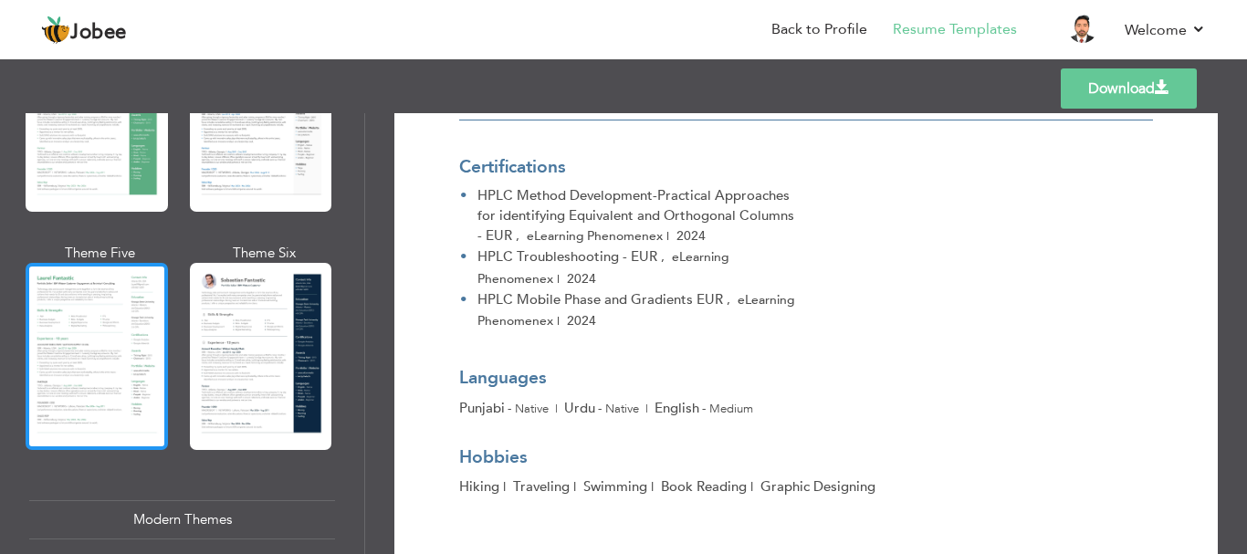
click at [90, 352] on div at bounding box center [97, 356] width 142 height 187
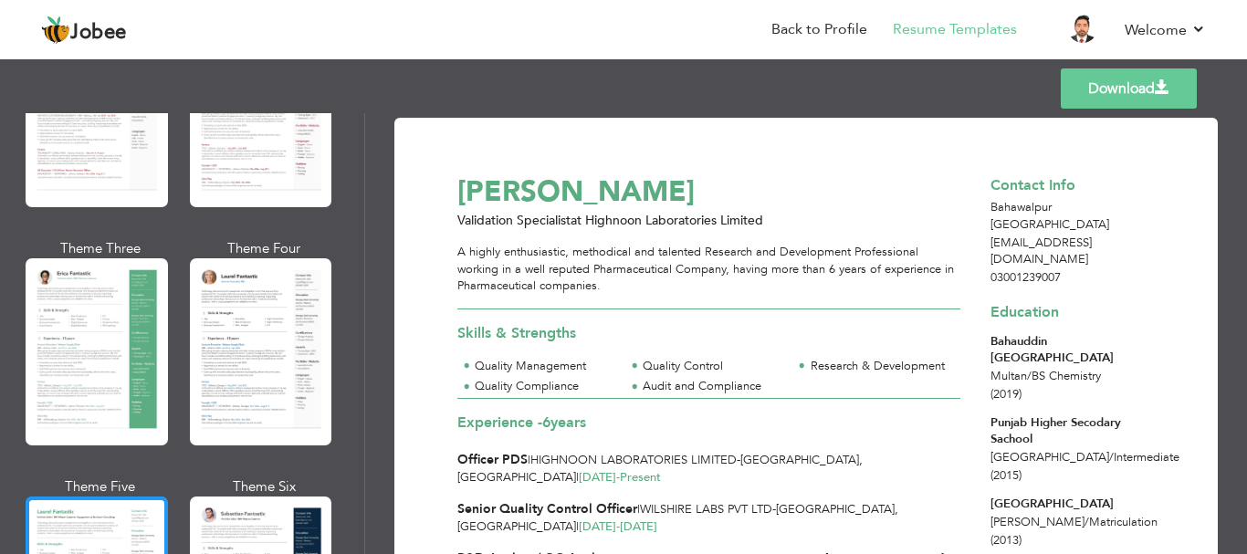
scroll to position [183, 0]
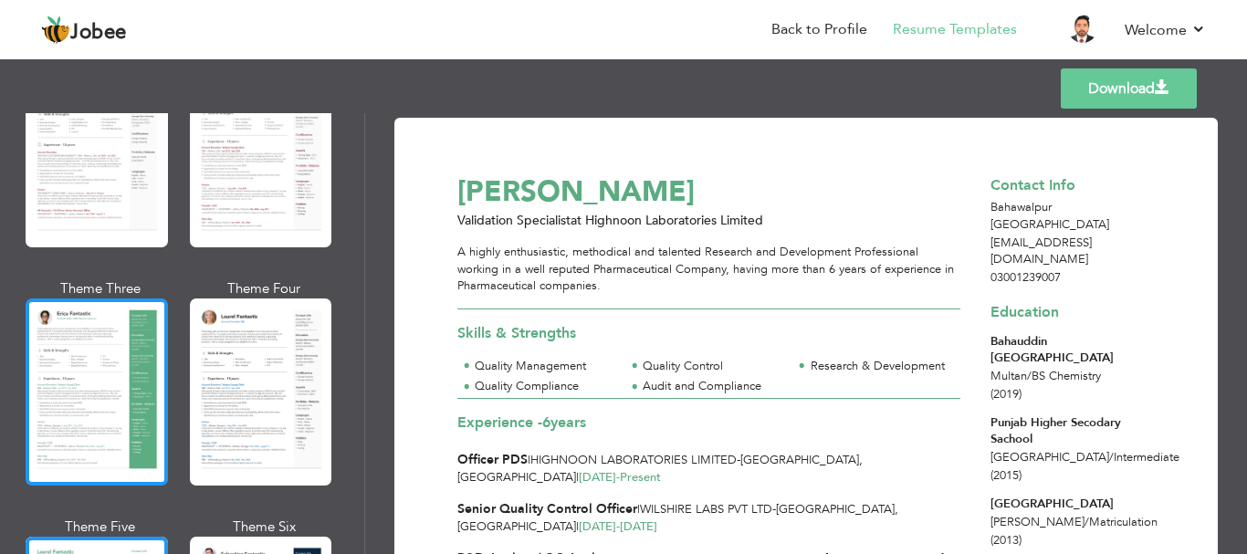
click at [108, 343] on div at bounding box center [97, 392] width 142 height 187
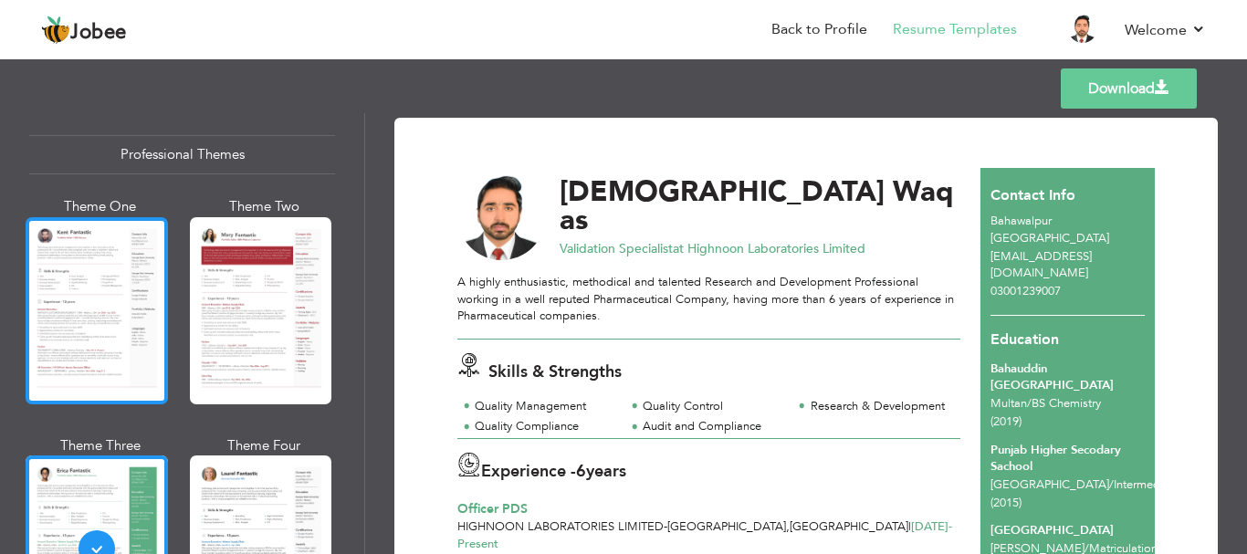
scroll to position [0, 0]
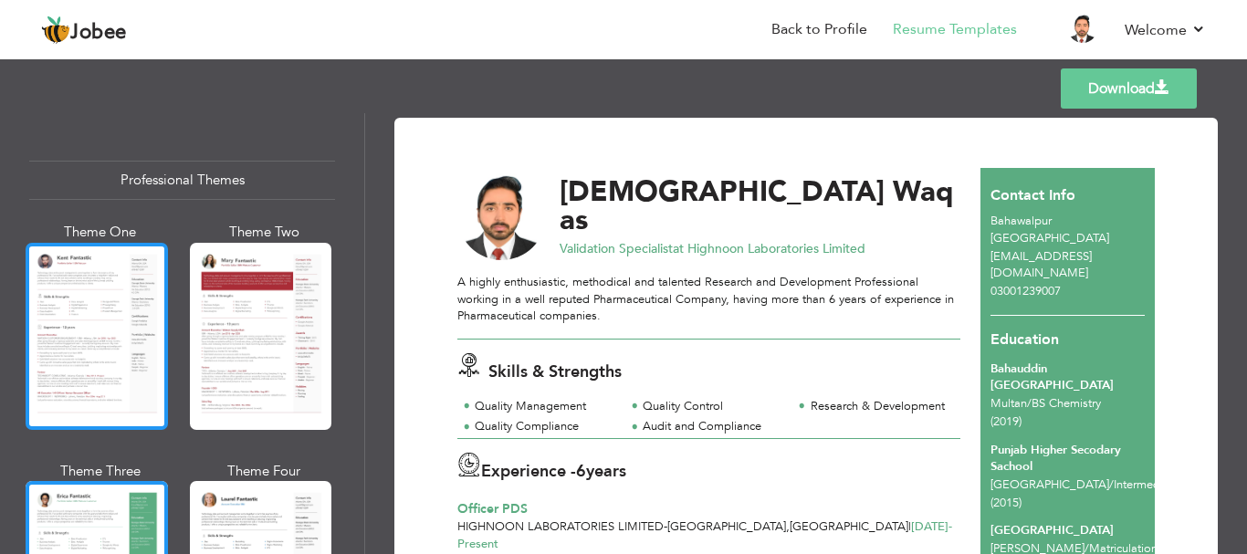
click at [84, 317] on div at bounding box center [97, 336] width 142 height 187
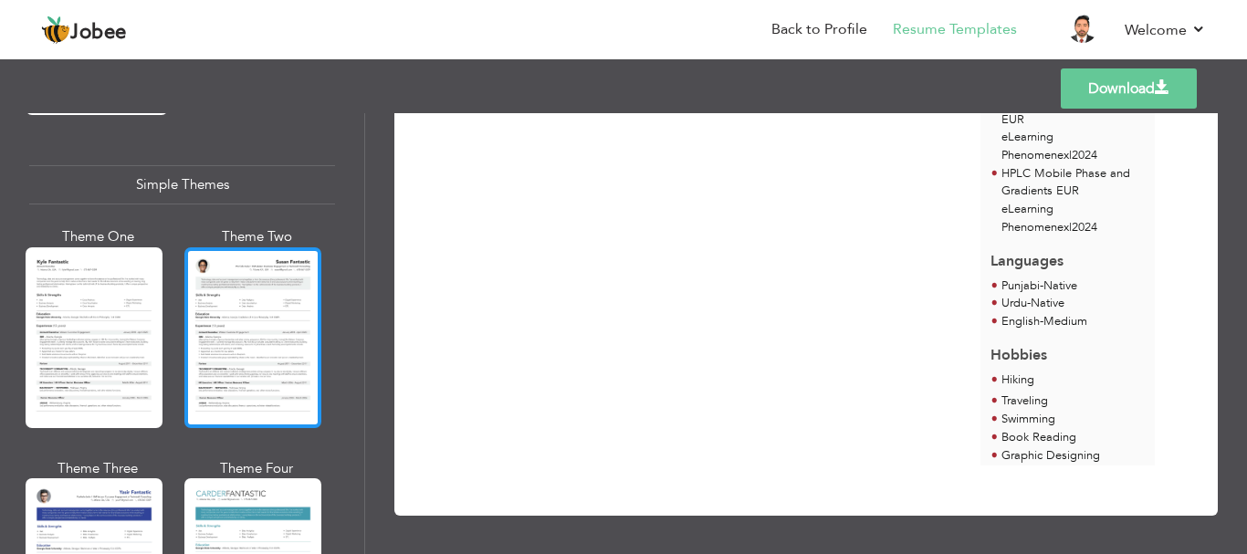
scroll to position [3190, 0]
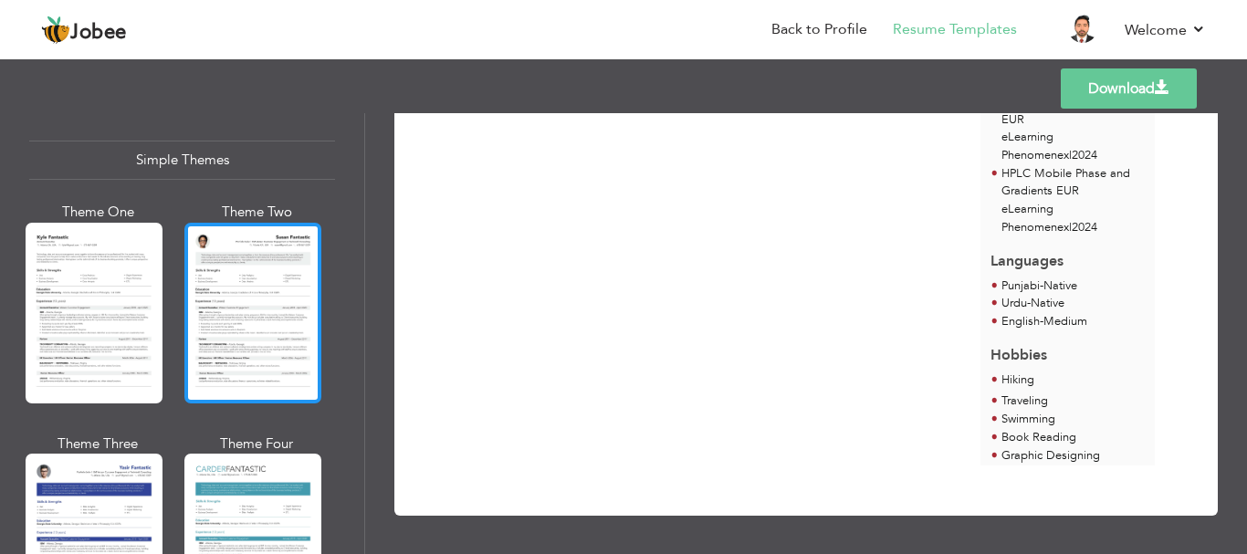
click at [243, 270] on div at bounding box center [252, 313] width 137 height 181
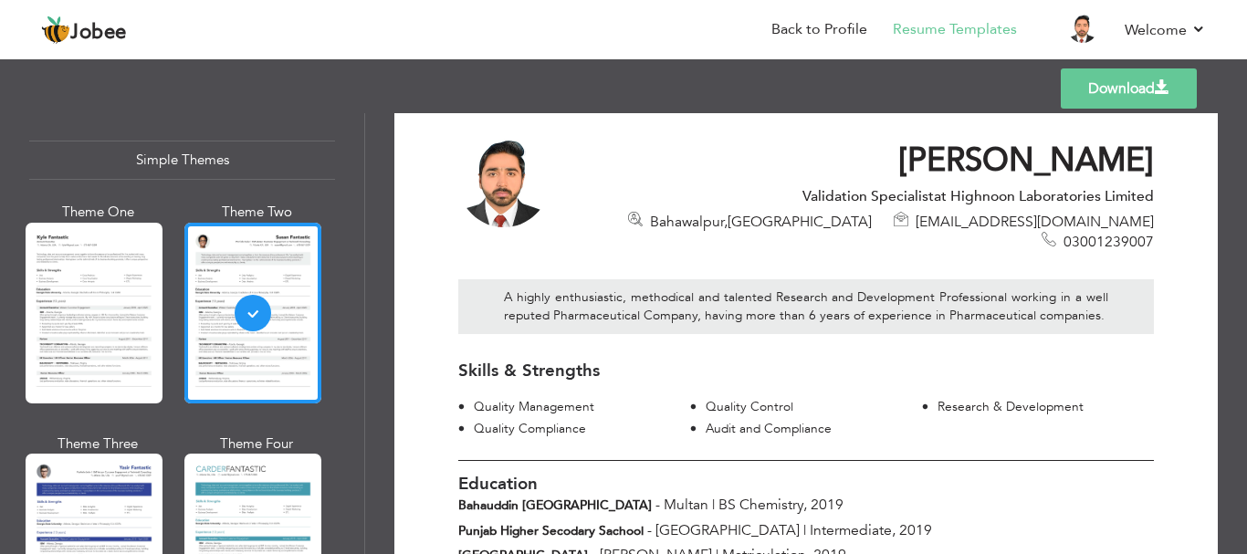
scroll to position [0, 0]
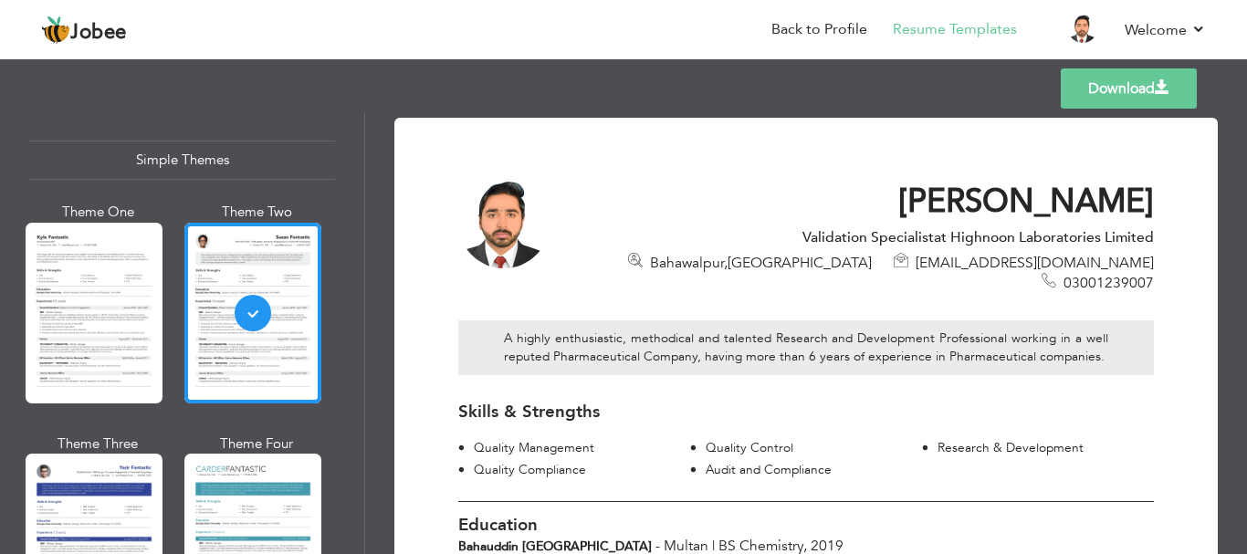
click at [1096, 80] on link "Download" at bounding box center [1129, 88] width 136 height 40
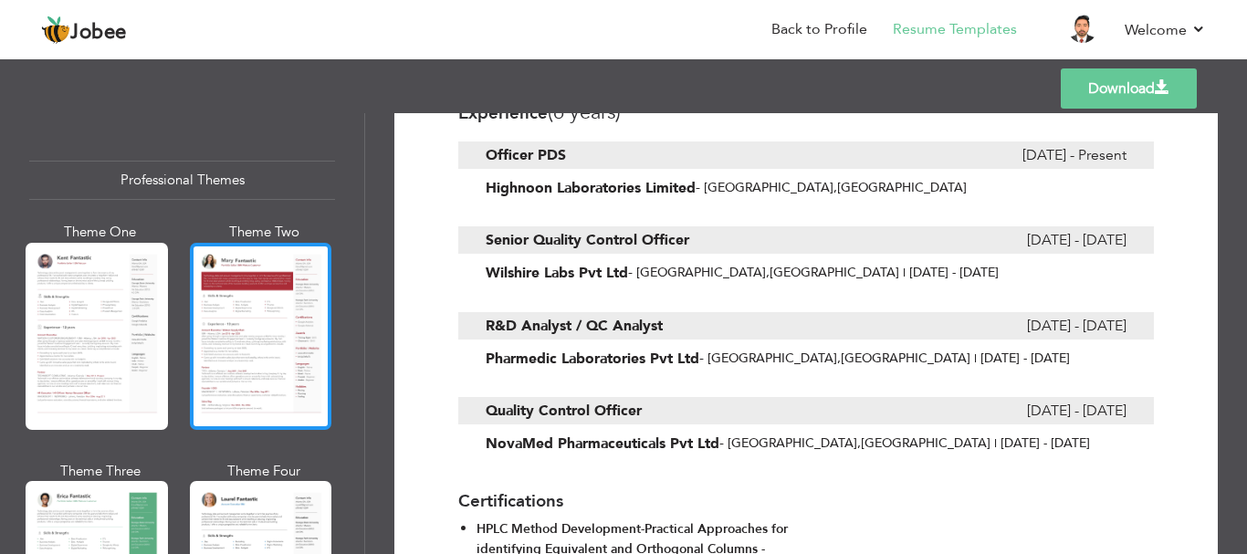
click at [255, 293] on div at bounding box center [261, 336] width 142 height 187
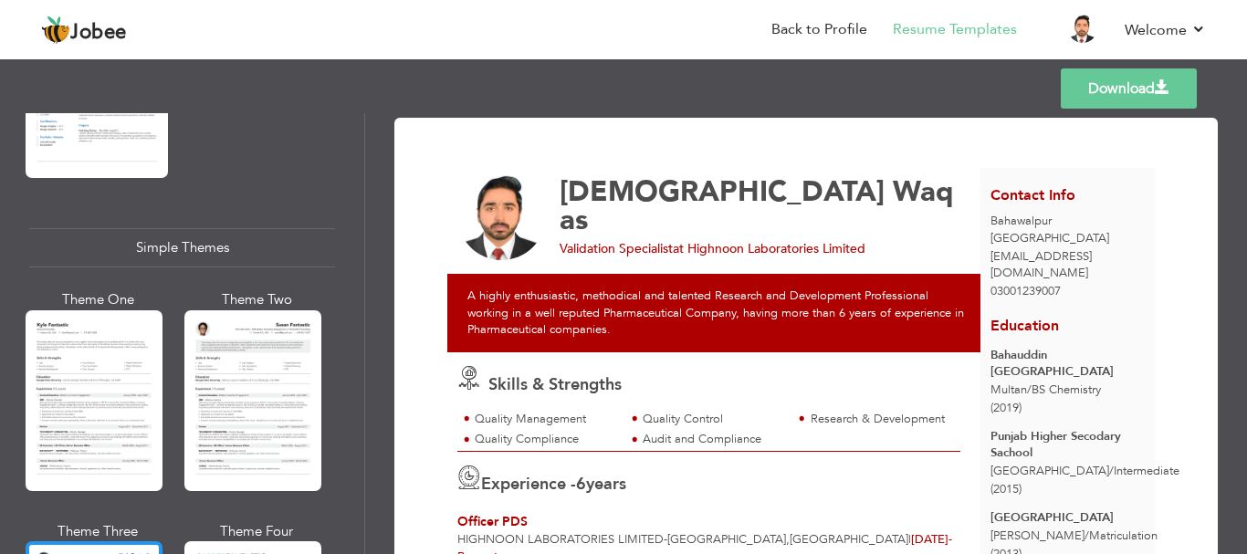
scroll to position [3281, 0]
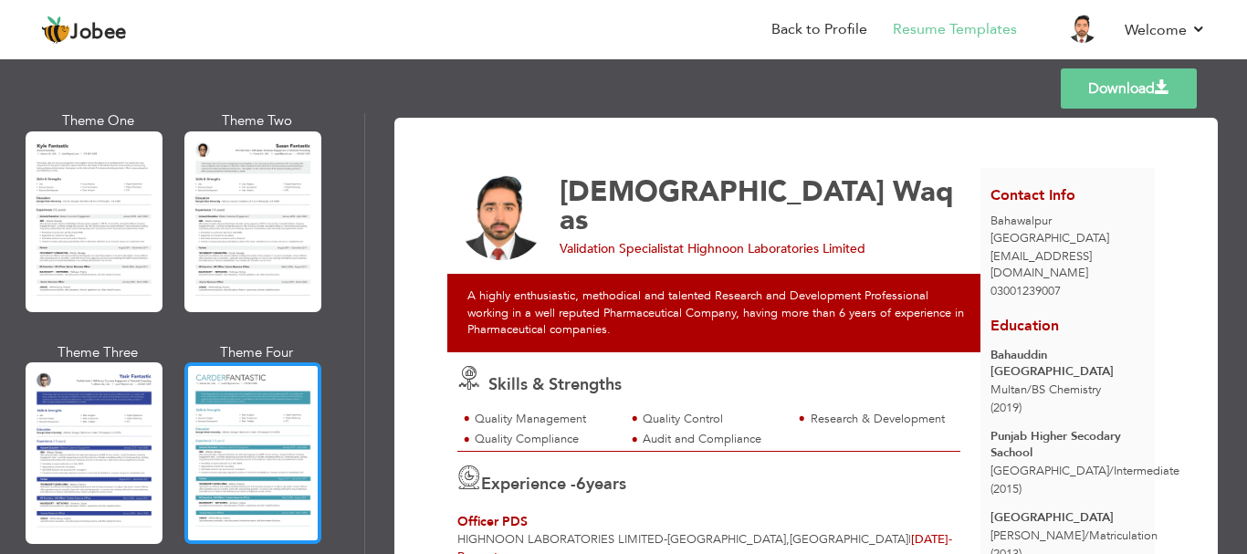
click at [264, 380] on div at bounding box center [252, 452] width 137 height 181
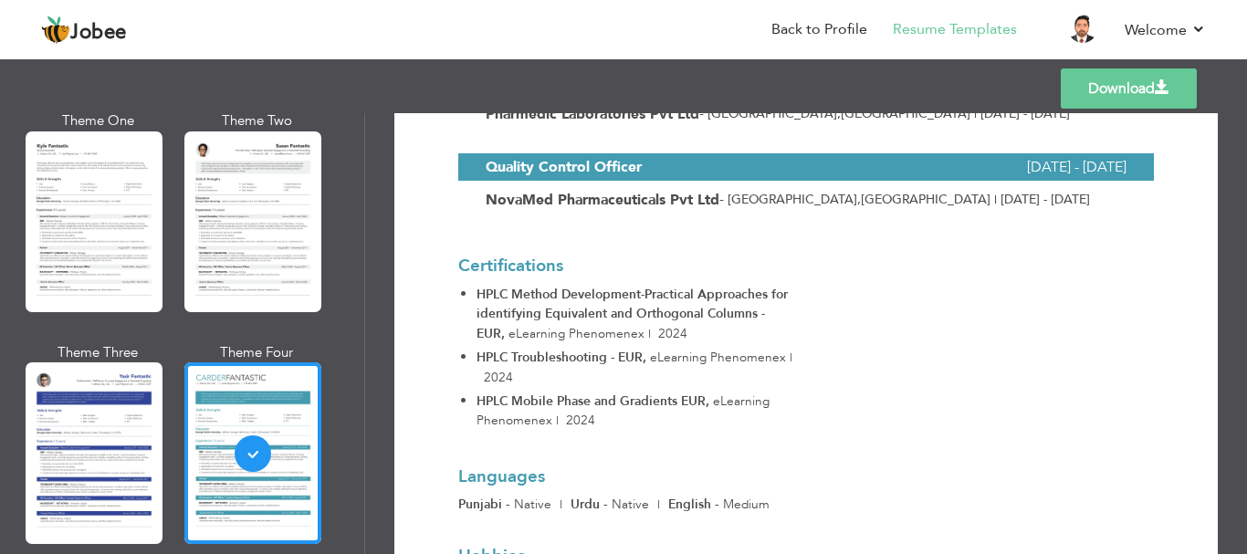
scroll to position [921, 0]
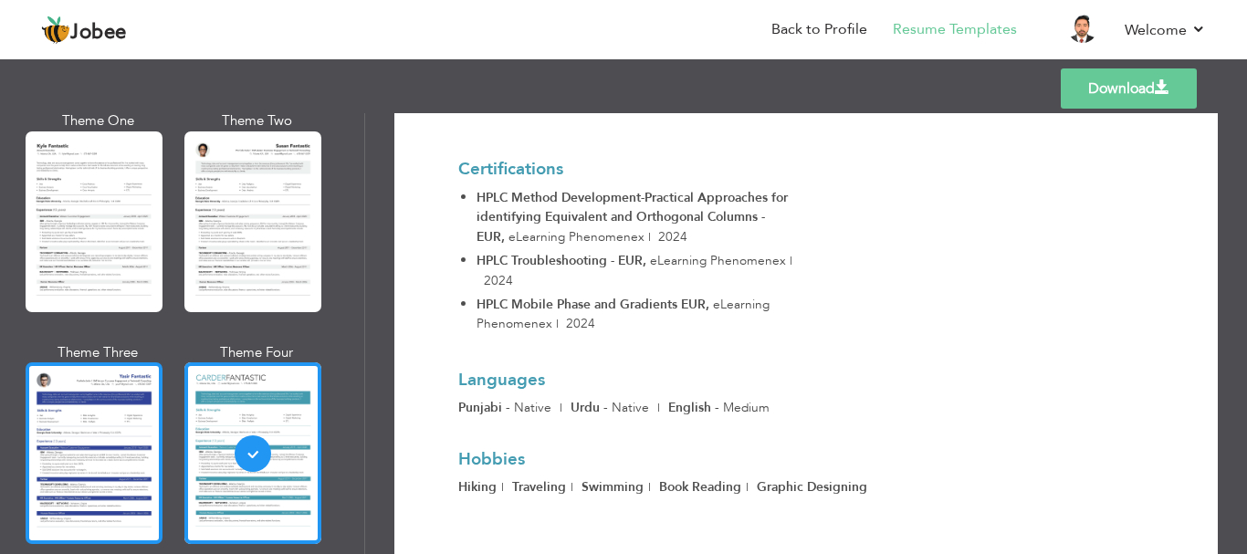
click at [113, 439] on div at bounding box center [94, 452] width 137 height 181
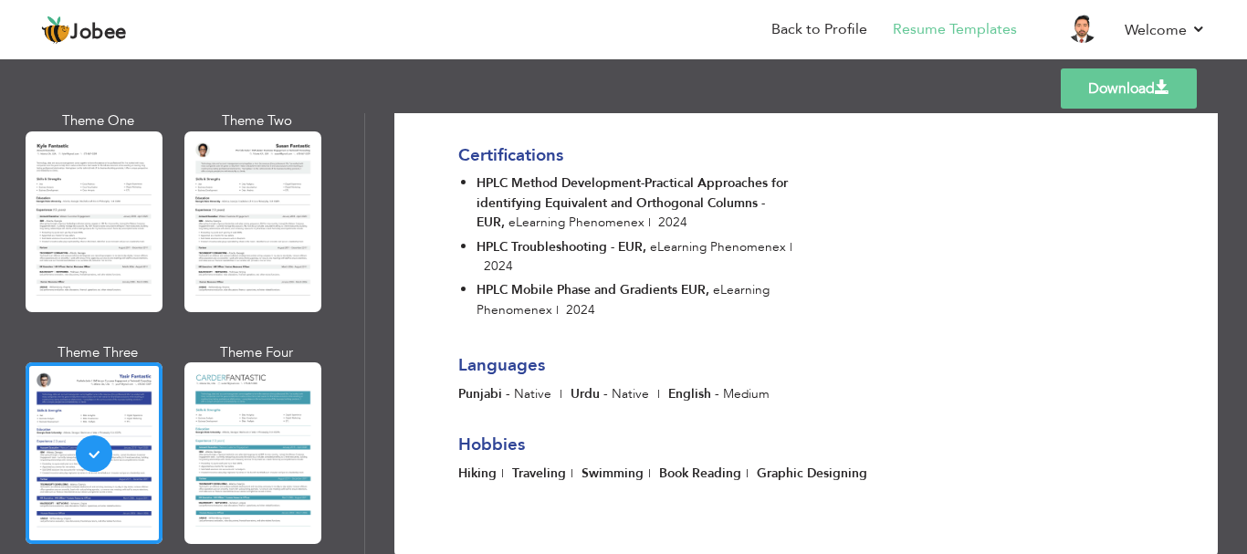
scroll to position [887, 0]
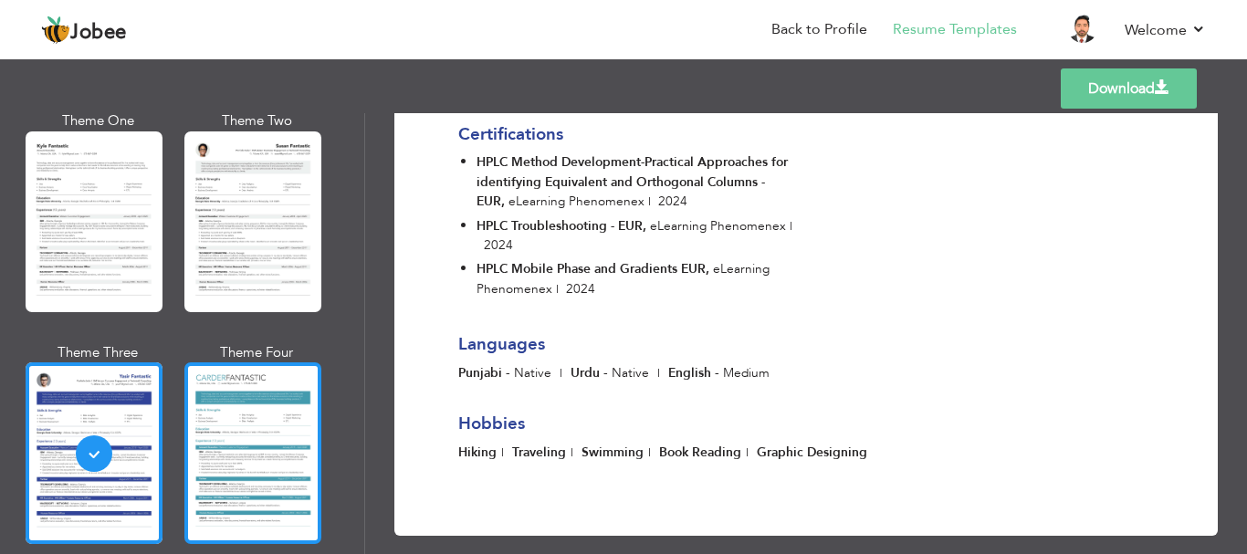
click at [272, 405] on div at bounding box center [252, 452] width 137 height 181
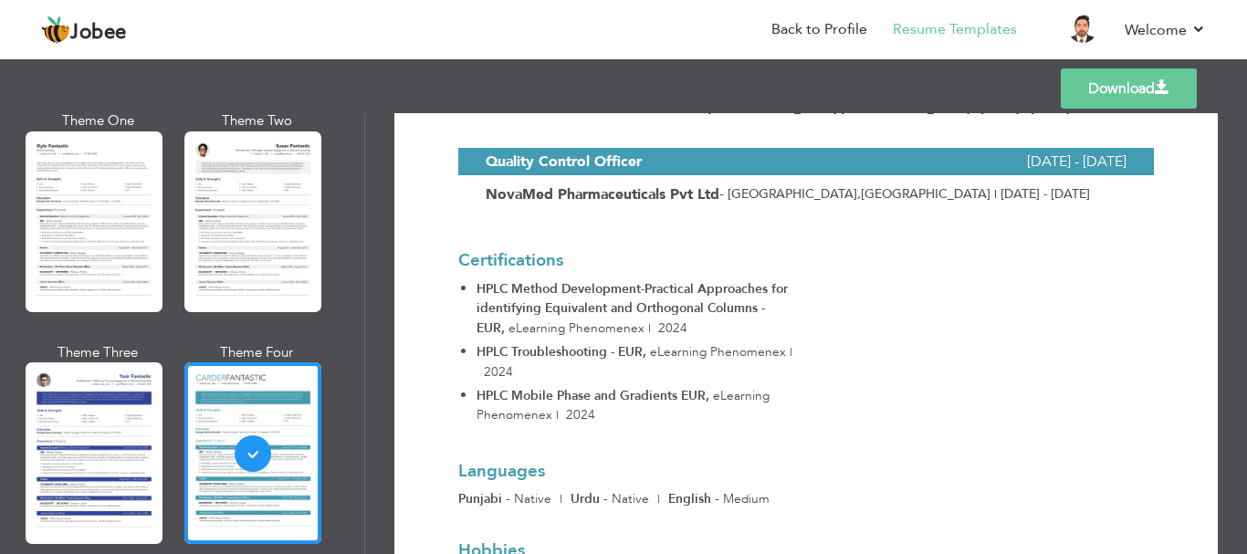
scroll to position [921, 0]
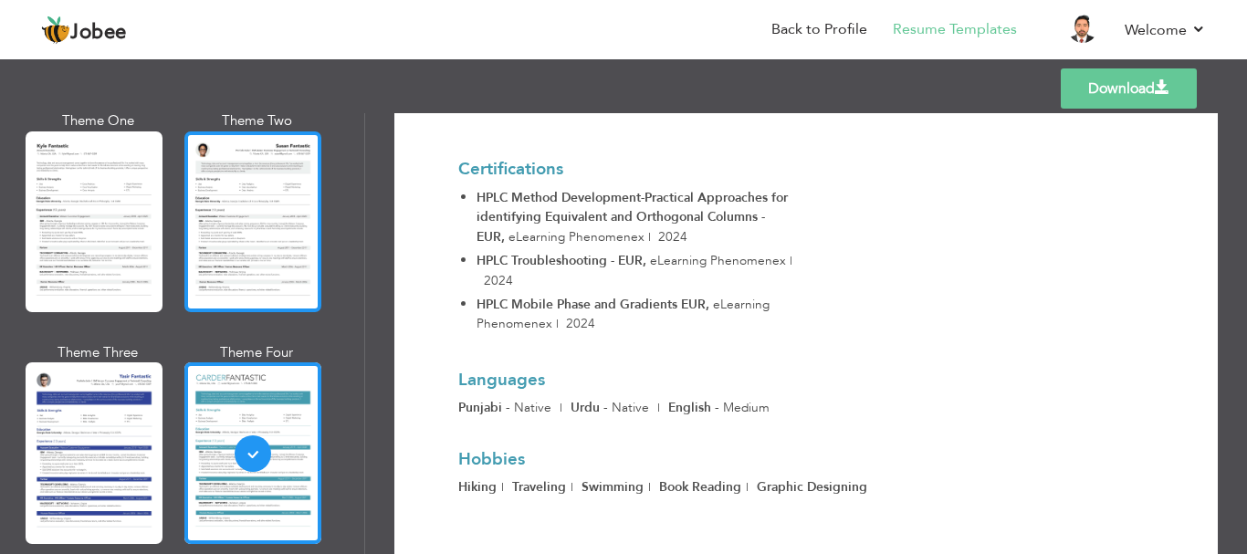
click at [239, 228] on div at bounding box center [252, 221] width 137 height 181
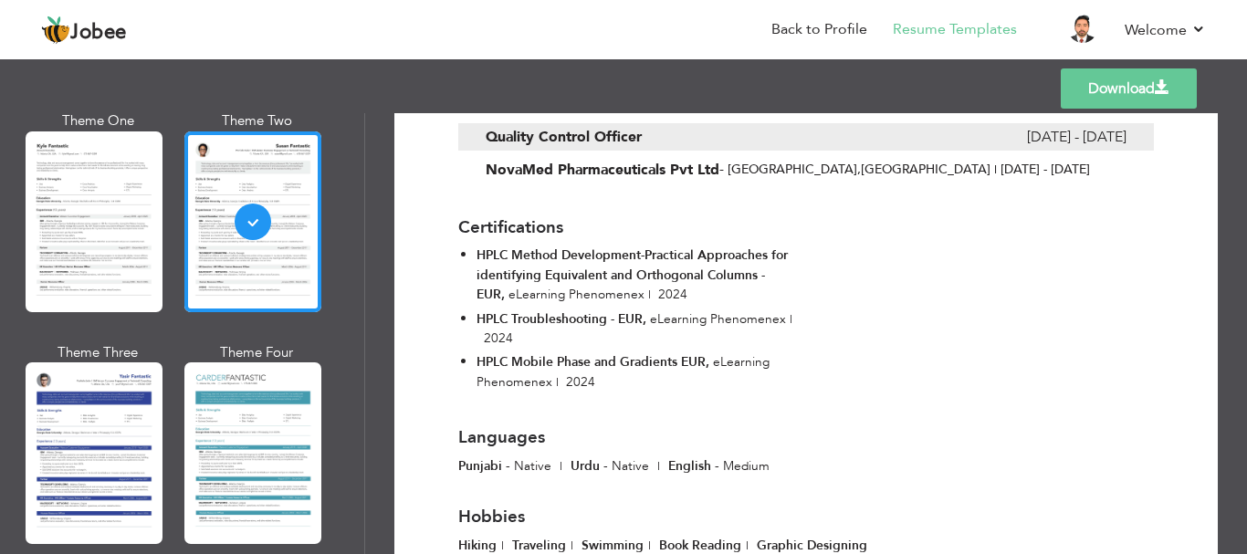
scroll to position [915, 0]
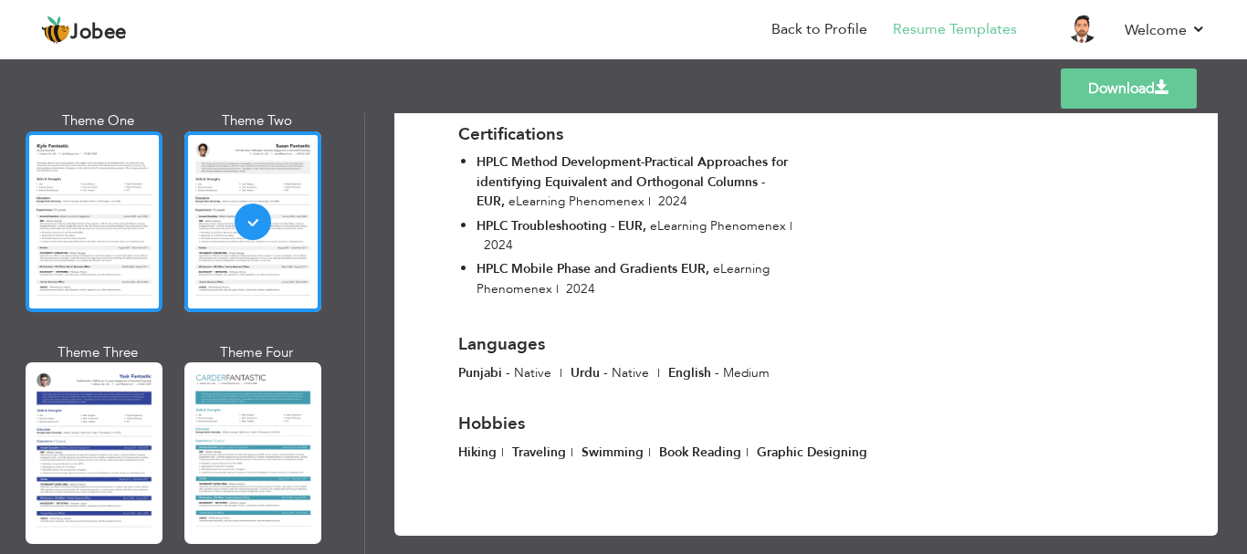
click at [81, 207] on div at bounding box center [94, 221] width 137 height 181
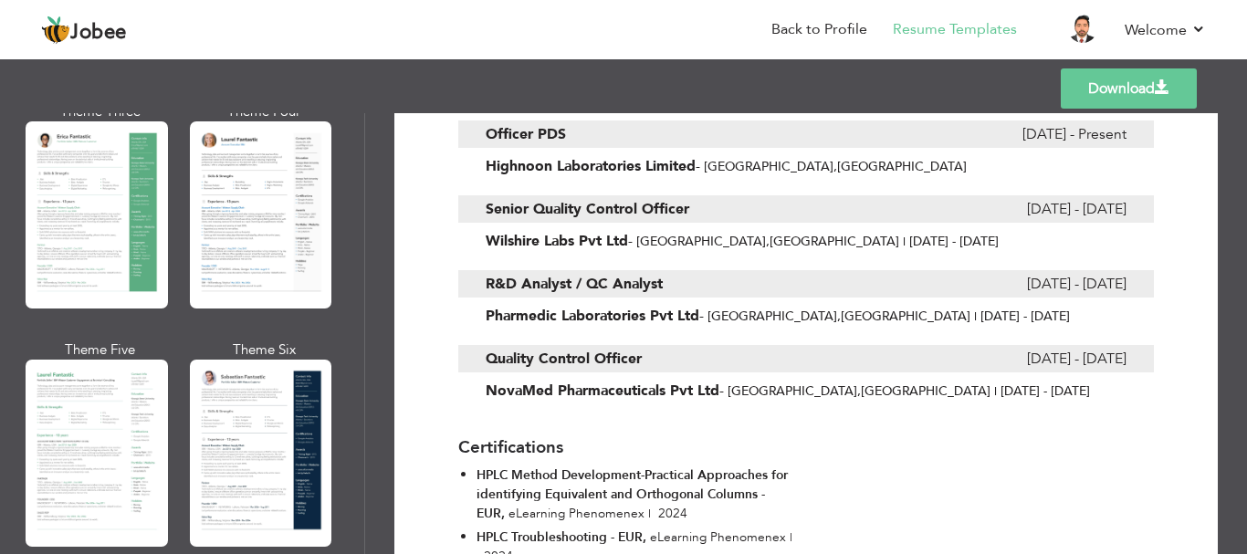
scroll to position [0, 0]
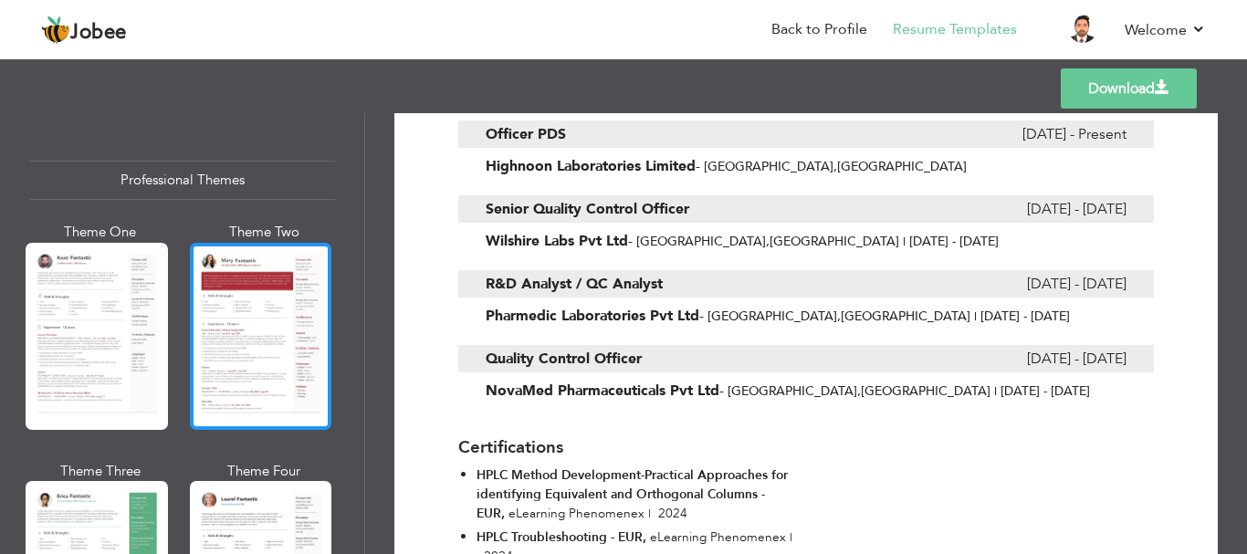
click at [239, 300] on div at bounding box center [261, 336] width 142 height 187
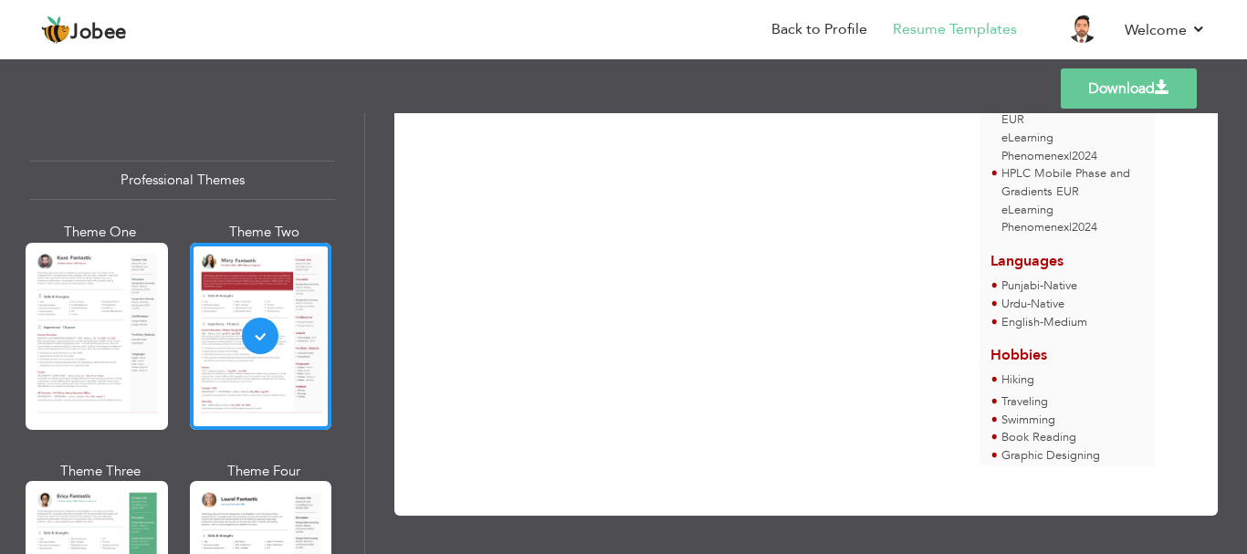
scroll to position [676, 0]
click at [1128, 82] on link "Download" at bounding box center [1129, 88] width 136 height 40
click at [833, 35] on link "Back to Profile" at bounding box center [819, 29] width 96 height 21
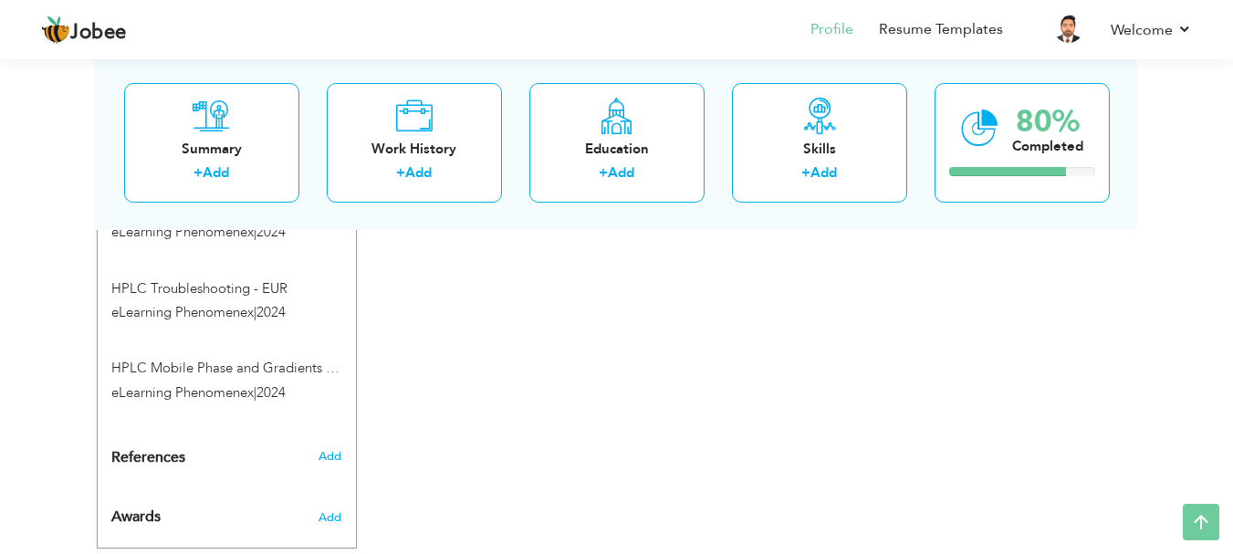
scroll to position [1155, 0]
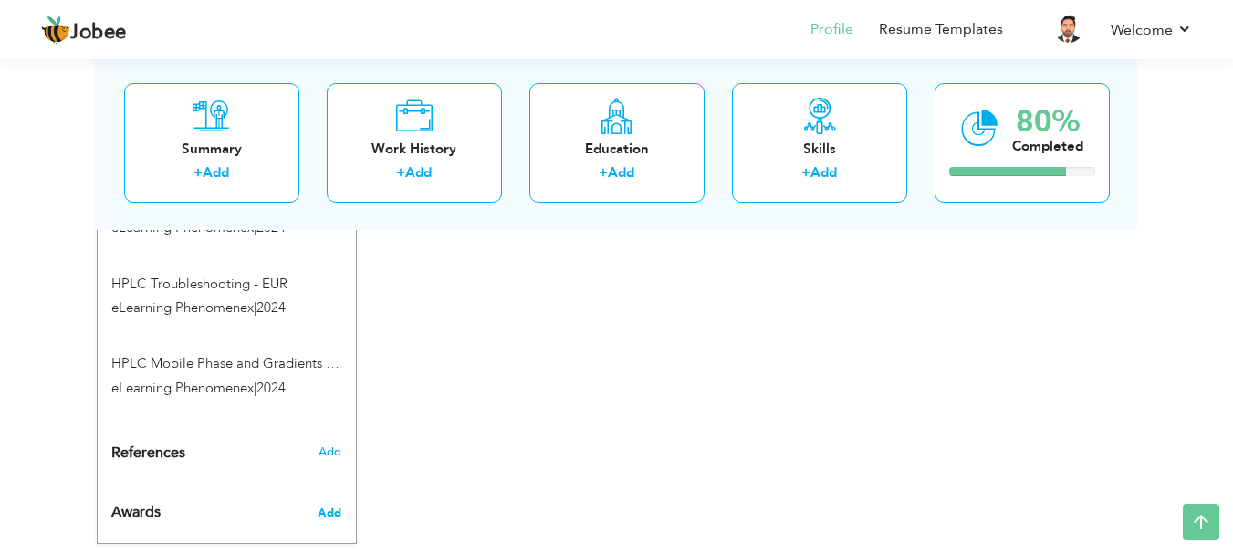
click at [330, 505] on span "Add" at bounding box center [330, 513] width 24 height 16
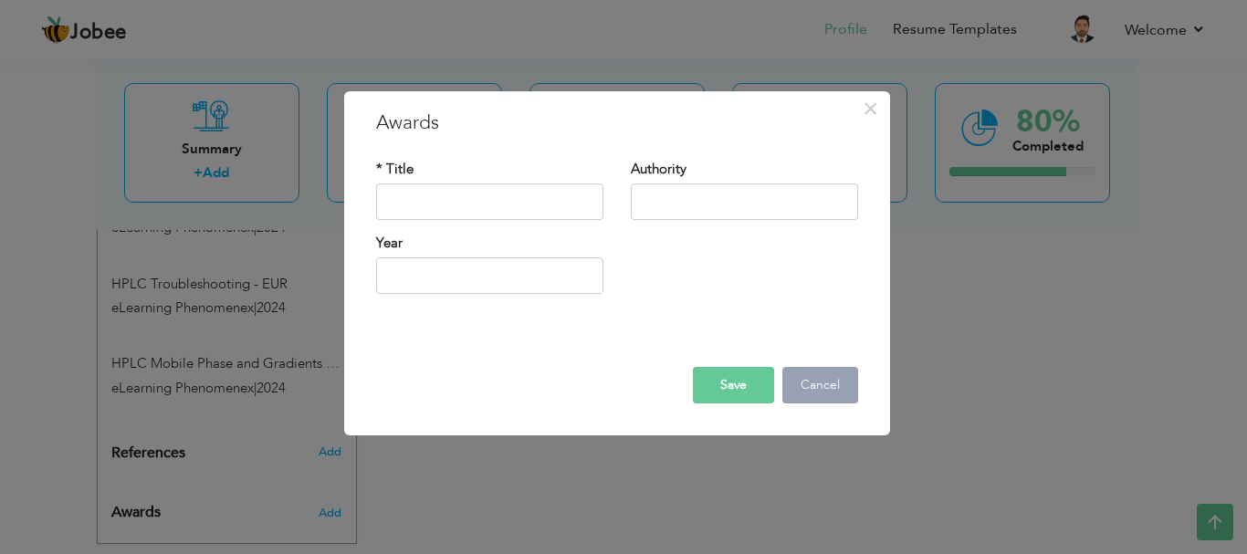
click at [812, 387] on button "Cancel" at bounding box center [820, 385] width 76 height 37
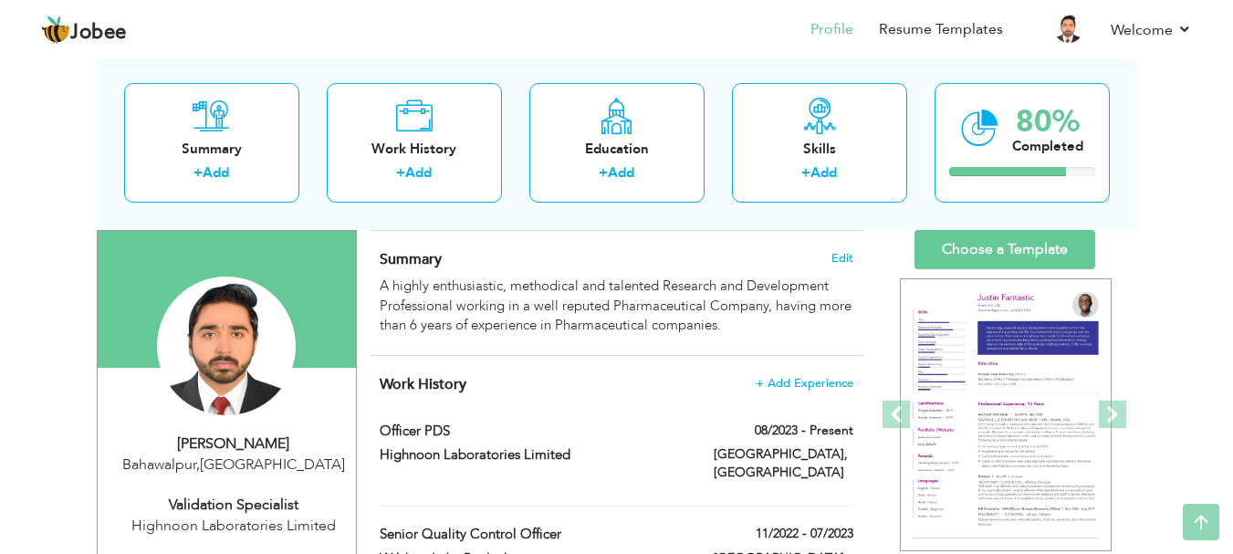
scroll to position [0, 0]
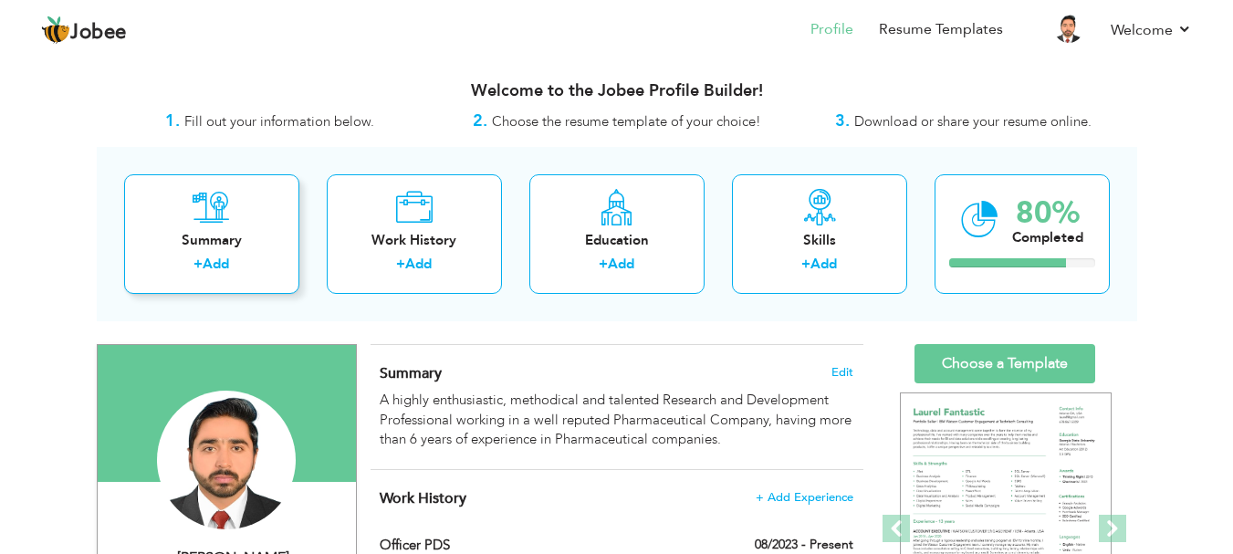
click at [214, 267] on link "Add" at bounding box center [216, 264] width 26 height 18
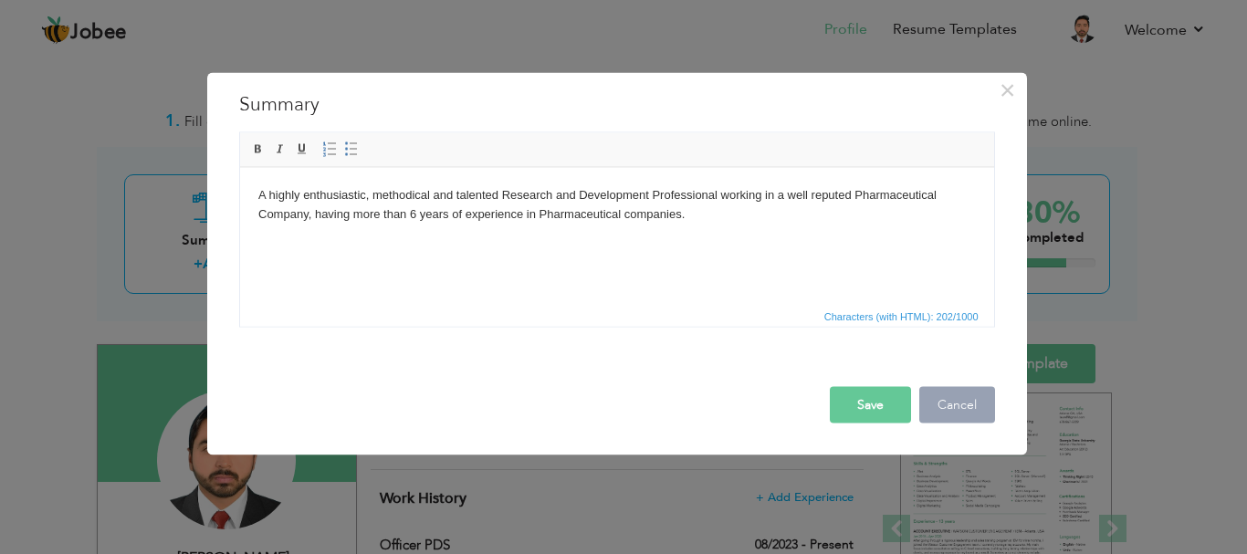
click at [952, 392] on button "Cancel" at bounding box center [957, 404] width 76 height 37
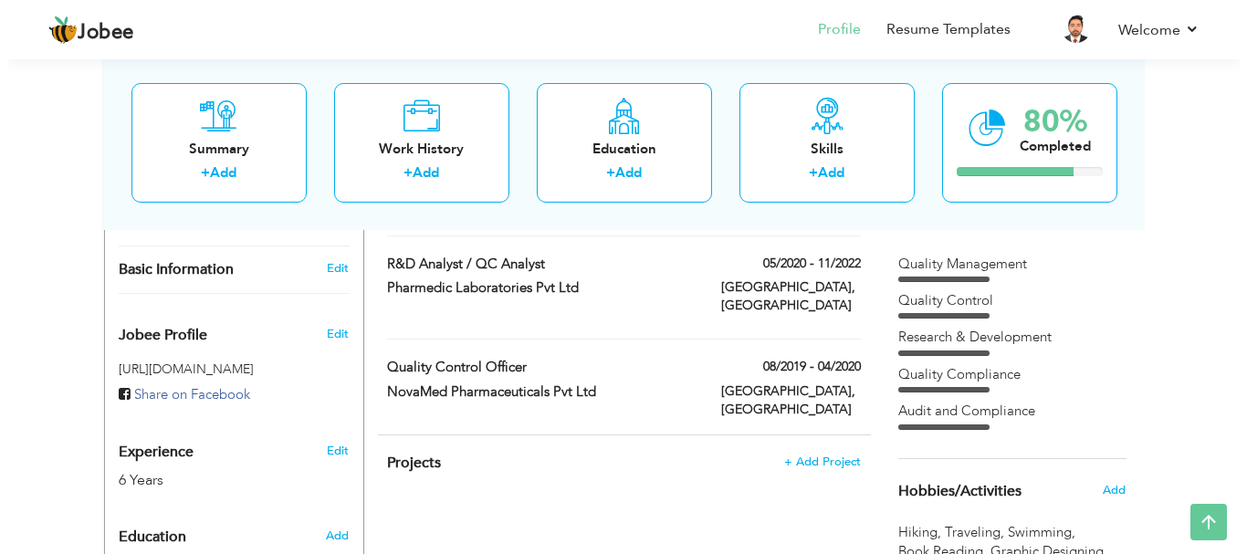
scroll to position [548, 0]
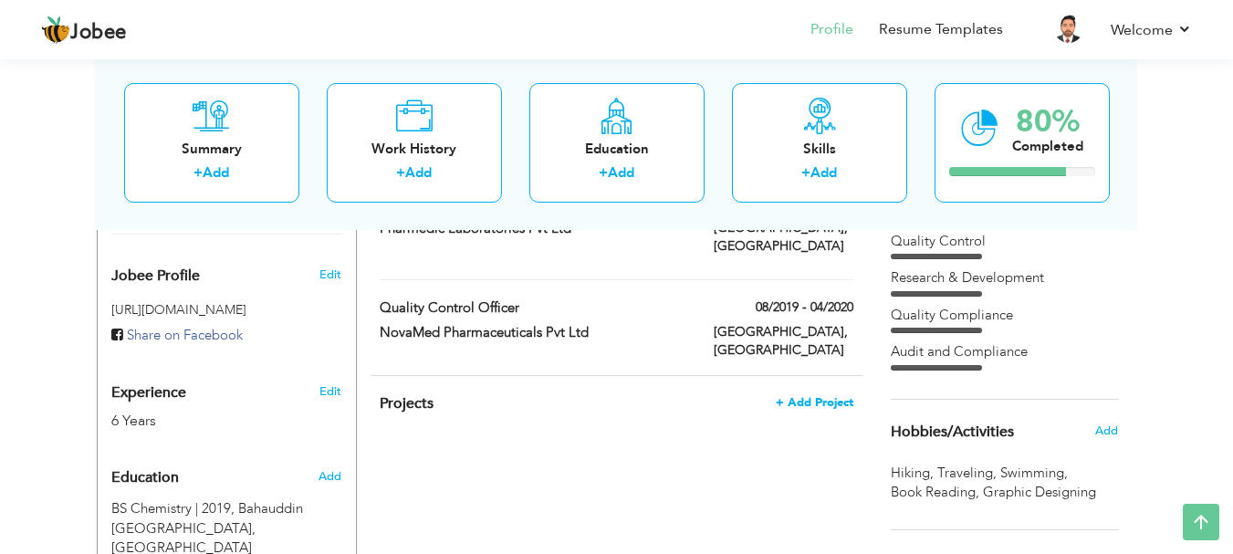
click at [818, 396] on span "+ Add Project" at bounding box center [815, 402] width 78 height 13
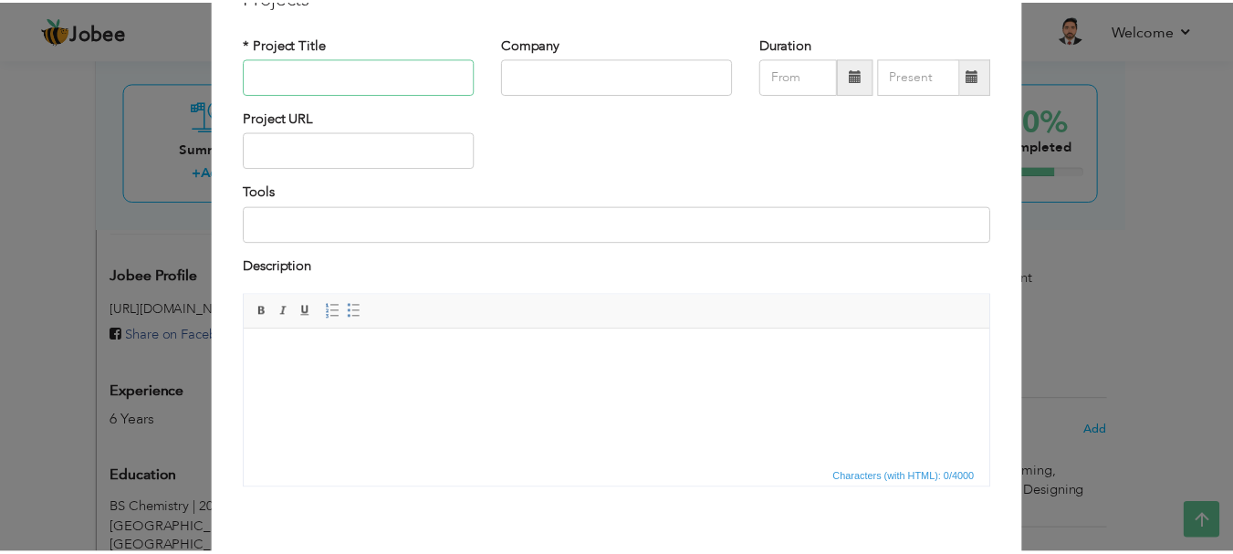
scroll to position [174, 0]
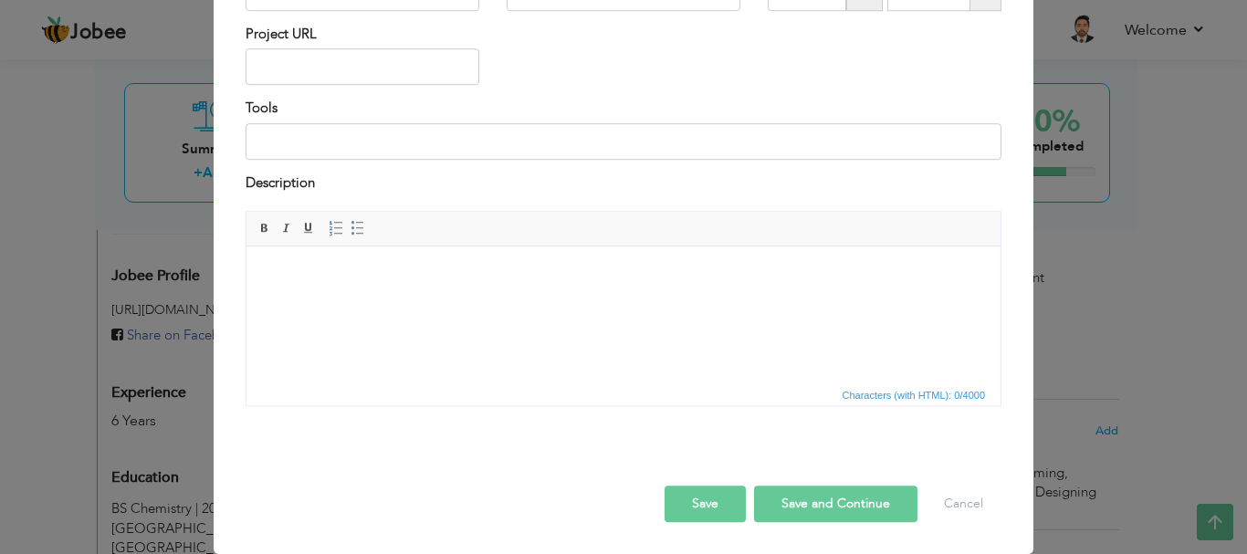
click at [947, 481] on div at bounding box center [623, 466] width 783 height 38
click at [948, 513] on button "Cancel" at bounding box center [964, 504] width 76 height 37
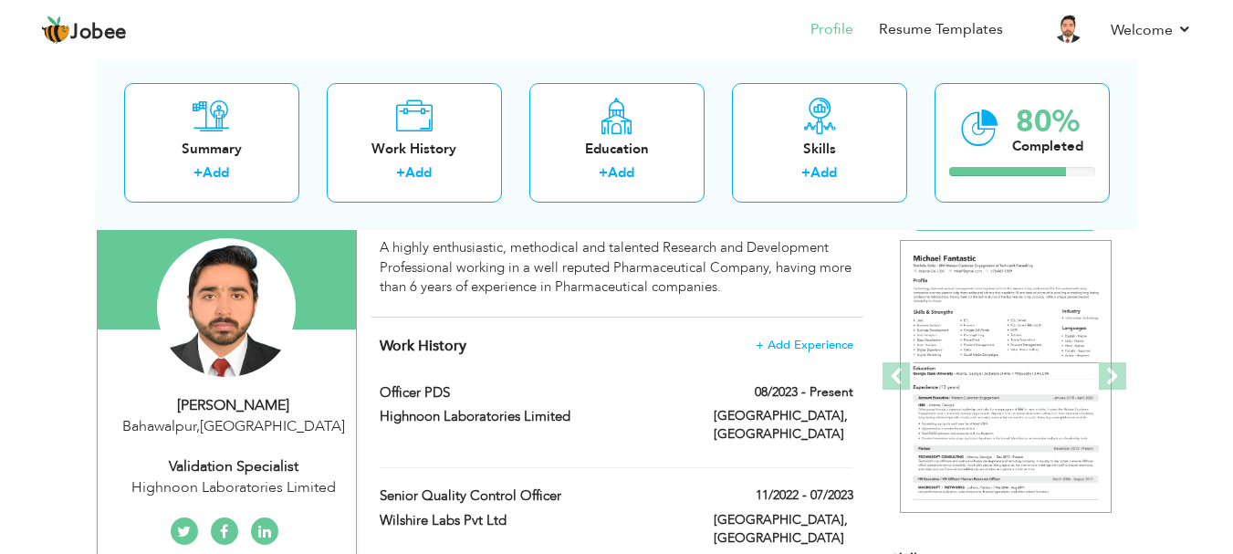
scroll to position [183, 0]
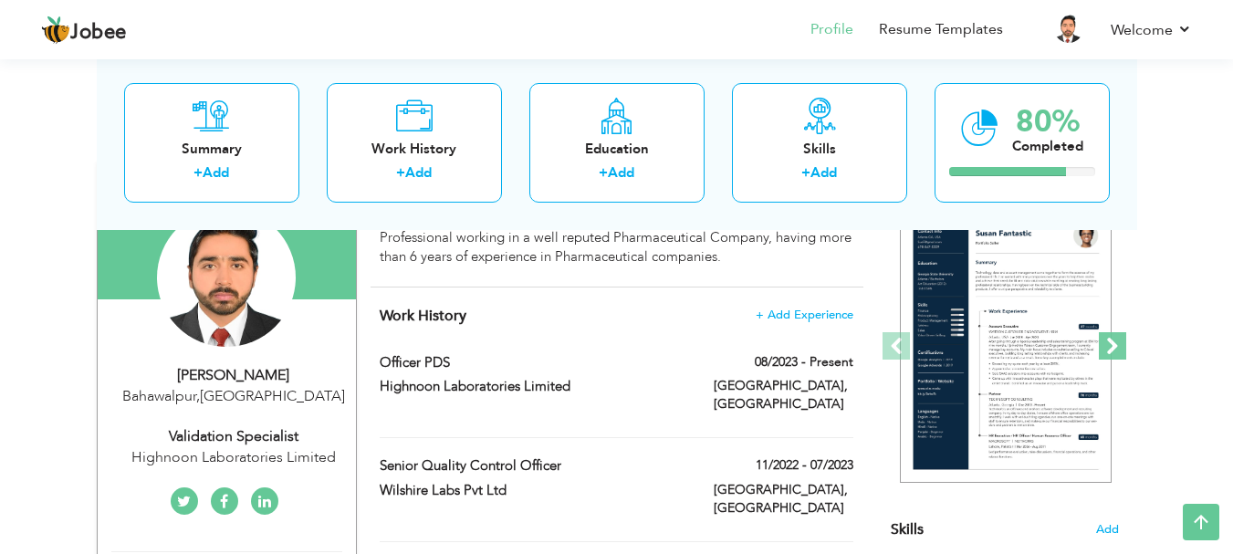
click at [1117, 339] on span at bounding box center [1112, 345] width 27 height 27
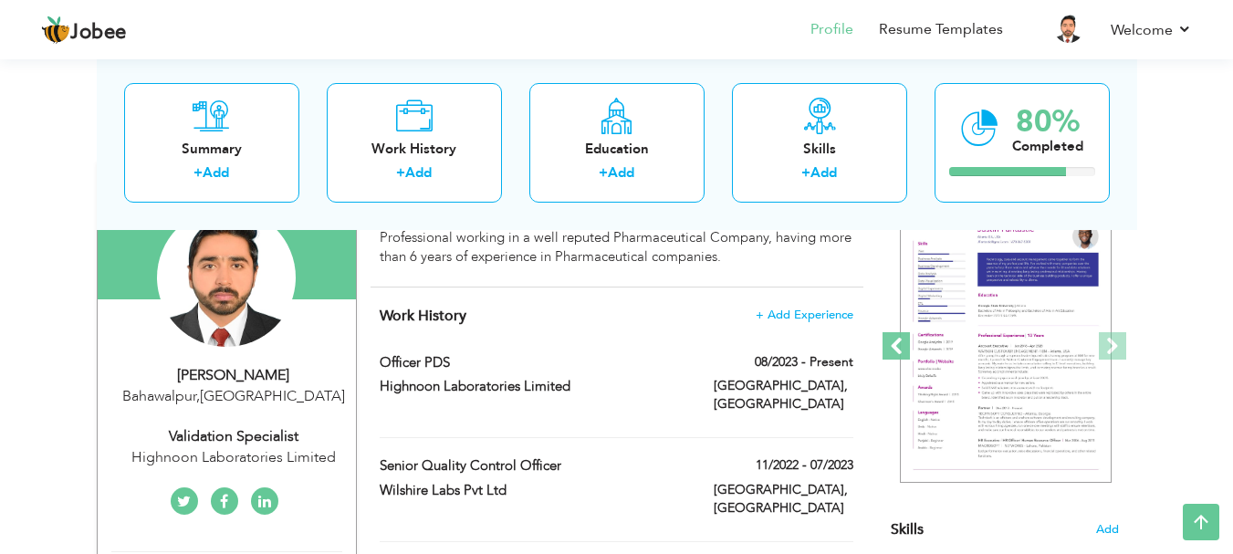
click at [893, 340] on span at bounding box center [896, 345] width 27 height 27
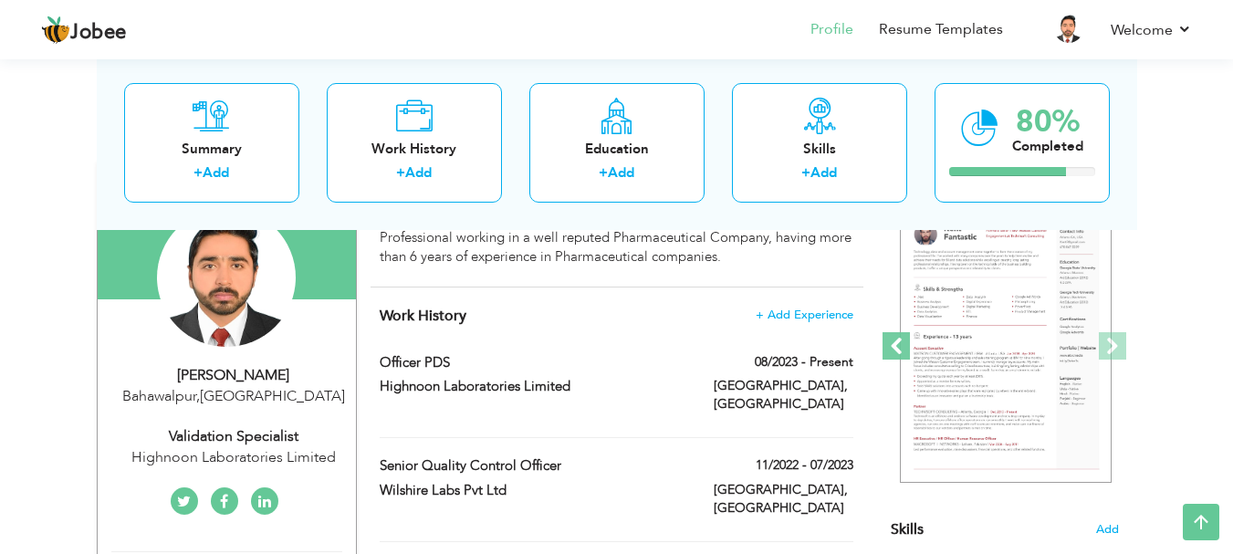
click at [900, 341] on span at bounding box center [896, 345] width 27 height 27
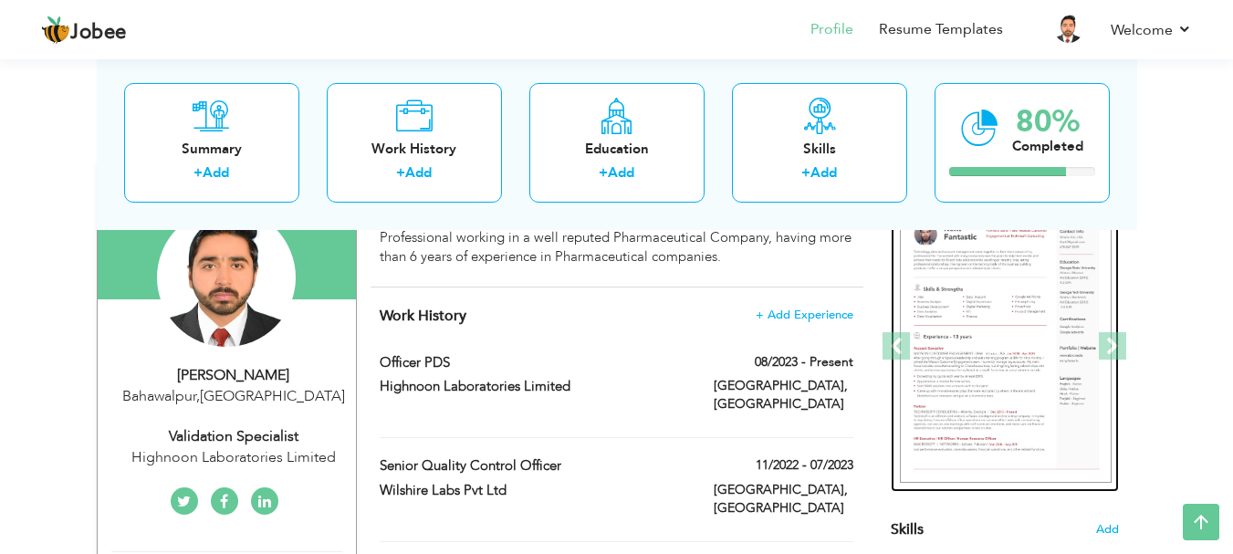
click at [1008, 318] on img at bounding box center [1006, 347] width 212 height 274
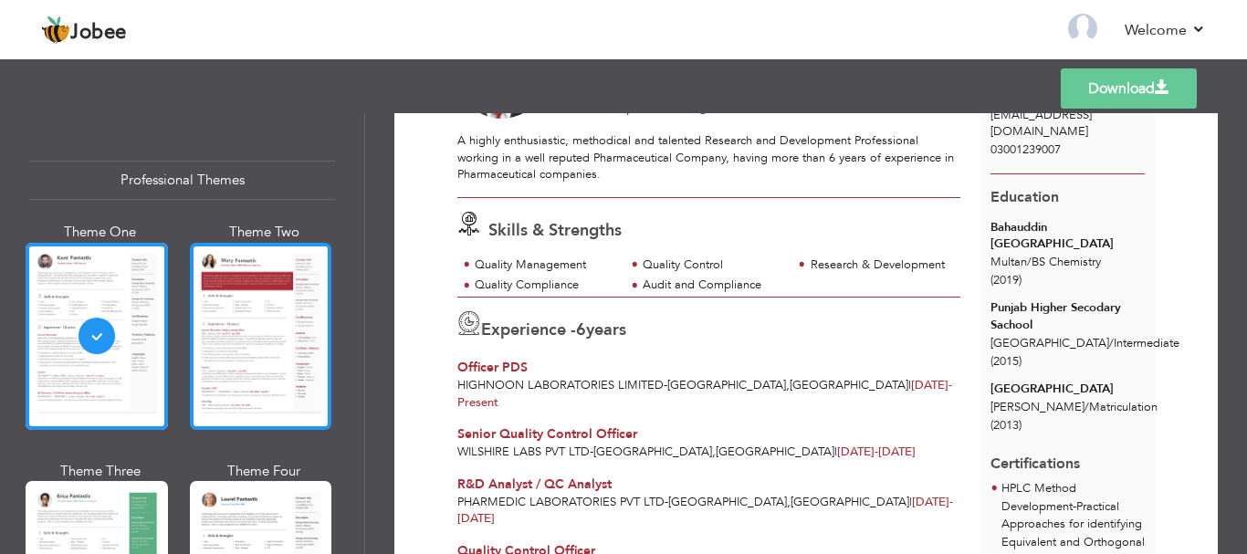
scroll to position [91, 0]
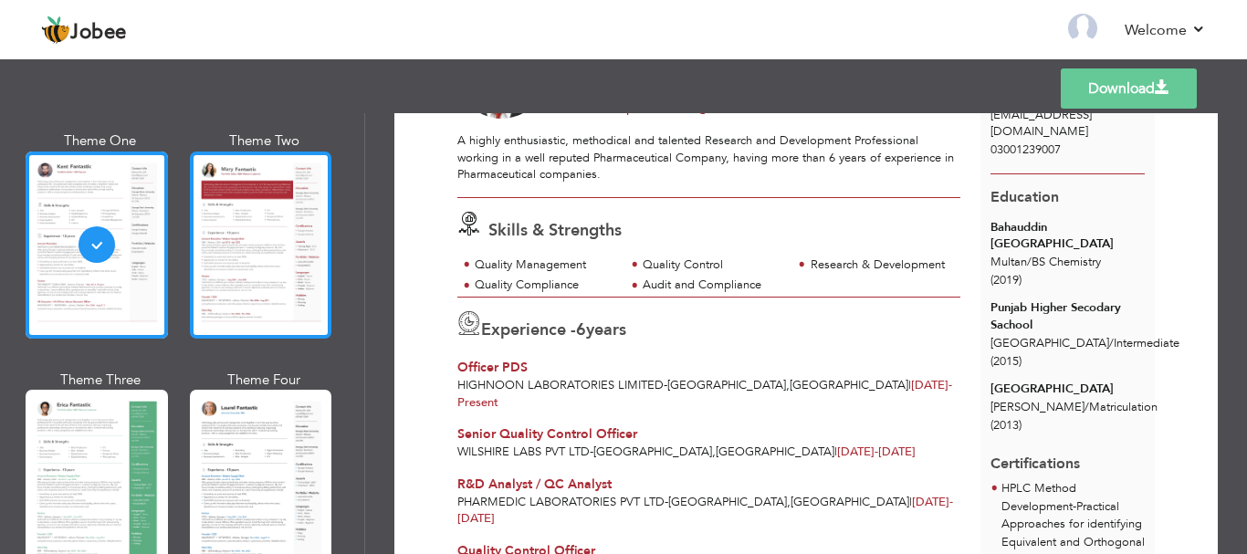
click at [238, 281] on div at bounding box center [261, 245] width 142 height 187
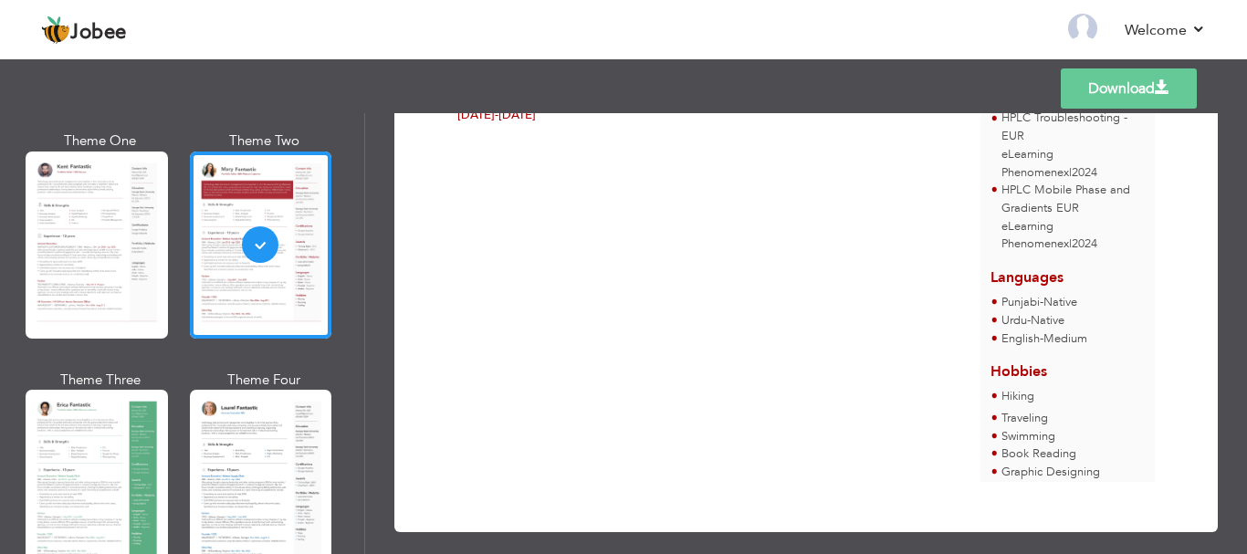
scroll to position [676, 0]
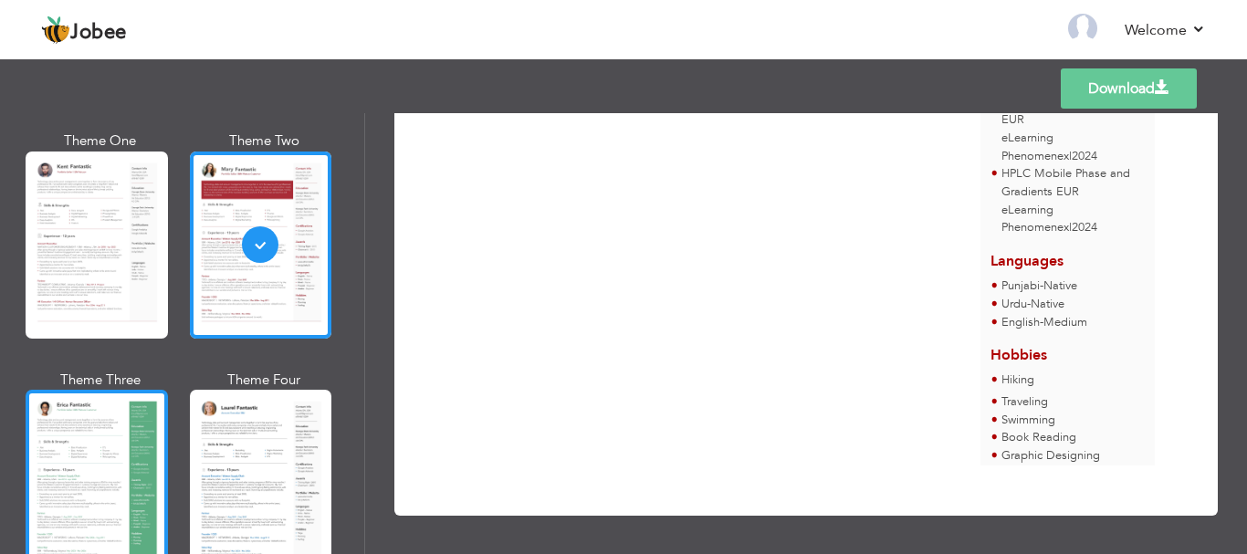
click at [141, 443] on div at bounding box center [97, 483] width 142 height 187
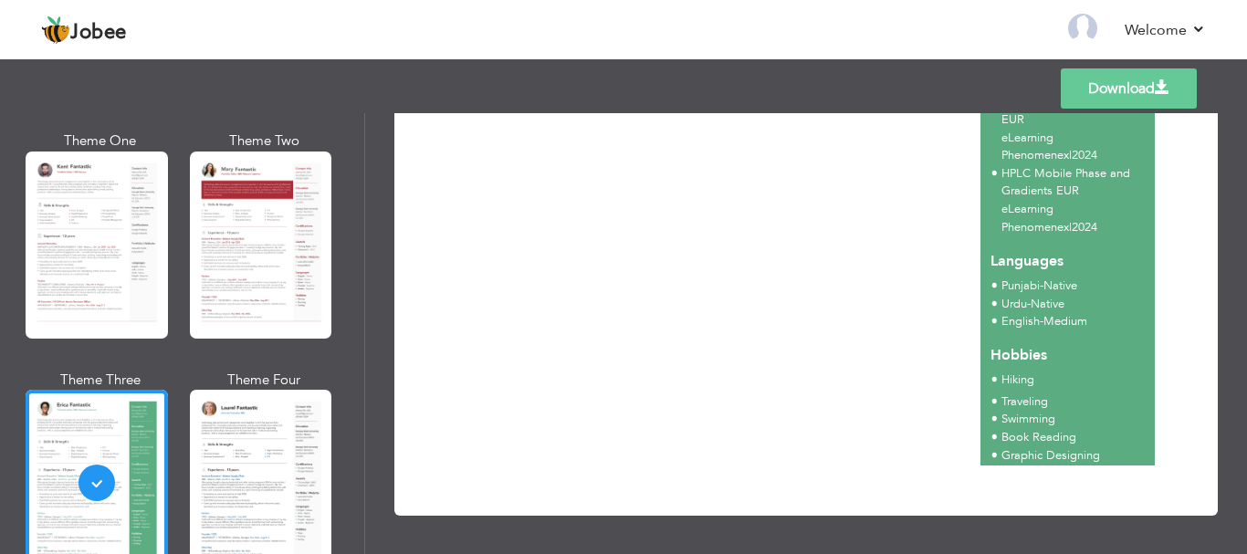
scroll to position [689, 0]
click at [273, 452] on div at bounding box center [261, 483] width 142 height 187
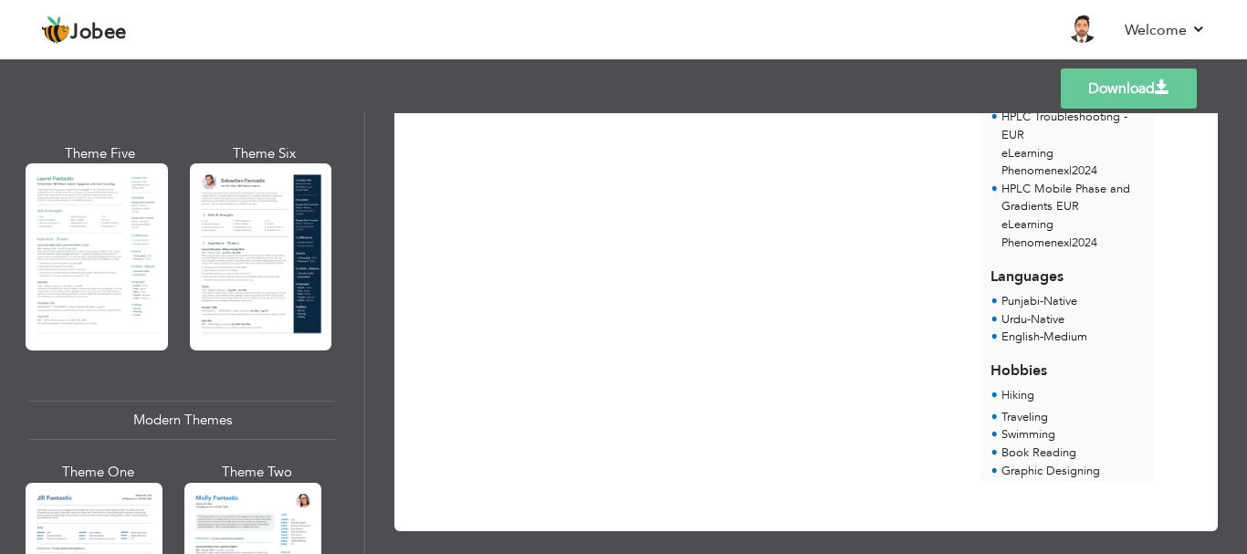
scroll to position [456, 0]
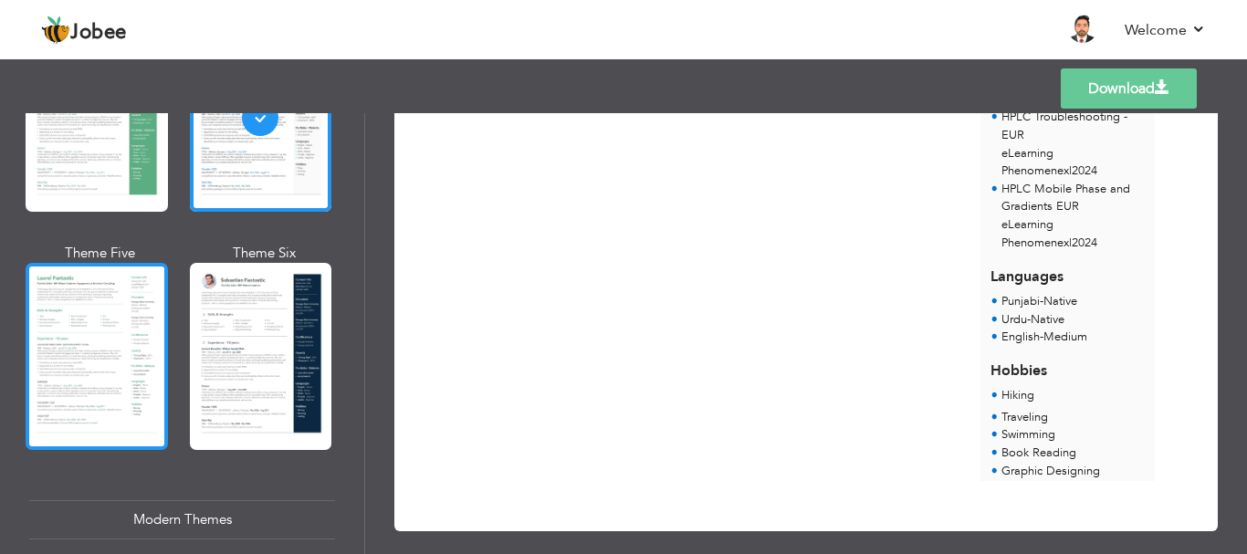
click at [126, 348] on div at bounding box center [97, 356] width 142 height 187
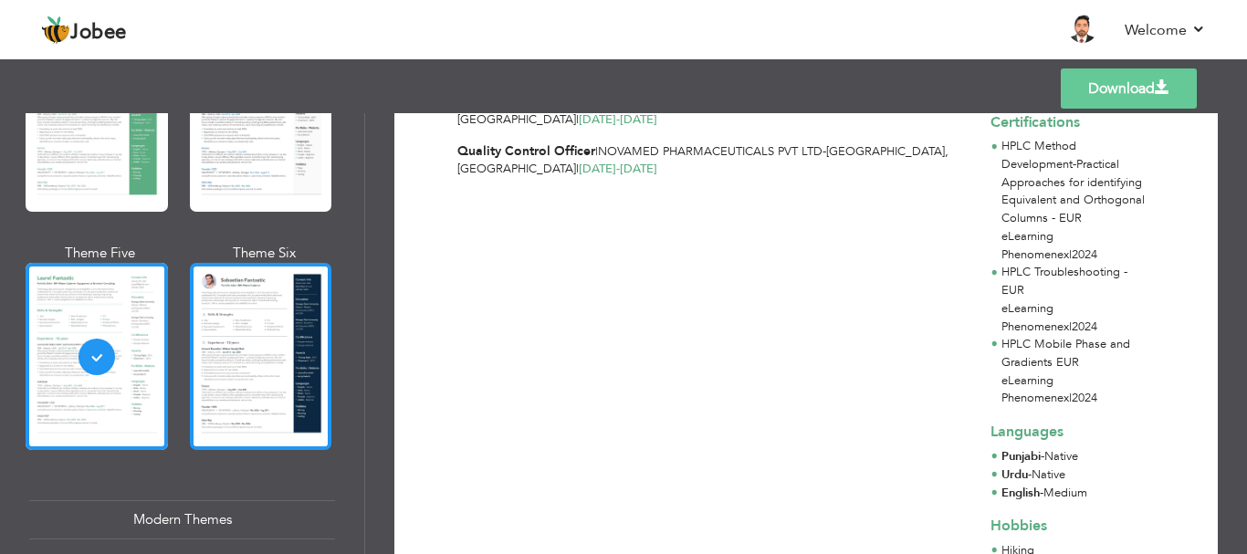
click at [221, 289] on div at bounding box center [261, 356] width 142 height 187
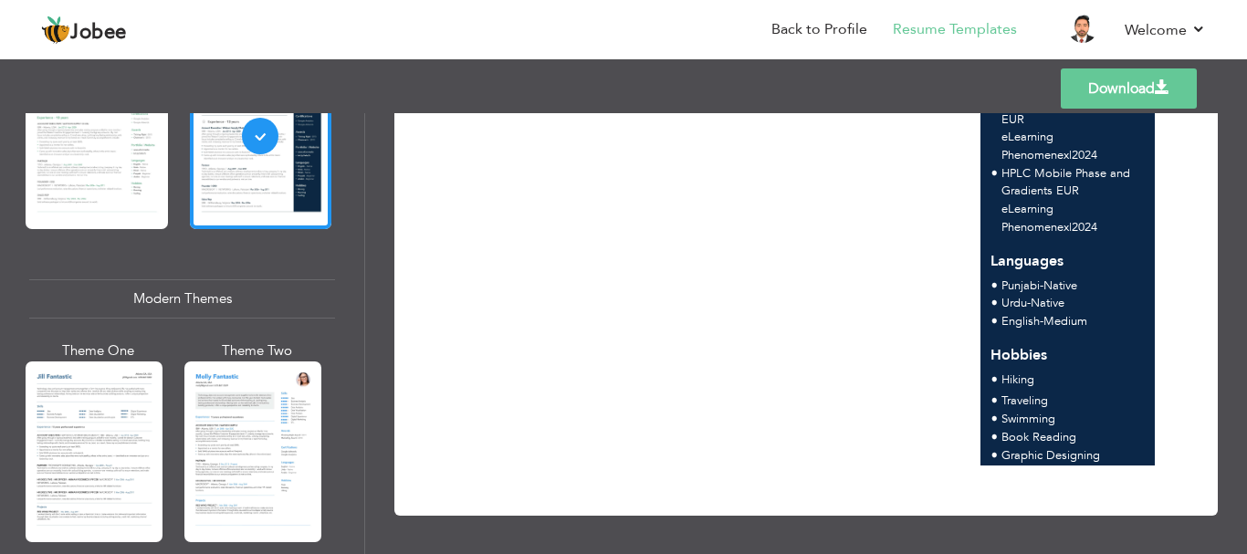
scroll to position [822, 0]
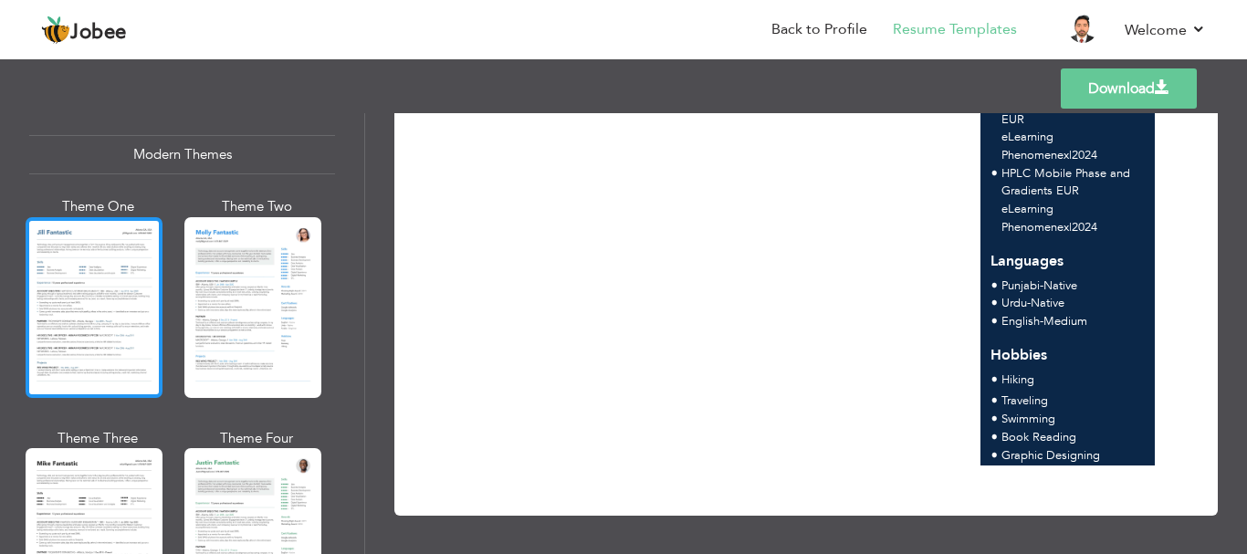
click at [56, 334] on div at bounding box center [94, 307] width 137 height 181
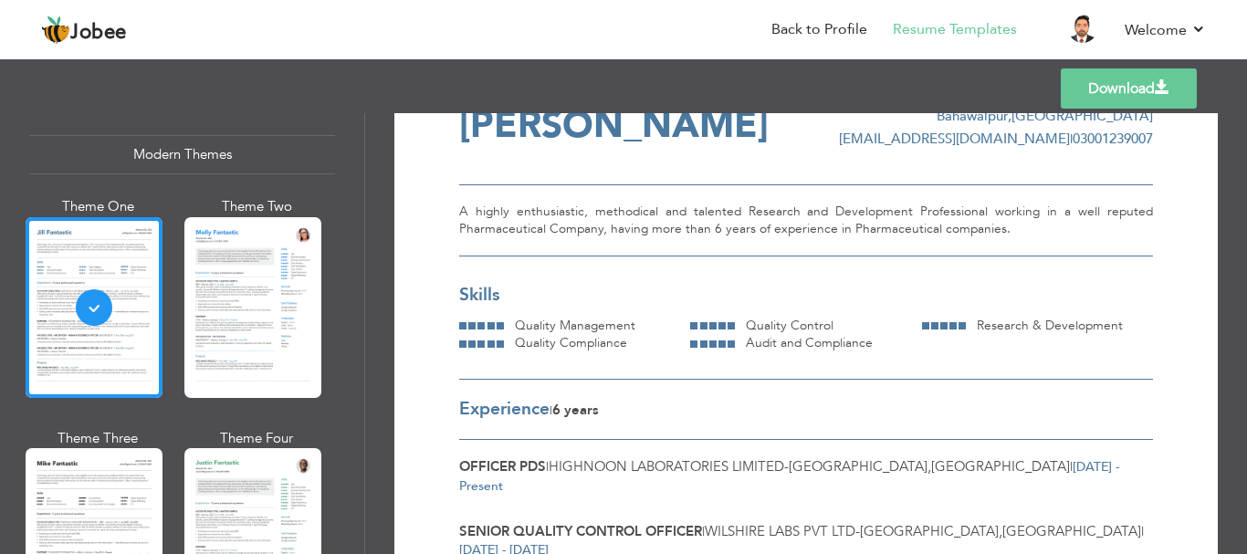
scroll to position [0, 0]
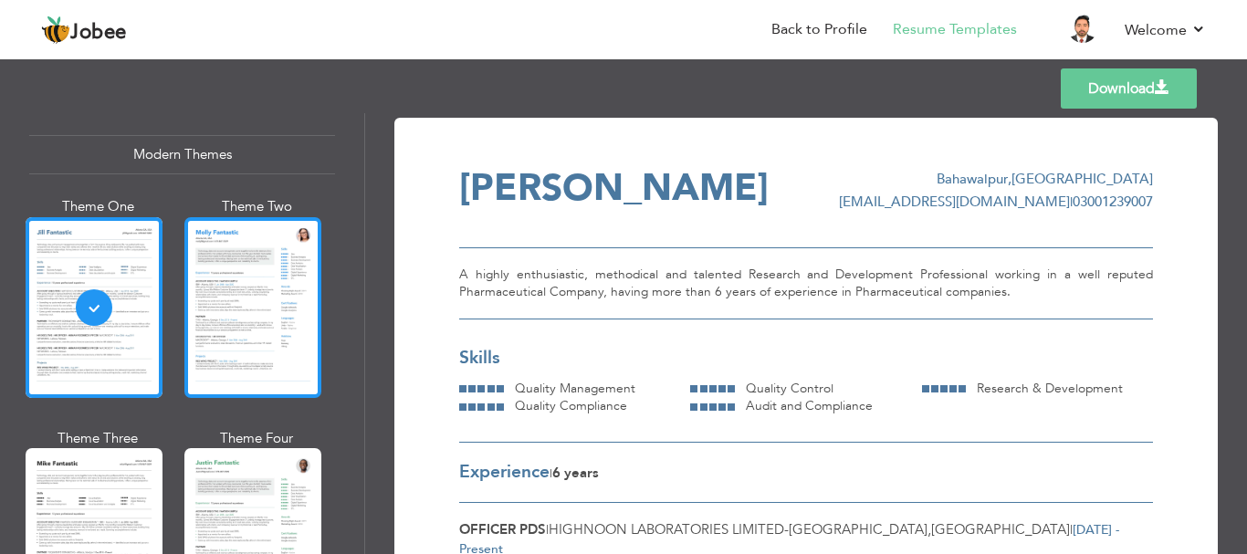
click at [262, 286] on div at bounding box center [252, 307] width 137 height 181
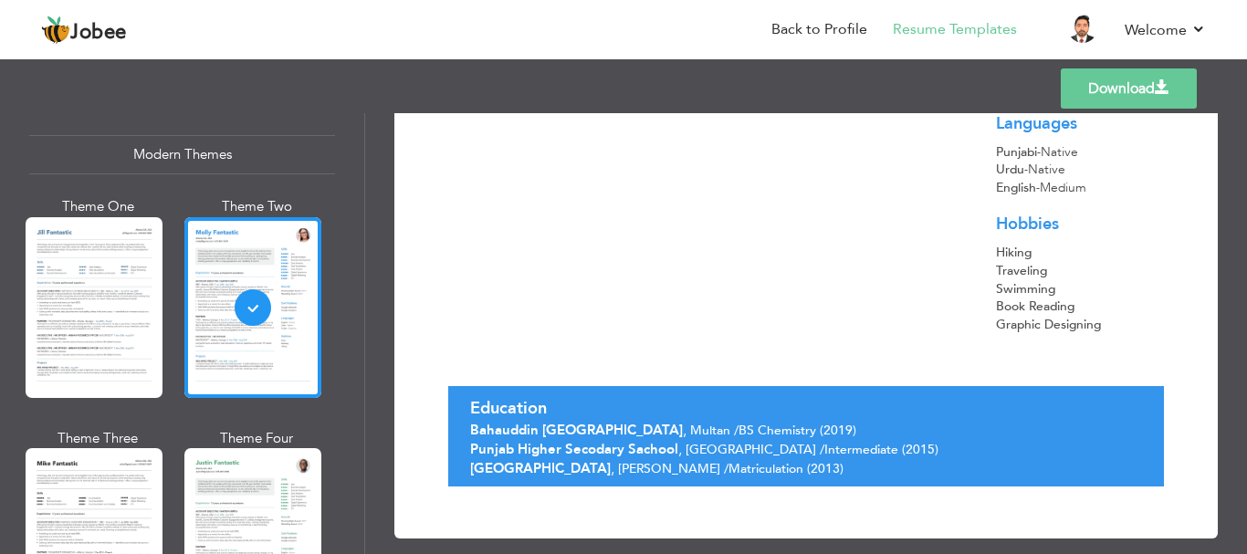
scroll to position [785, 0]
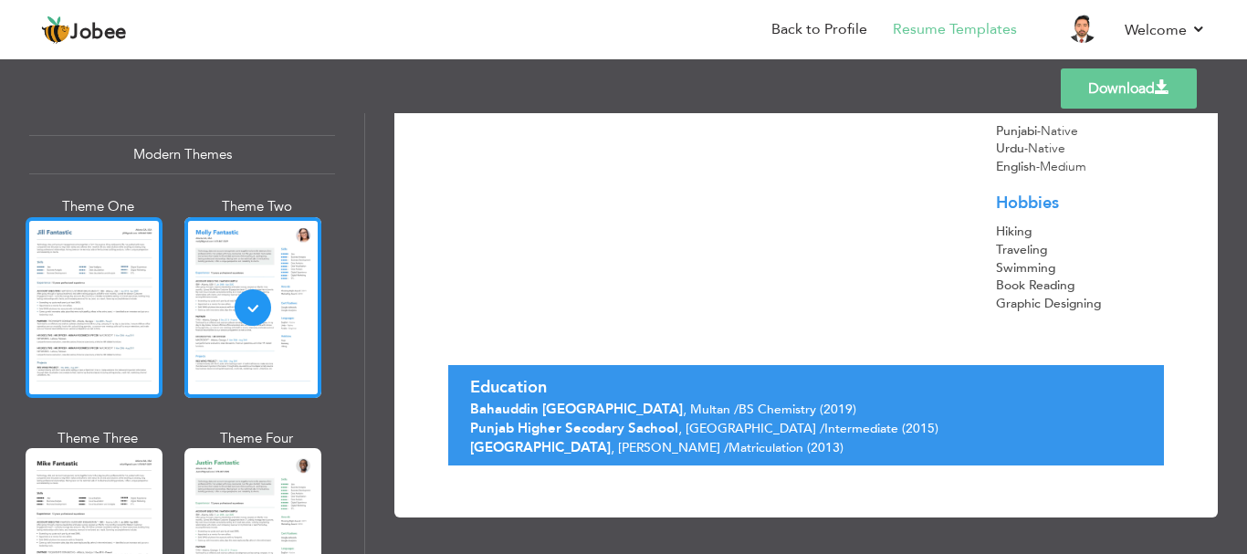
click at [108, 333] on div at bounding box center [94, 307] width 137 height 181
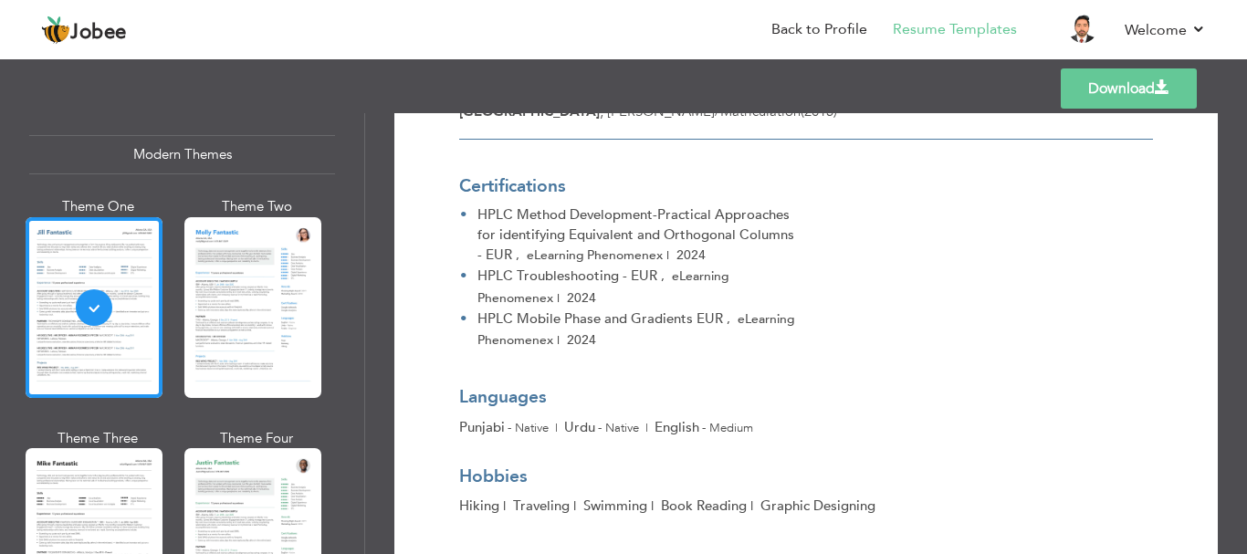
scroll to position [793, 0]
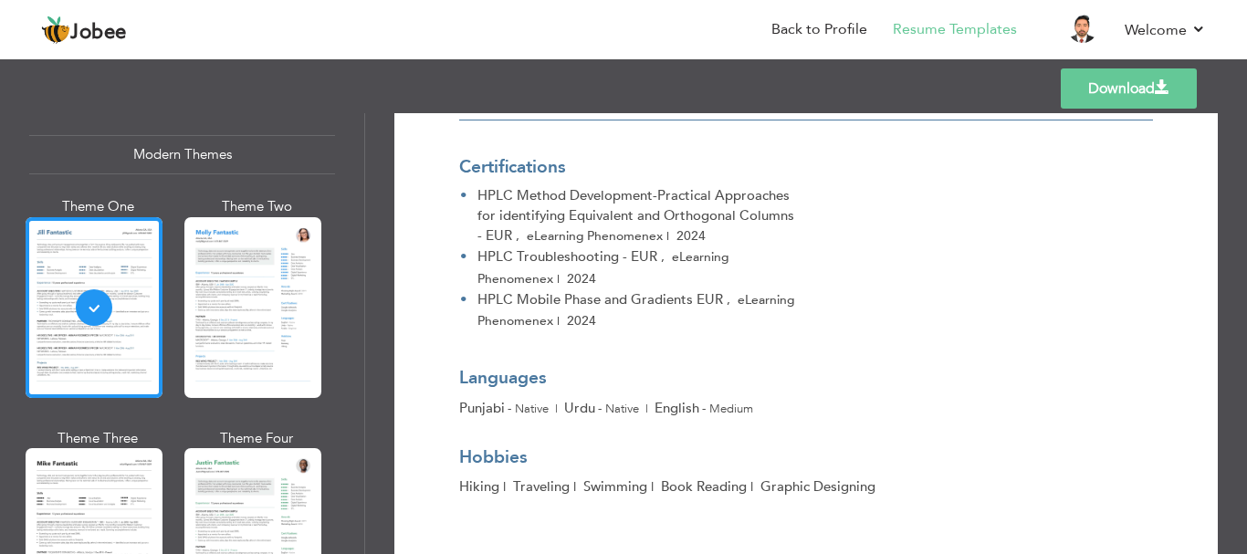
click at [1117, 70] on link "Download" at bounding box center [1129, 88] width 136 height 40
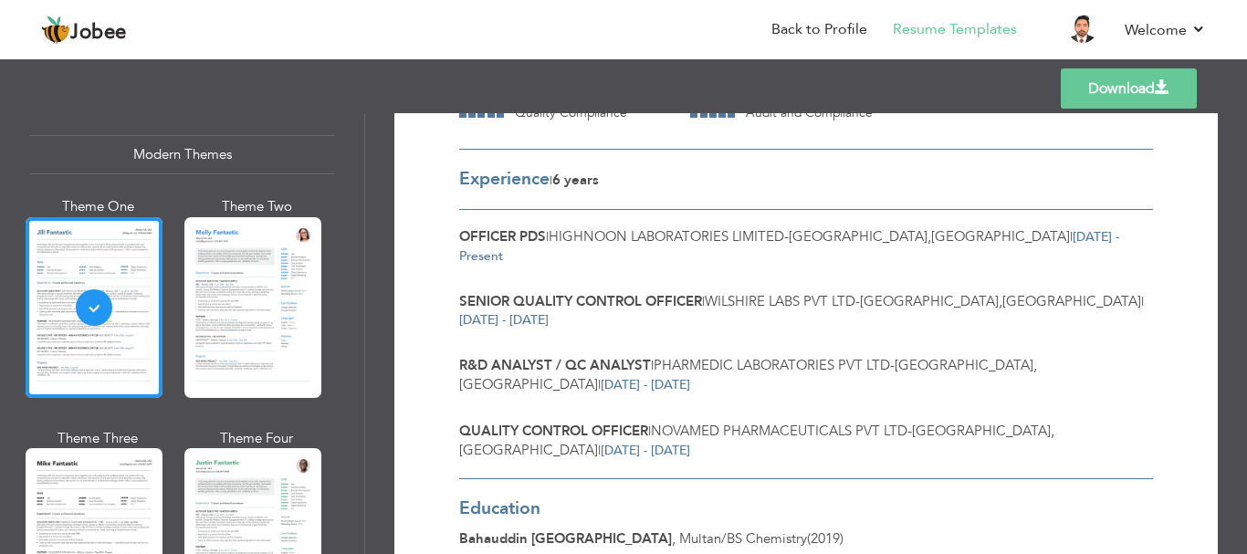
scroll to position [246, 0]
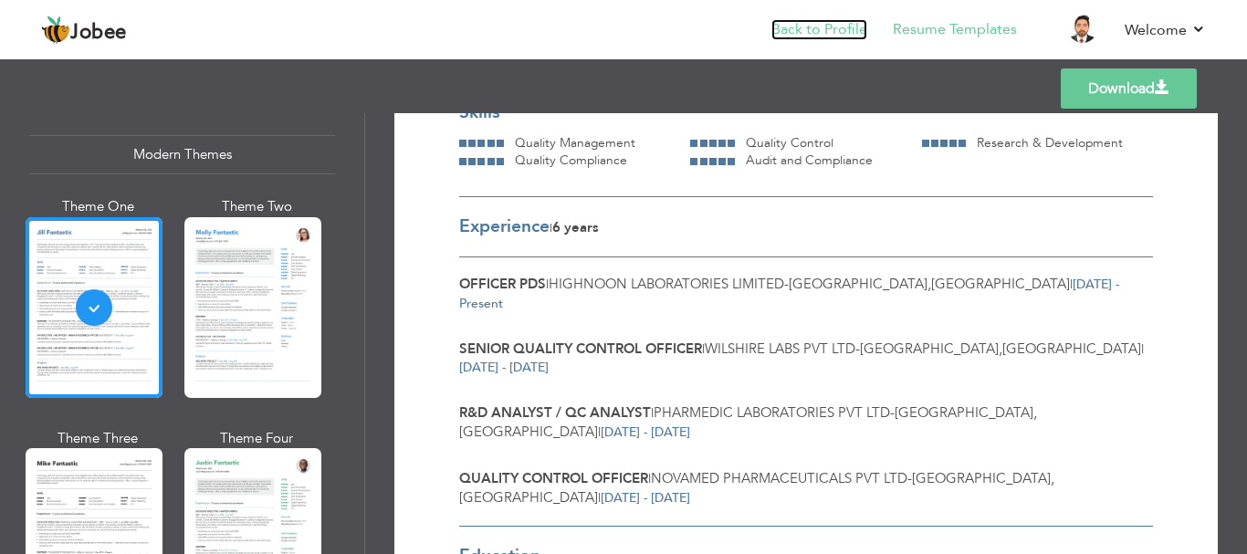
click at [834, 22] on link "Back to Profile" at bounding box center [819, 29] width 96 height 21
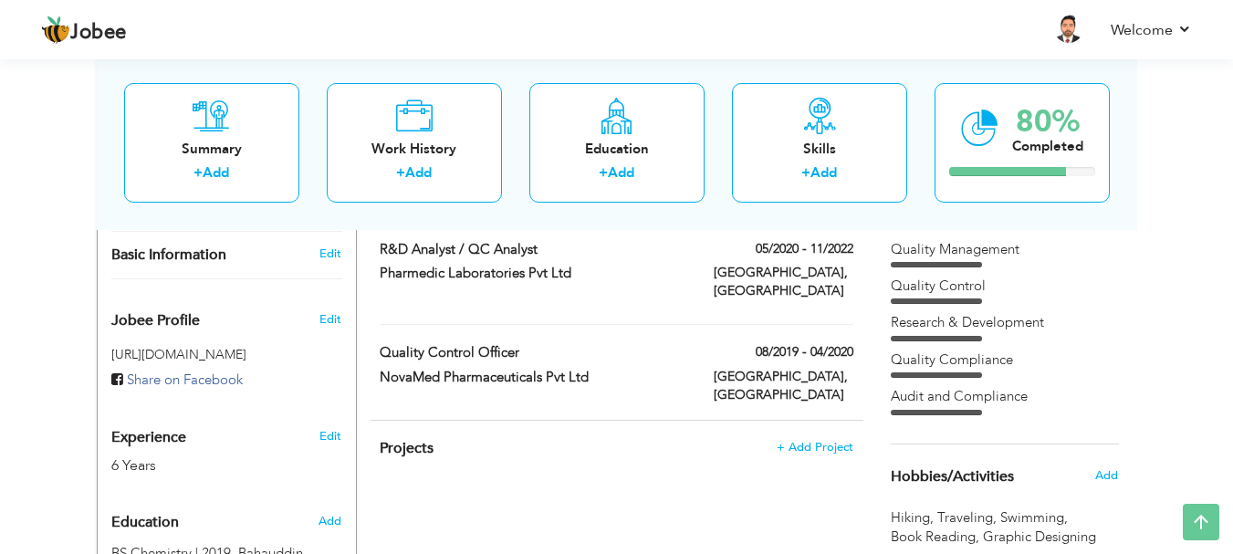
scroll to position [274, 0]
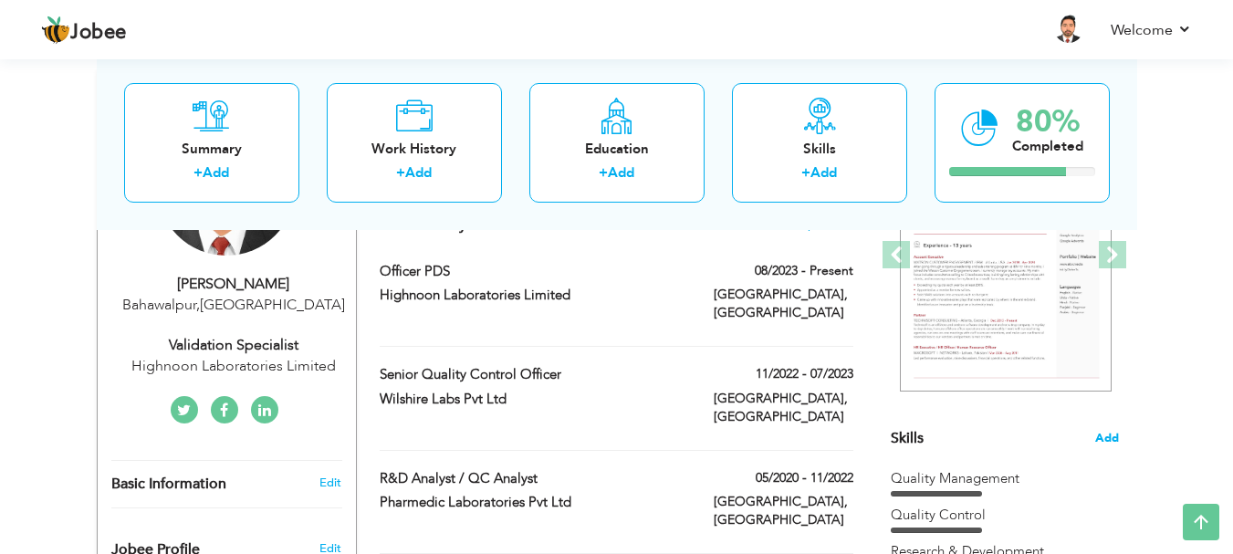
click at [1101, 432] on span "Add" at bounding box center [1108, 438] width 24 height 17
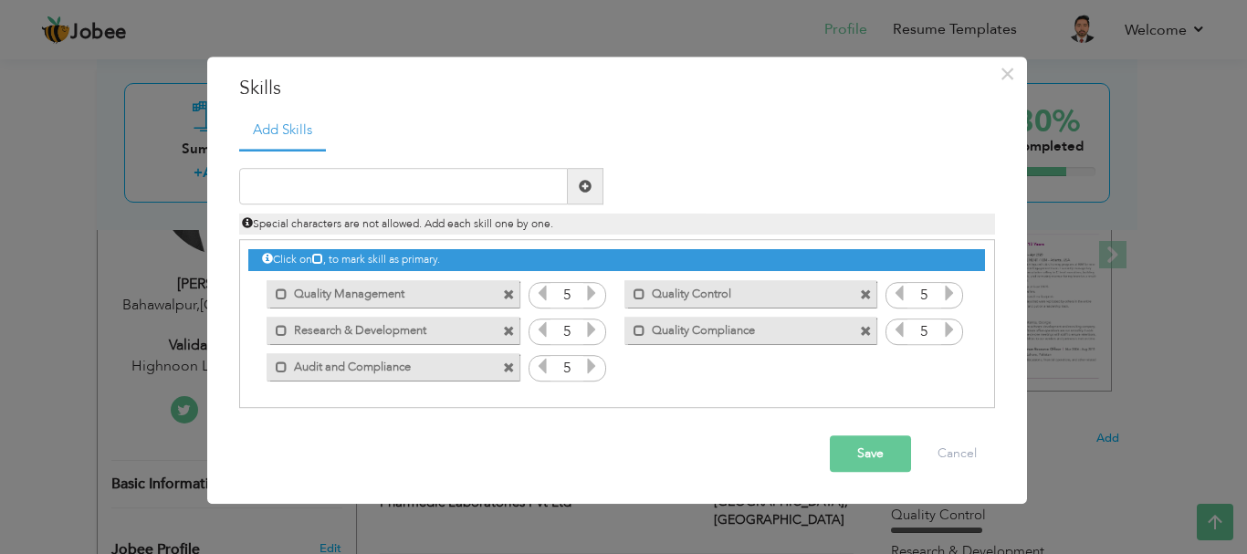
click at [506, 366] on span at bounding box center [509, 368] width 12 height 12
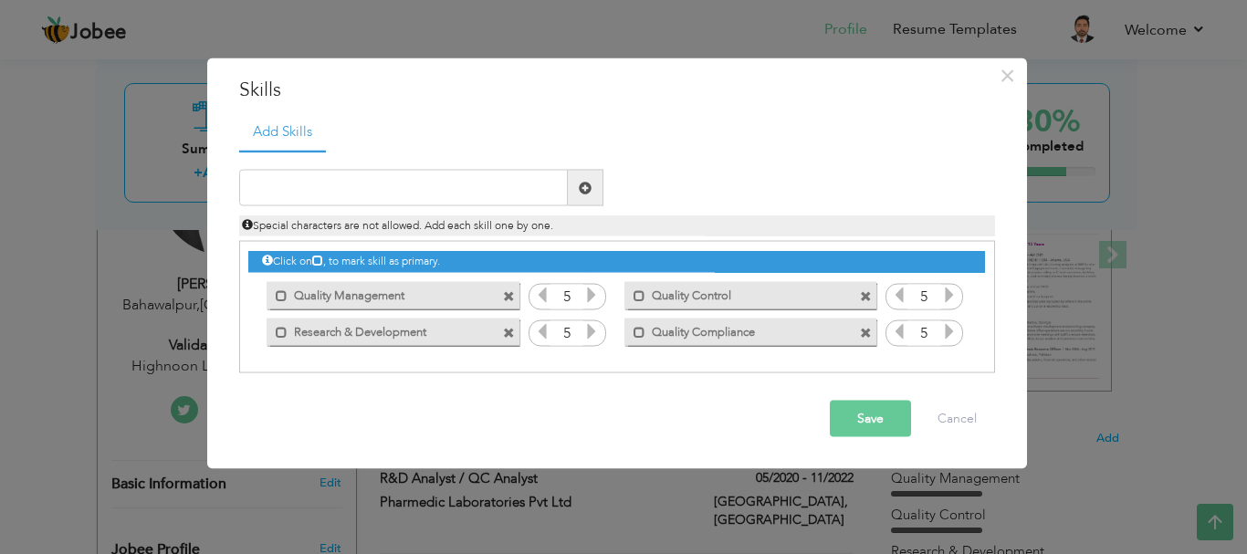
click at [867, 335] on span at bounding box center [866, 333] width 12 height 12
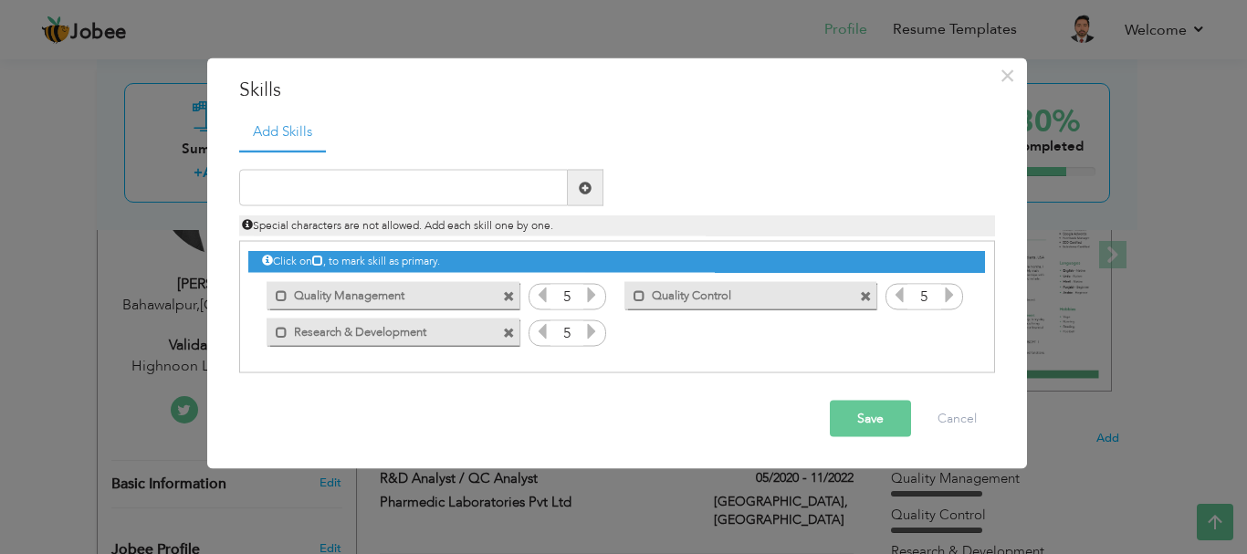
click at [880, 419] on button "Save" at bounding box center [870, 419] width 81 height 37
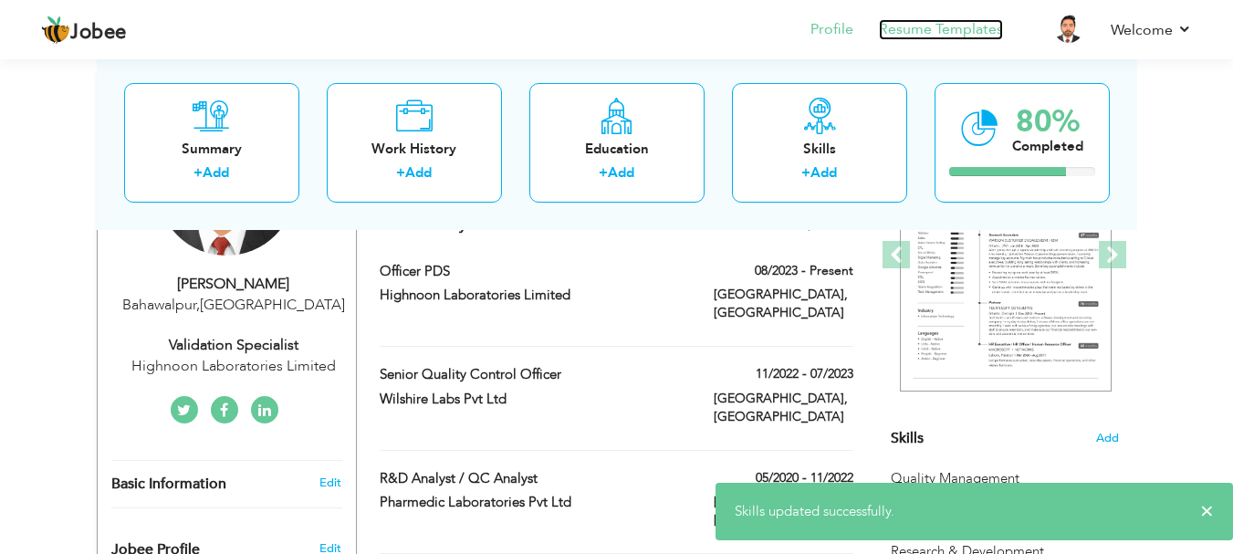
click at [943, 27] on link "Resume Templates" at bounding box center [941, 29] width 124 height 21
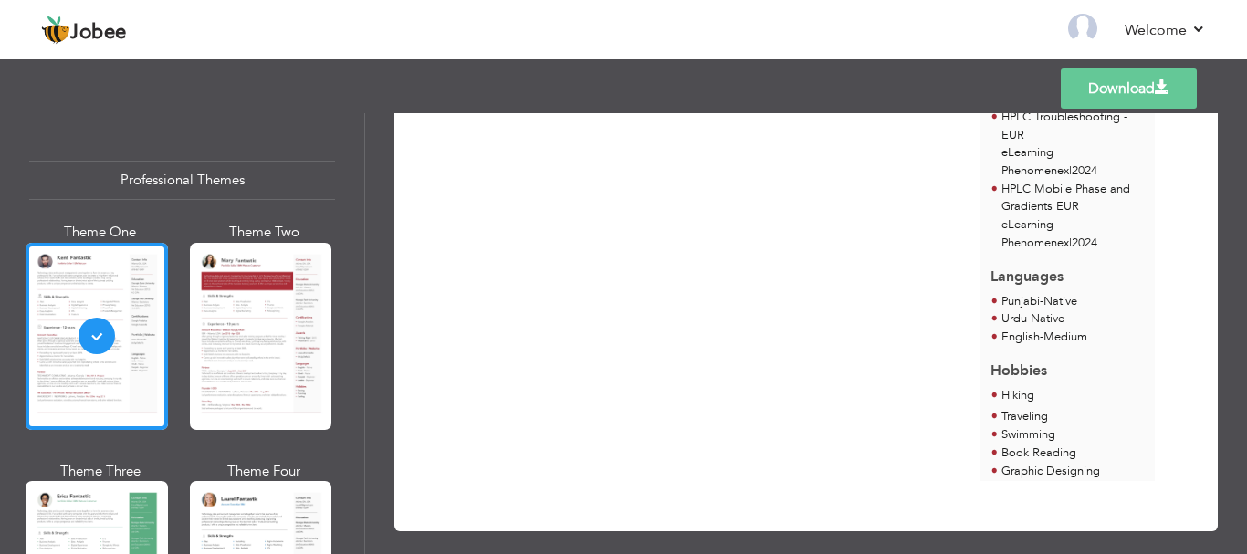
scroll to position [689, 0]
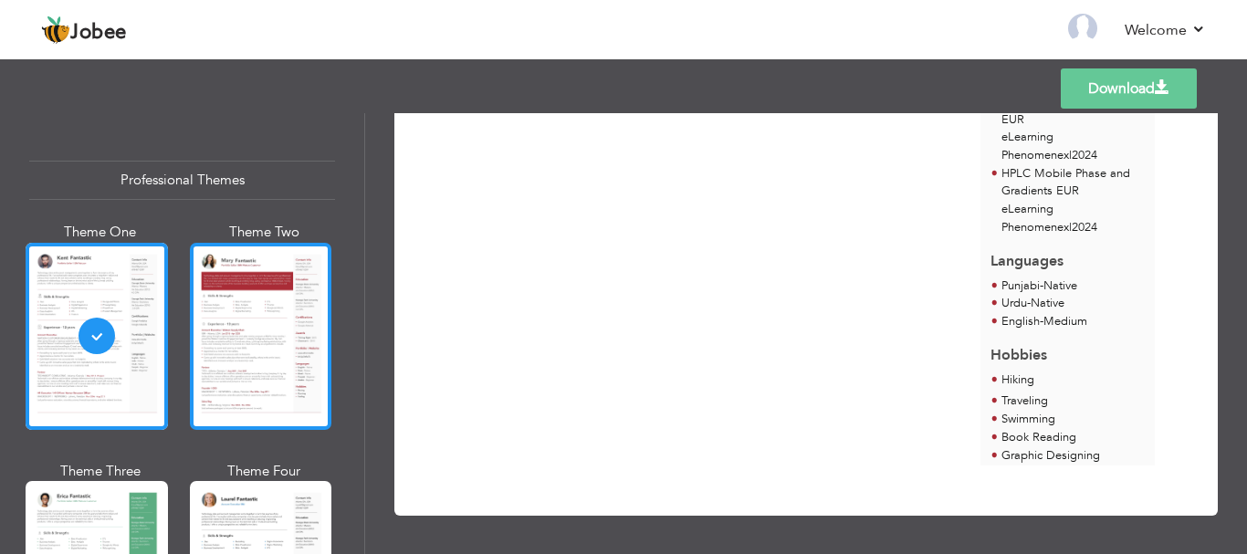
click at [287, 341] on div at bounding box center [261, 336] width 142 height 187
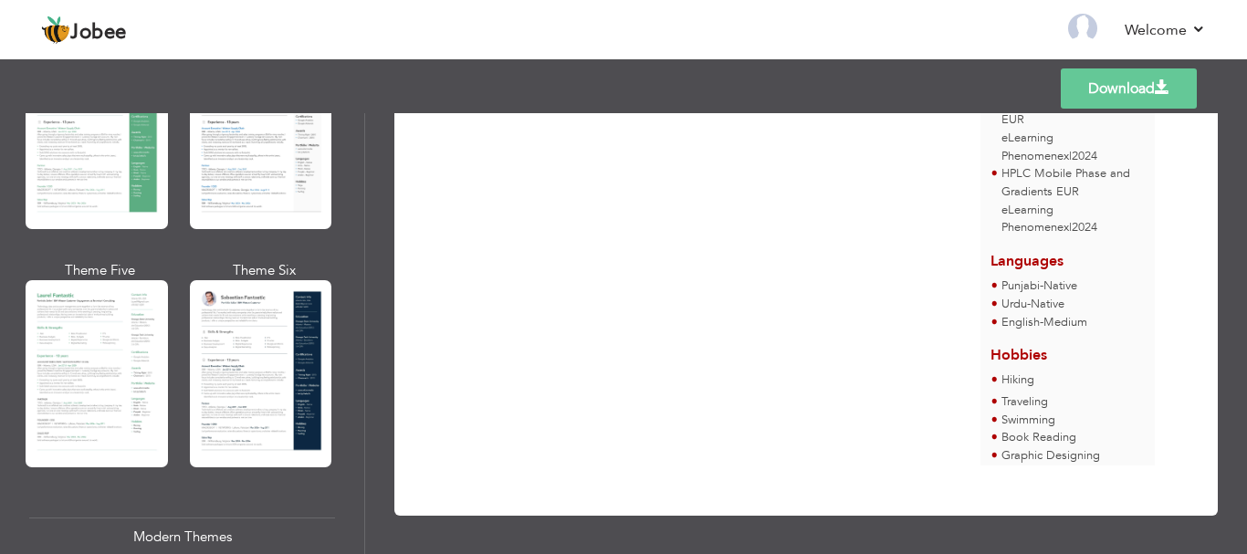
scroll to position [456, 0]
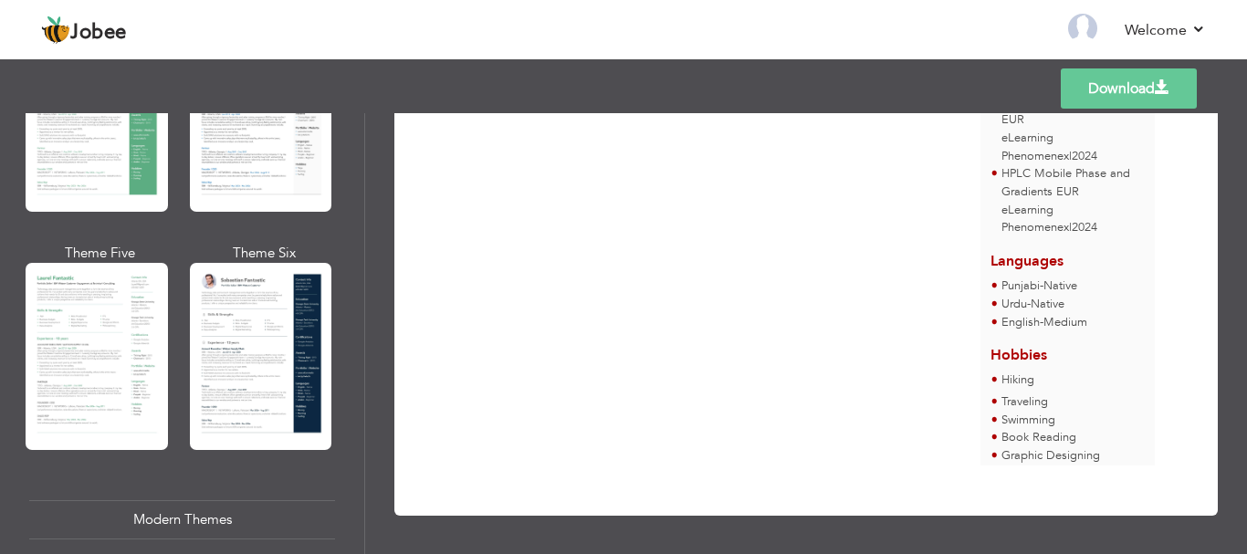
click at [64, 168] on div at bounding box center [97, 118] width 142 height 187
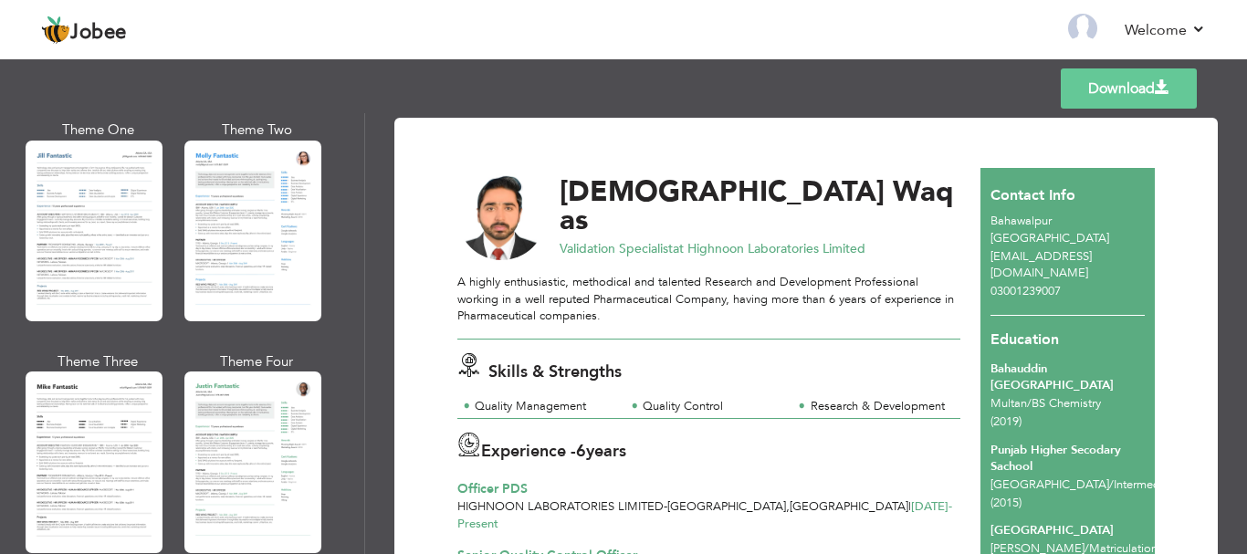
scroll to position [913, 0]
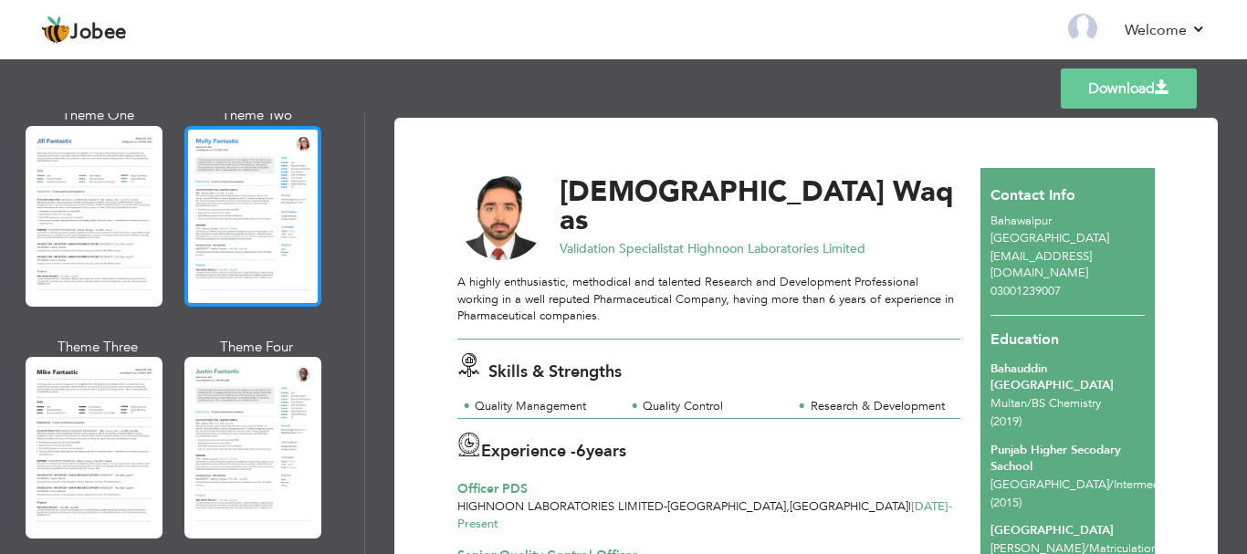
click at [308, 227] on div at bounding box center [252, 216] width 137 height 181
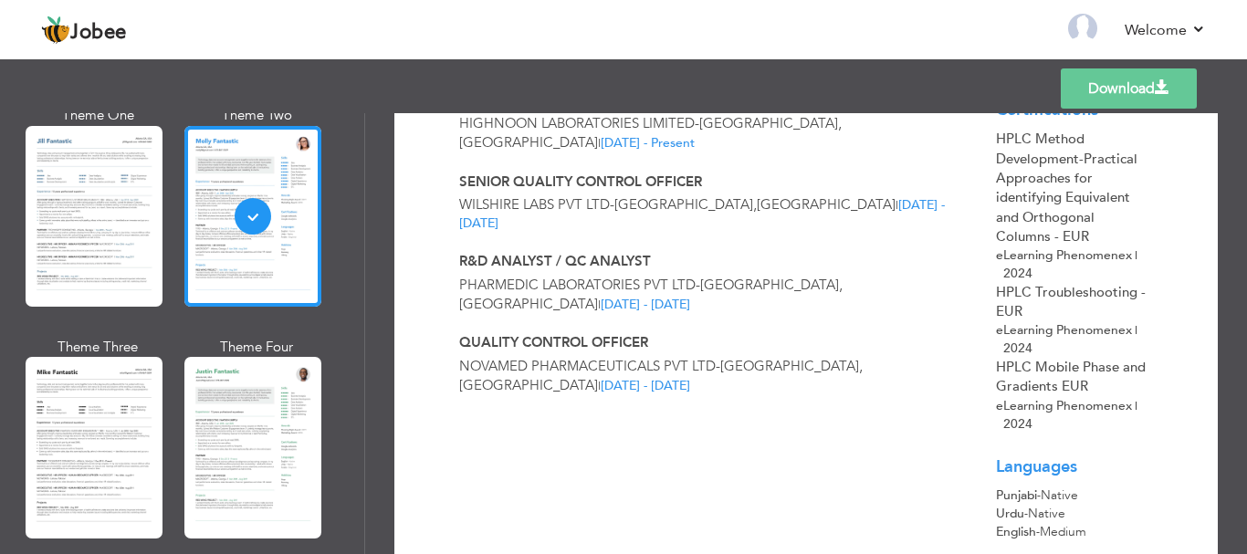
scroll to position [165, 0]
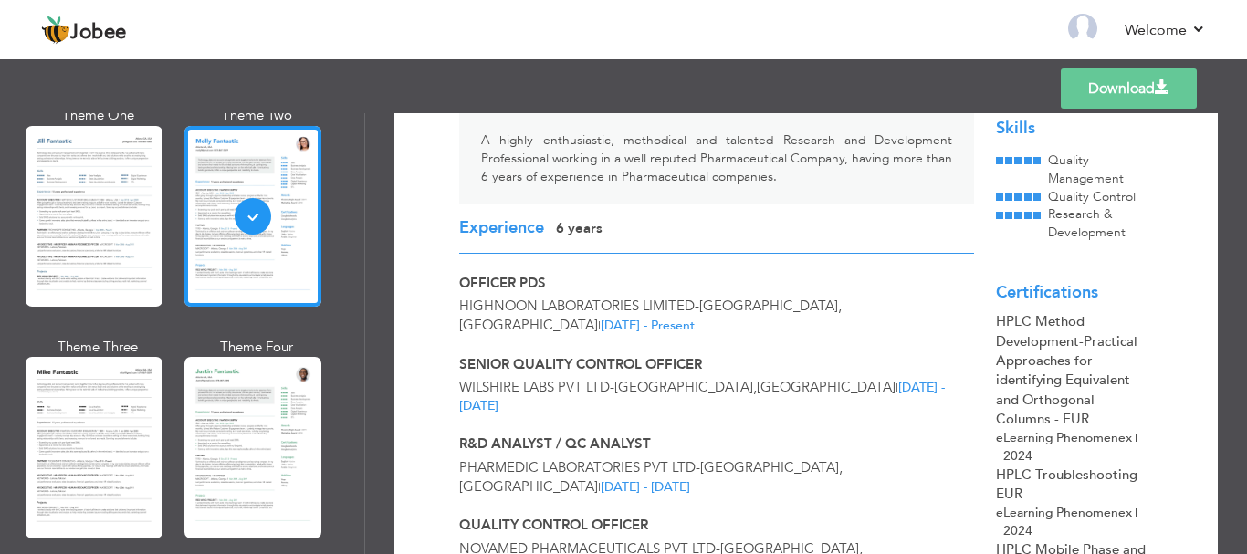
click at [1109, 95] on link "Download" at bounding box center [1129, 88] width 136 height 40
click at [1128, 87] on link "Download" at bounding box center [1129, 88] width 136 height 40
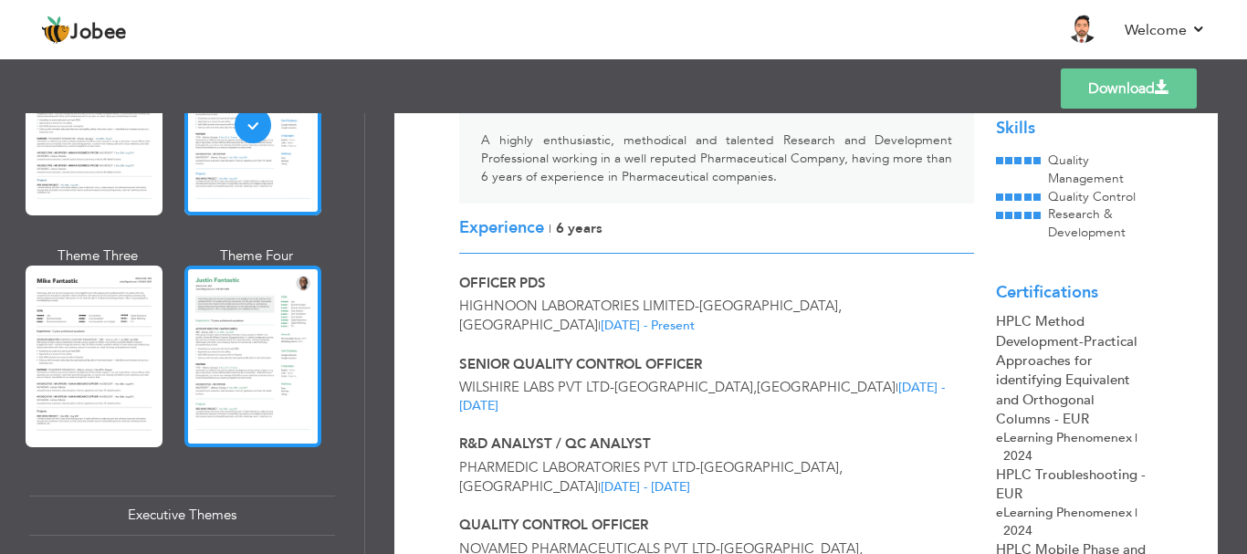
click at [219, 320] on div at bounding box center [252, 356] width 137 height 181
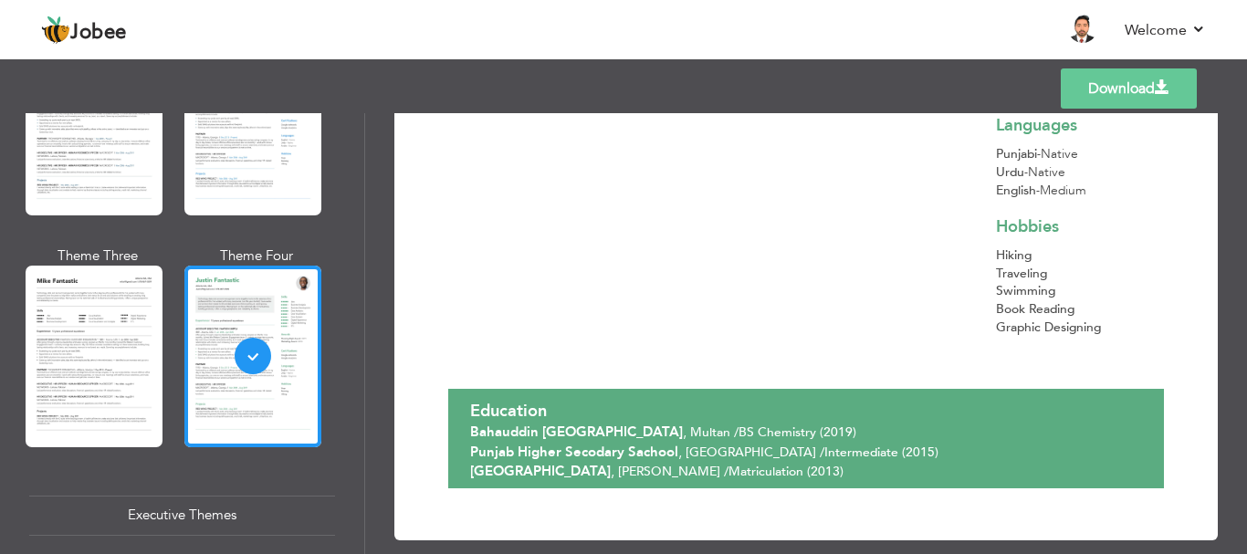
scroll to position [713, 0]
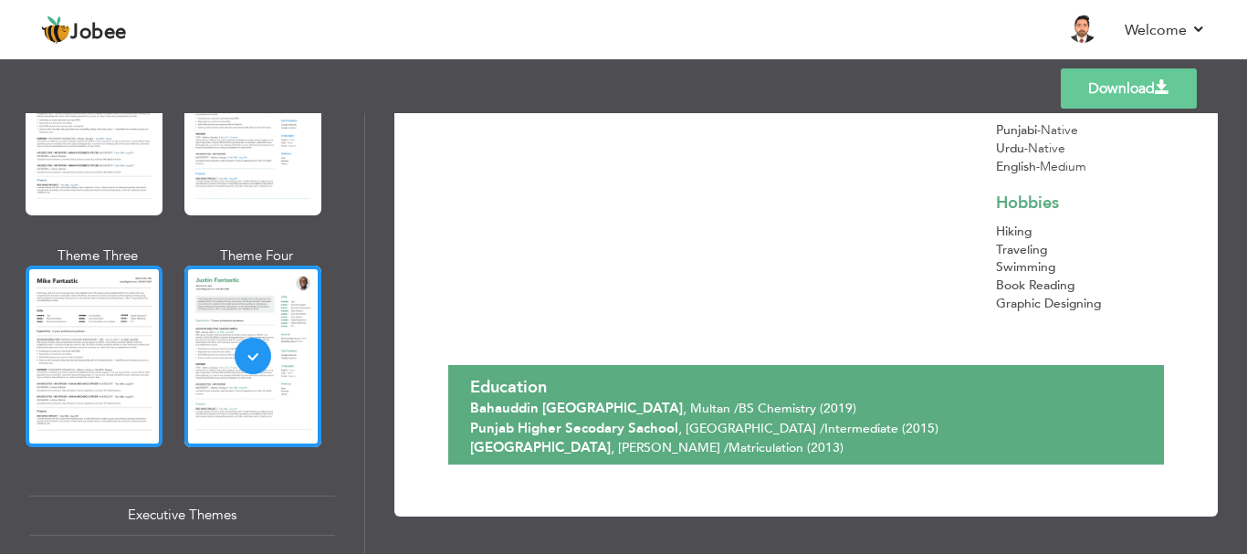
click at [114, 308] on div at bounding box center [94, 356] width 137 height 181
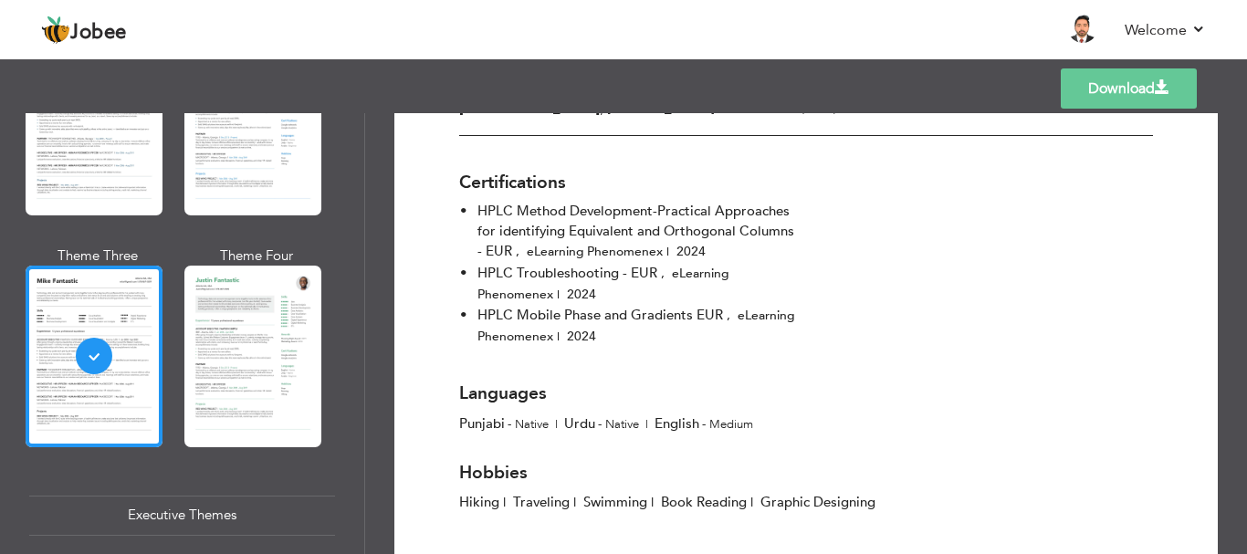
scroll to position [775, 0]
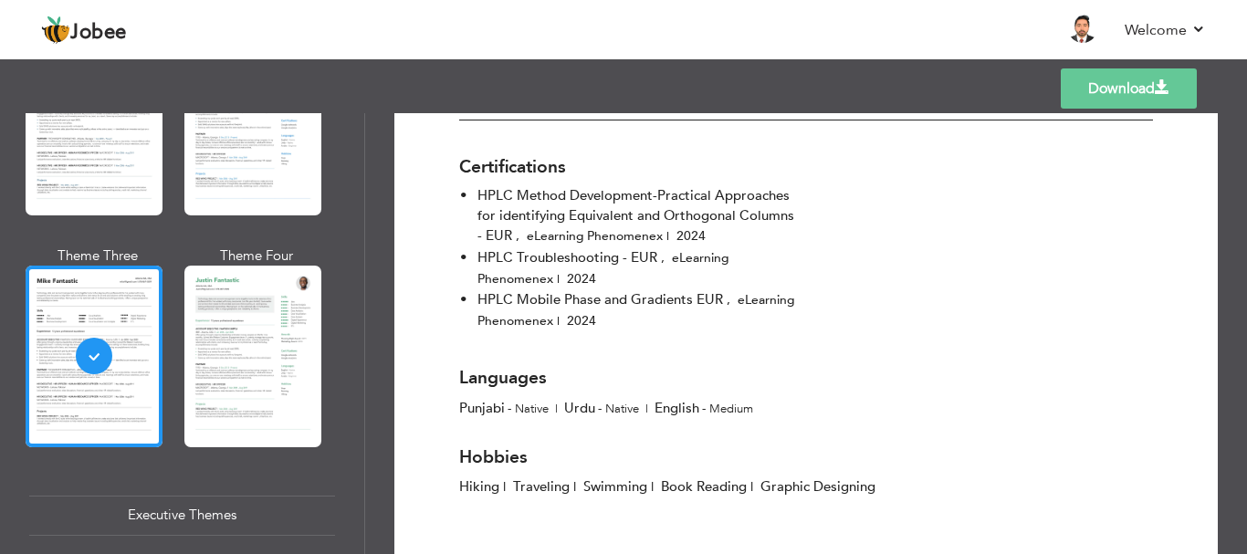
click at [1096, 89] on link "Download" at bounding box center [1129, 88] width 136 height 40
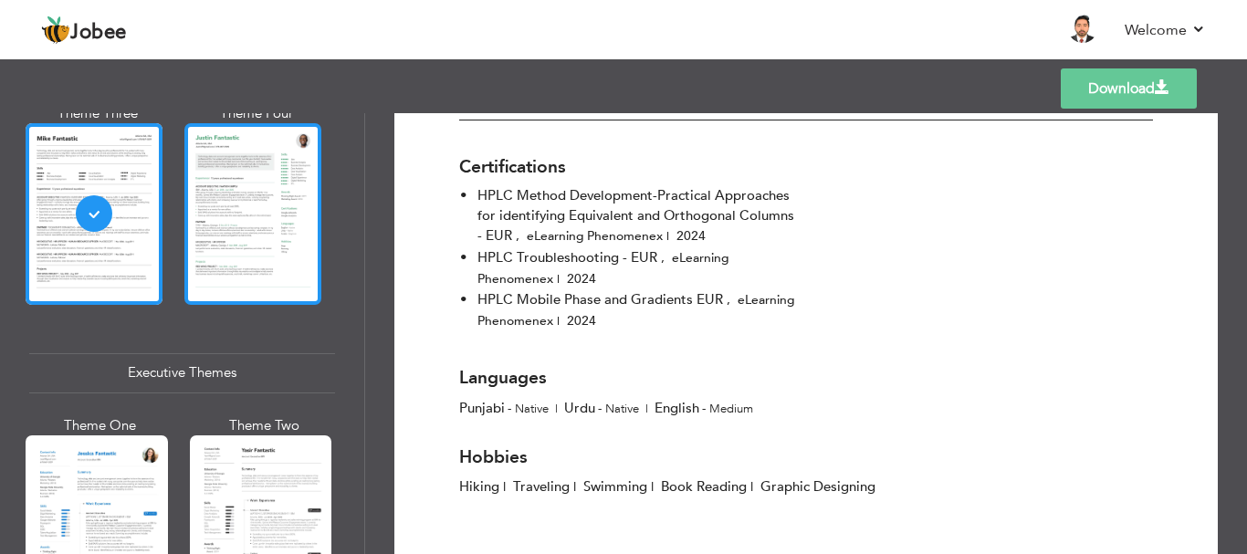
scroll to position [1187, 0]
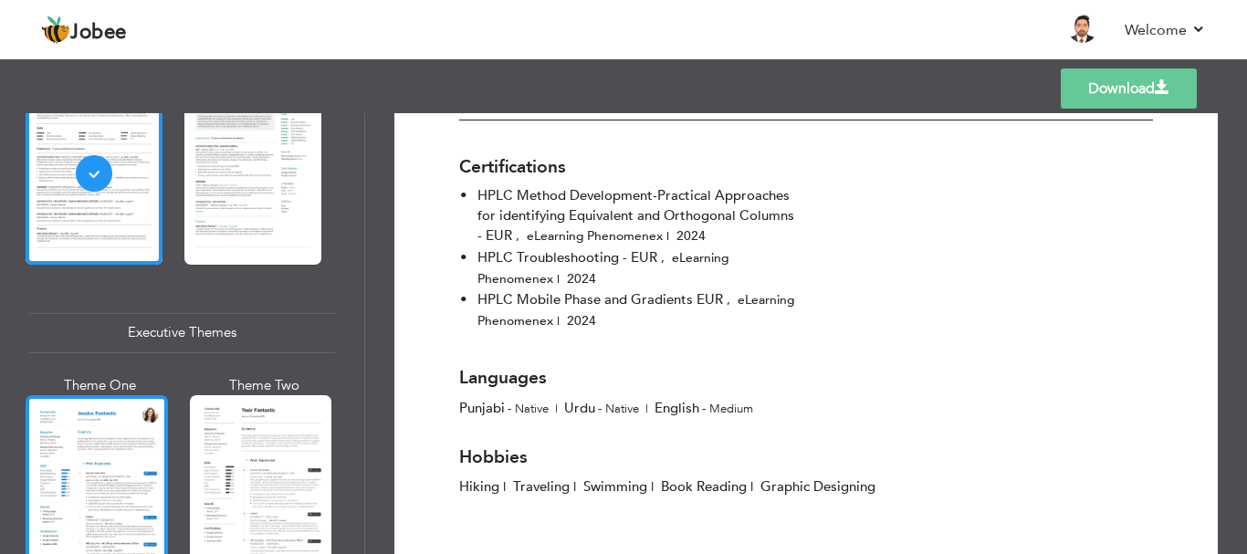
click at [102, 476] on div at bounding box center [97, 488] width 142 height 187
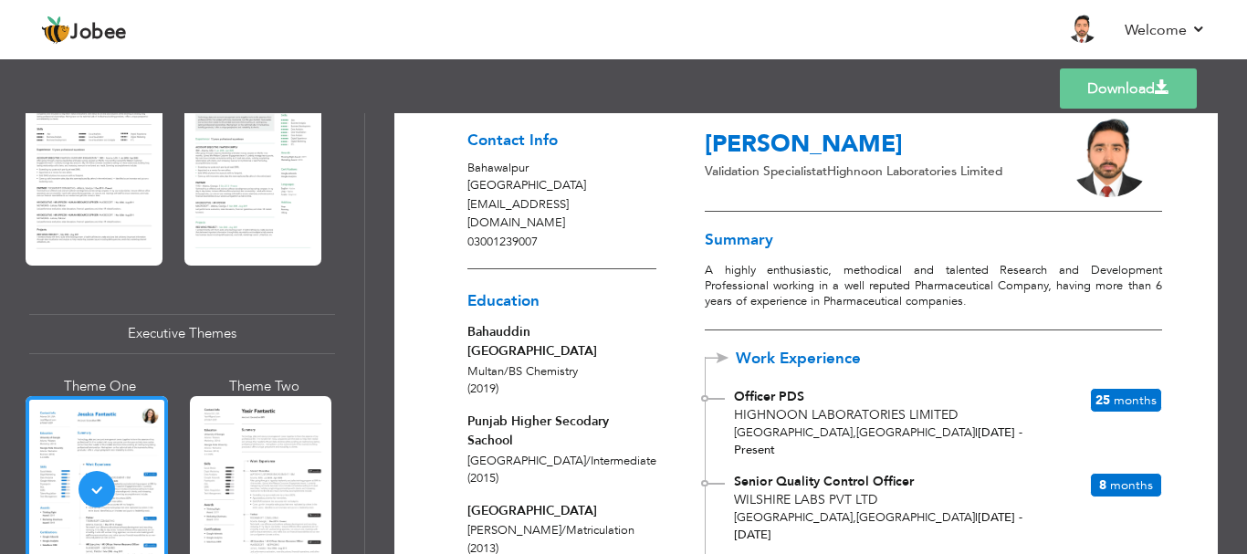
scroll to position [1369, 0]
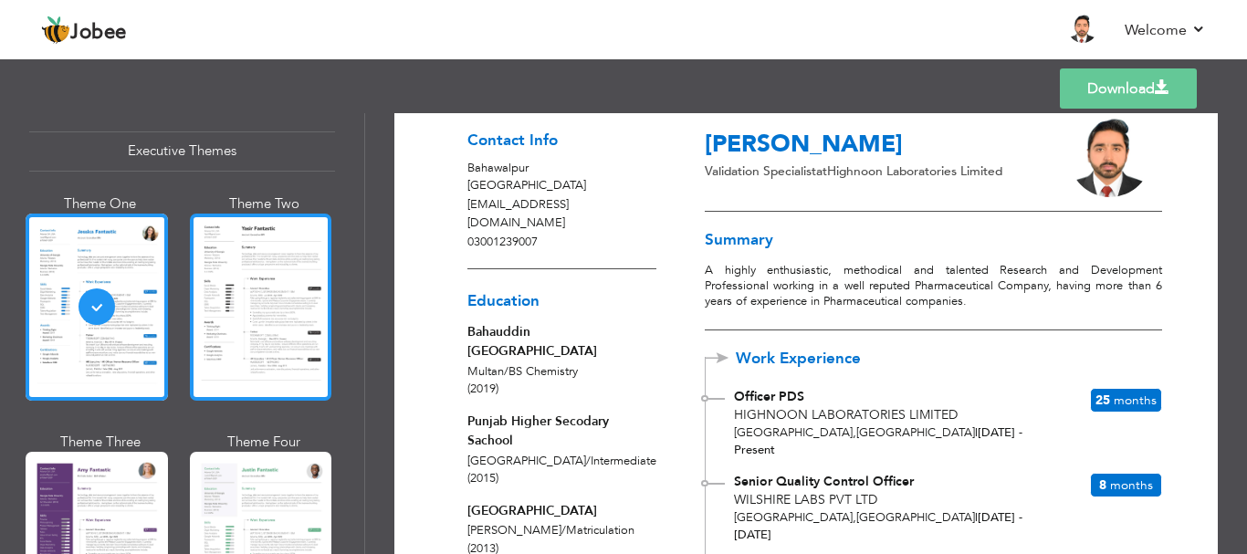
click at [260, 321] on div at bounding box center [261, 307] width 142 height 187
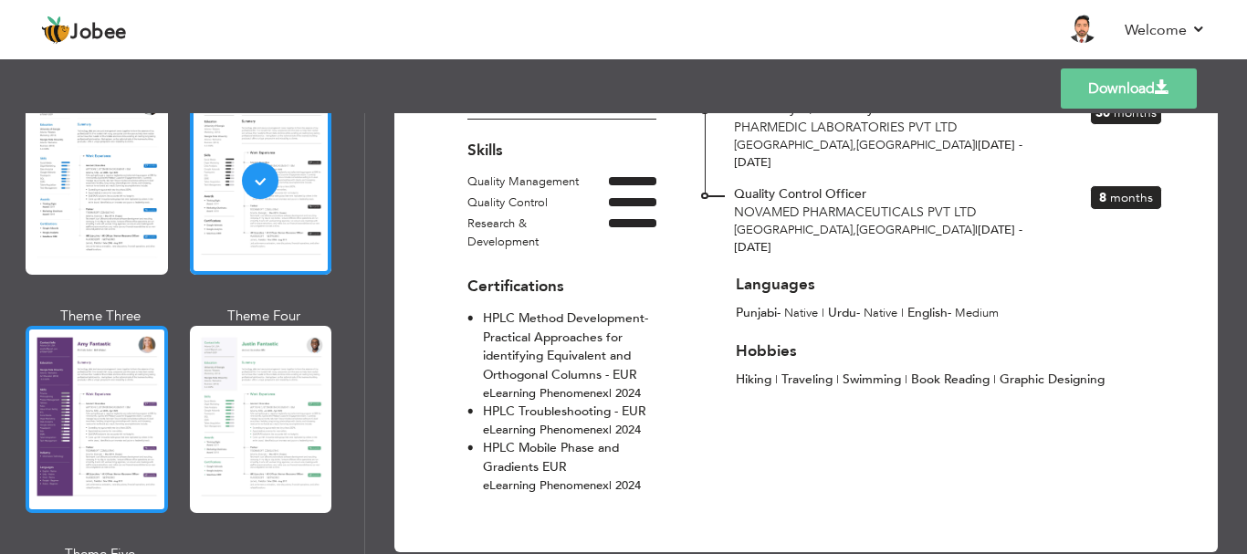
scroll to position [1553, 0]
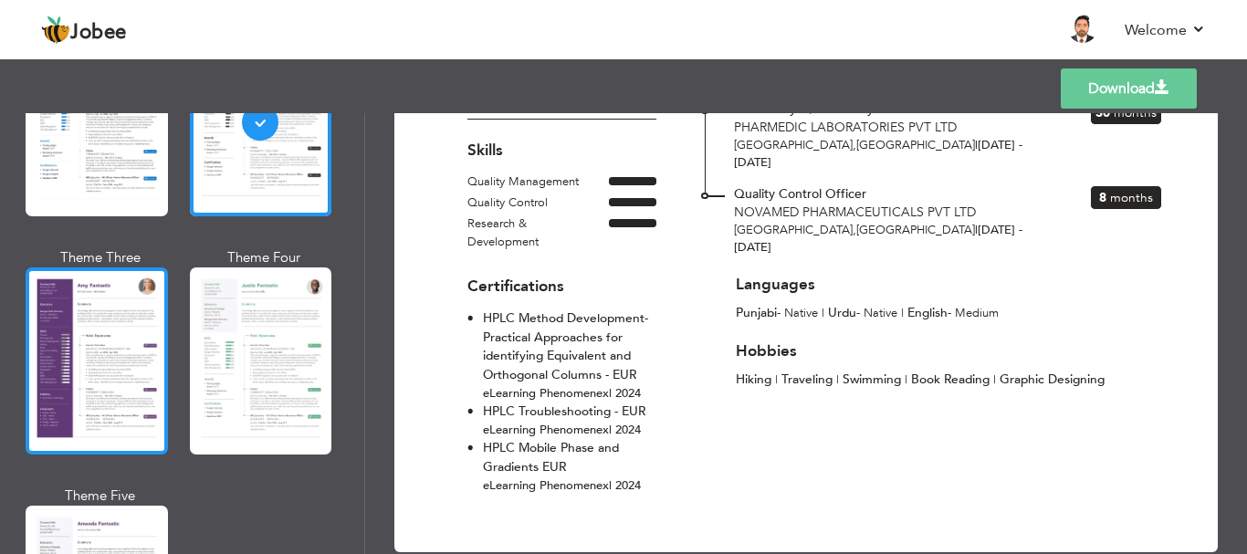
click at [100, 380] on div at bounding box center [97, 360] width 142 height 187
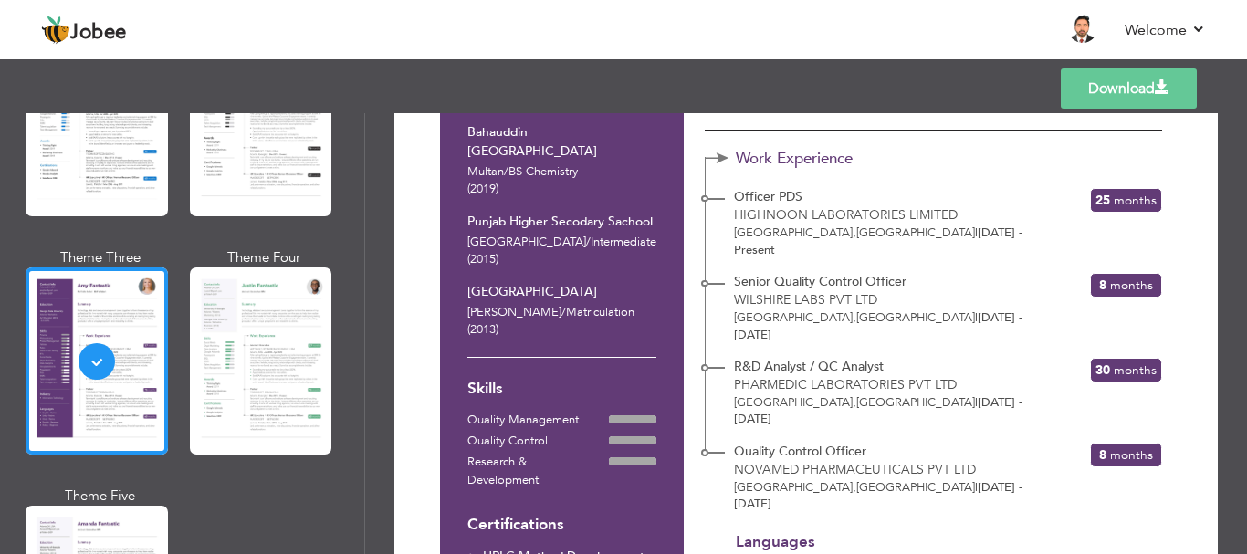
scroll to position [217, 0]
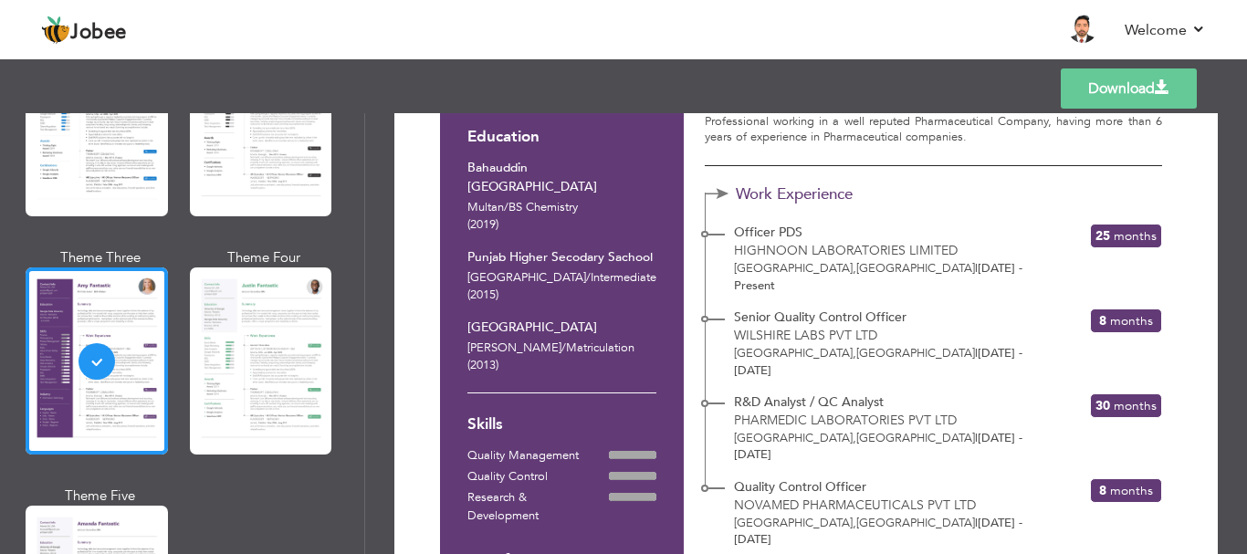
click at [252, 321] on div at bounding box center [261, 360] width 142 height 187
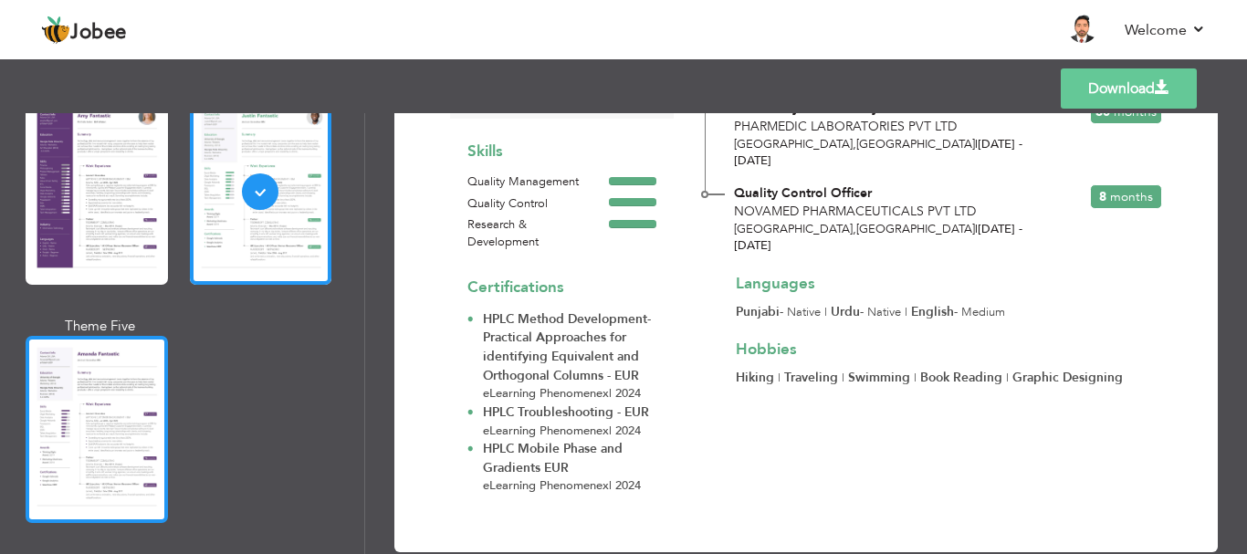
scroll to position [1736, 0]
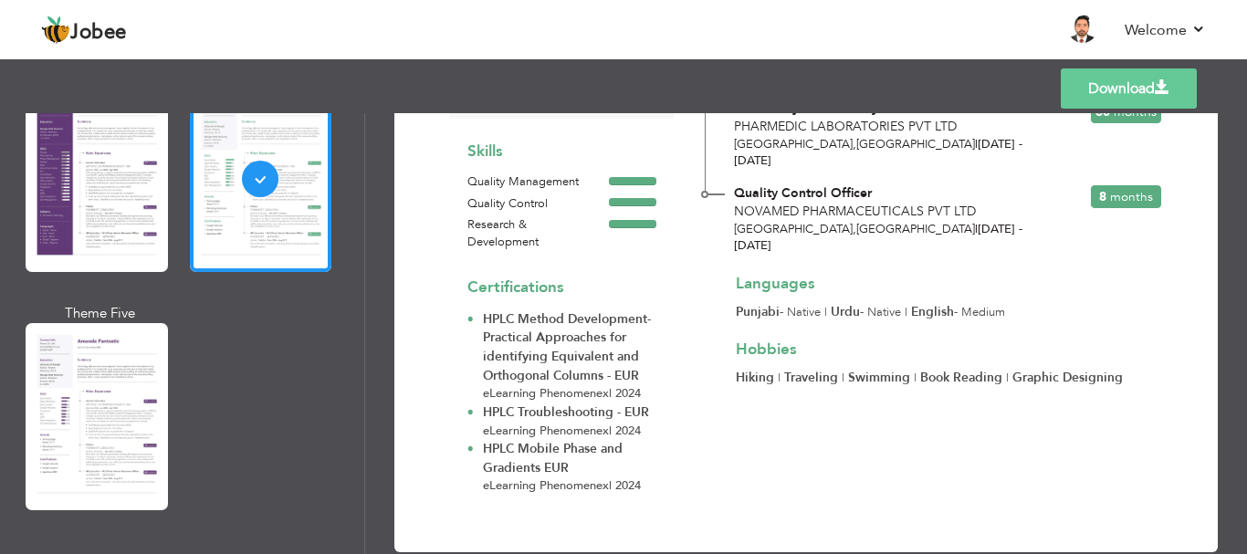
click at [69, 391] on div at bounding box center [97, 416] width 142 height 187
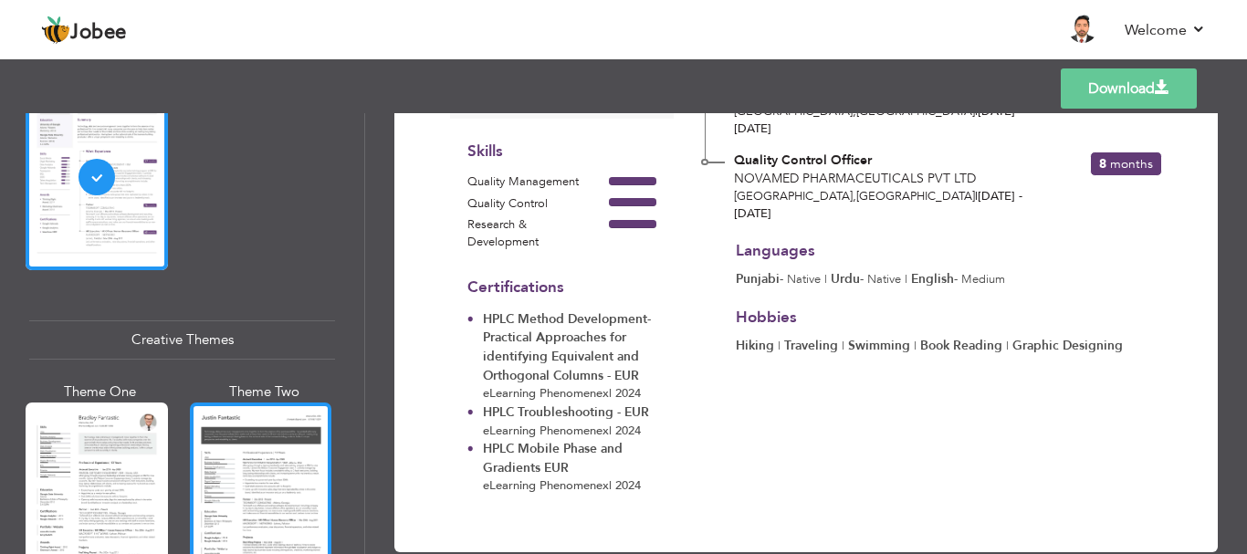
scroll to position [2101, 0]
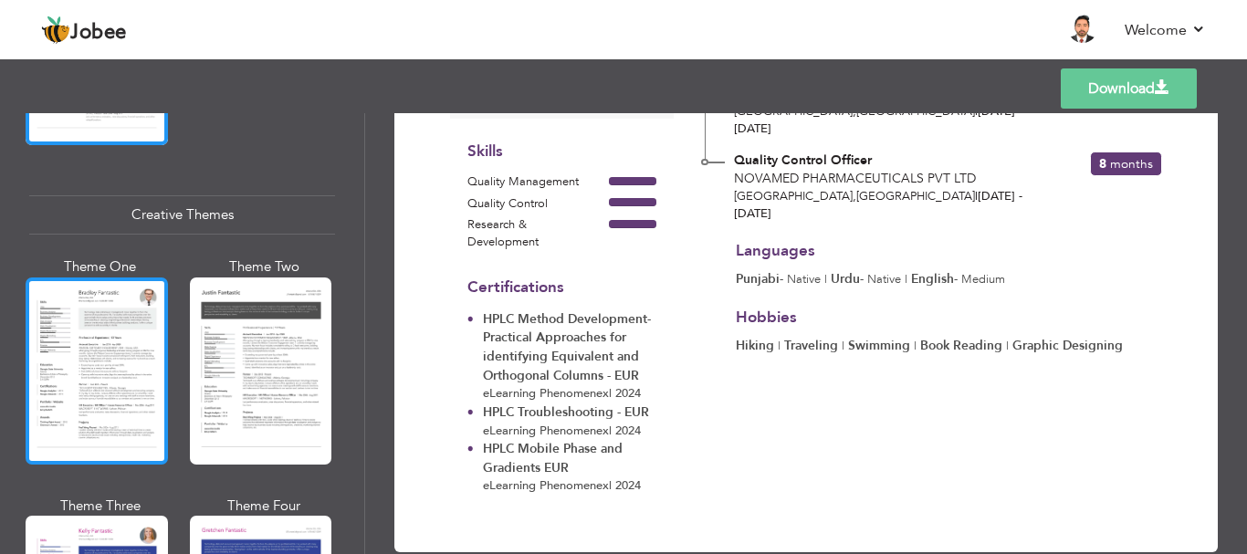
click at [106, 362] on div at bounding box center [97, 371] width 142 height 187
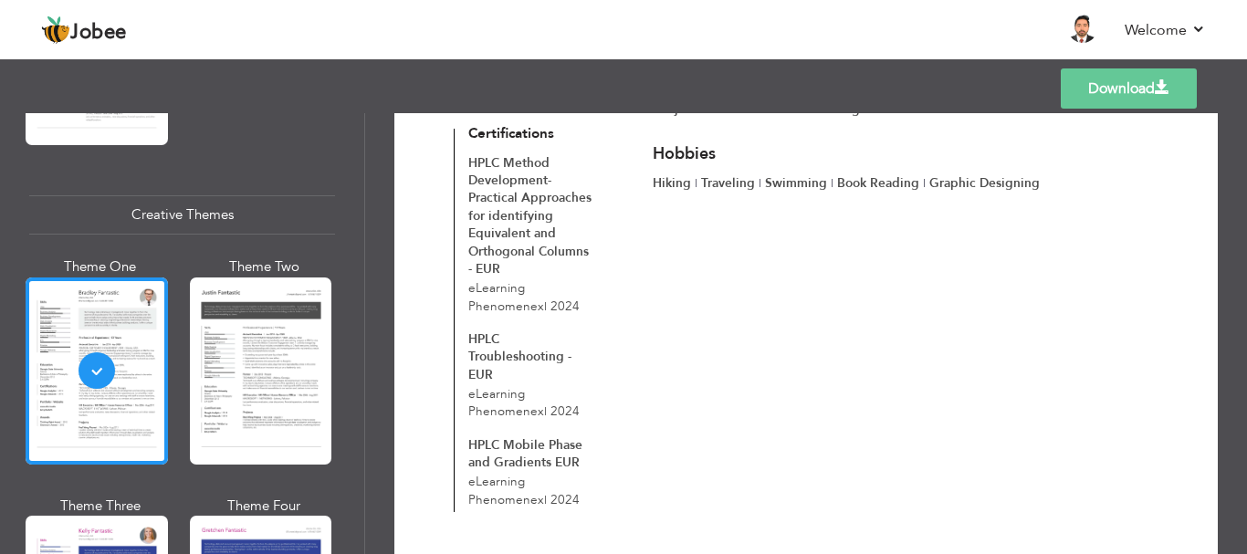
scroll to position [643, 0]
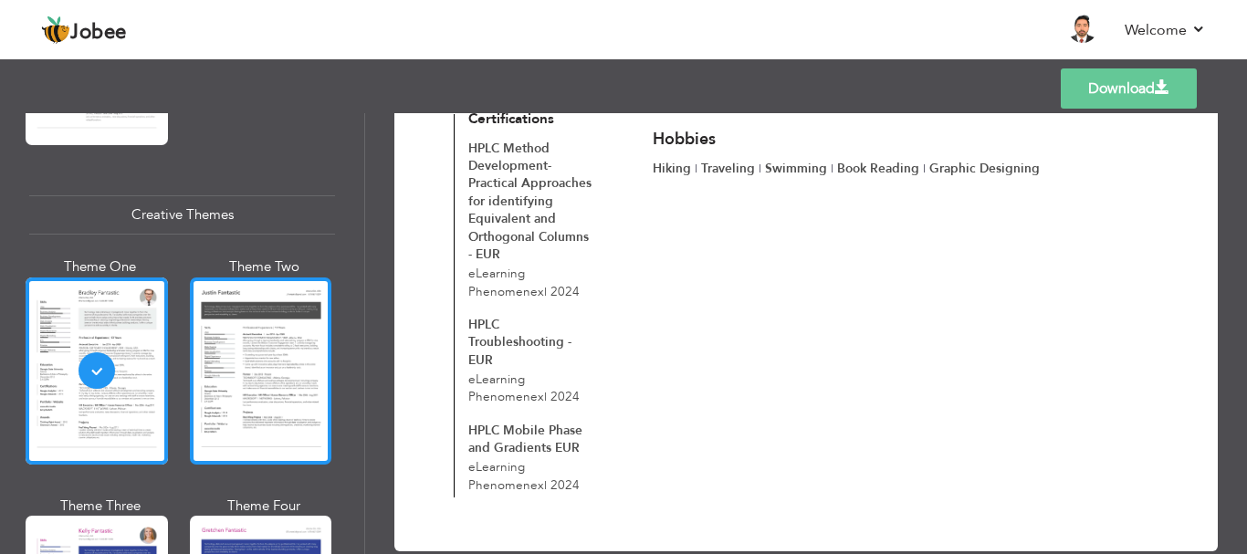
click at [259, 356] on div at bounding box center [261, 371] width 142 height 187
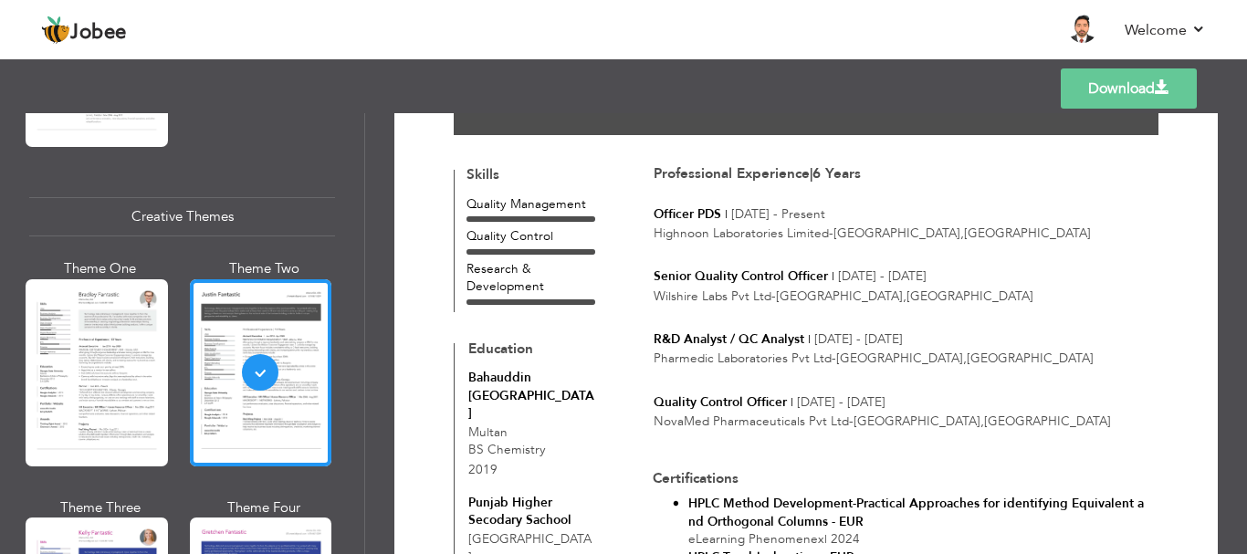
scroll to position [0, 0]
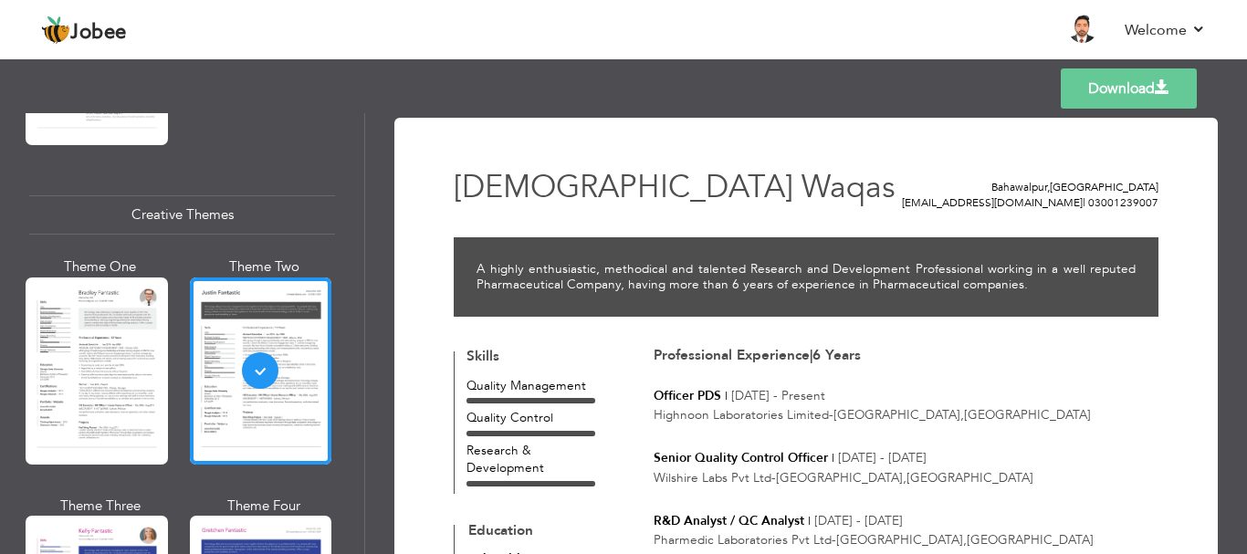
click at [1126, 83] on link "Download" at bounding box center [1129, 88] width 136 height 40
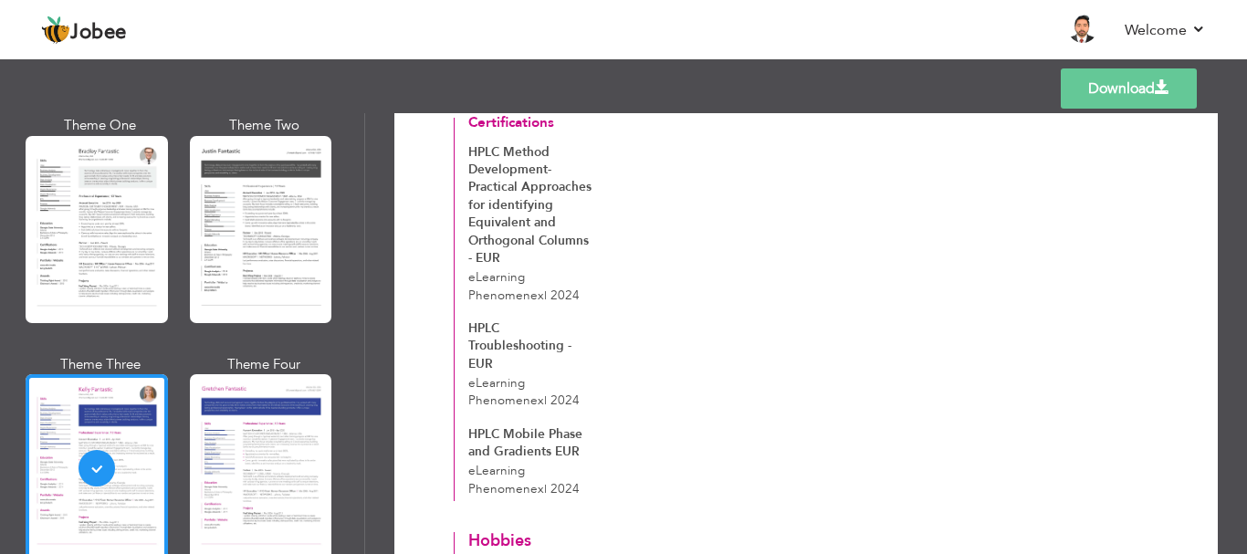
scroll to position [2375, 0]
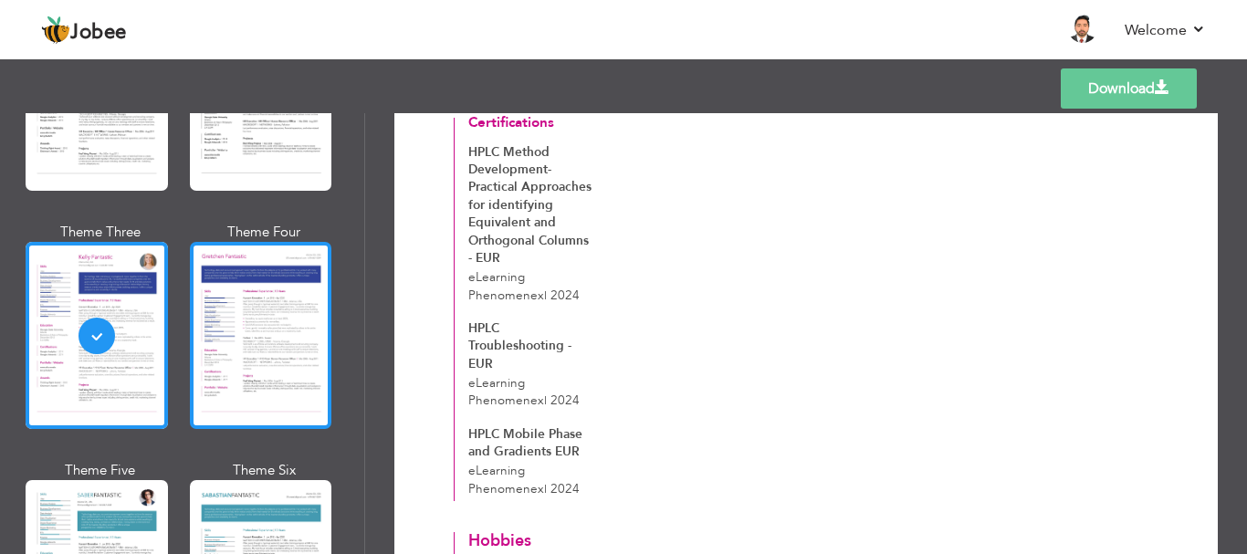
click at [246, 311] on div at bounding box center [261, 335] width 142 height 187
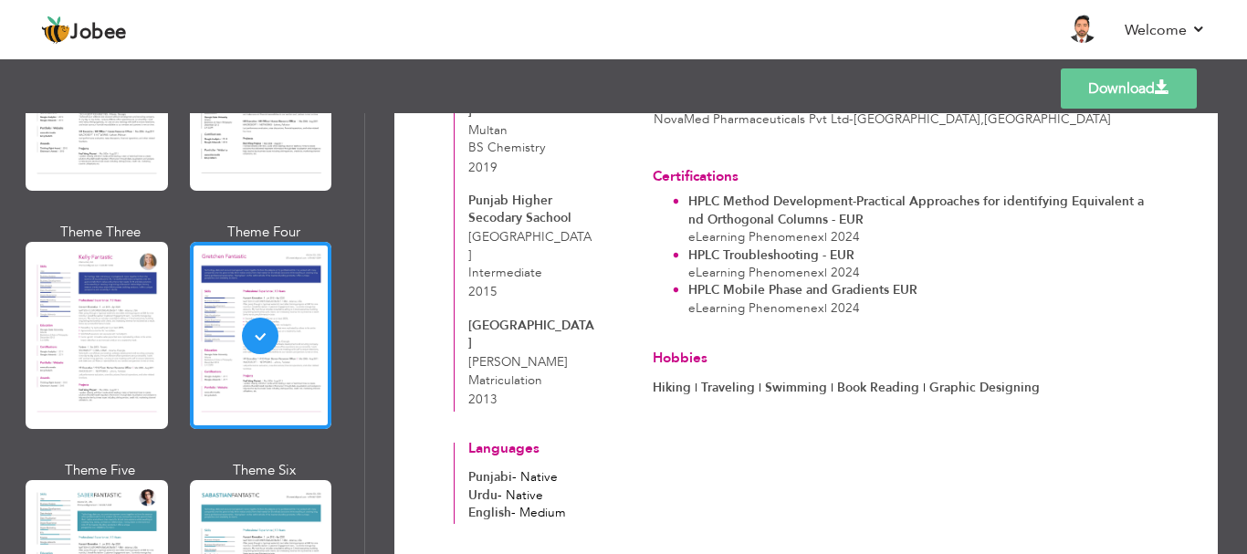
scroll to position [510, 0]
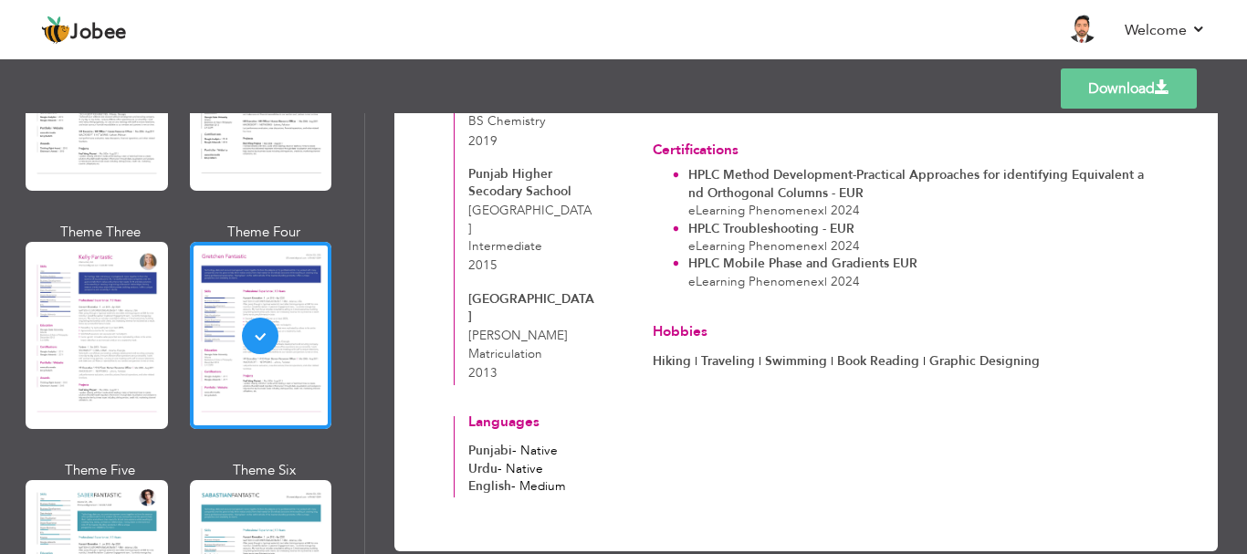
click at [249, 461] on div "Theme Six" at bounding box center [265, 470] width 142 height 19
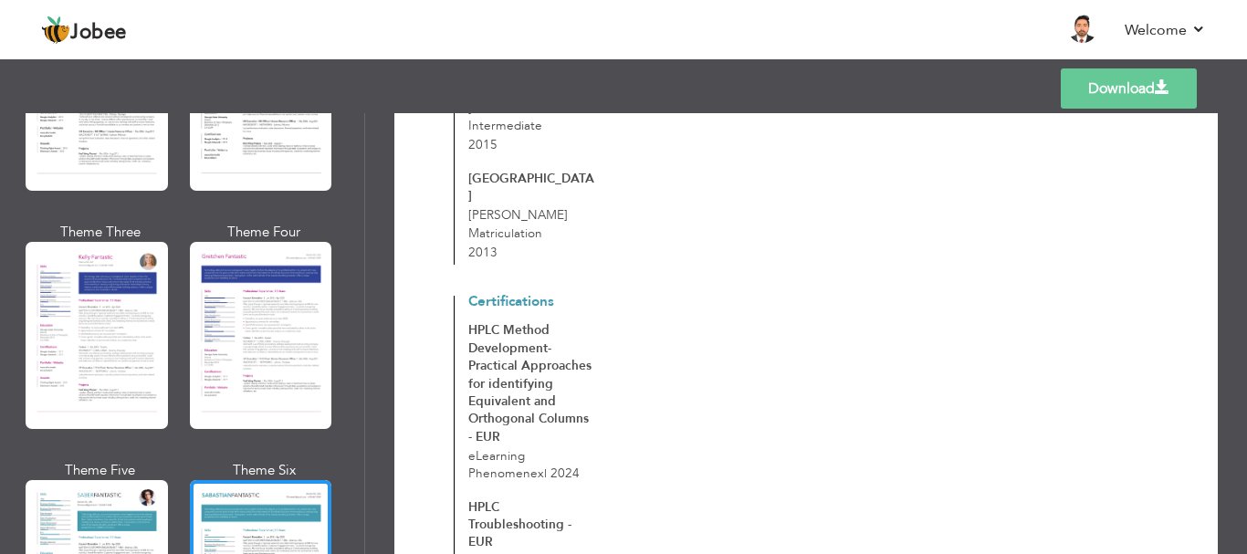
scroll to position [639, 0]
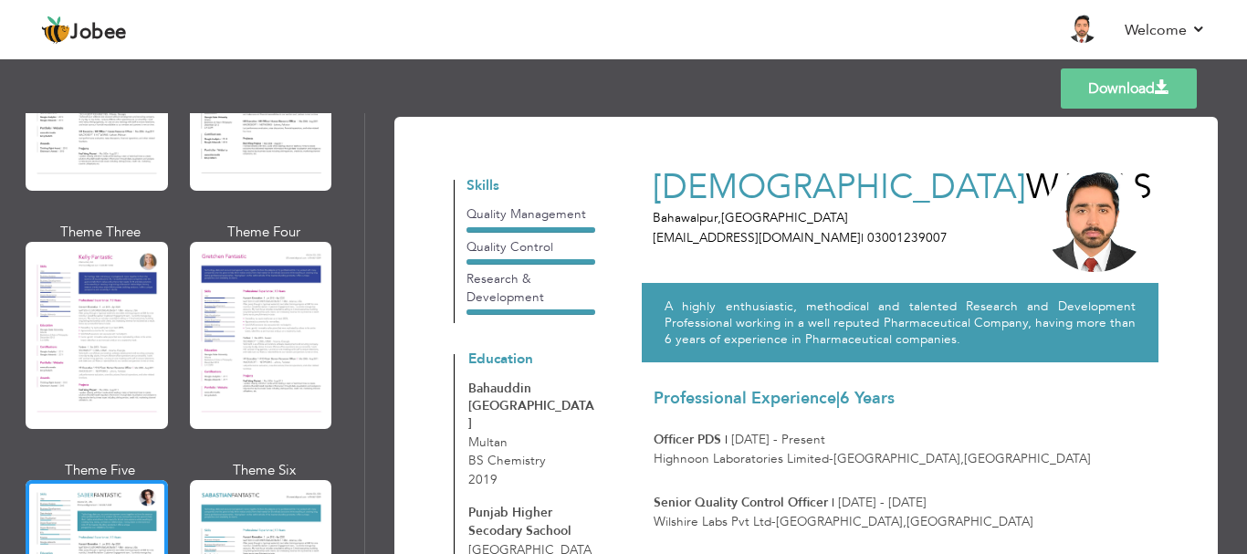
scroll to position [0, 0]
click at [1139, 89] on link "Download" at bounding box center [1129, 88] width 136 height 40
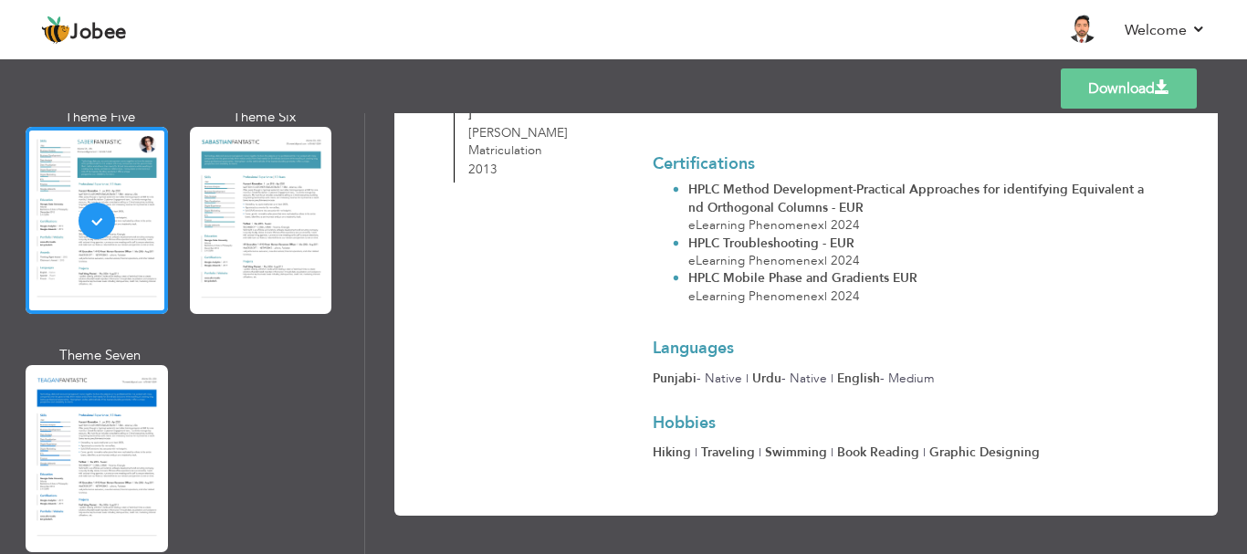
scroll to position [2740, 0]
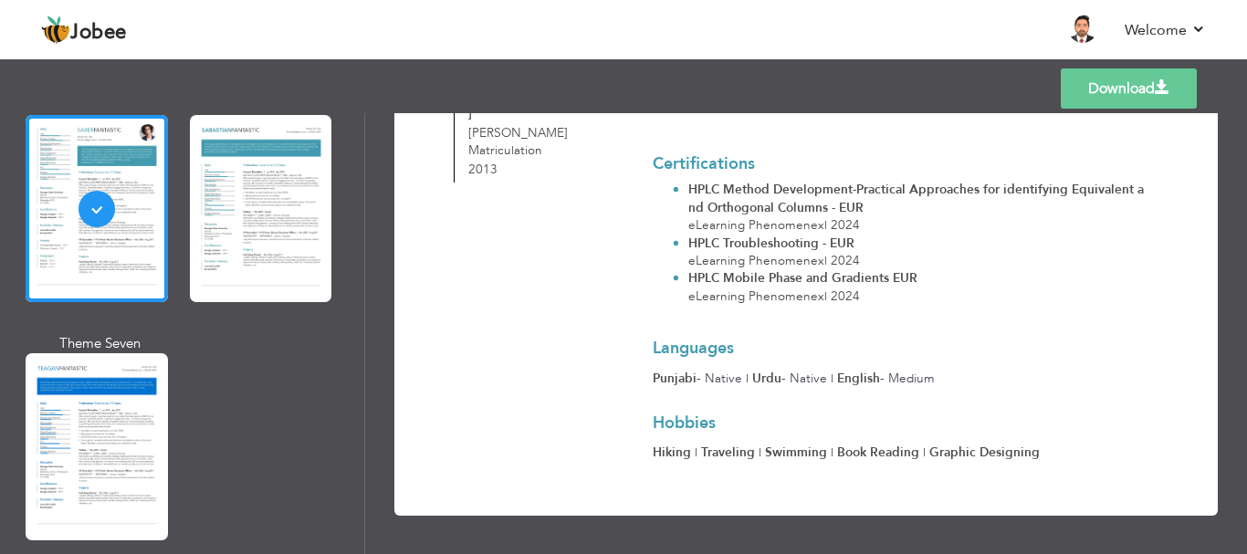
click at [102, 405] on div at bounding box center [97, 446] width 142 height 187
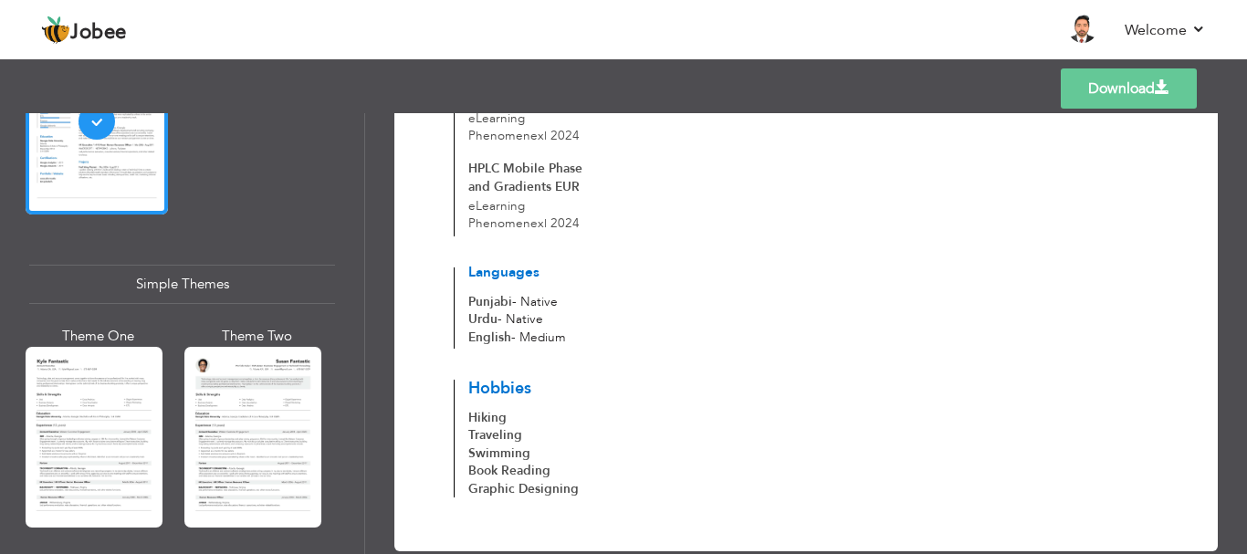
scroll to position [3127, 0]
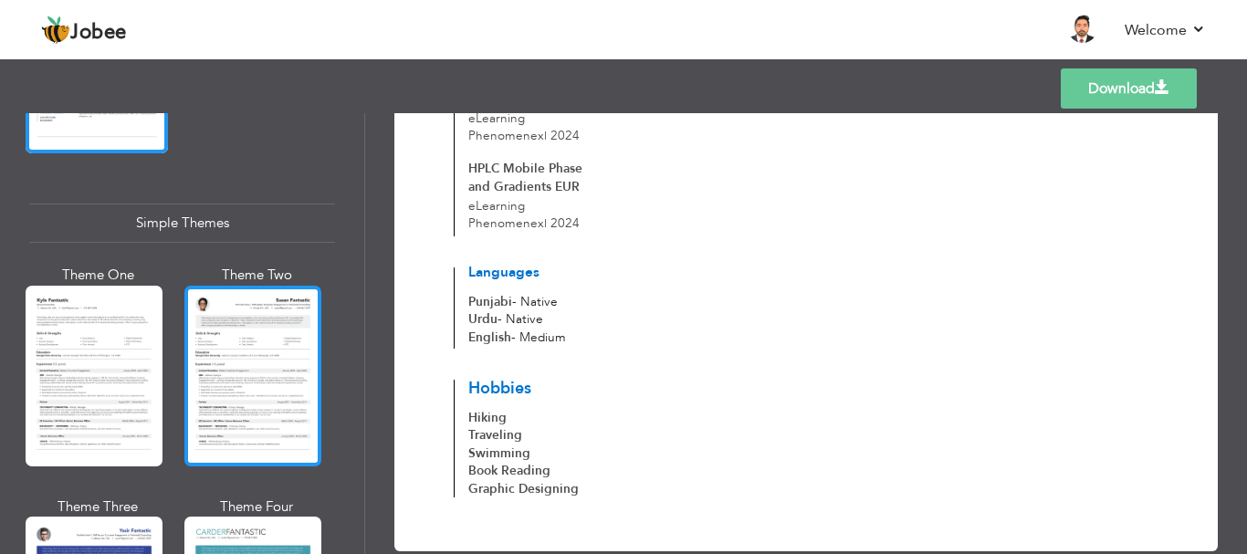
click at [243, 365] on div at bounding box center [252, 376] width 137 height 181
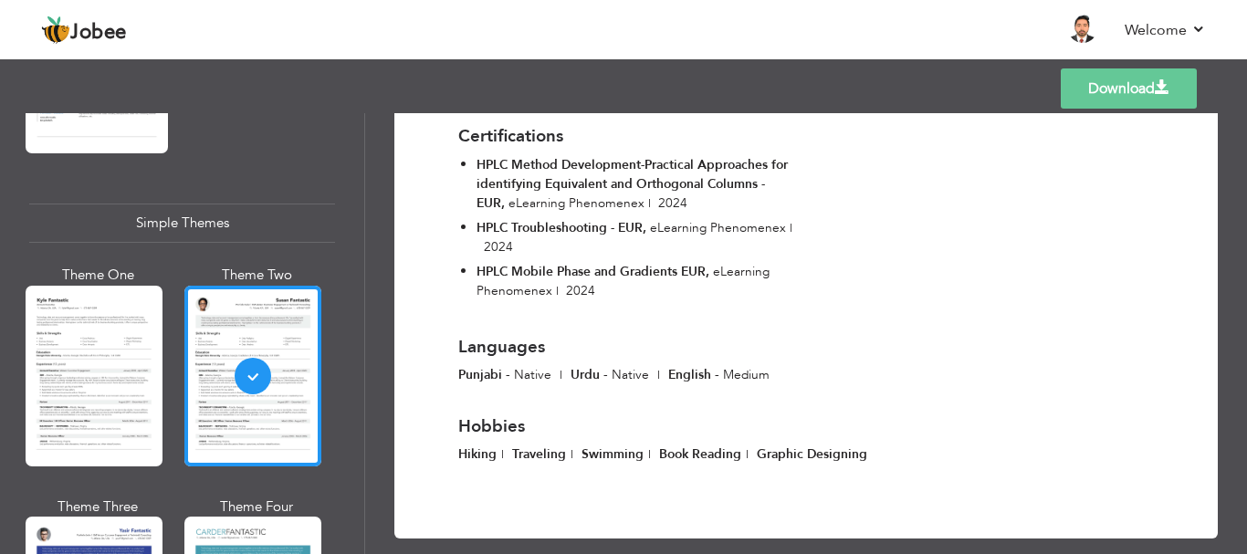
scroll to position [893, 0]
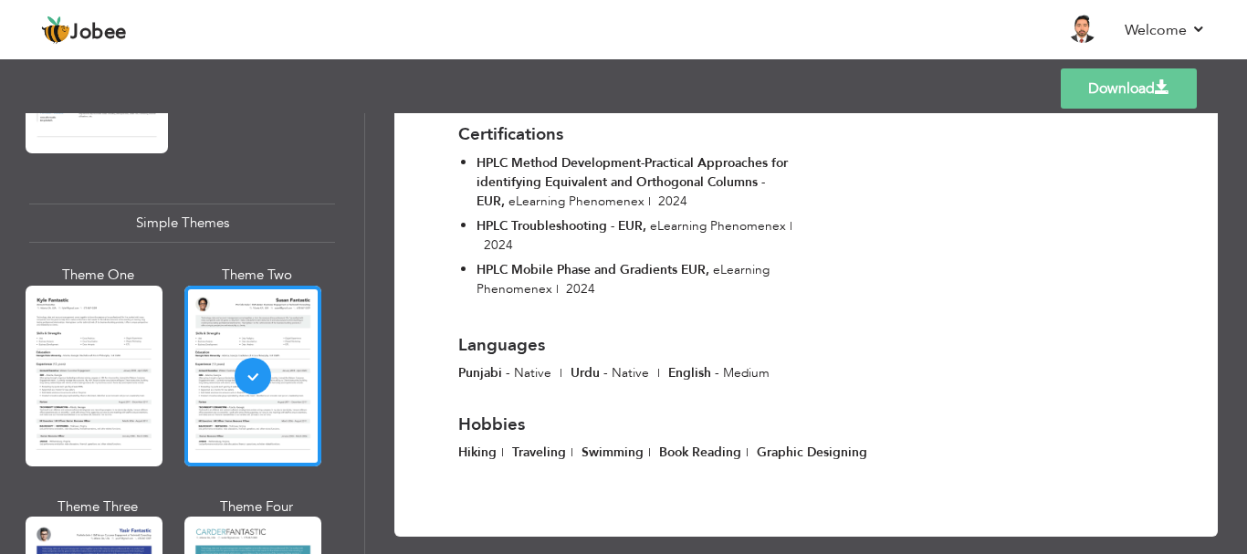
click at [1111, 84] on link "Download" at bounding box center [1129, 88] width 136 height 40
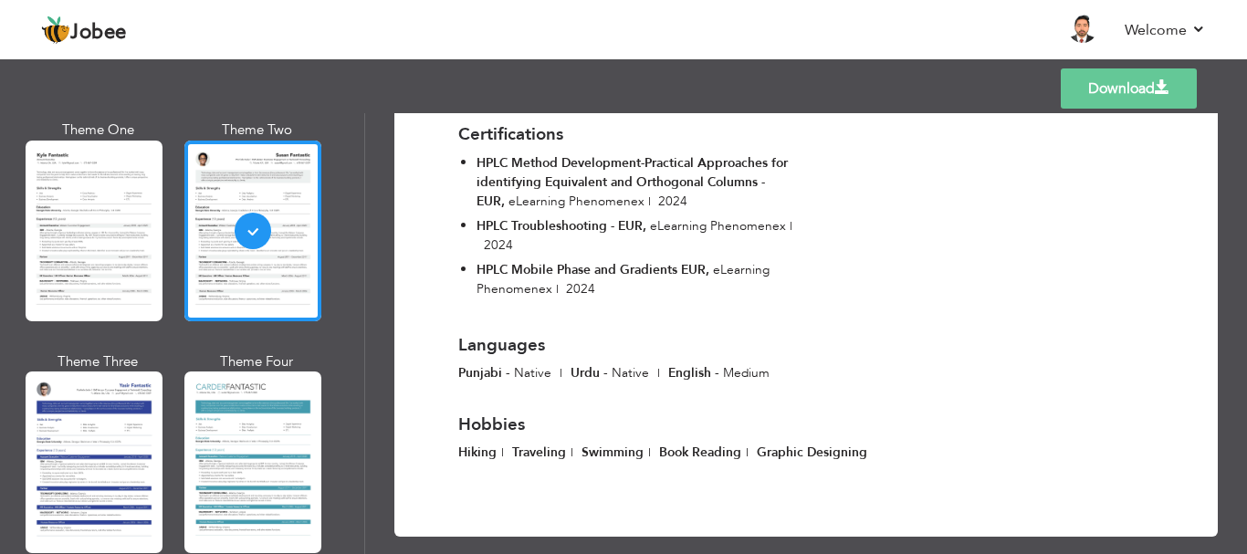
scroll to position [3281, 0]
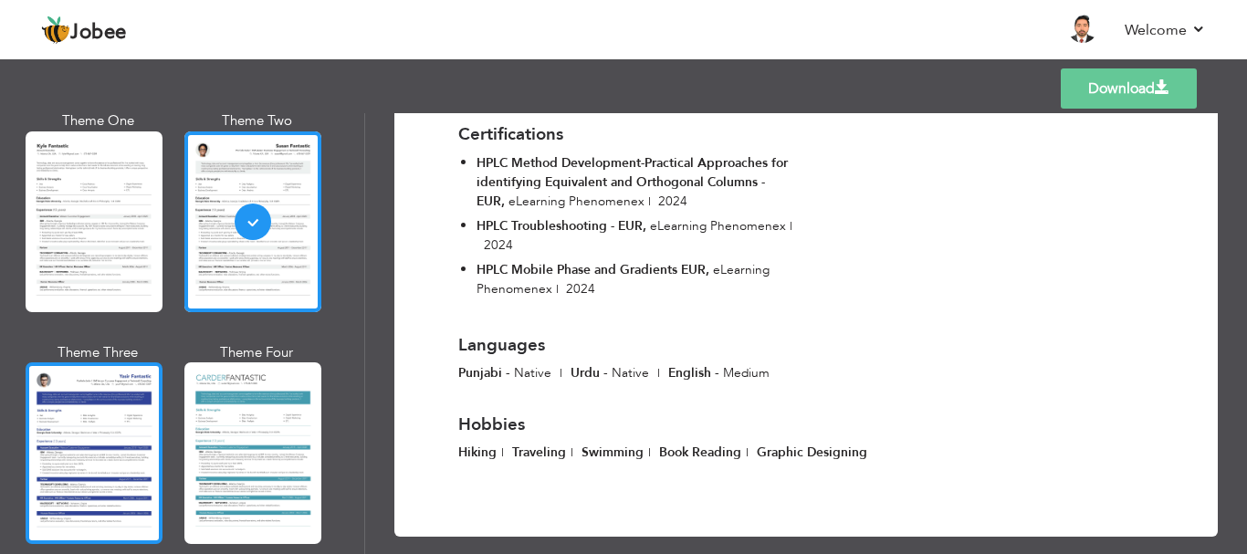
click at [92, 400] on div at bounding box center [94, 452] width 137 height 181
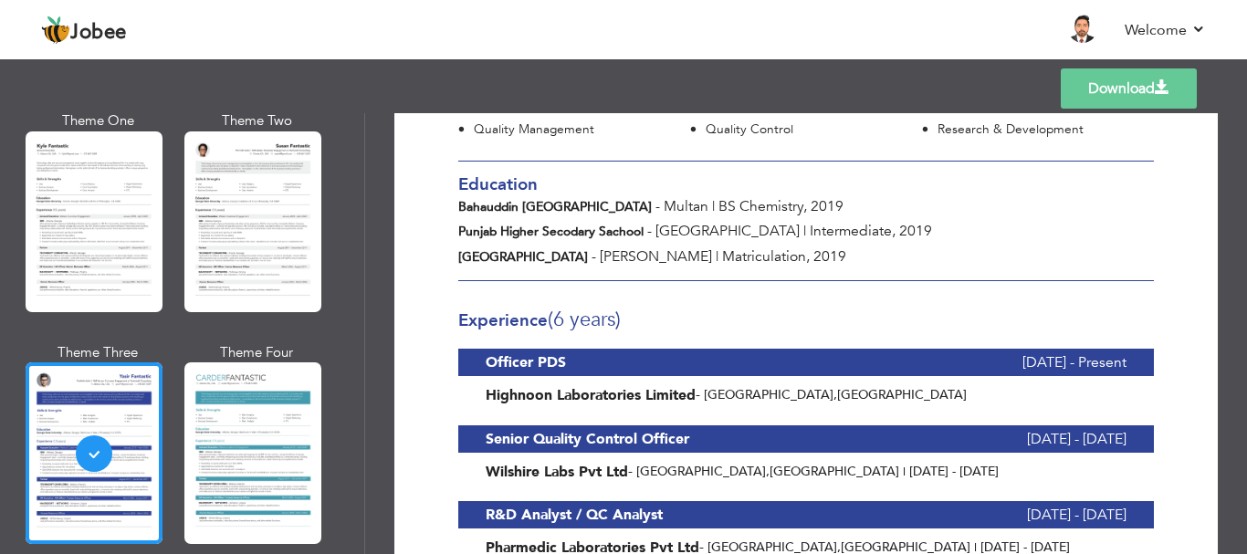
scroll to position [318, 0]
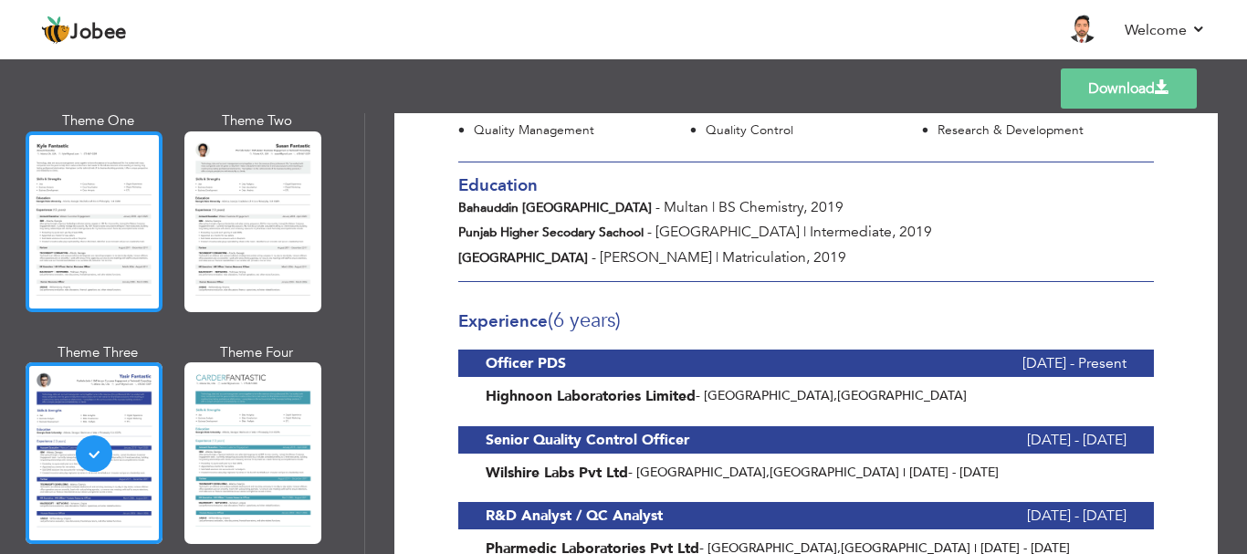
click at [85, 213] on div at bounding box center [94, 221] width 137 height 181
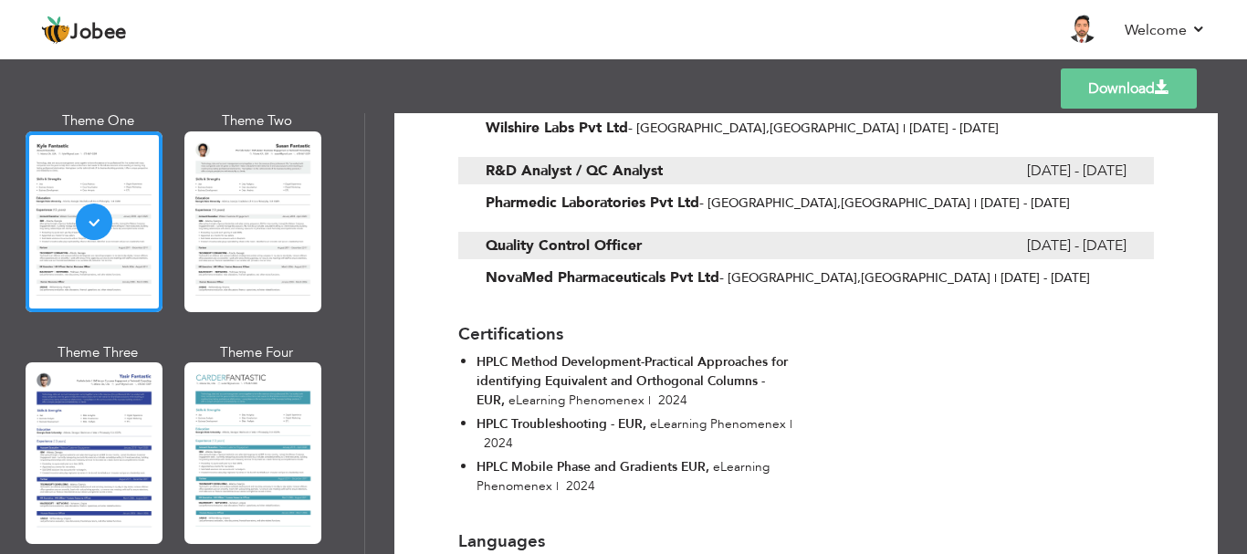
scroll to position [841, 0]
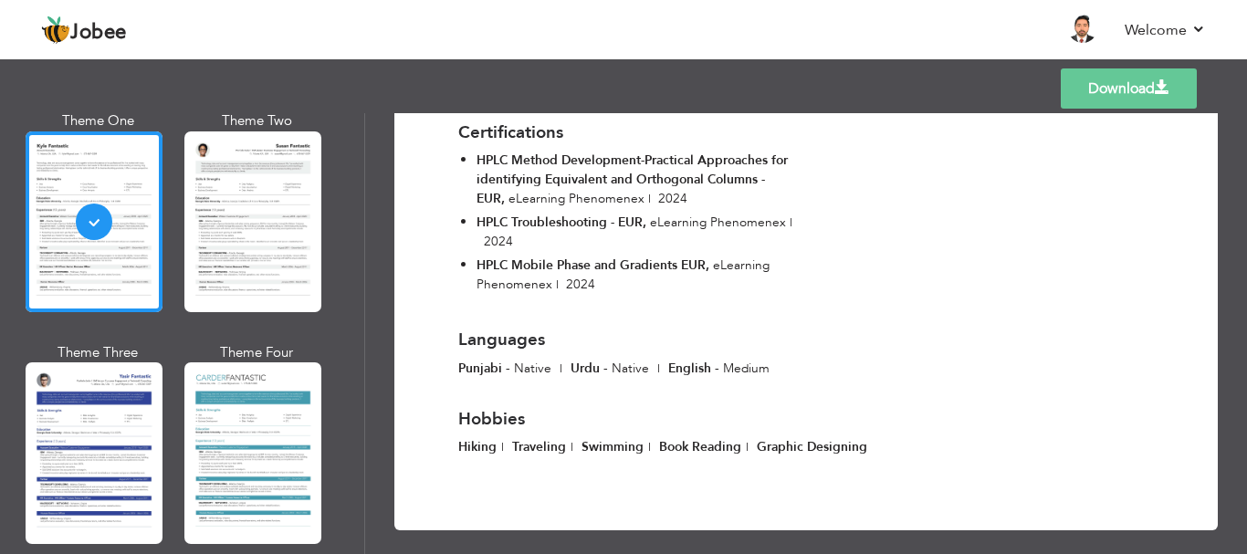
click at [1130, 90] on link "Download" at bounding box center [1129, 88] width 136 height 40
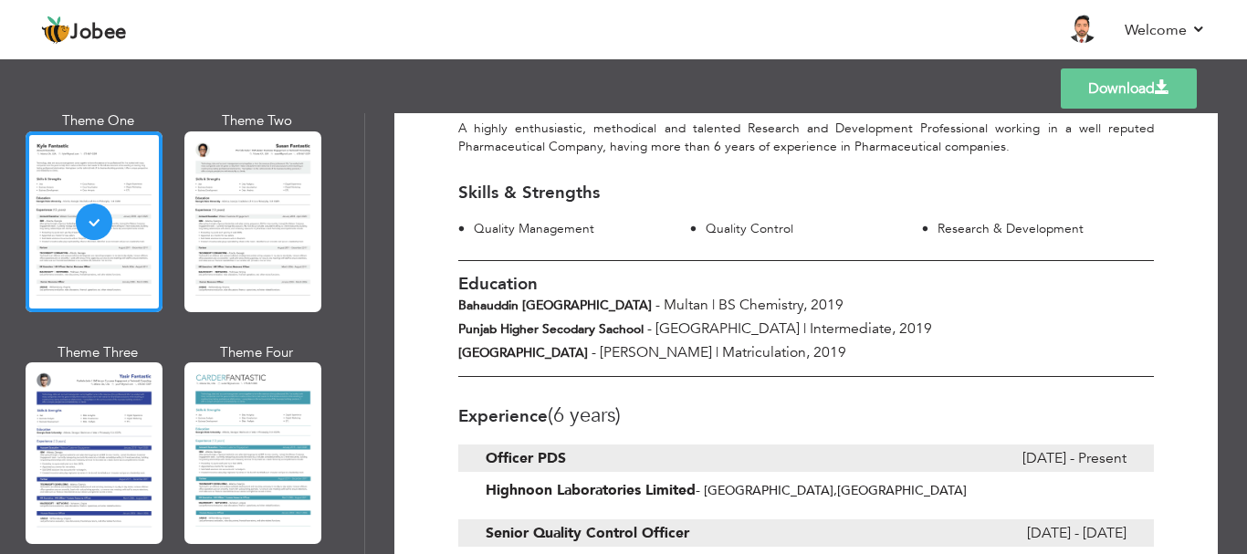
scroll to position [0, 0]
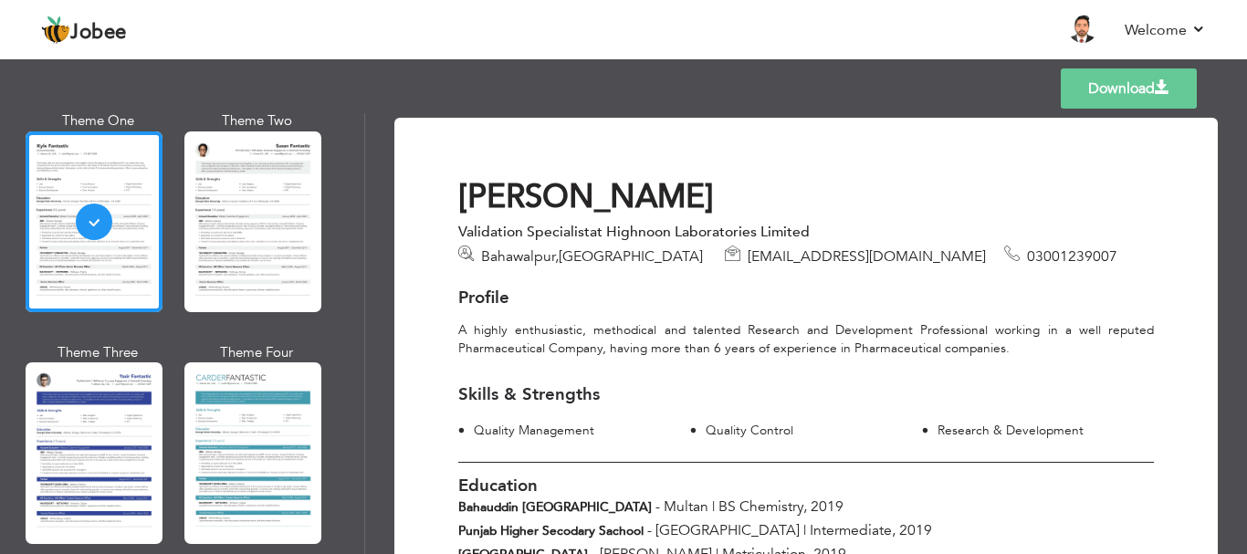
click at [914, 47] on nav "Back to Profile Resume Templates Resume Templates Cover Letters About My Resume…" at bounding box center [623, 30] width 1165 height 49
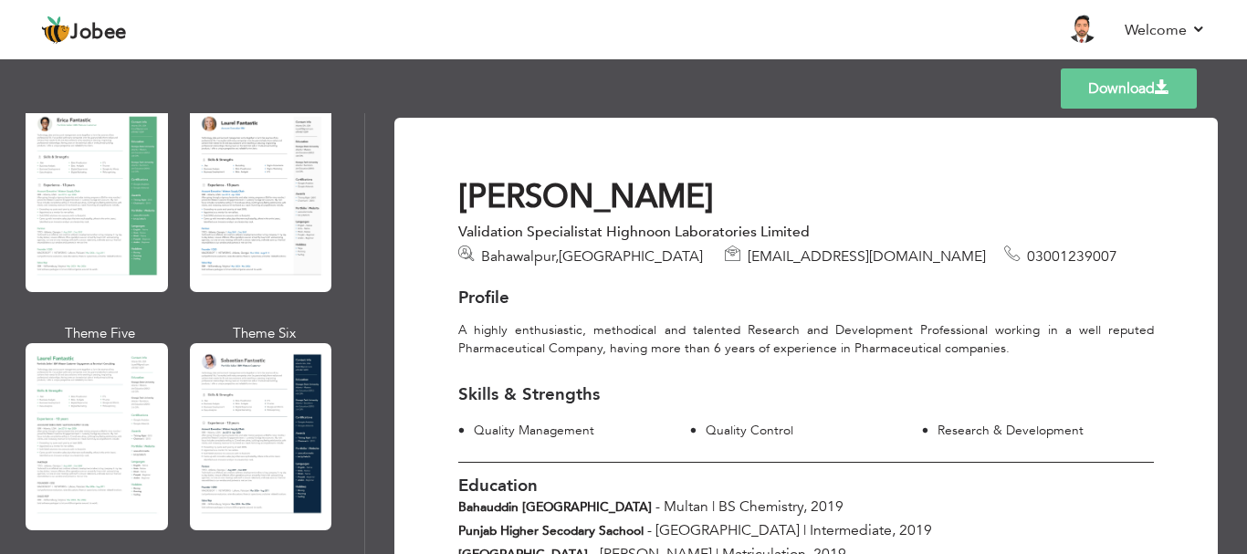
scroll to position [360, 0]
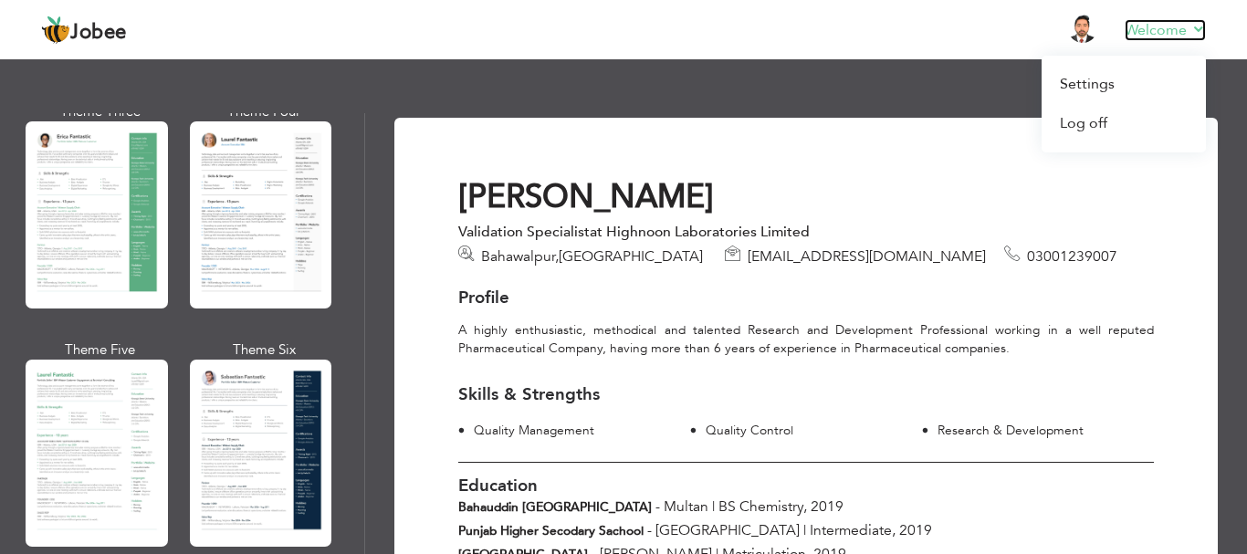
click at [1198, 31] on link "Welcome" at bounding box center [1165, 30] width 81 height 22
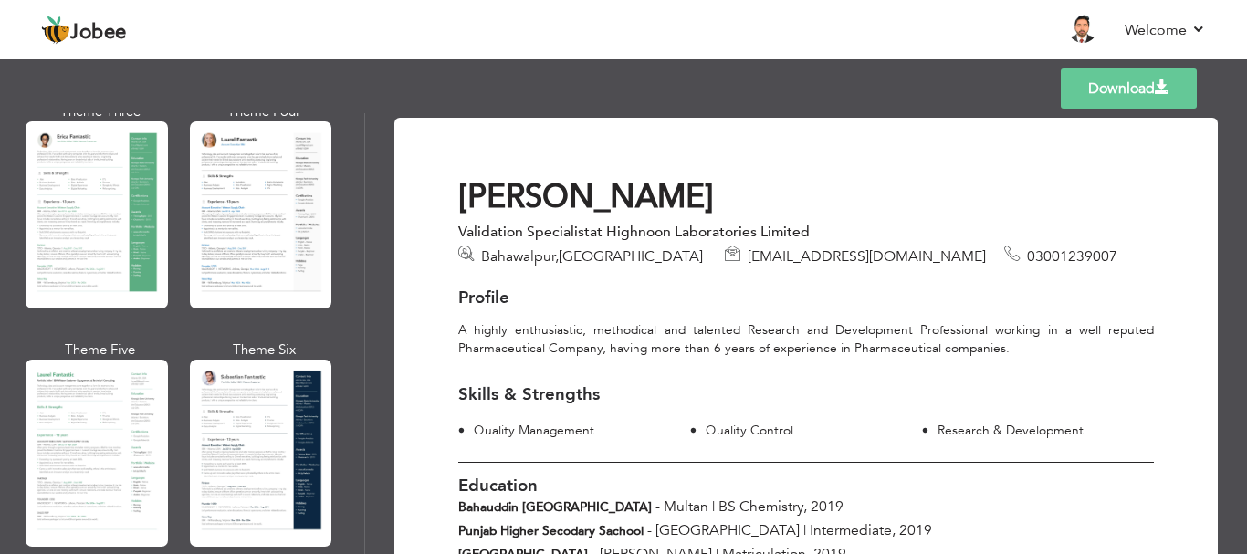
click at [1037, 27] on li "My Resume" at bounding box center [1030, 30] width 26 height 49
click at [1088, 25] on img at bounding box center [1082, 28] width 29 height 29
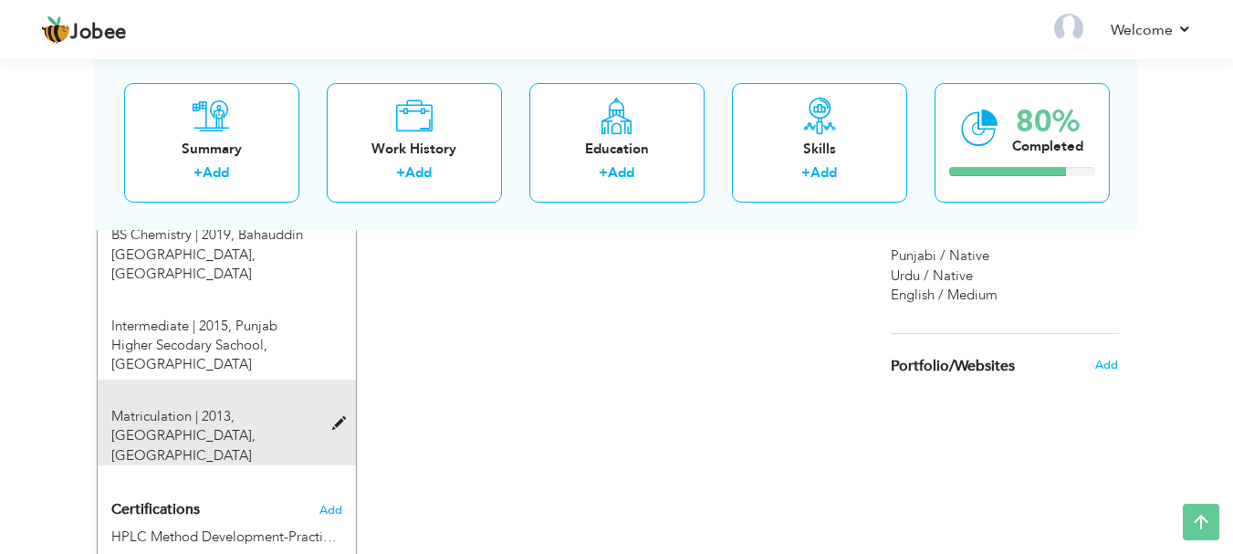
click at [341, 417] on span at bounding box center [343, 424] width 23 height 14
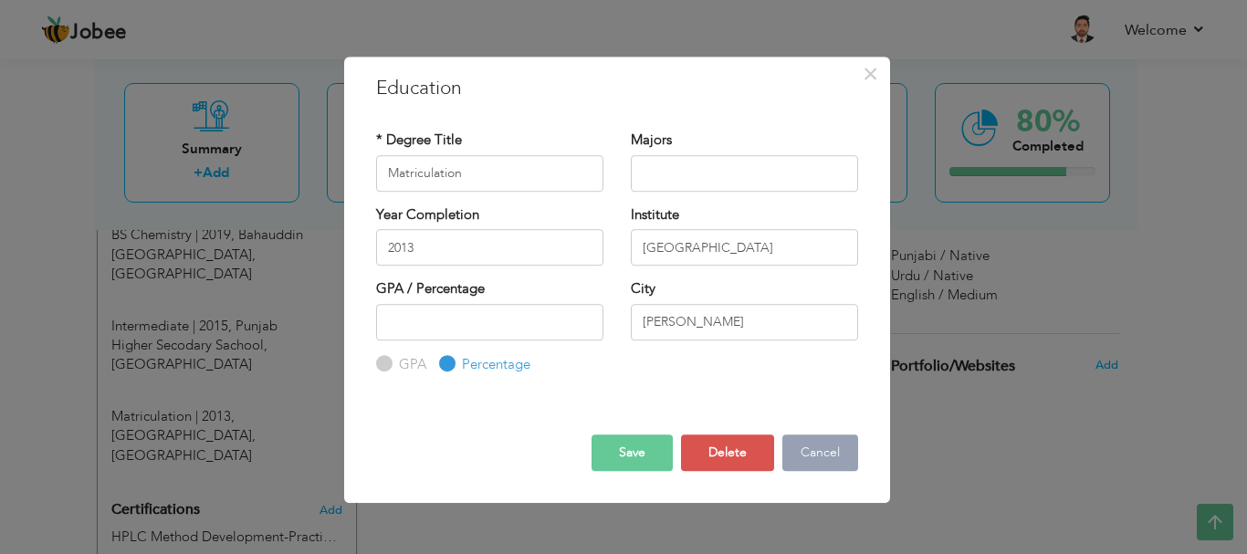
click at [805, 446] on button "Cancel" at bounding box center [820, 453] width 76 height 37
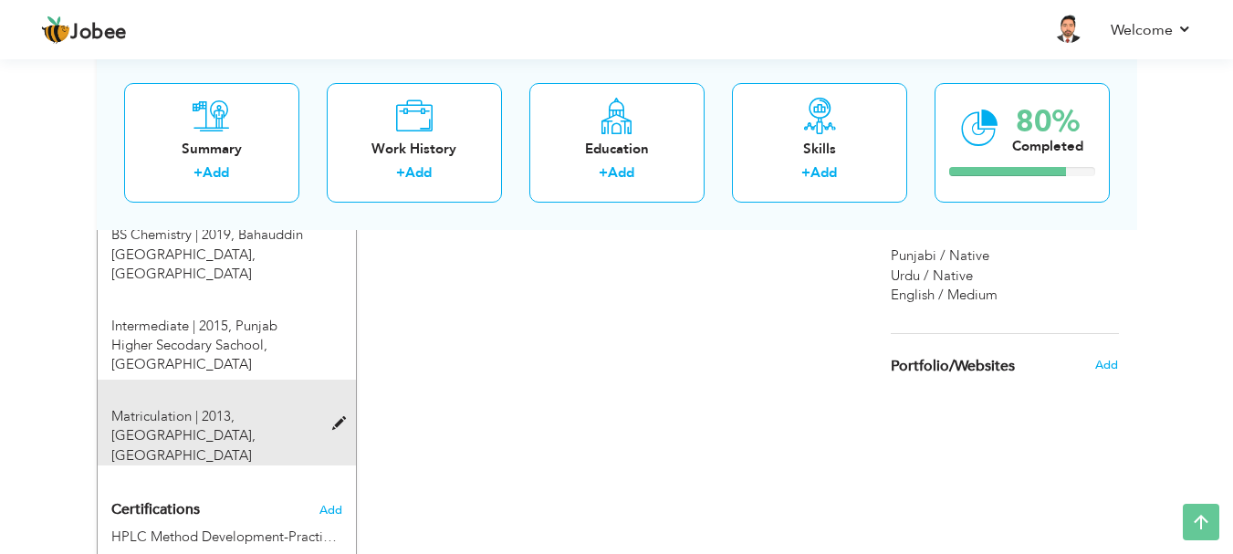
click at [339, 417] on span at bounding box center [343, 424] width 23 height 14
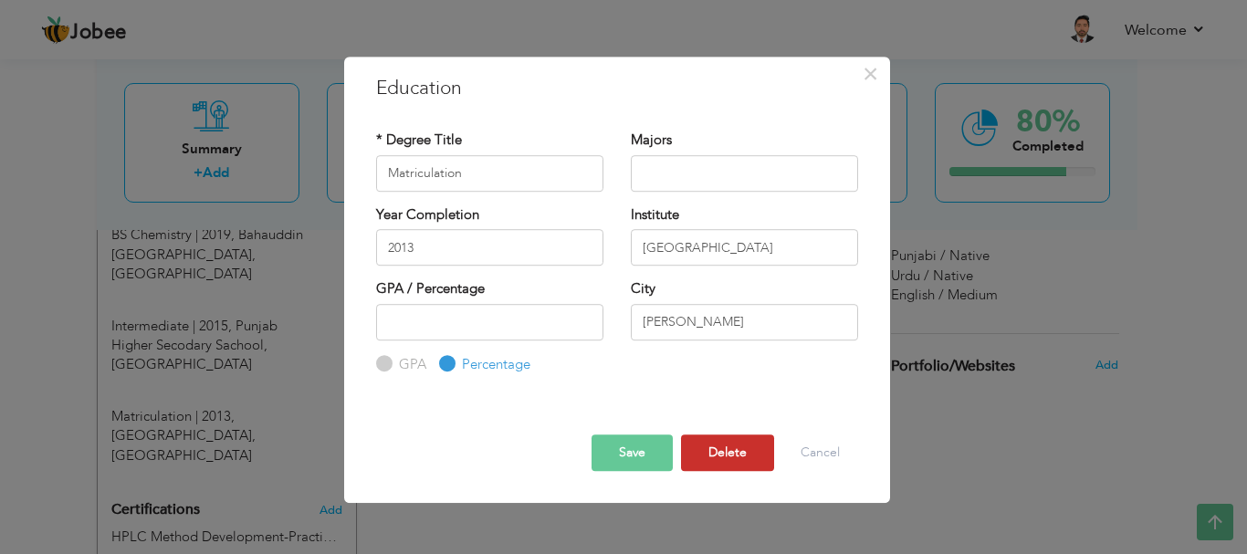
click at [728, 454] on button "Delete" at bounding box center [727, 453] width 93 height 37
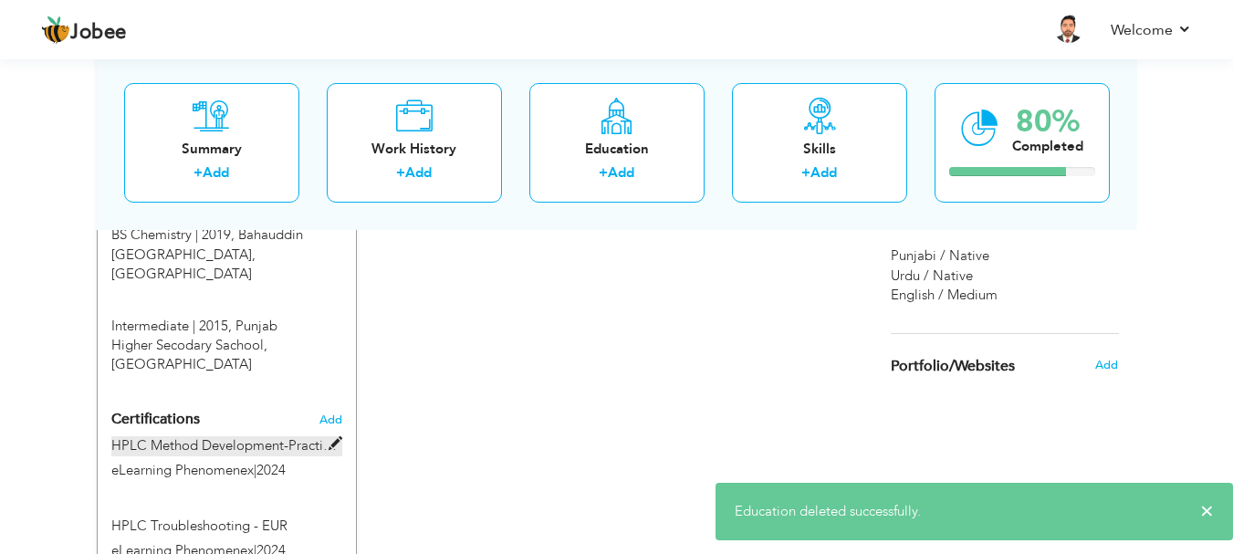
scroll to position [730, 0]
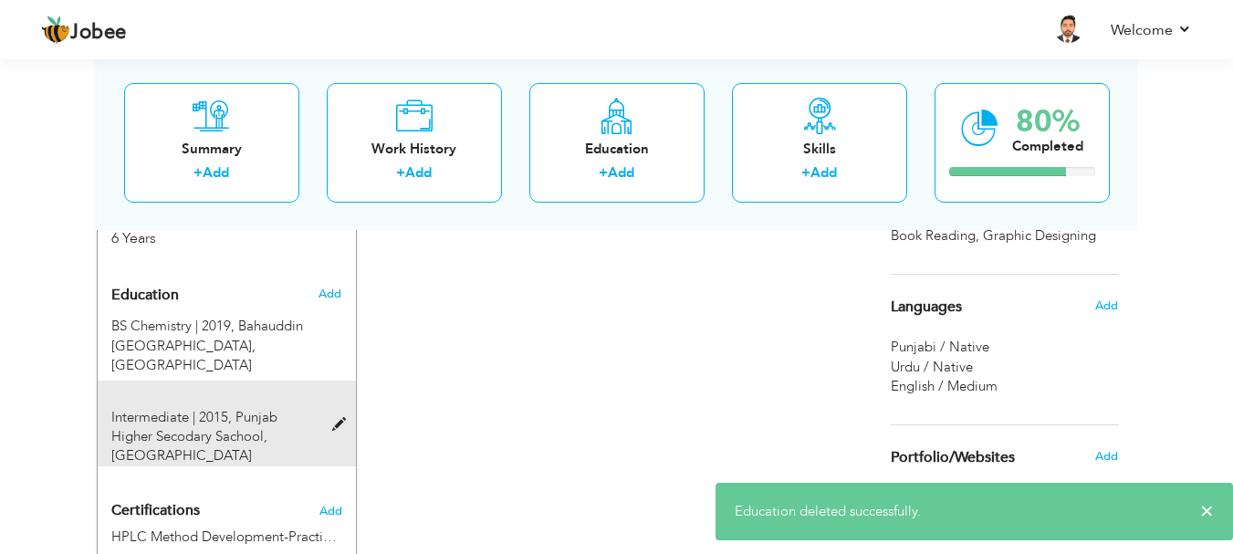
click at [343, 418] on span at bounding box center [343, 425] width 23 height 14
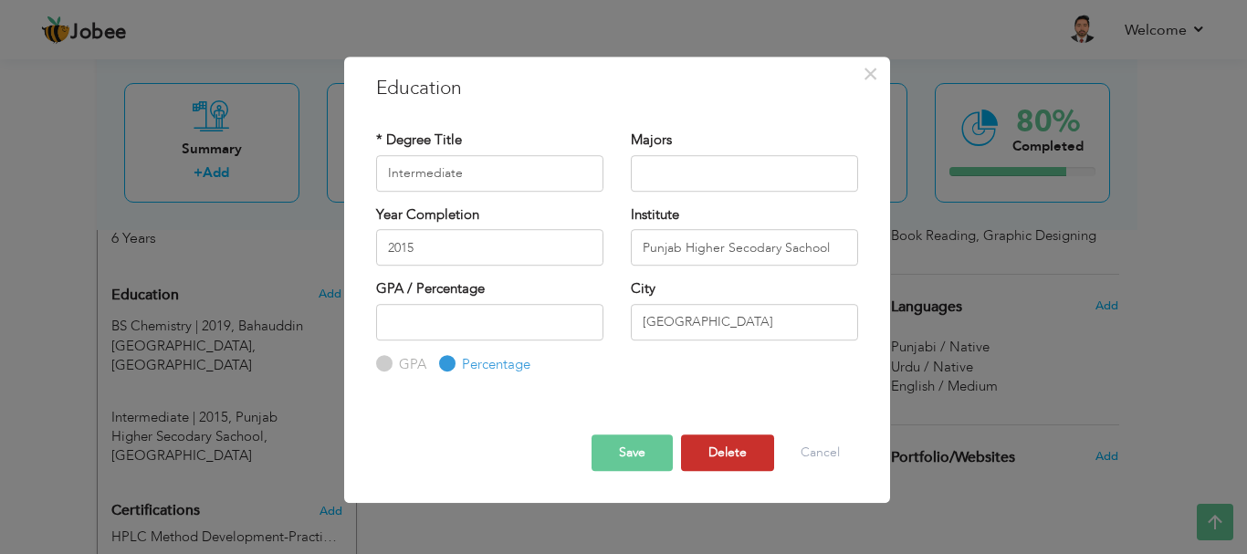
click at [727, 451] on button "Delete" at bounding box center [727, 453] width 93 height 37
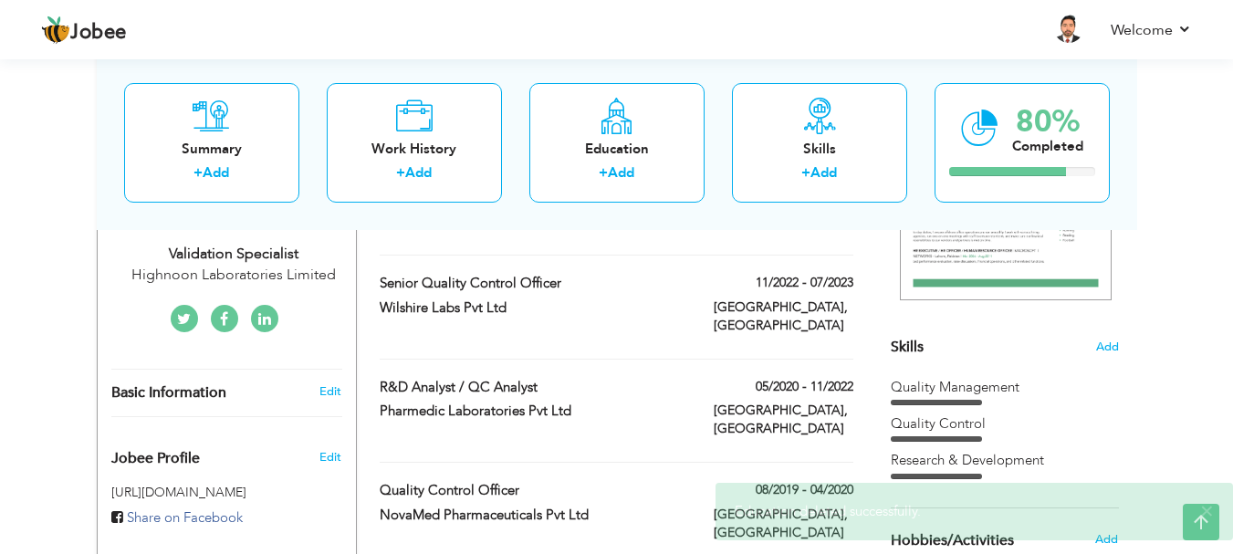
scroll to position [0, 0]
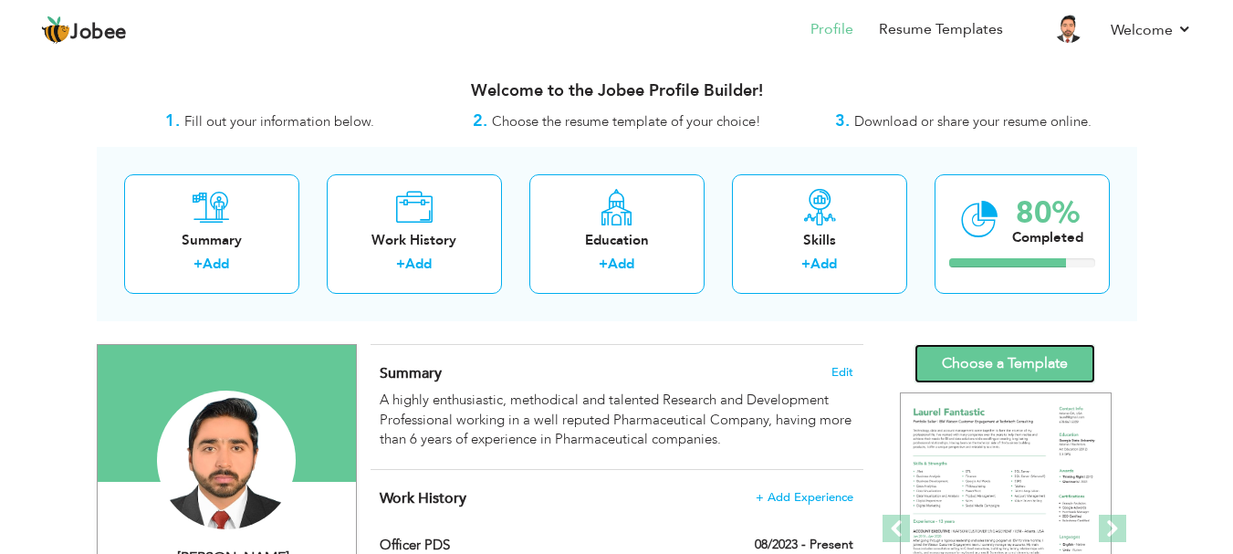
click at [1028, 357] on link "Choose a Template" at bounding box center [1005, 363] width 181 height 39
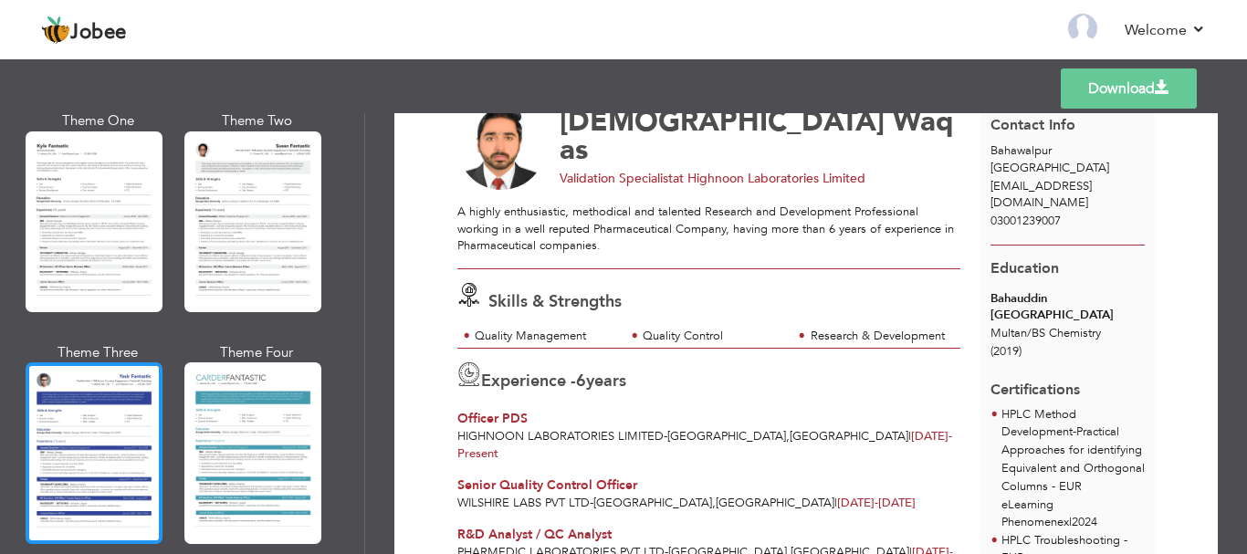
scroll to position [3099, 0]
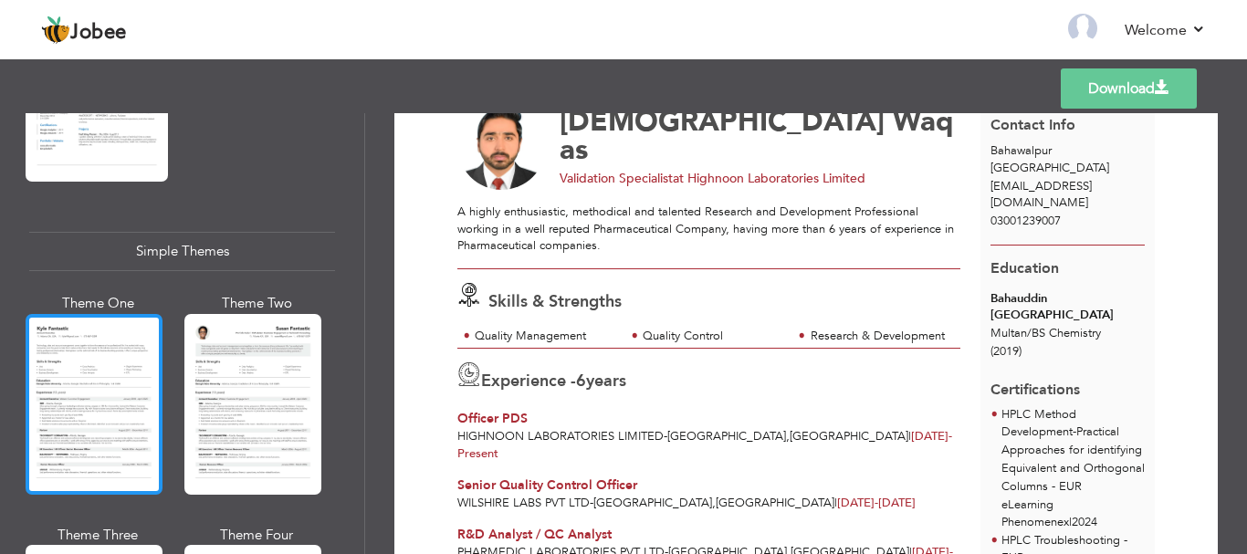
click at [68, 330] on div at bounding box center [94, 404] width 137 height 181
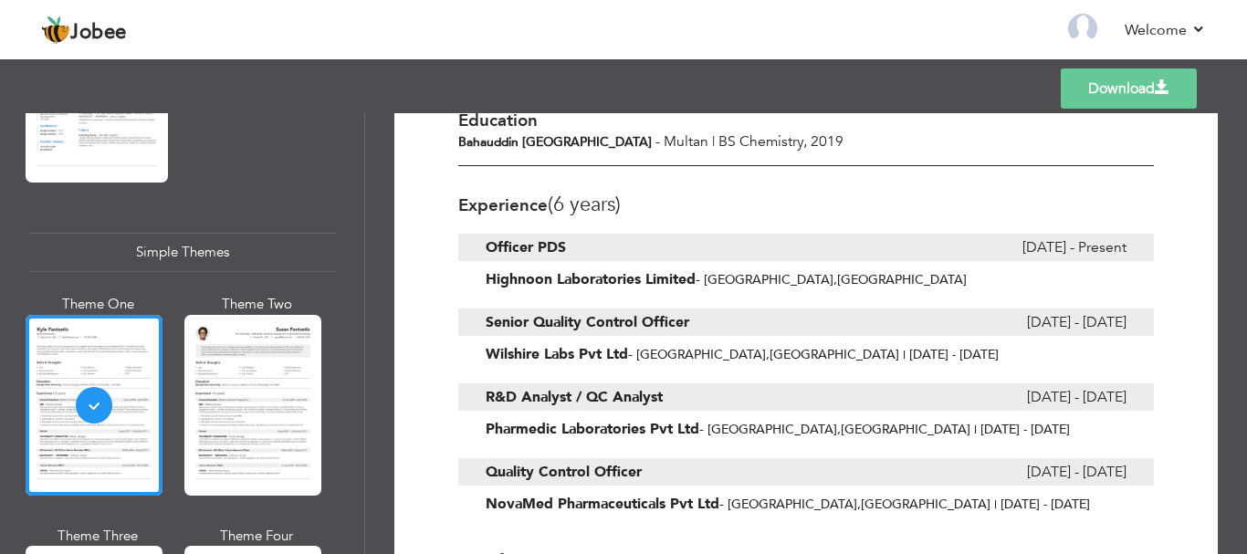
scroll to position [619, 0]
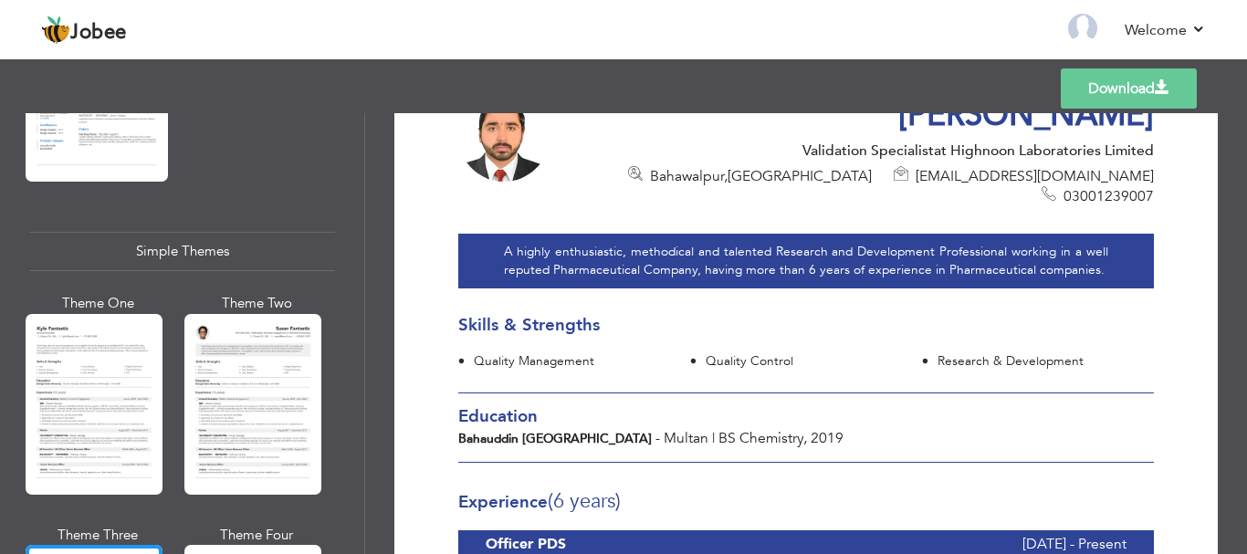
scroll to position [85, 0]
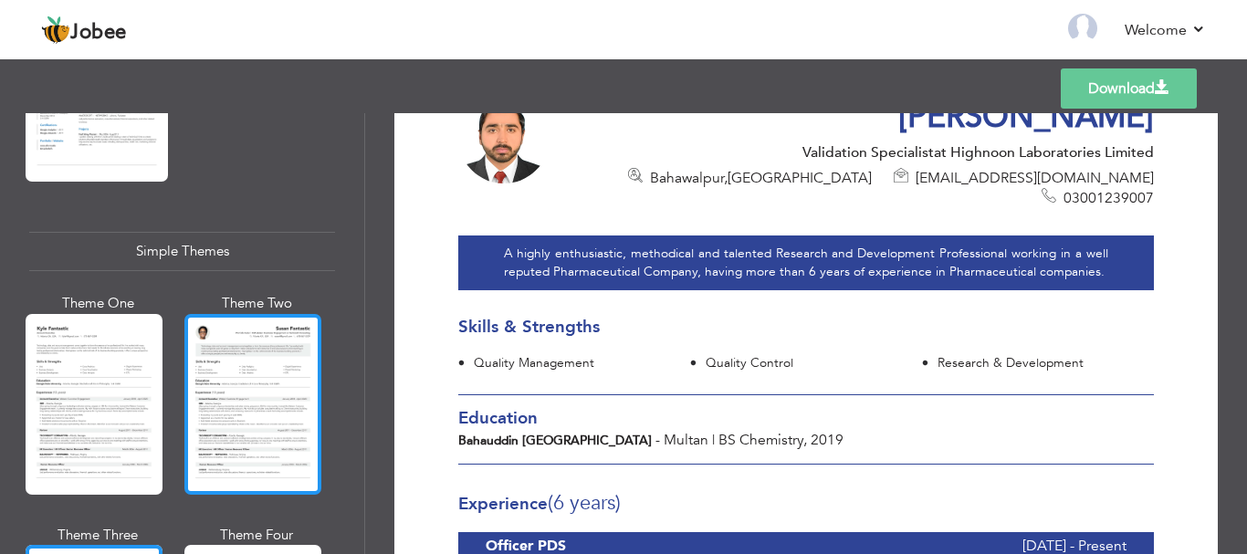
click at [222, 356] on div at bounding box center [252, 404] width 137 height 181
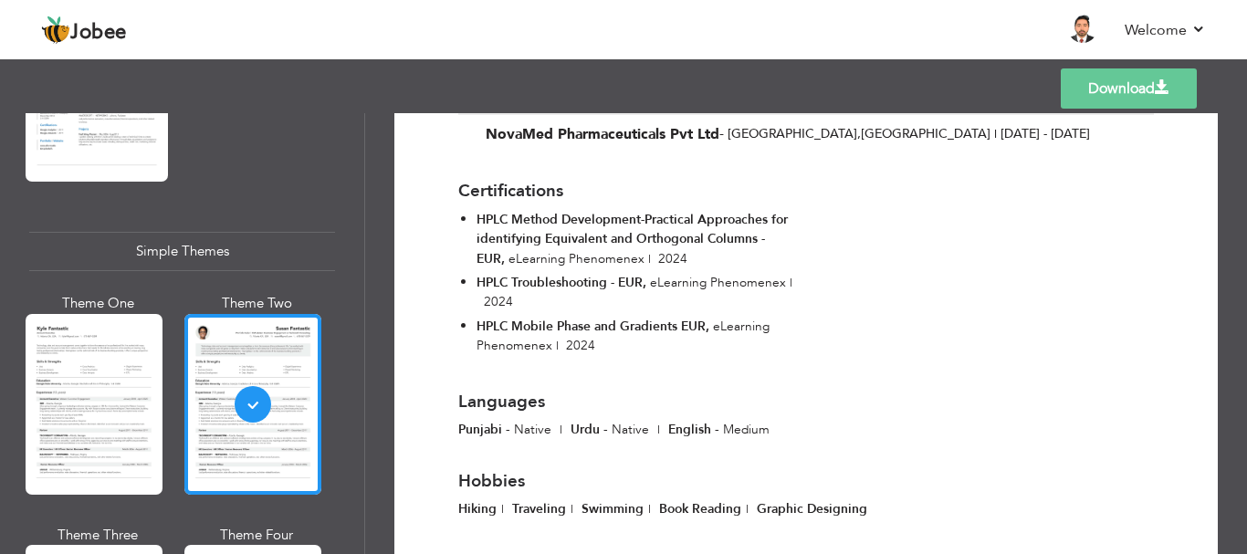
scroll to position [843, 0]
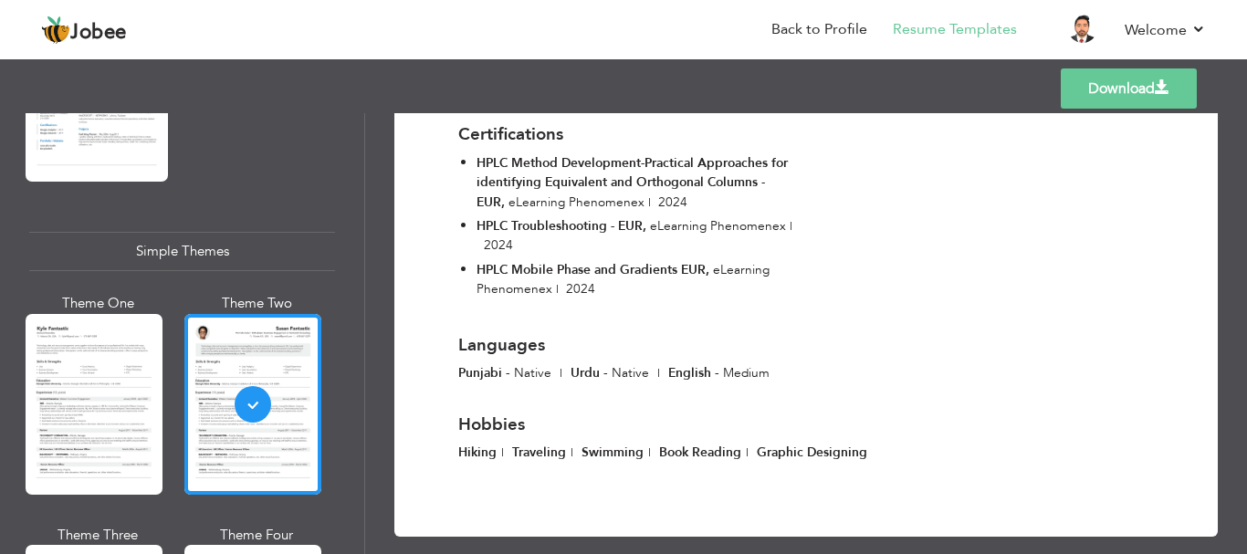
click at [1130, 87] on link "Download" at bounding box center [1129, 88] width 136 height 40
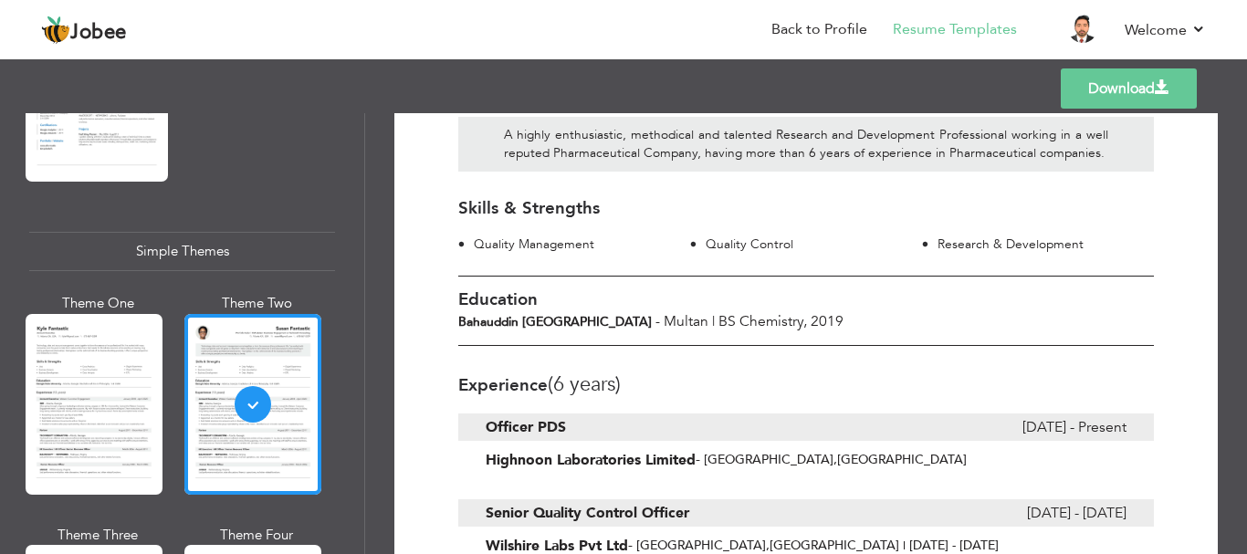
scroll to position [0, 0]
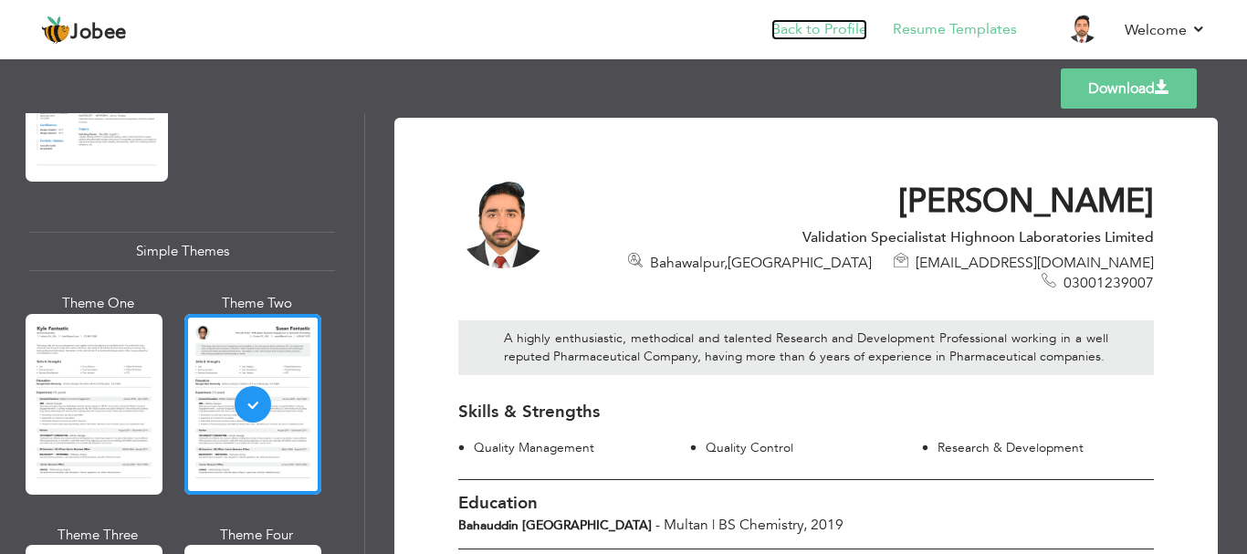
click at [806, 26] on link "Back to Profile" at bounding box center [819, 29] width 96 height 21
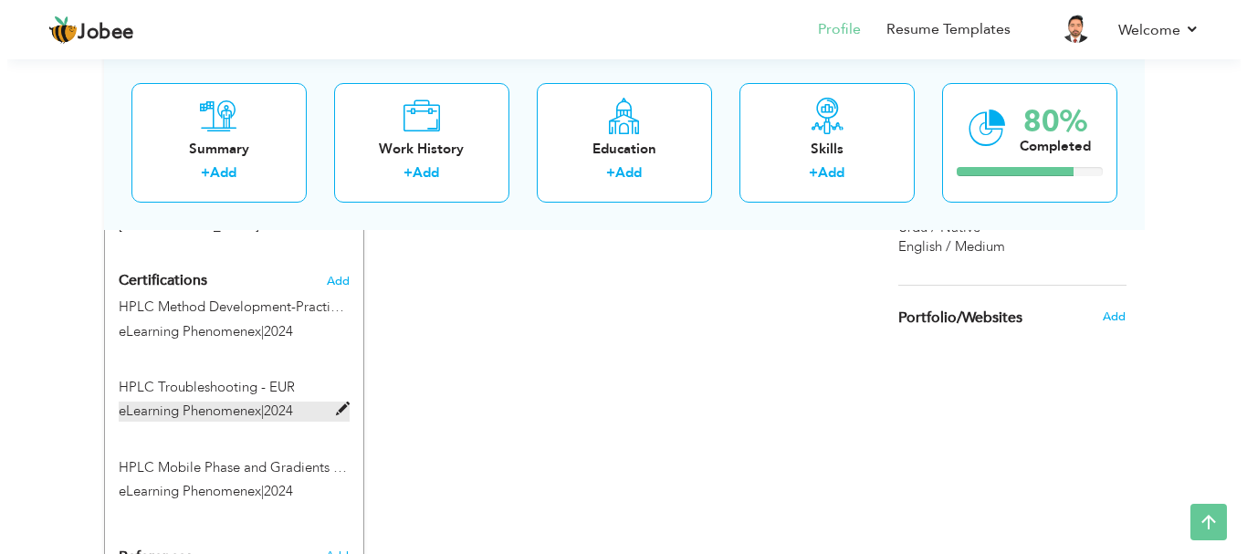
scroll to position [913, 0]
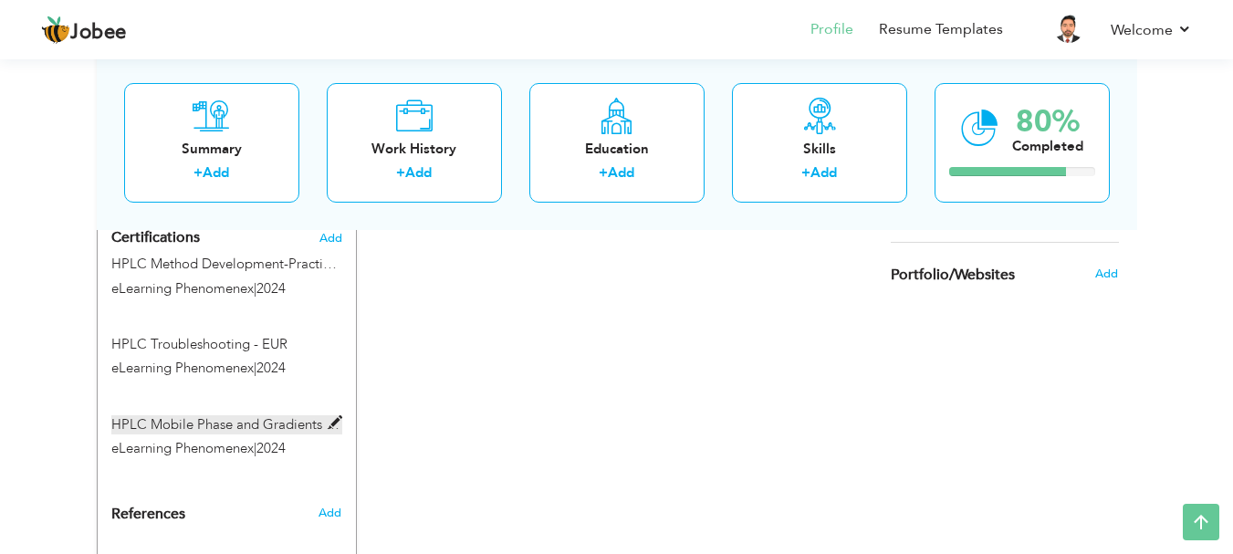
click at [337, 416] on span at bounding box center [336, 423] width 14 height 14
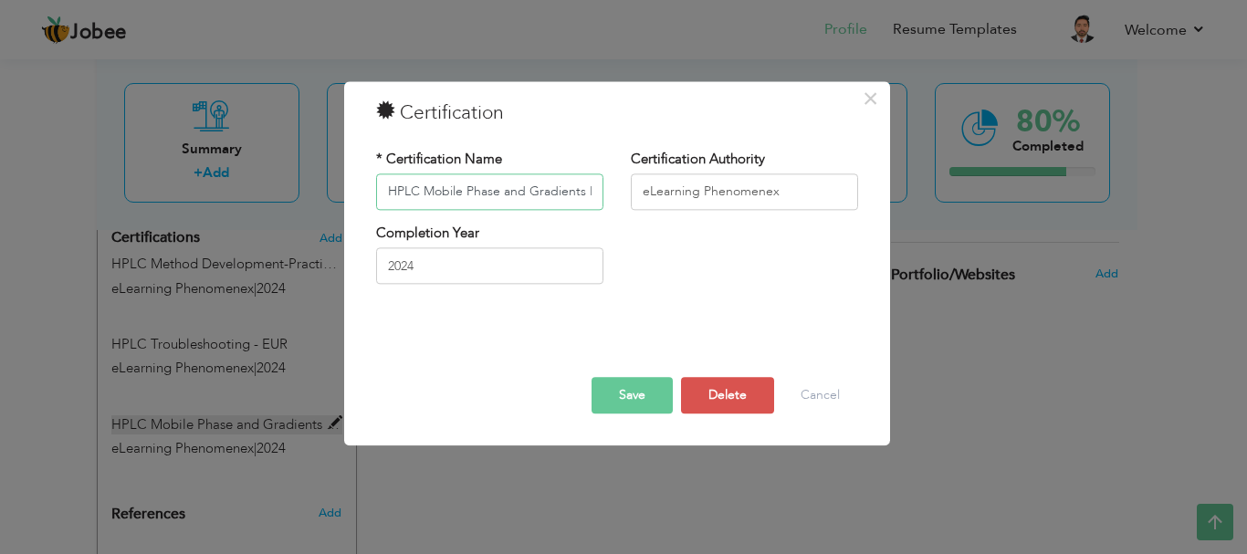
scroll to position [0, 20]
click at [715, 399] on button "Delete" at bounding box center [727, 395] width 93 height 37
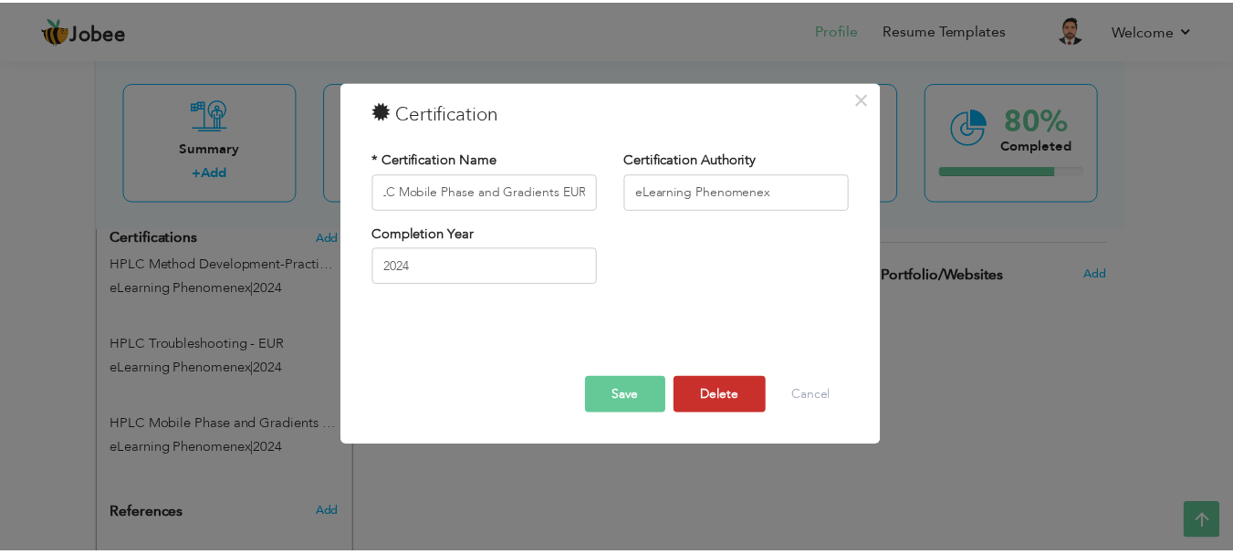
scroll to position [0, 0]
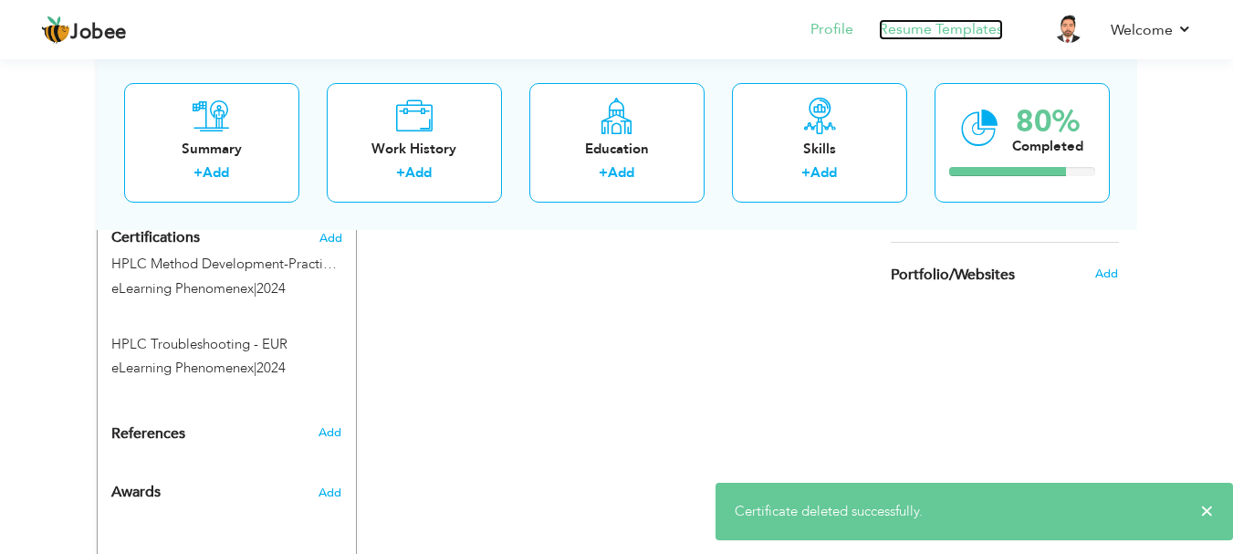
click at [956, 30] on link "Resume Templates" at bounding box center [941, 29] width 124 height 21
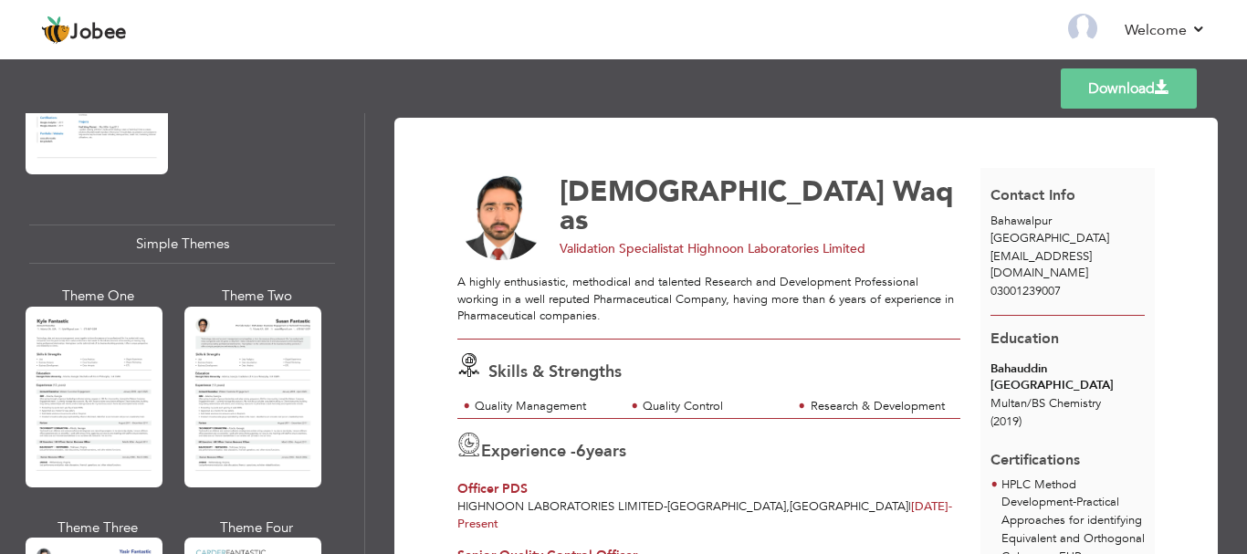
scroll to position [3281, 0]
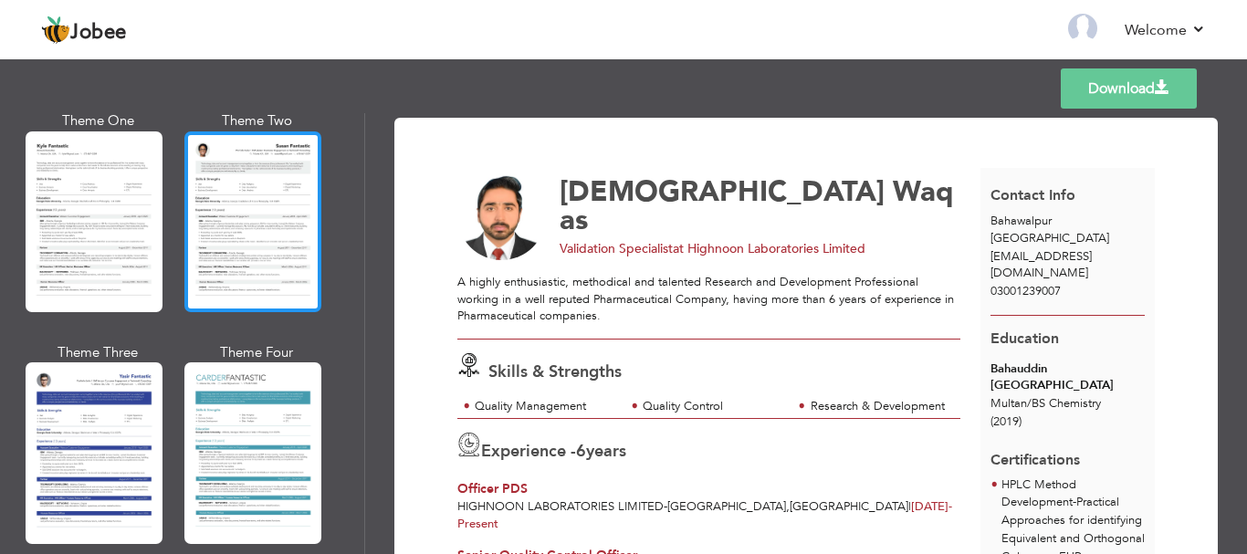
click at [241, 220] on div at bounding box center [252, 221] width 137 height 181
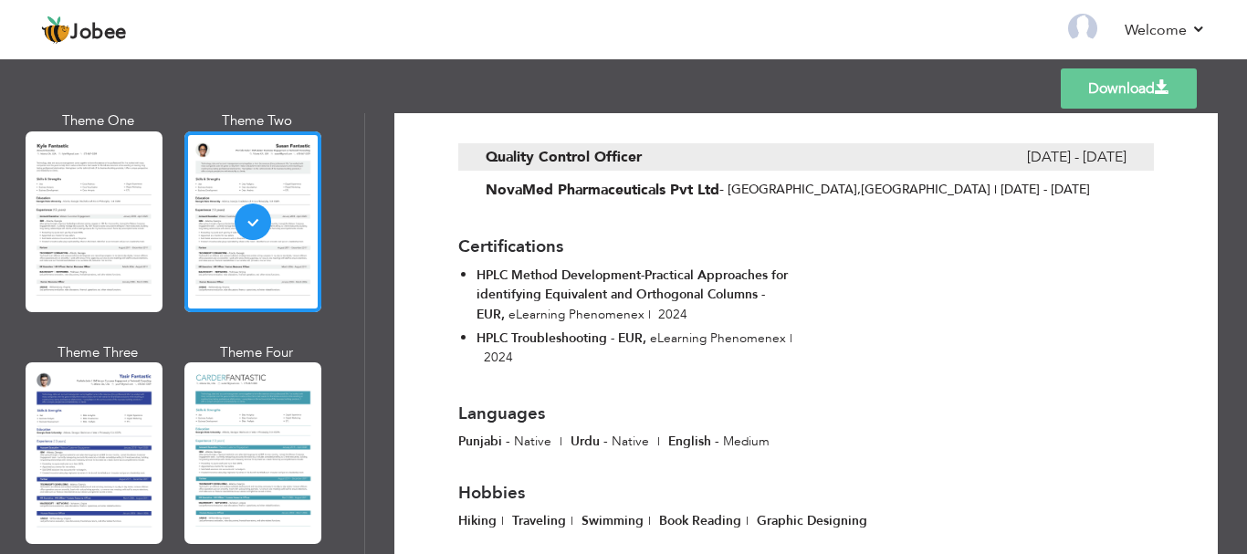
scroll to position [799, 0]
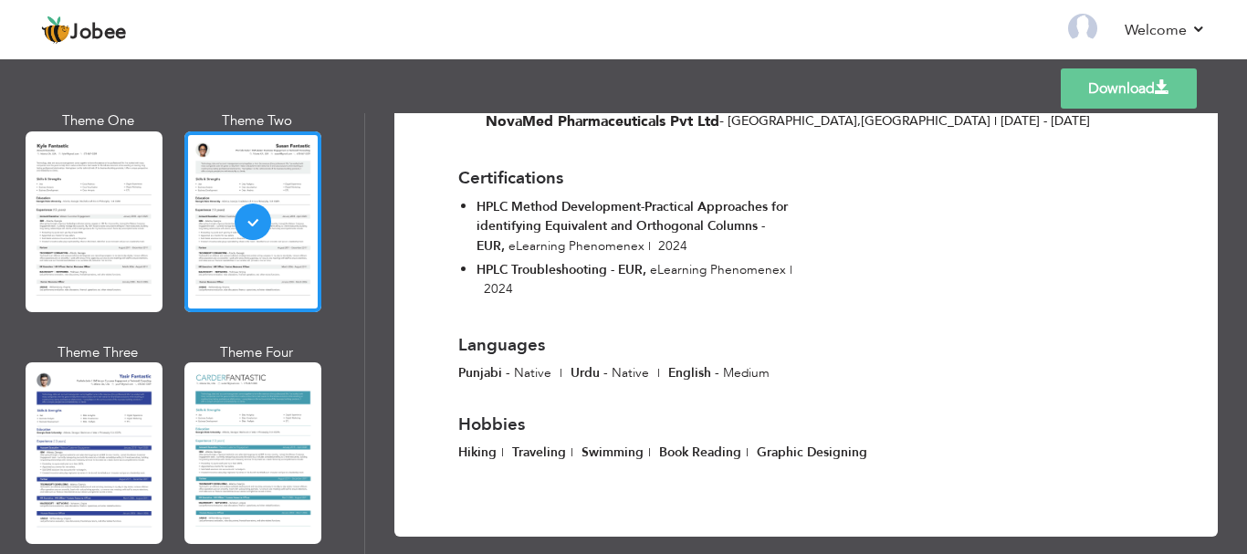
click at [1130, 80] on link "Download" at bounding box center [1129, 88] width 136 height 40
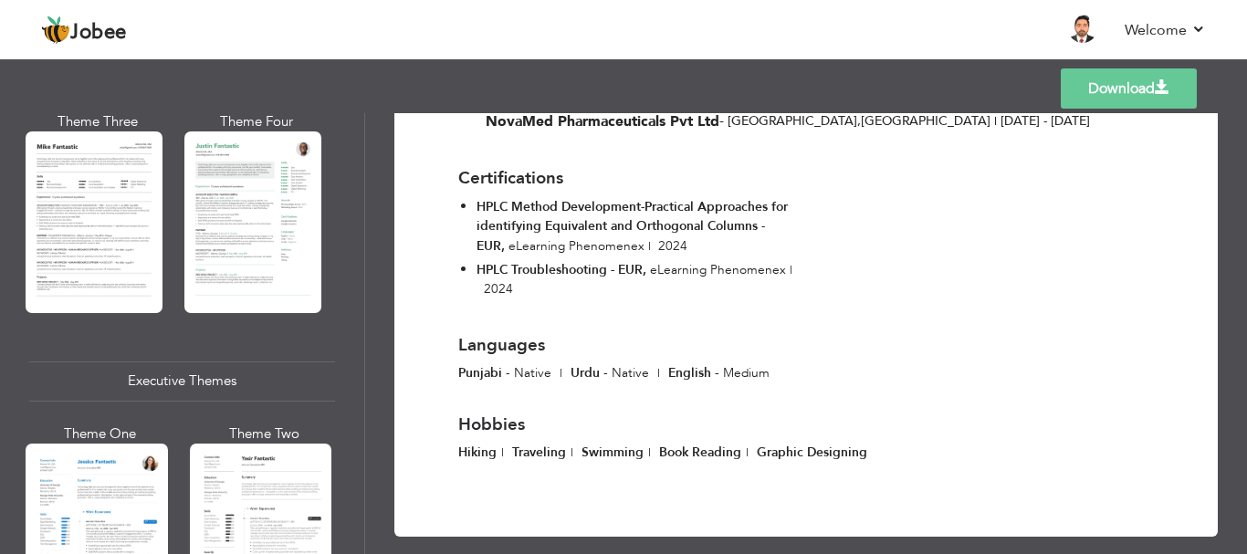
scroll to position [999, 0]
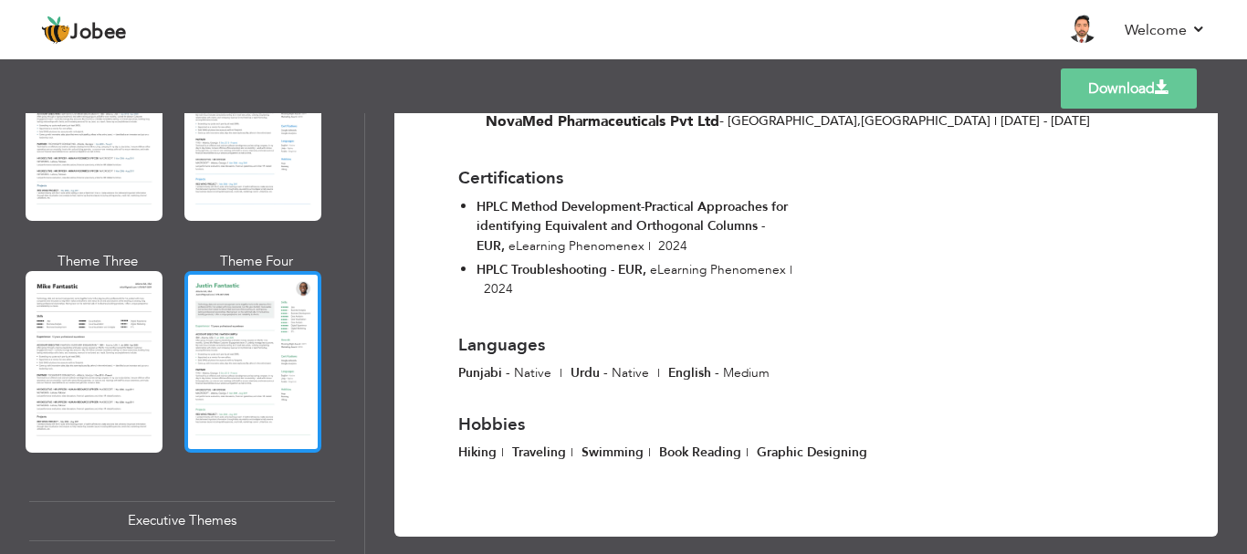
click at [223, 304] on div at bounding box center [252, 361] width 137 height 181
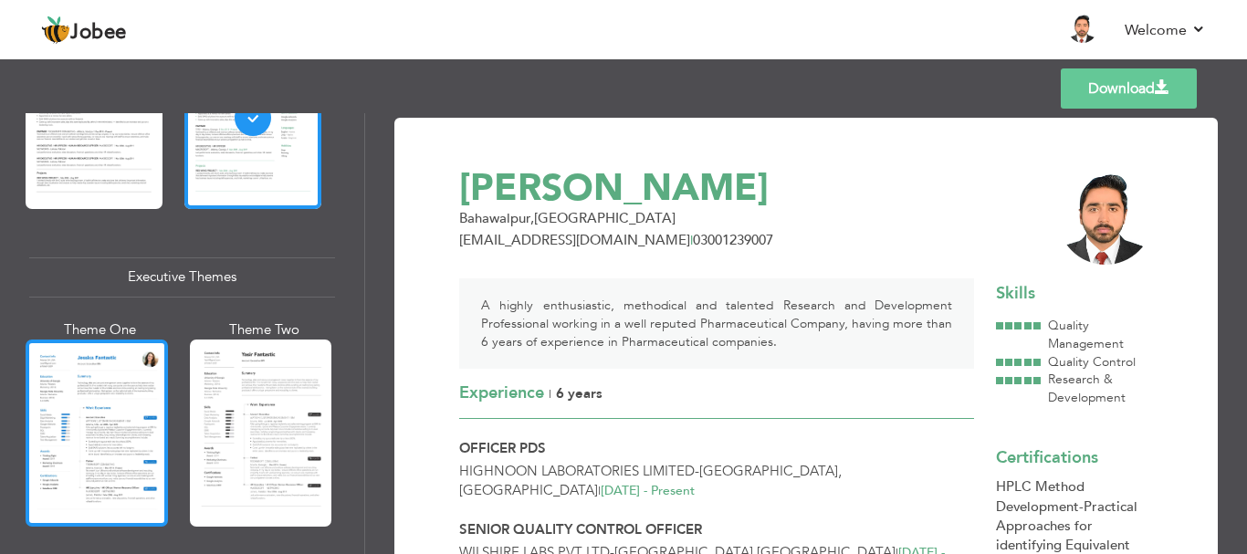
scroll to position [1364, 0]
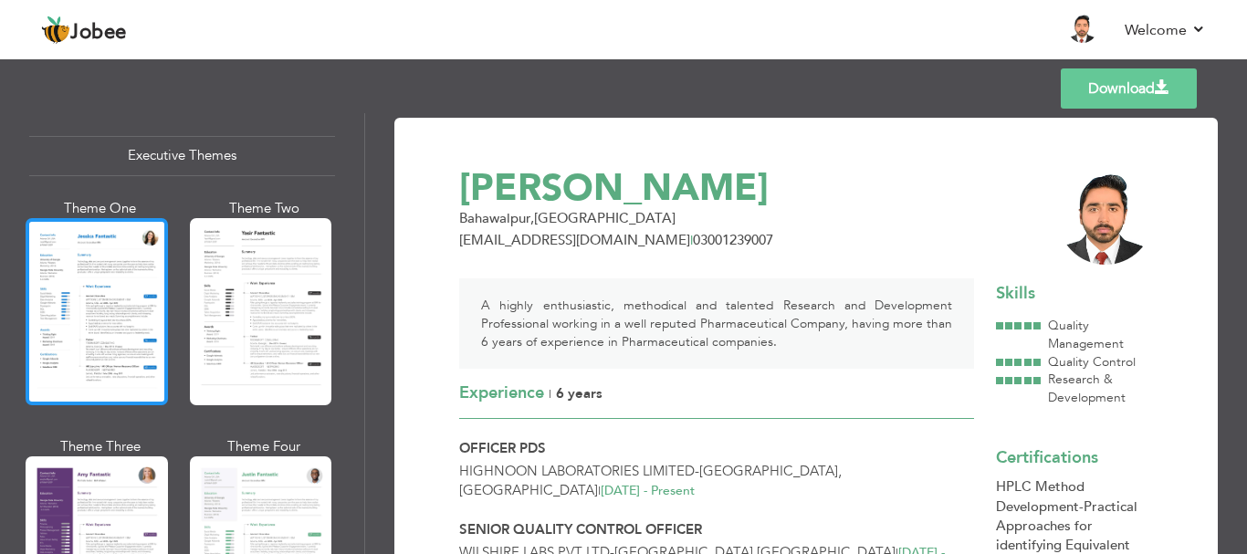
click at [128, 330] on div at bounding box center [97, 311] width 142 height 187
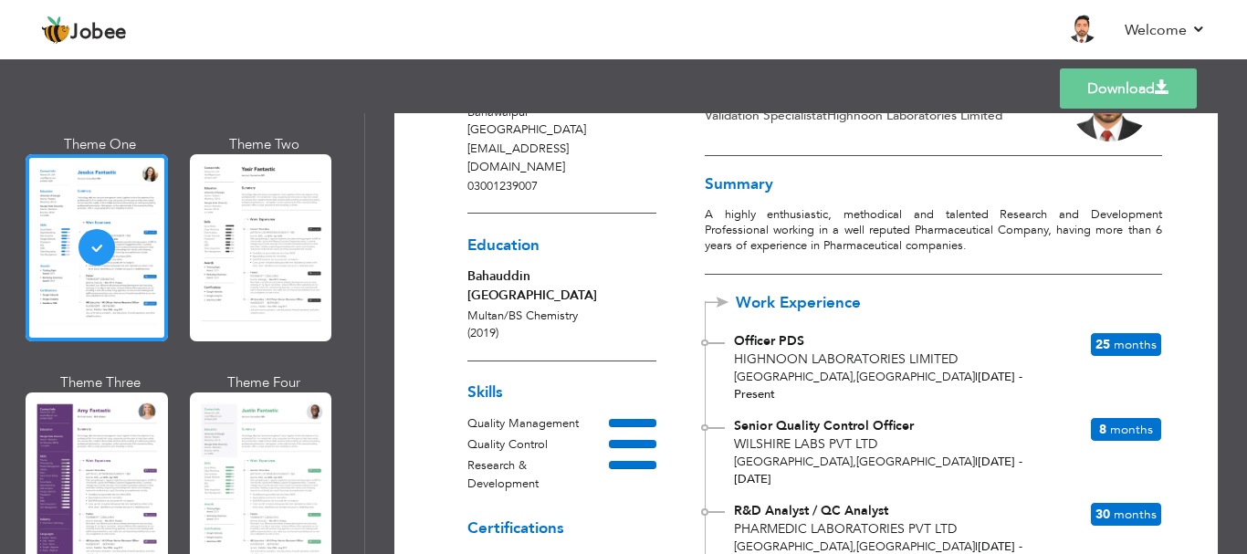
scroll to position [1453, 0]
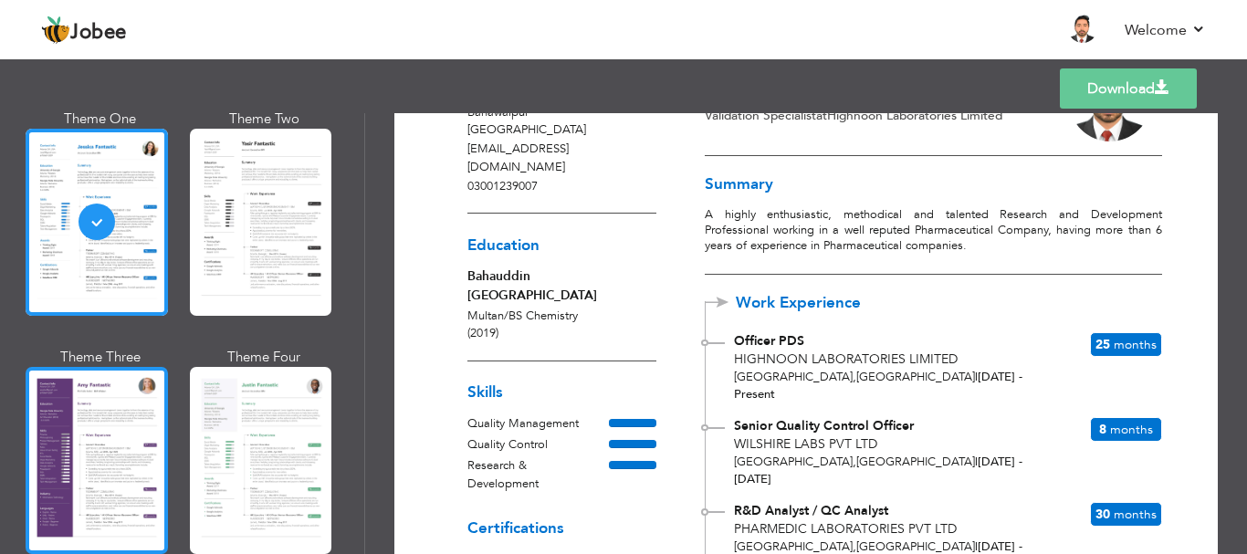
click at [72, 410] on div at bounding box center [97, 460] width 142 height 187
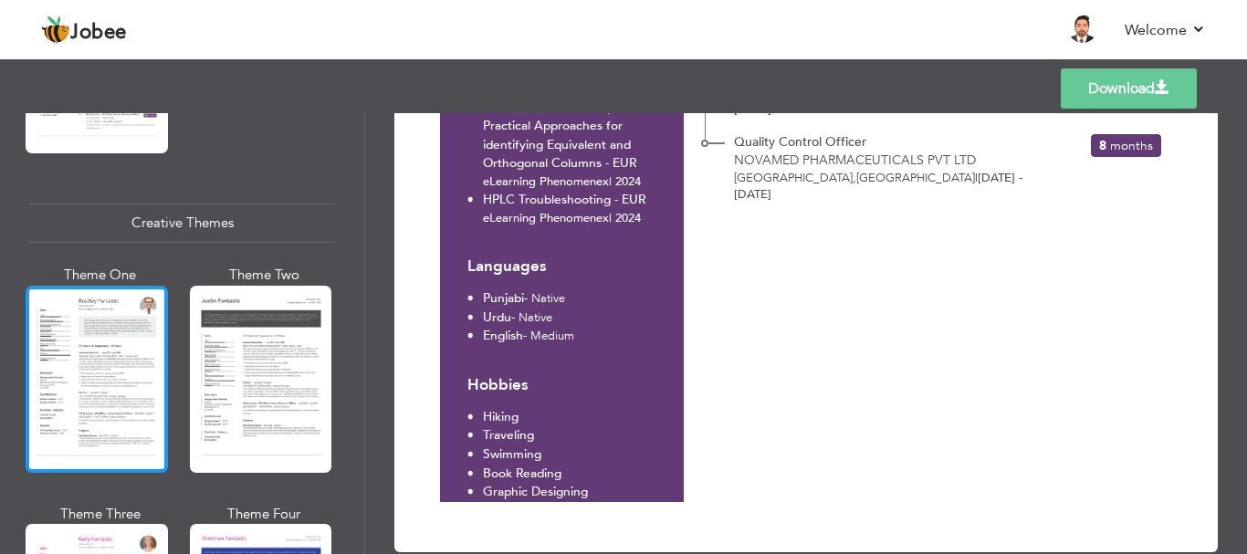
scroll to position [2094, 0]
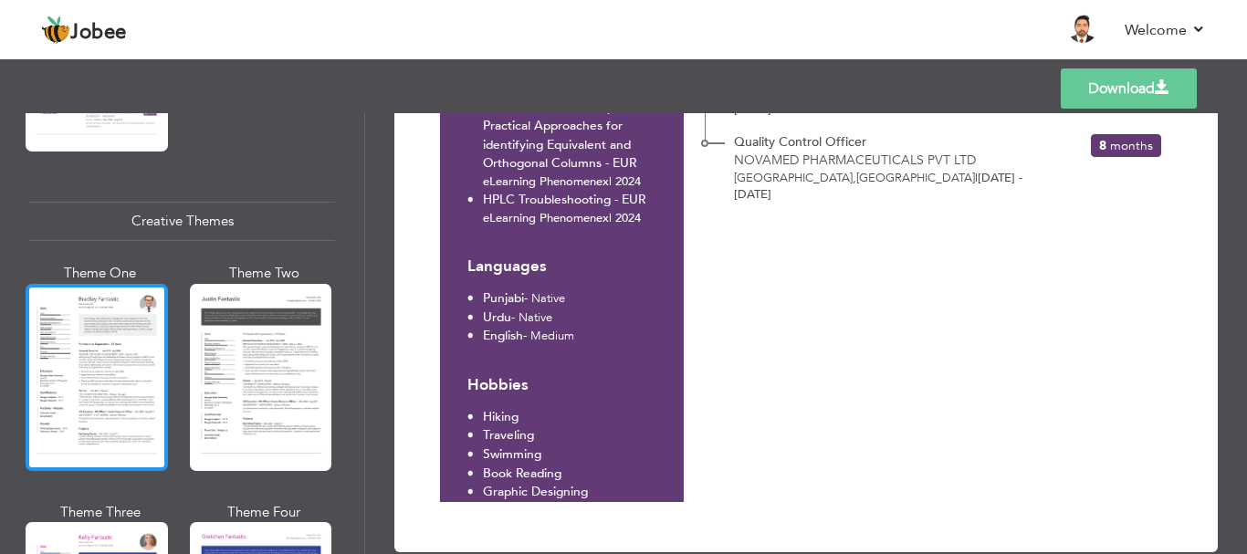
click at [97, 353] on div at bounding box center [97, 377] width 142 height 187
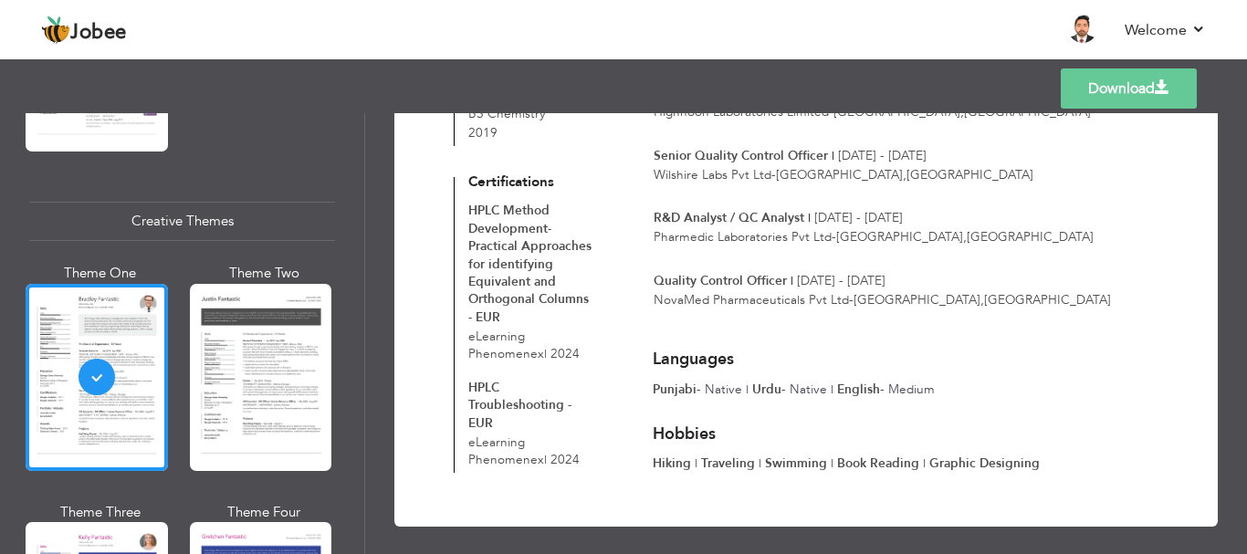
scroll to position [359, 0]
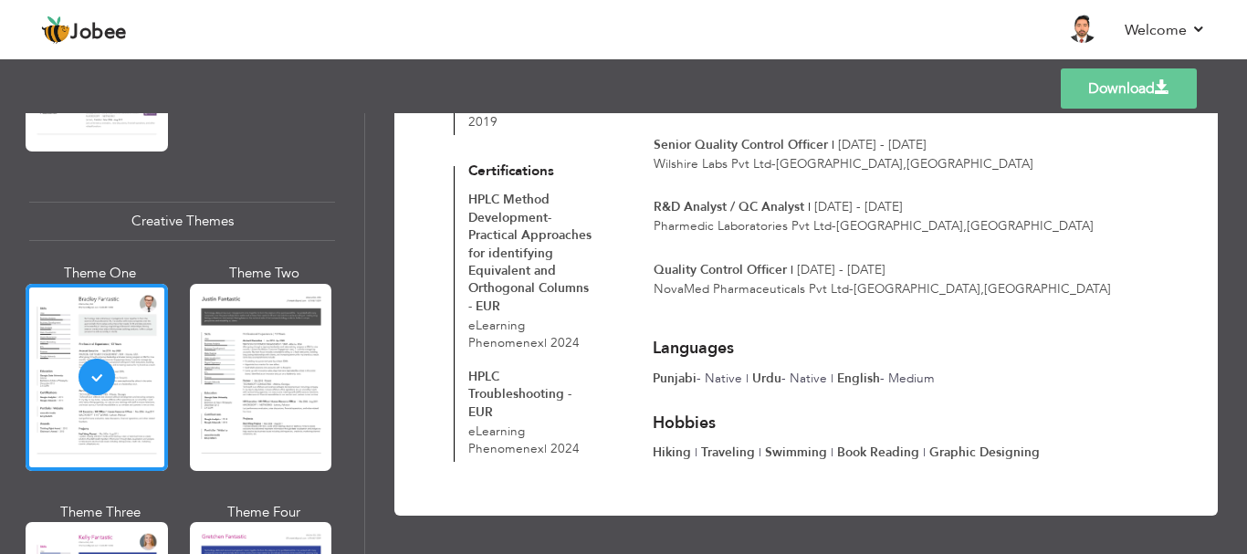
click at [1119, 87] on link "Download" at bounding box center [1129, 88] width 136 height 40
